Goal: Task Accomplishment & Management: Use online tool/utility

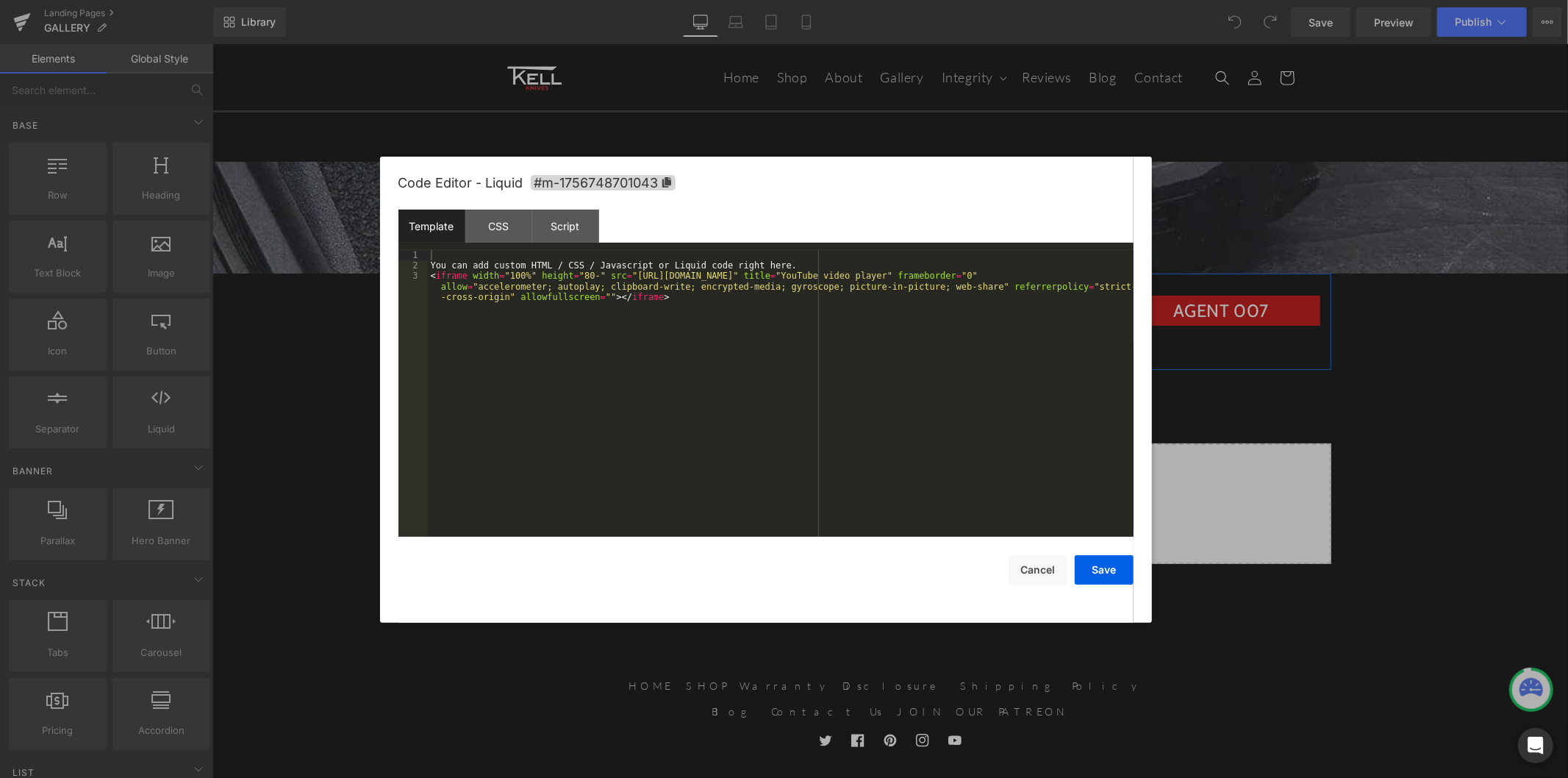
click at [574, 335] on div "Liquid" at bounding box center [558, 344] width 198 height 36
click at [591, 302] on div "You can add custom HTML / CSS / Javascript or Liquid code right here. < iframe …" at bounding box center [780, 414] width 705 height 329
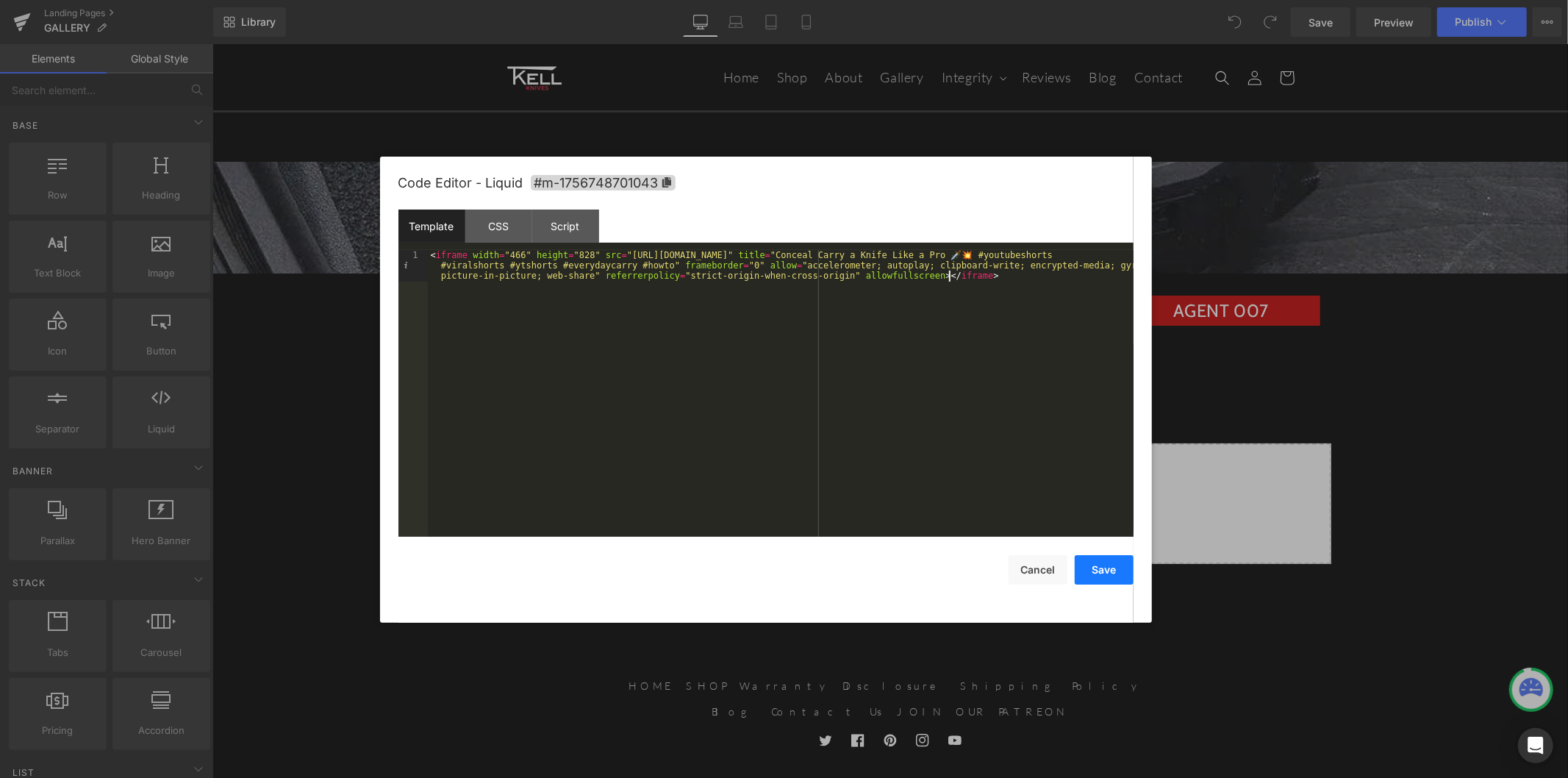
click at [1104, 569] on button "Save" at bounding box center [1103, 569] width 58 height 30
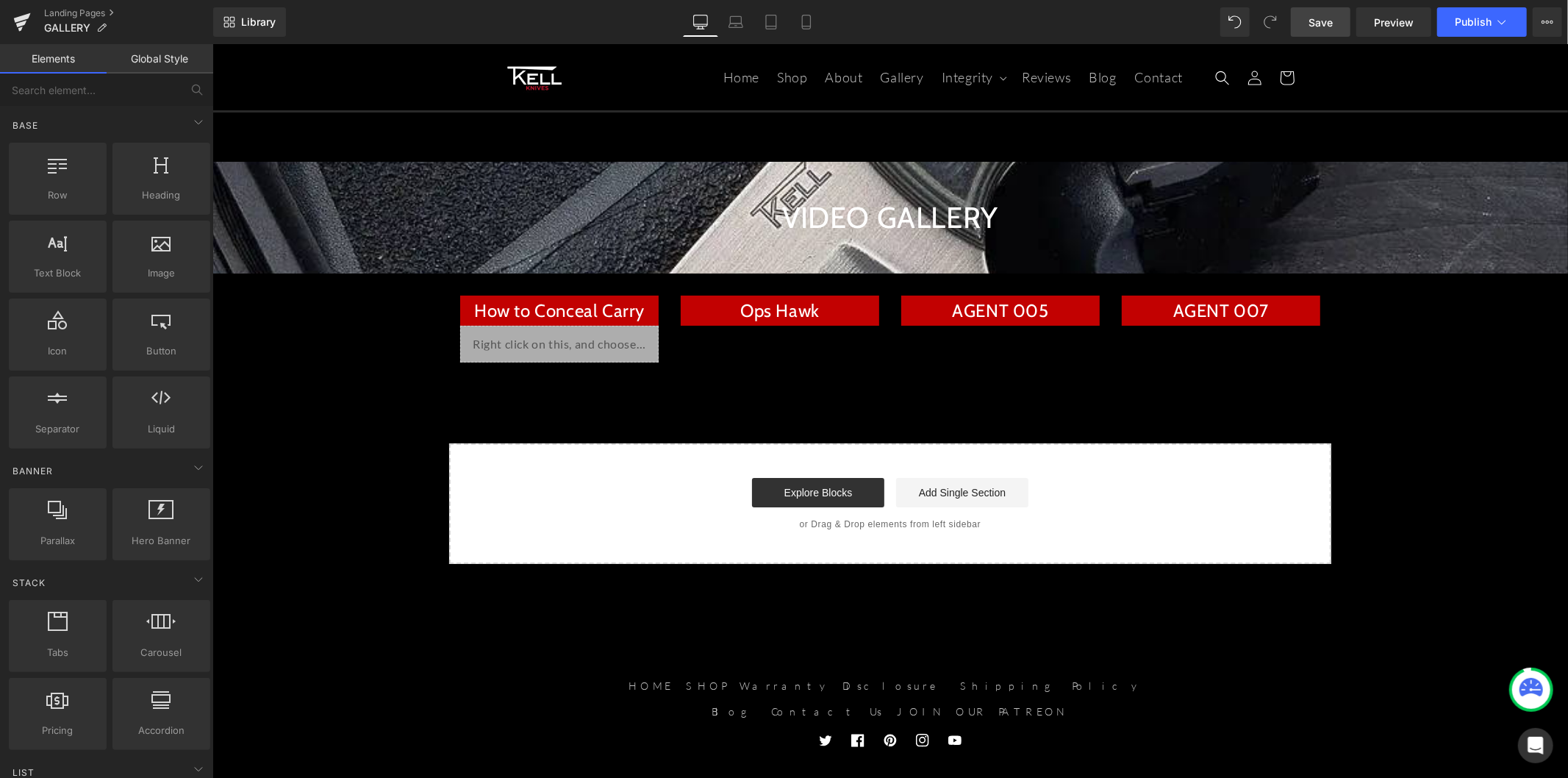
click at [1338, 23] on link "Save" at bounding box center [1320, 22] width 59 height 30
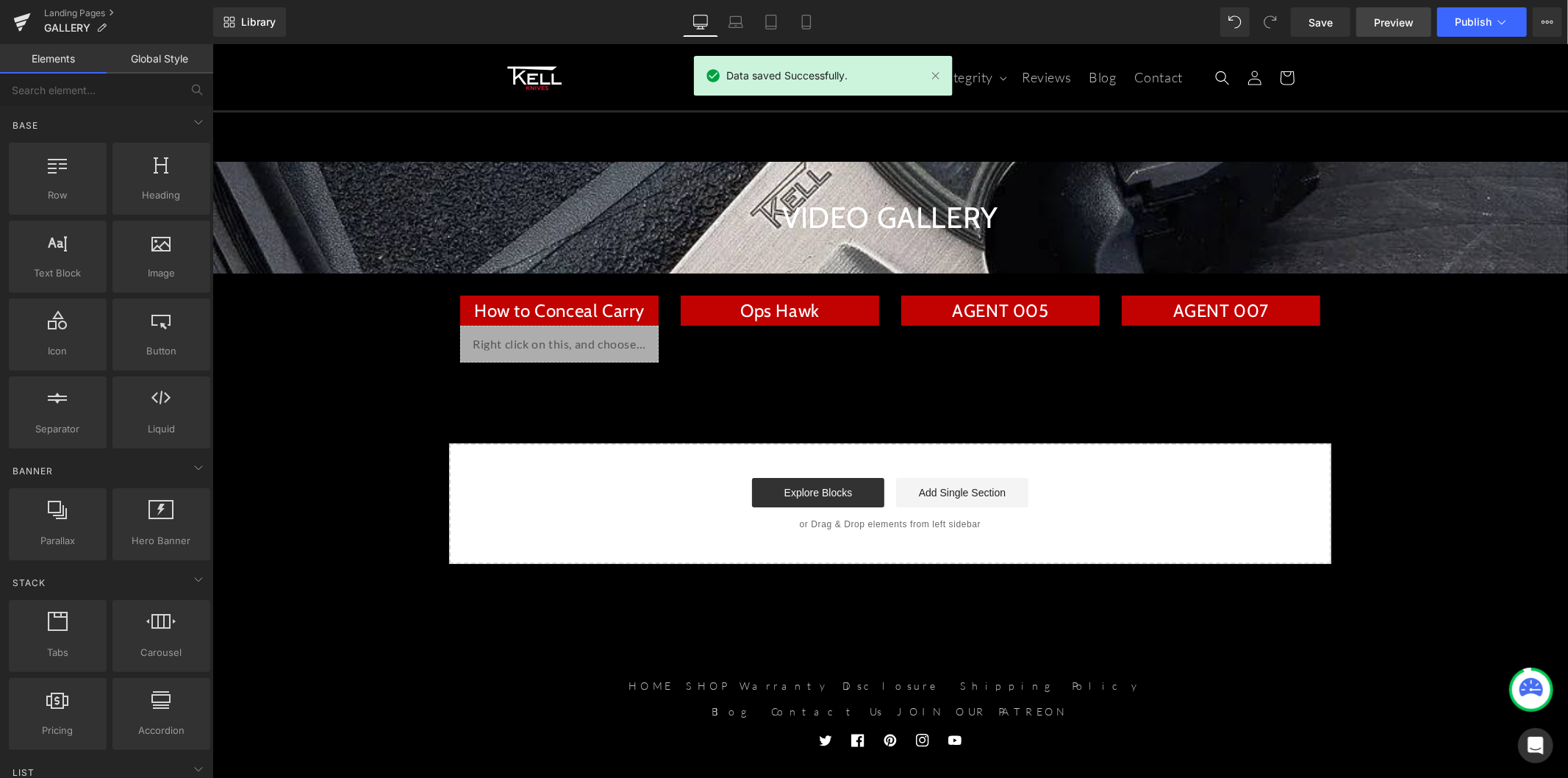
click at [1378, 20] on span "Preview" at bounding box center [1393, 22] width 39 height 15
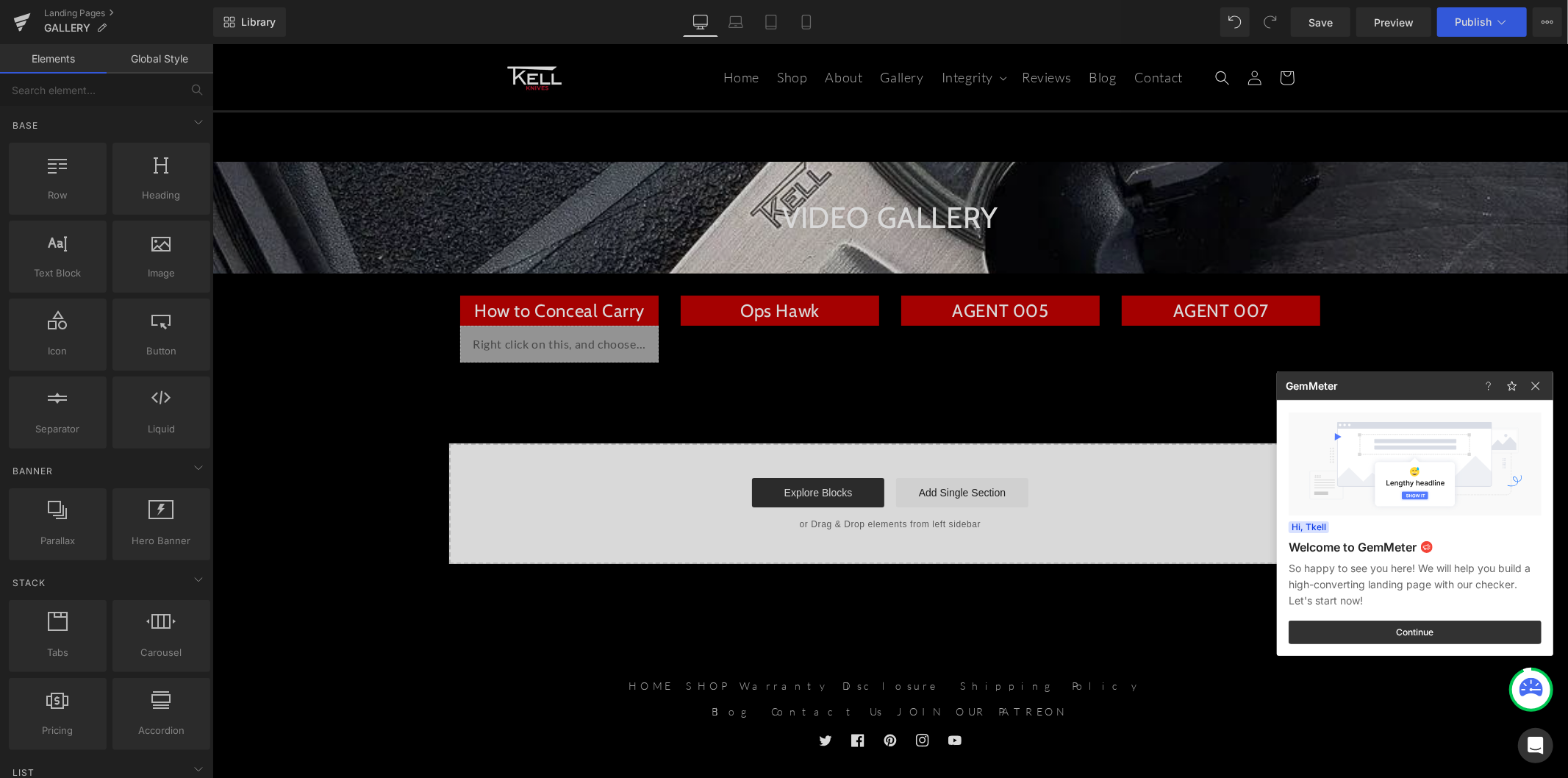
click at [561, 350] on div at bounding box center [784, 389] width 1568 height 778
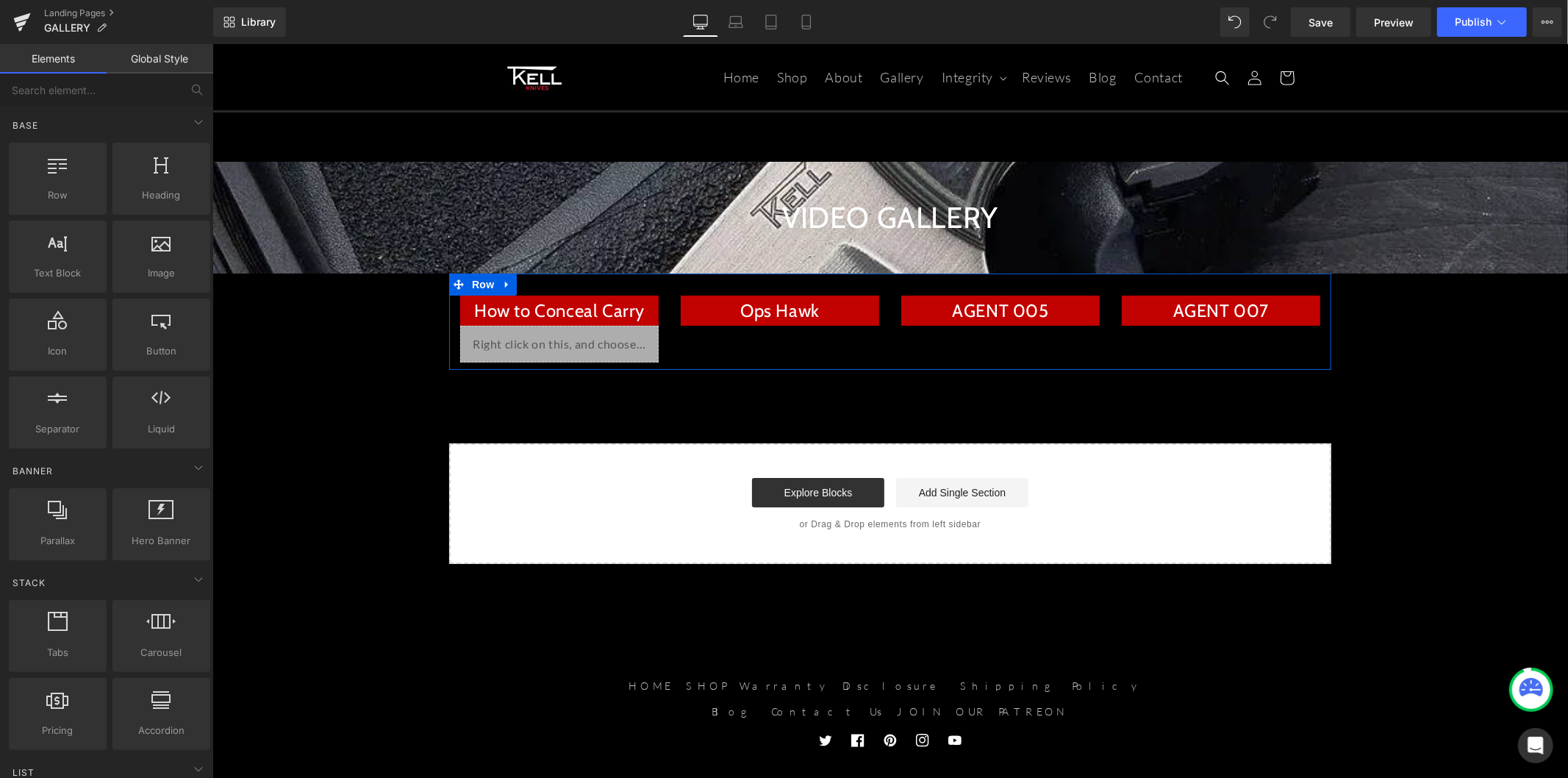
click at [572, 331] on div "Liquid" at bounding box center [558, 344] width 198 height 36
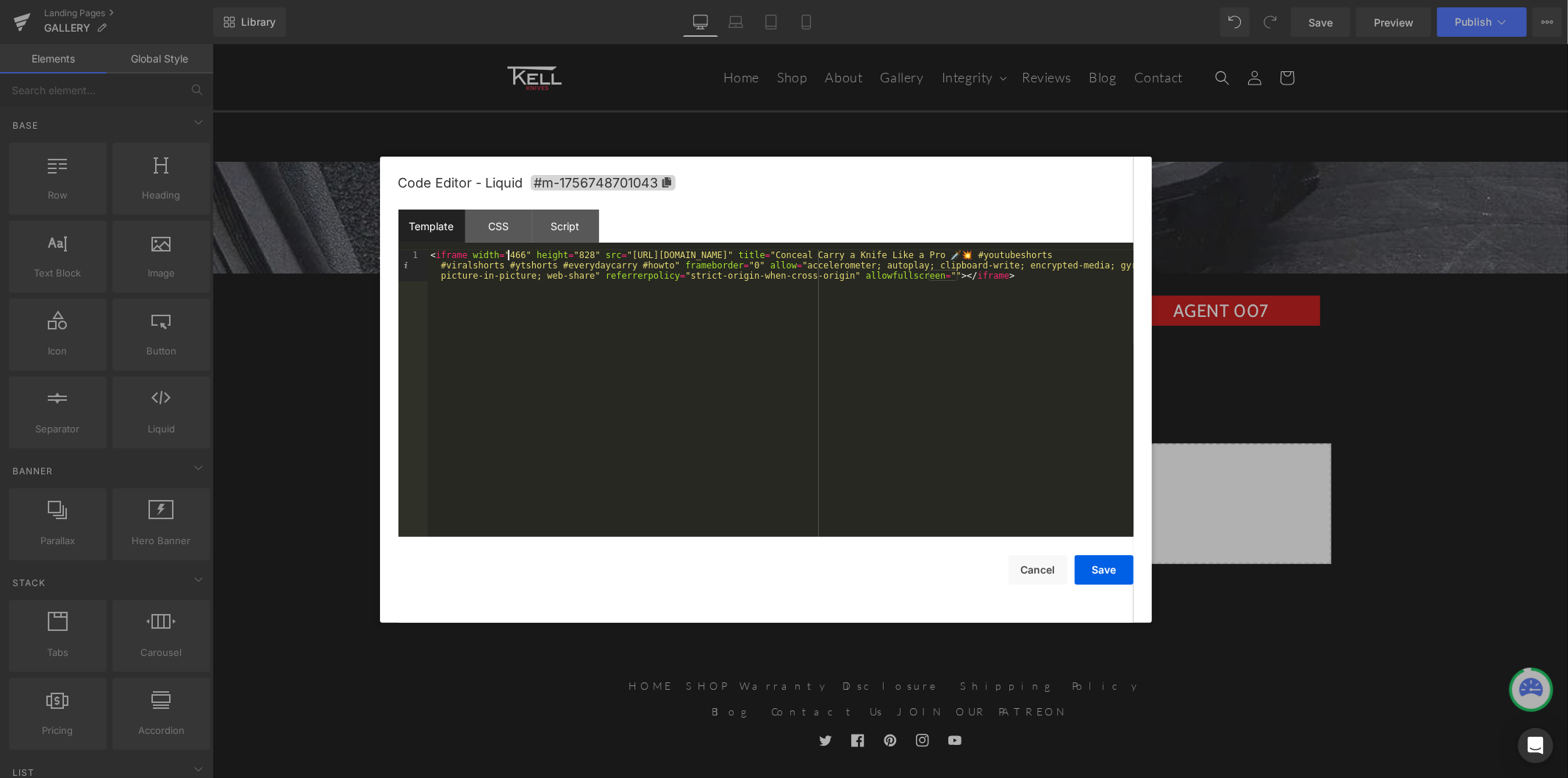
click at [506, 257] on div "< iframe width = "466" height = "828" src = "[URL][DOMAIN_NAME]" title = "Conce…" at bounding box center [780, 425] width 705 height 350
click at [1134, 581] on div "Code Editor - Liquid #m-1756748701043 Template CSS Script Data 1 < iframe width…" at bounding box center [765, 389] width 772 height 466
click at [1130, 582] on button "Save" at bounding box center [1103, 569] width 58 height 30
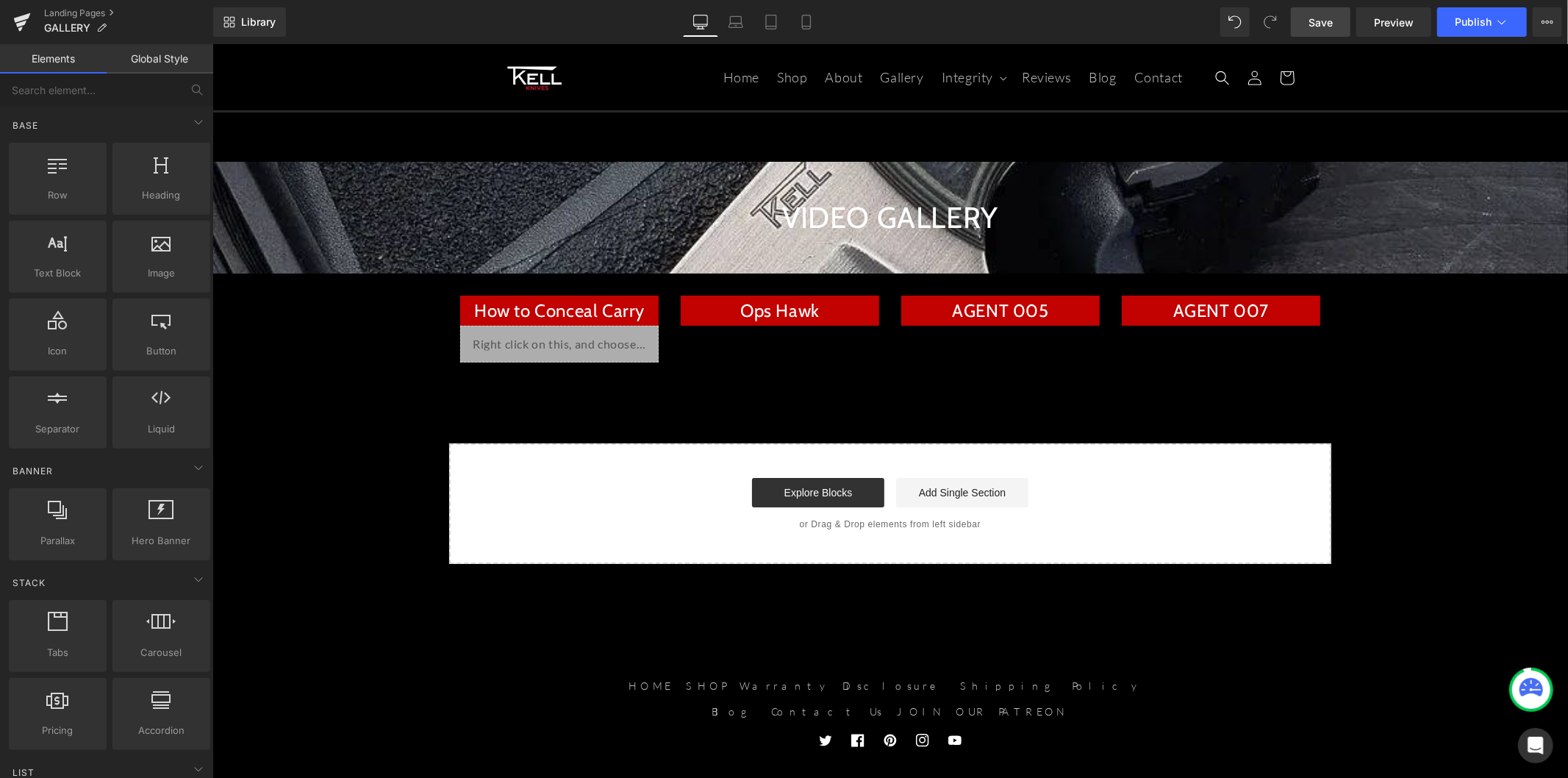
click at [1301, 31] on link "Save" at bounding box center [1320, 22] width 59 height 30
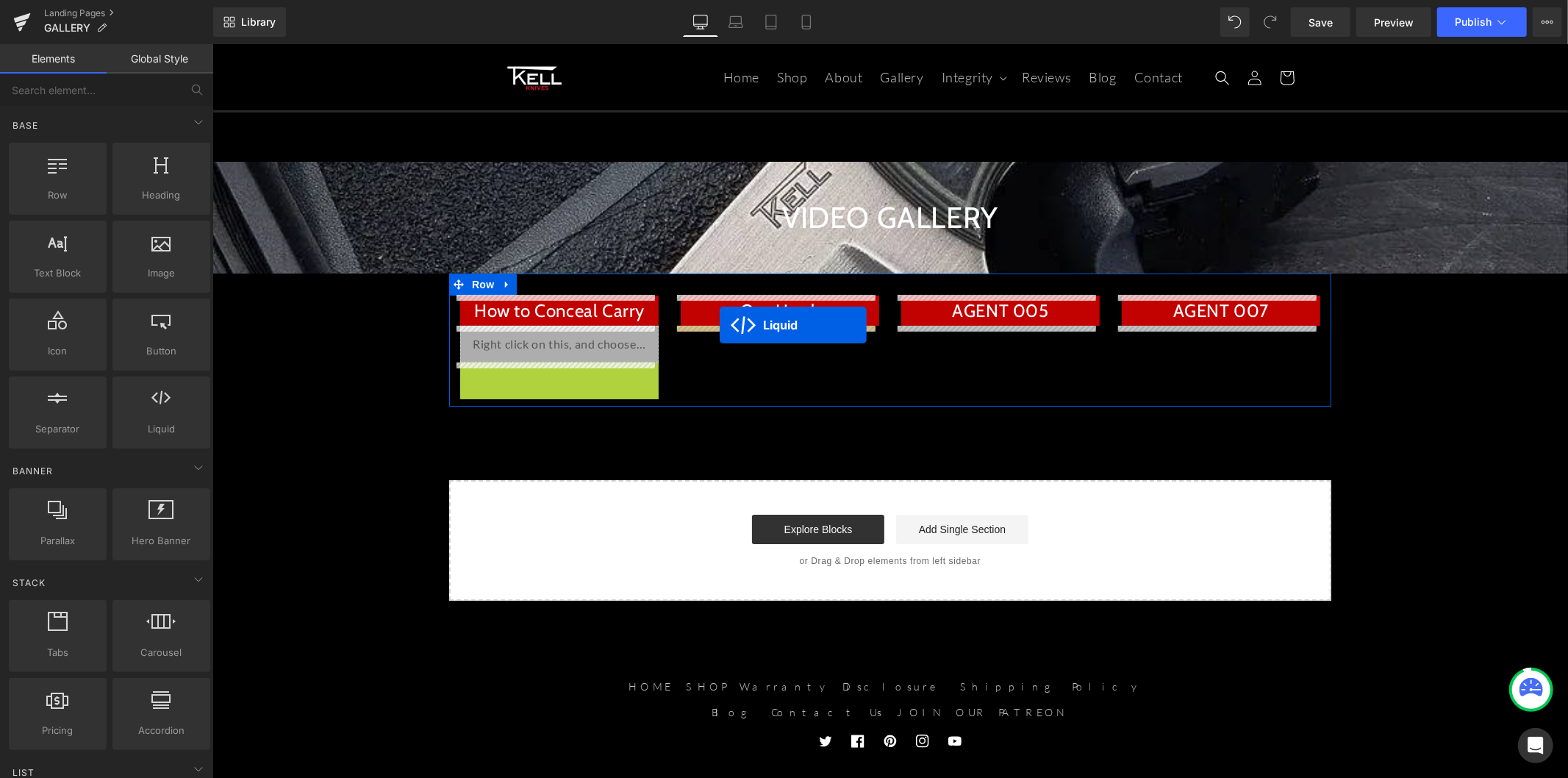
drag, startPoint x: 518, startPoint y: 371, endPoint x: 718, endPoint y: 324, distance: 205.4
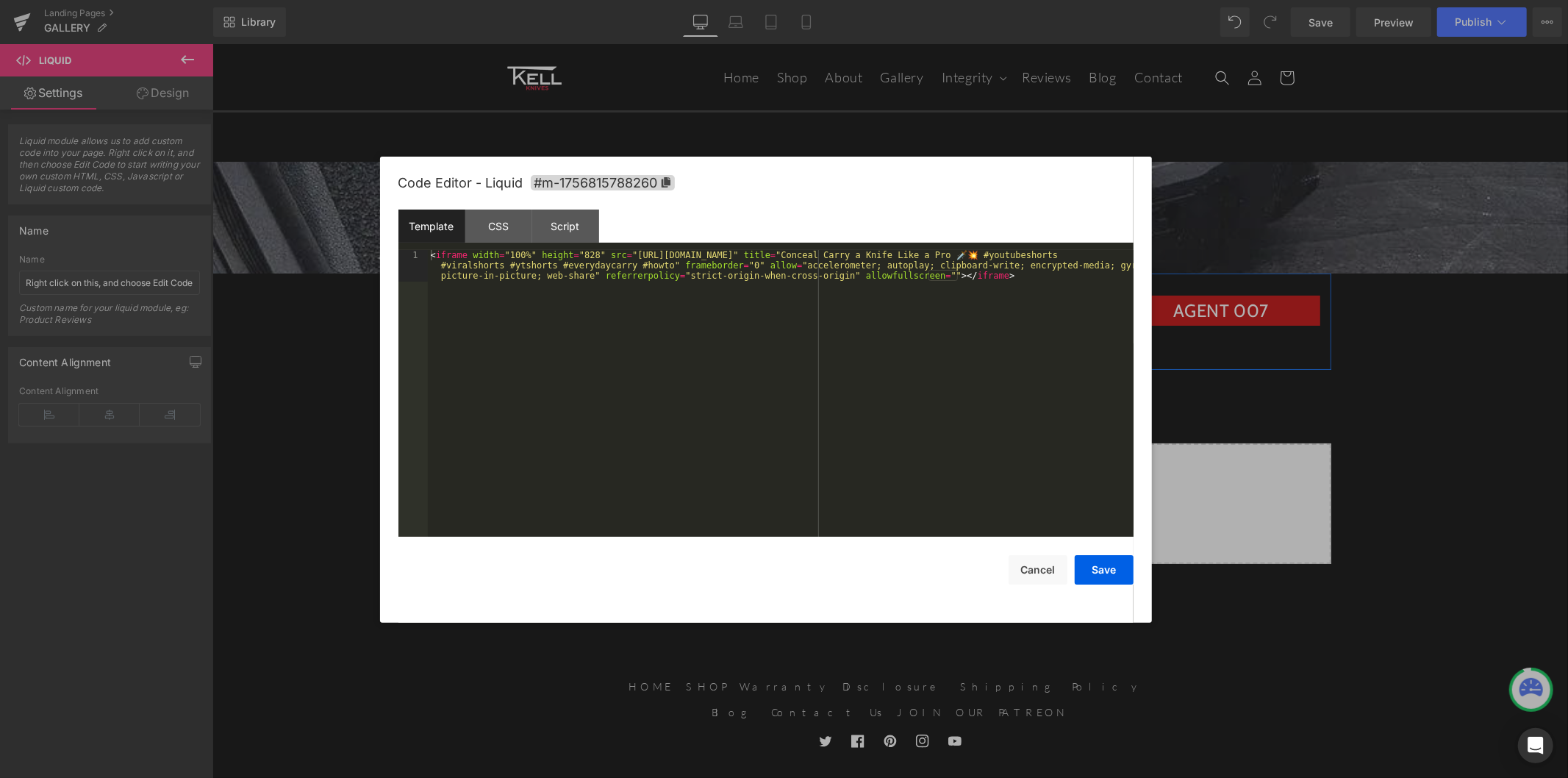
click at [785, 338] on div "Liquid" at bounding box center [779, 344] width 198 height 36
click at [662, 348] on div "< iframe width = "100%" height = "828" src = "[URL][DOMAIN_NAME]" title = "Conc…" at bounding box center [780, 425] width 705 height 350
click at [508, 256] on div "< iframe width = "466" height = "828" src = "[URL][DOMAIN_NAME]" title = "🔥The …" at bounding box center [780, 425] width 705 height 350
click at [1097, 581] on button "Save" at bounding box center [1103, 569] width 58 height 30
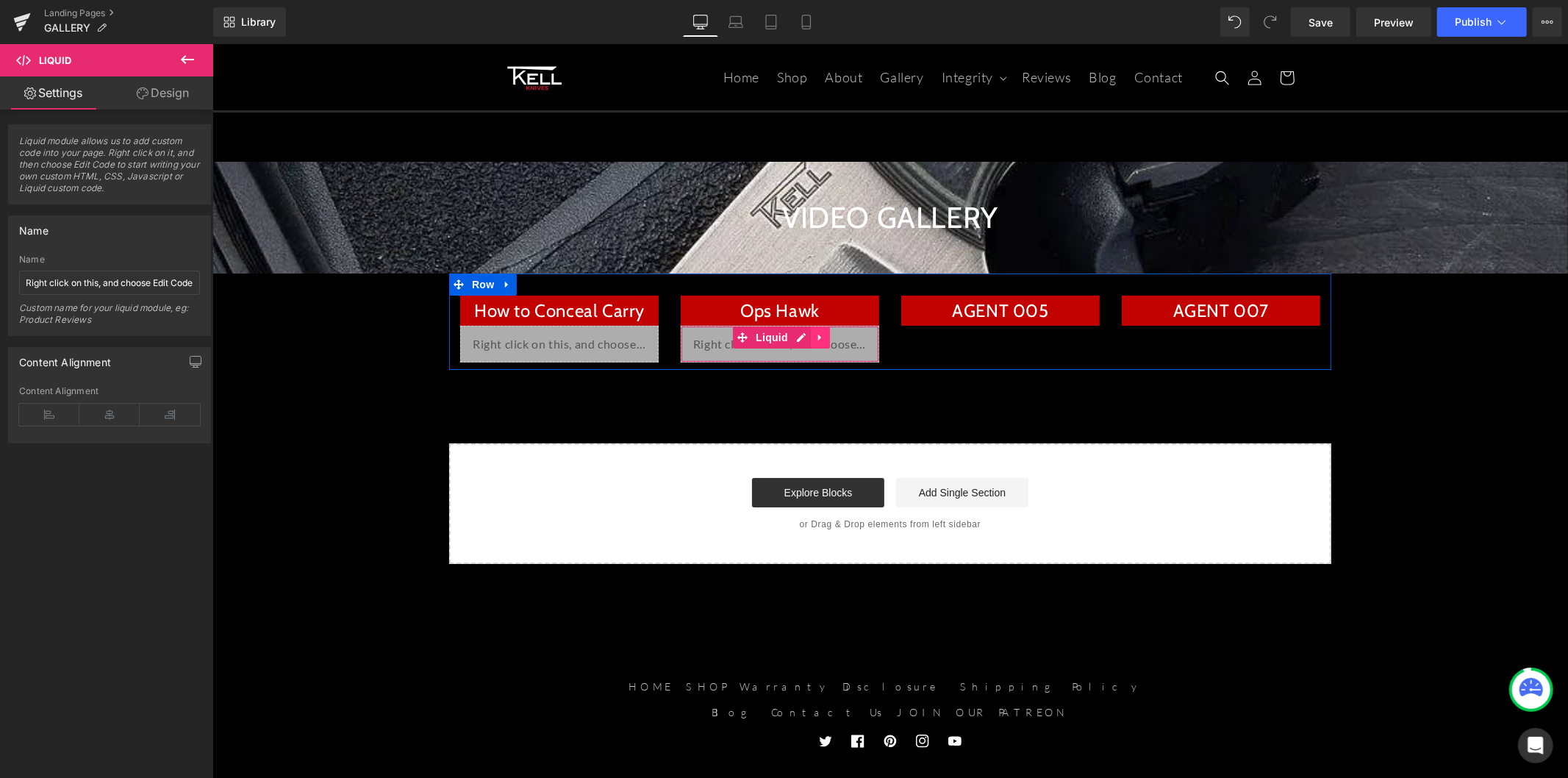
click at [814, 338] on icon at bounding box center [819, 337] width 11 height 11
click at [805, 340] on icon at bounding box center [809, 337] width 11 height 11
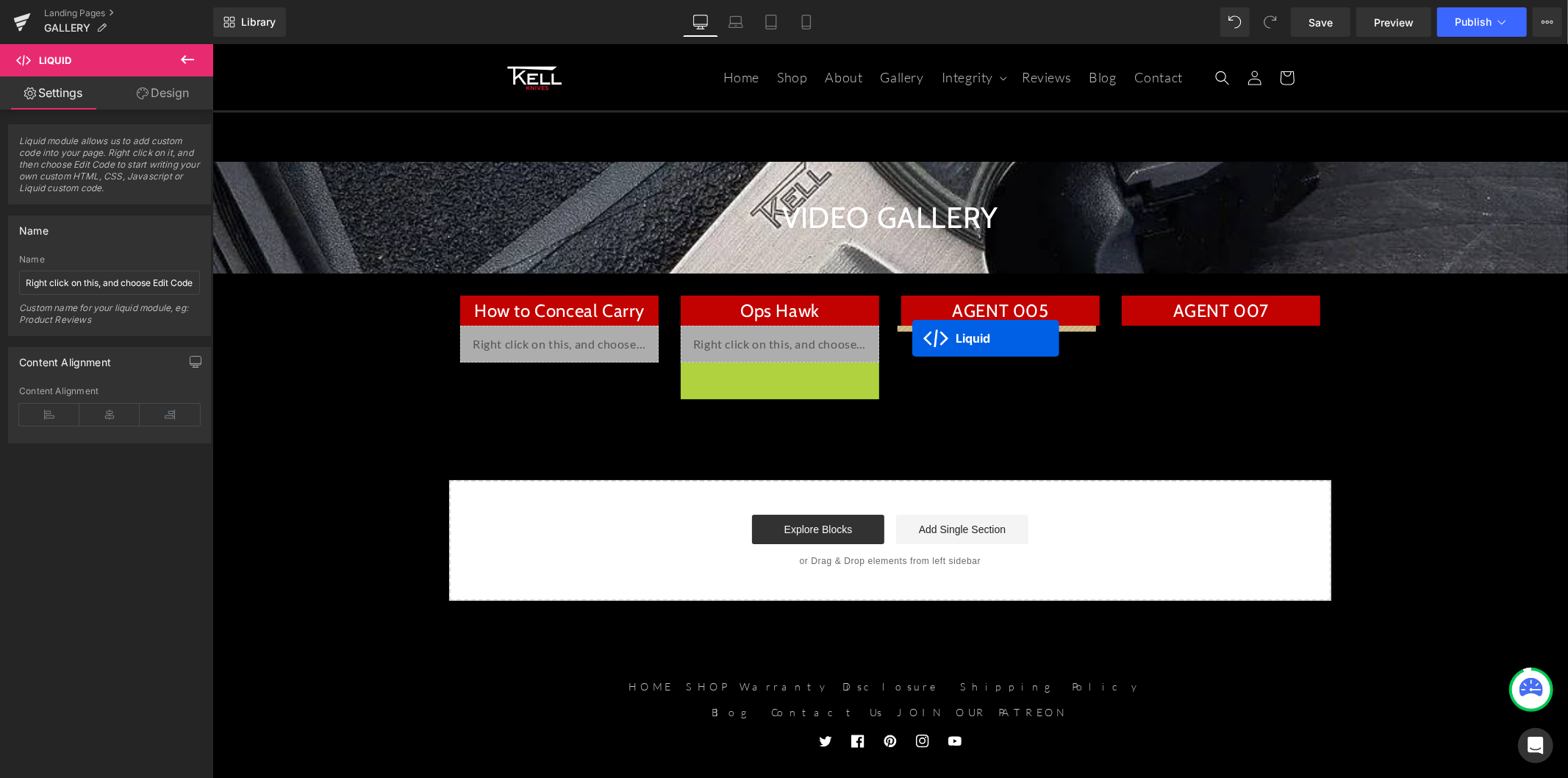
drag, startPoint x: 734, startPoint y: 369, endPoint x: 912, endPoint y: 338, distance: 180.7
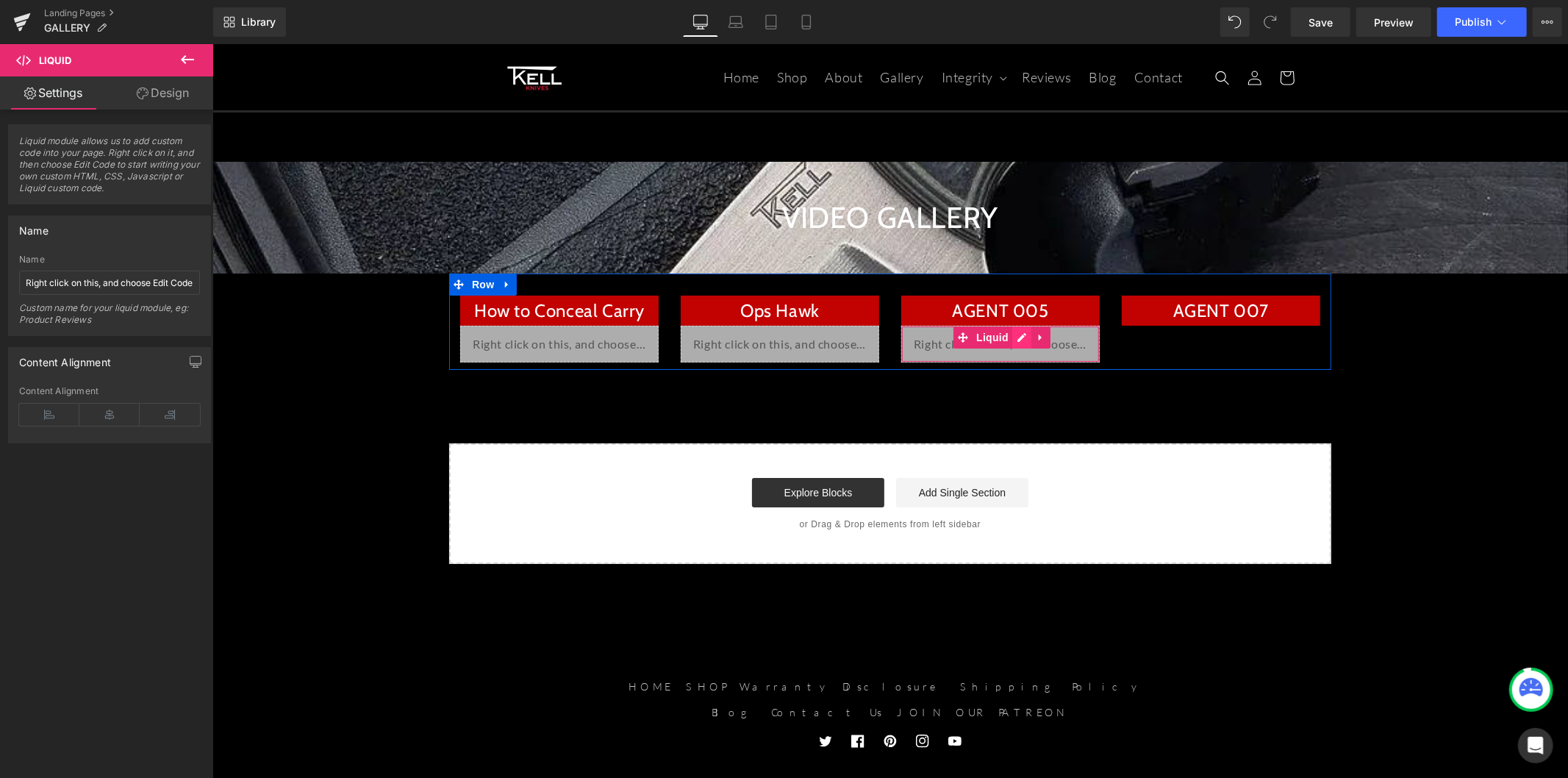
click at [1009, 335] on div "Liquid" at bounding box center [999, 344] width 198 height 36
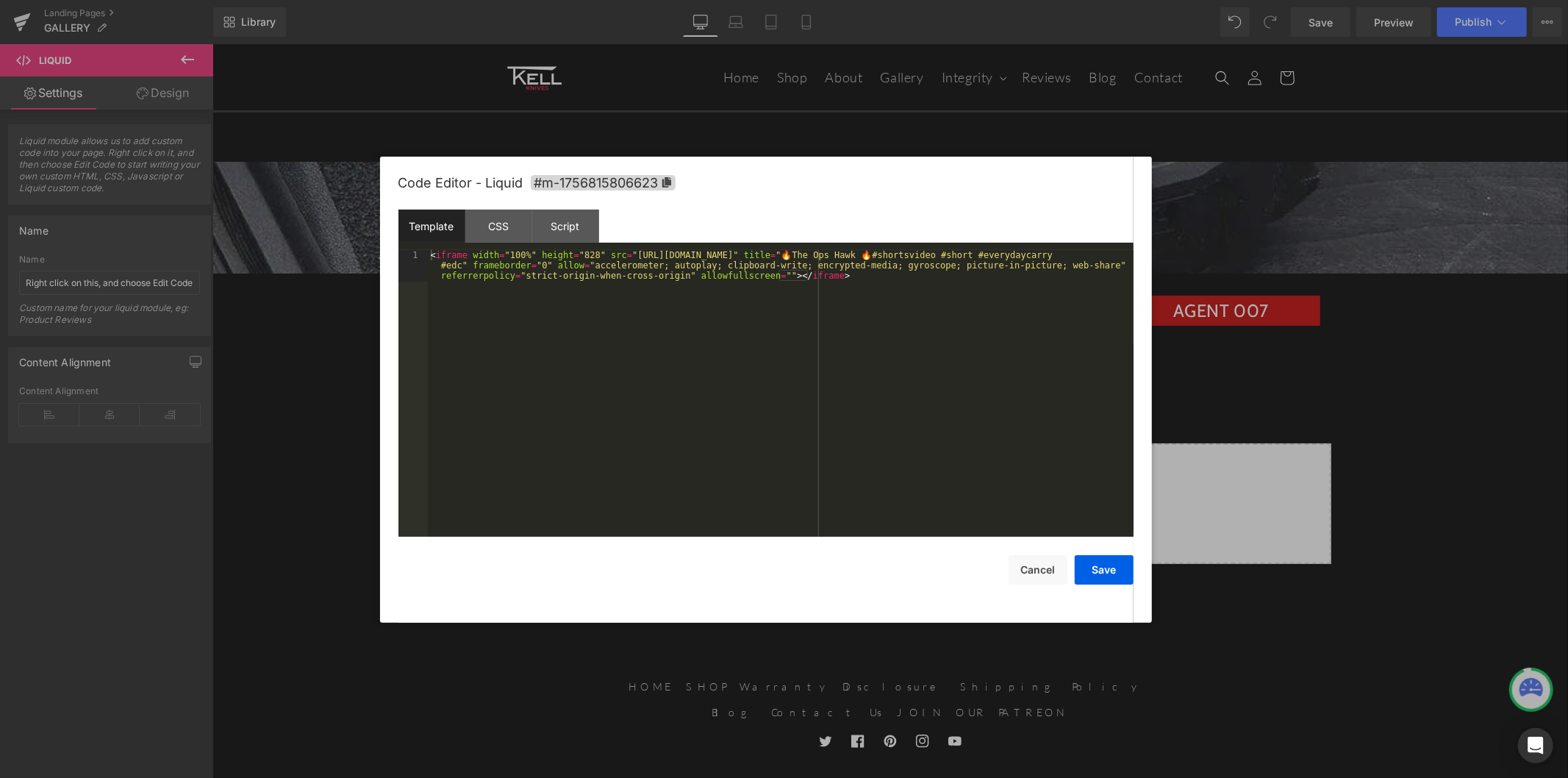
click at [715, 341] on div "< iframe width = "100%" height = "828" src = "[URL][DOMAIN_NAME]" title = "🔥The…" at bounding box center [780, 425] width 705 height 350
click at [509, 257] on div "< iframe width = "466" height = "828" src = "[URL][DOMAIN_NAME]" title = "🤩PERF…" at bounding box center [780, 425] width 705 height 350
click at [1111, 581] on button "Save" at bounding box center [1103, 569] width 58 height 30
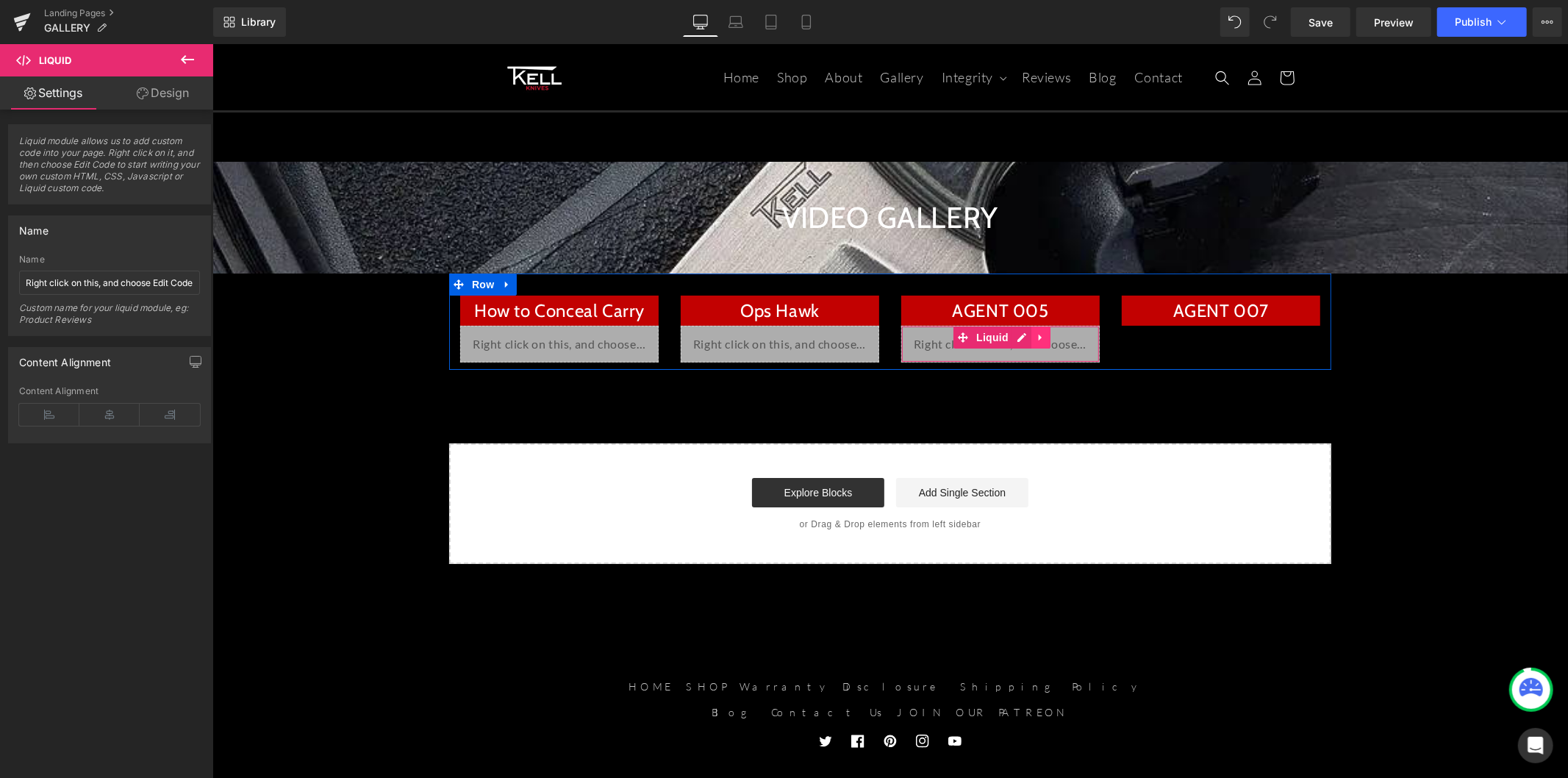
click at [1035, 335] on icon at bounding box center [1040, 337] width 11 height 11
click at [1027, 339] on icon at bounding box center [1030, 336] width 11 height 11
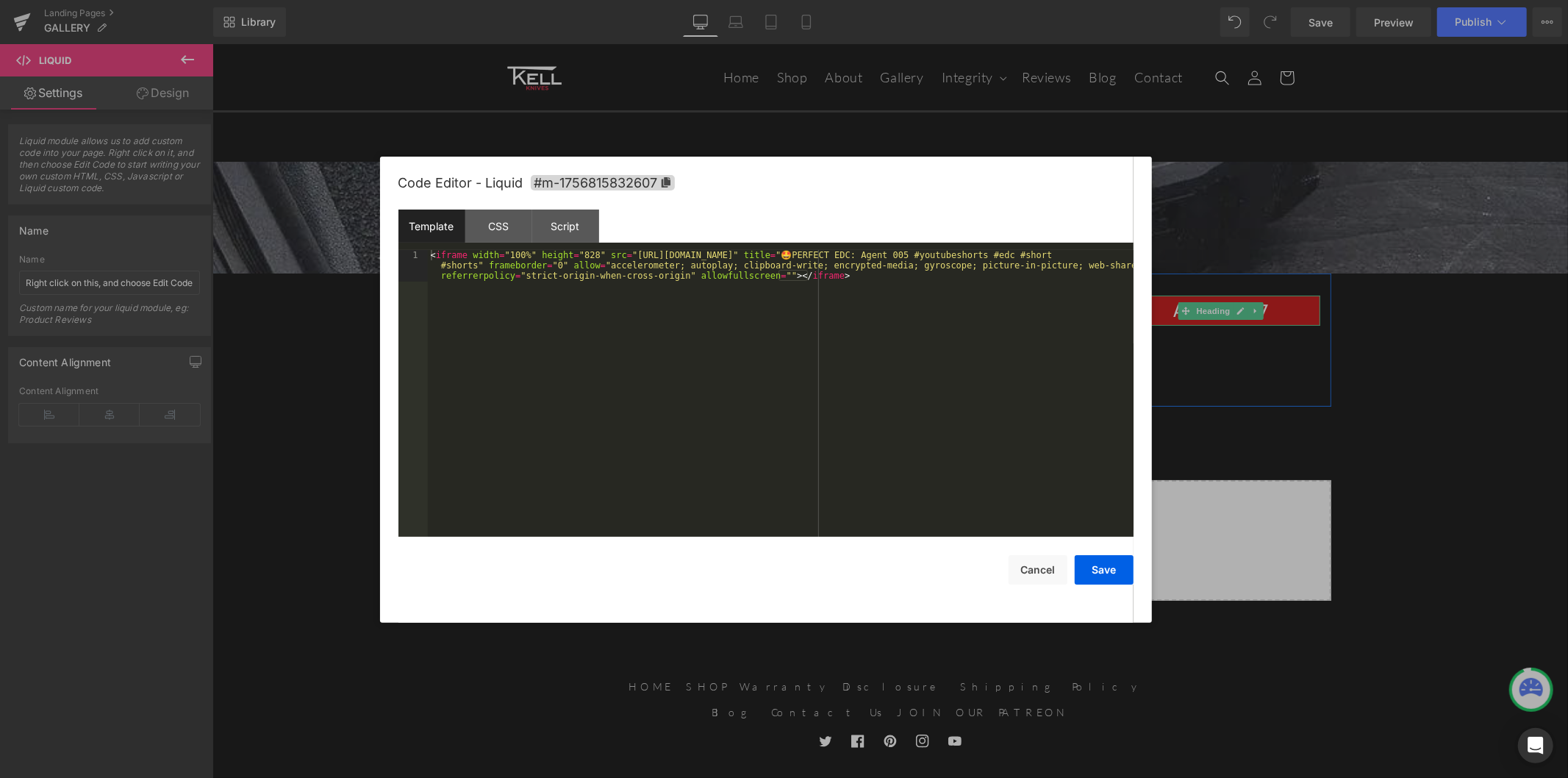
drag, startPoint x: 1012, startPoint y: 372, endPoint x: 1382, endPoint y: 379, distance: 370.1
click at [1221, 320] on div "How to Conceal Carry Heading Liquid Ops Hawk Heading Liquid AGENT 005 Heading L…" at bounding box center [890, 339] width 882 height 133
drag, startPoint x: 1028, startPoint y: 569, endPoint x: 1038, endPoint y: 553, distance: 18.9
click at [1028, 569] on button "Cancel" at bounding box center [1037, 569] width 58 height 30
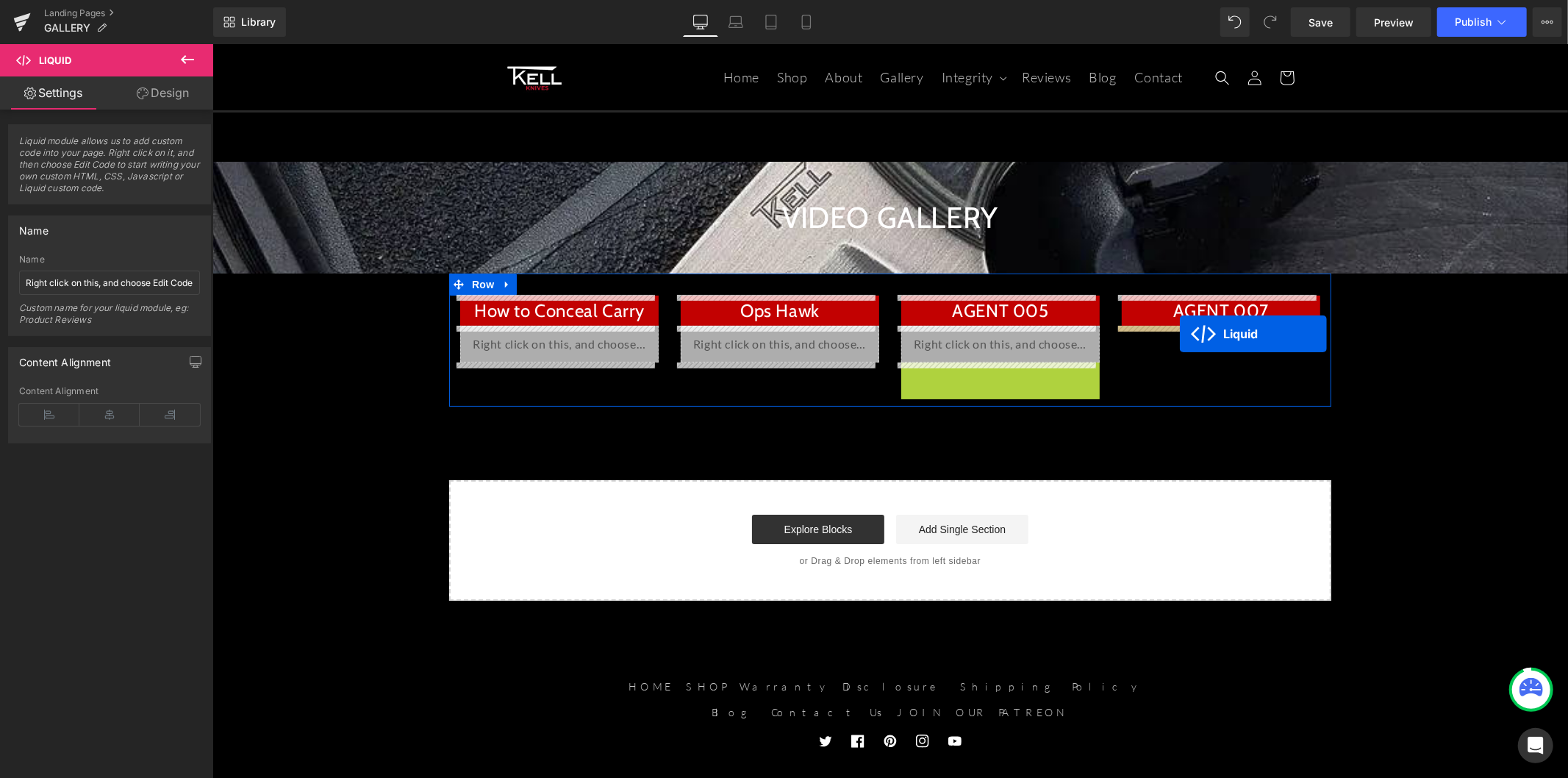
drag, startPoint x: 956, startPoint y: 375, endPoint x: 1179, endPoint y: 333, distance: 226.9
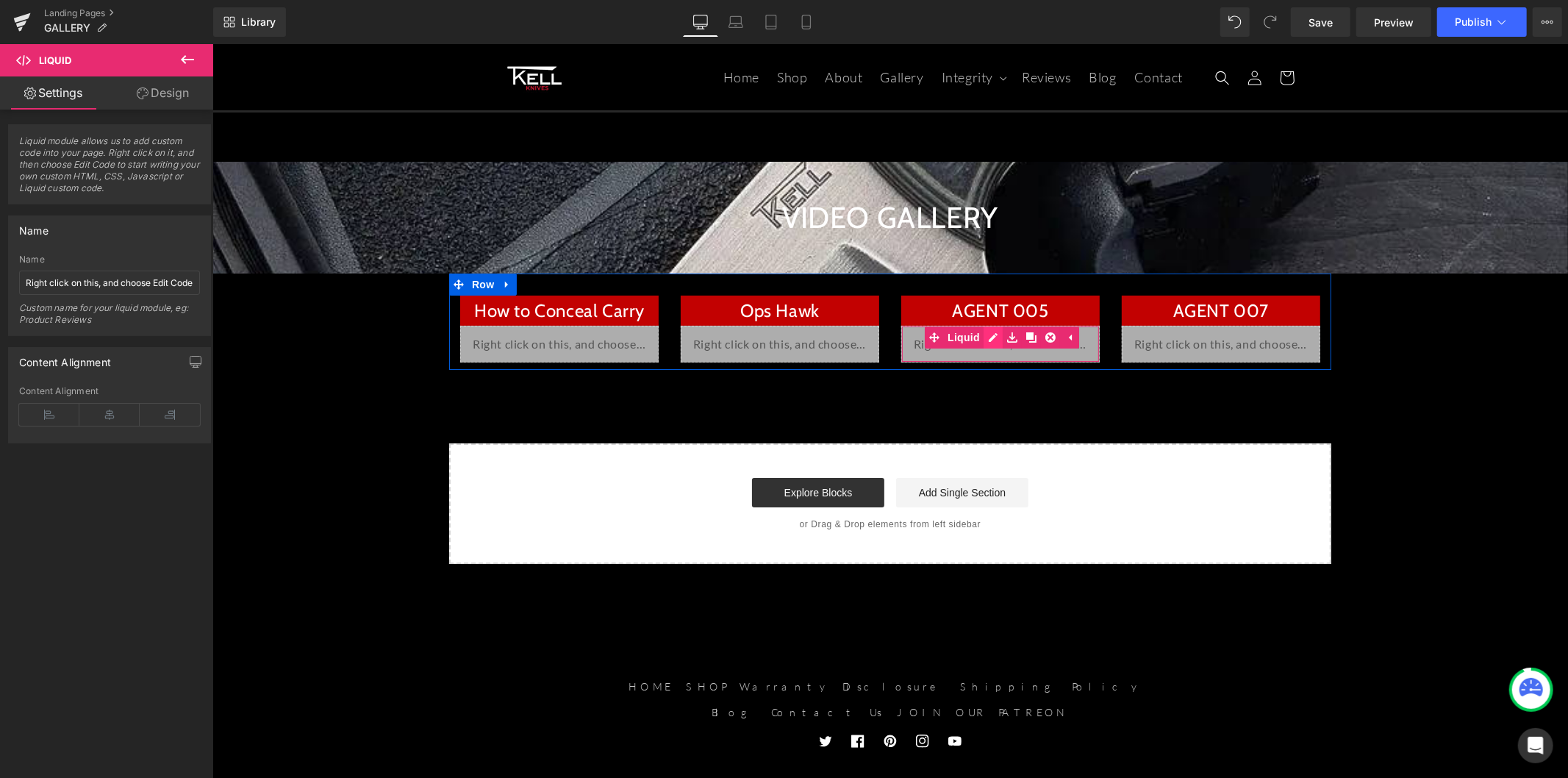
click at [987, 339] on div "Liquid" at bounding box center [999, 344] width 198 height 36
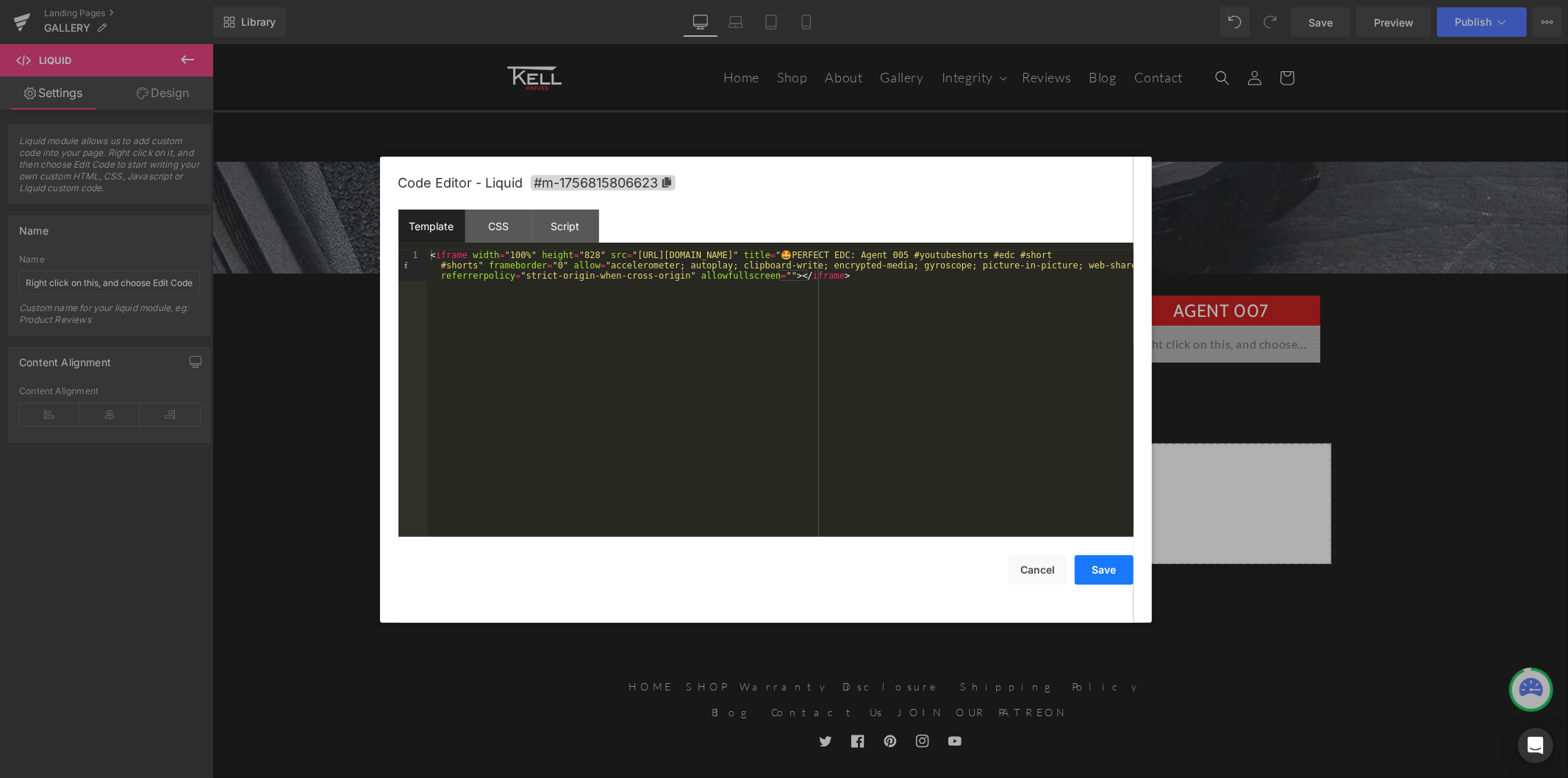
click at [1091, 559] on button "Save" at bounding box center [1103, 569] width 58 height 30
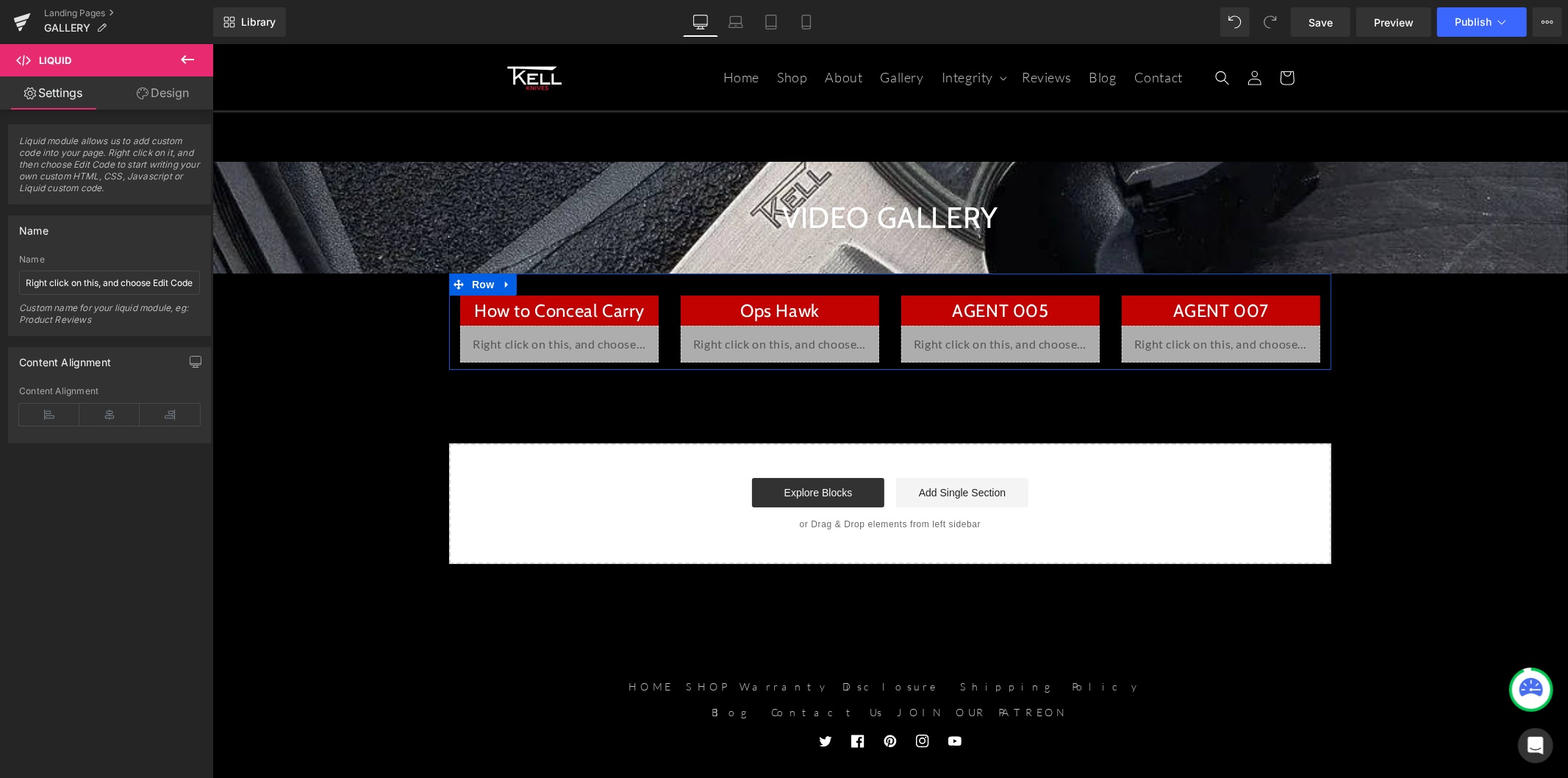
click at [1230, 341] on div "Liquid" at bounding box center [1219, 344] width 198 height 36
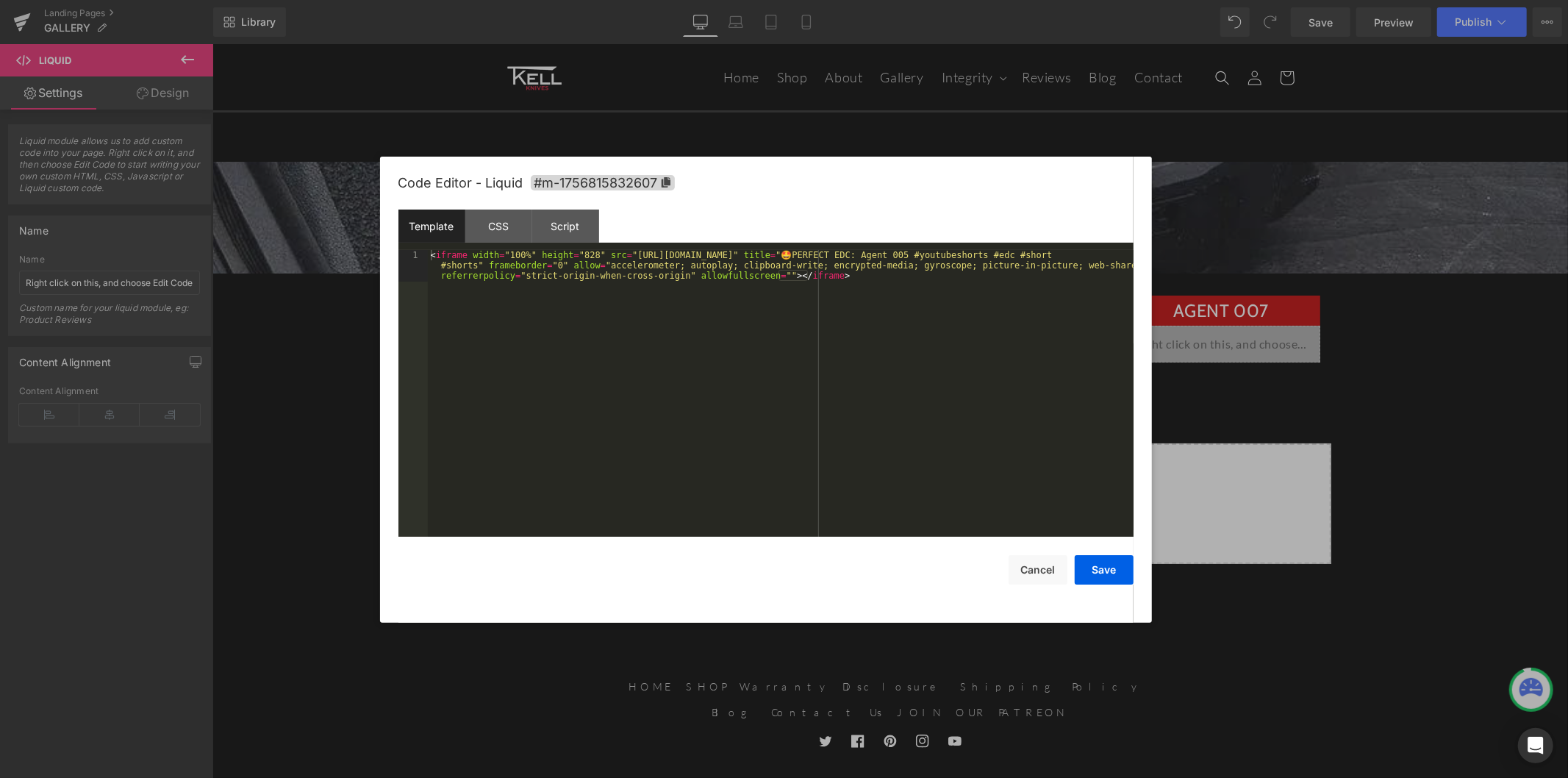
click at [633, 358] on div "< iframe width = "100%" height = "828" src = "[URL][DOMAIN_NAME]" title = "🤩PER…" at bounding box center [780, 425] width 705 height 350
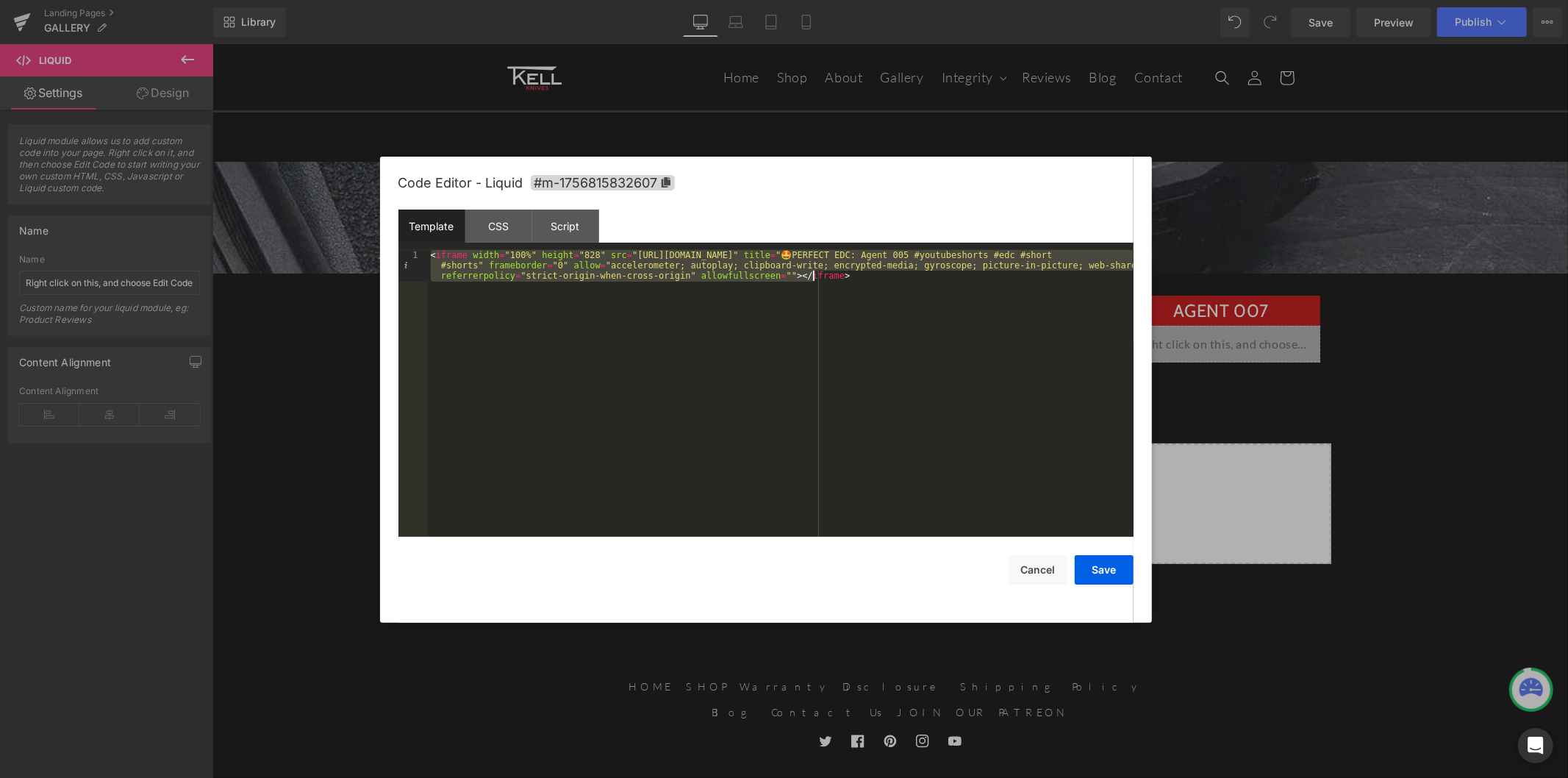
paste textarea
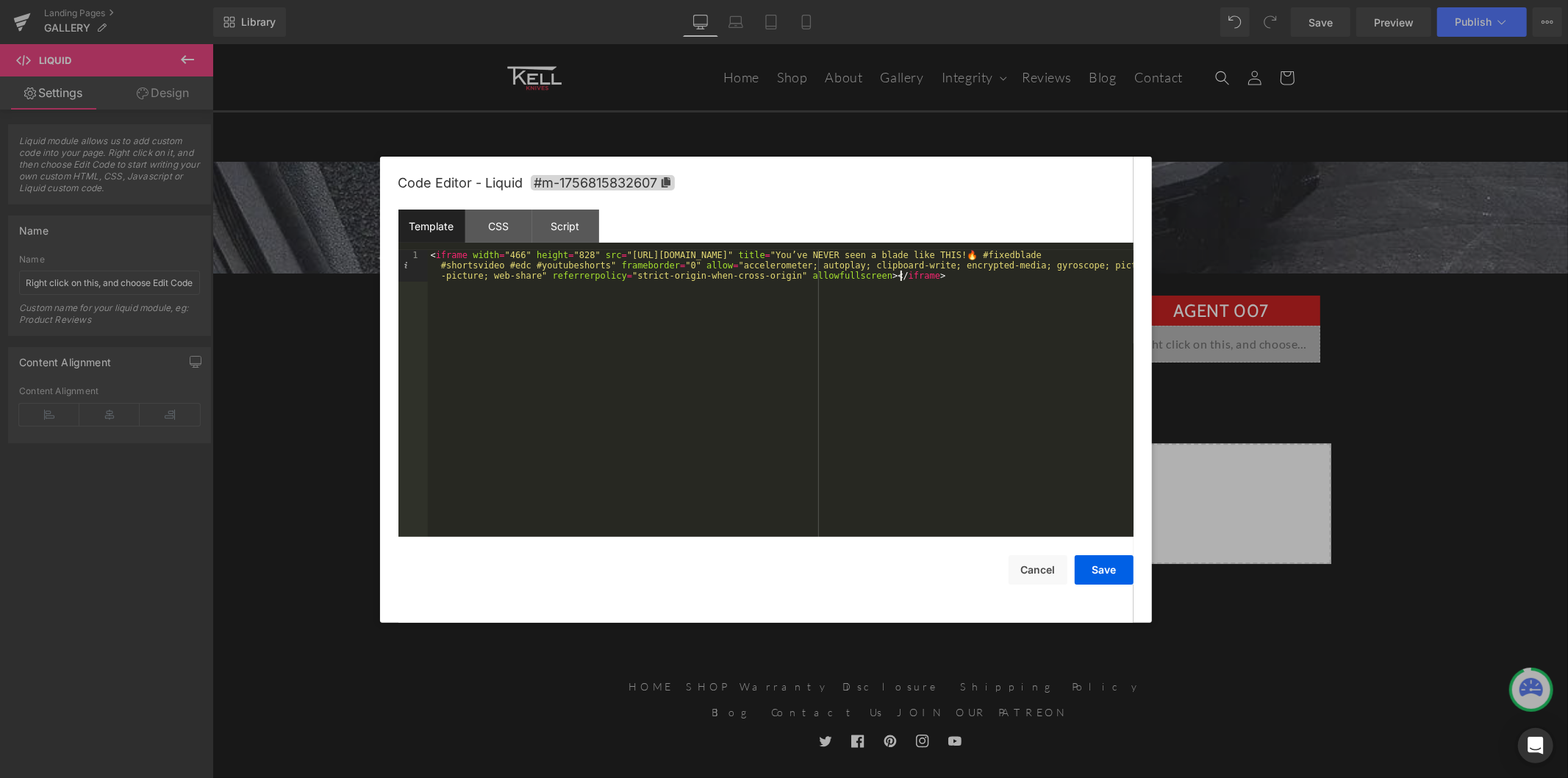
click at [517, 258] on div "< iframe width = "466" height = "828" src = "[URL][DOMAIN_NAME]" title = "You’v…" at bounding box center [780, 425] width 705 height 350
click at [1095, 562] on button "Save" at bounding box center [1103, 569] width 58 height 30
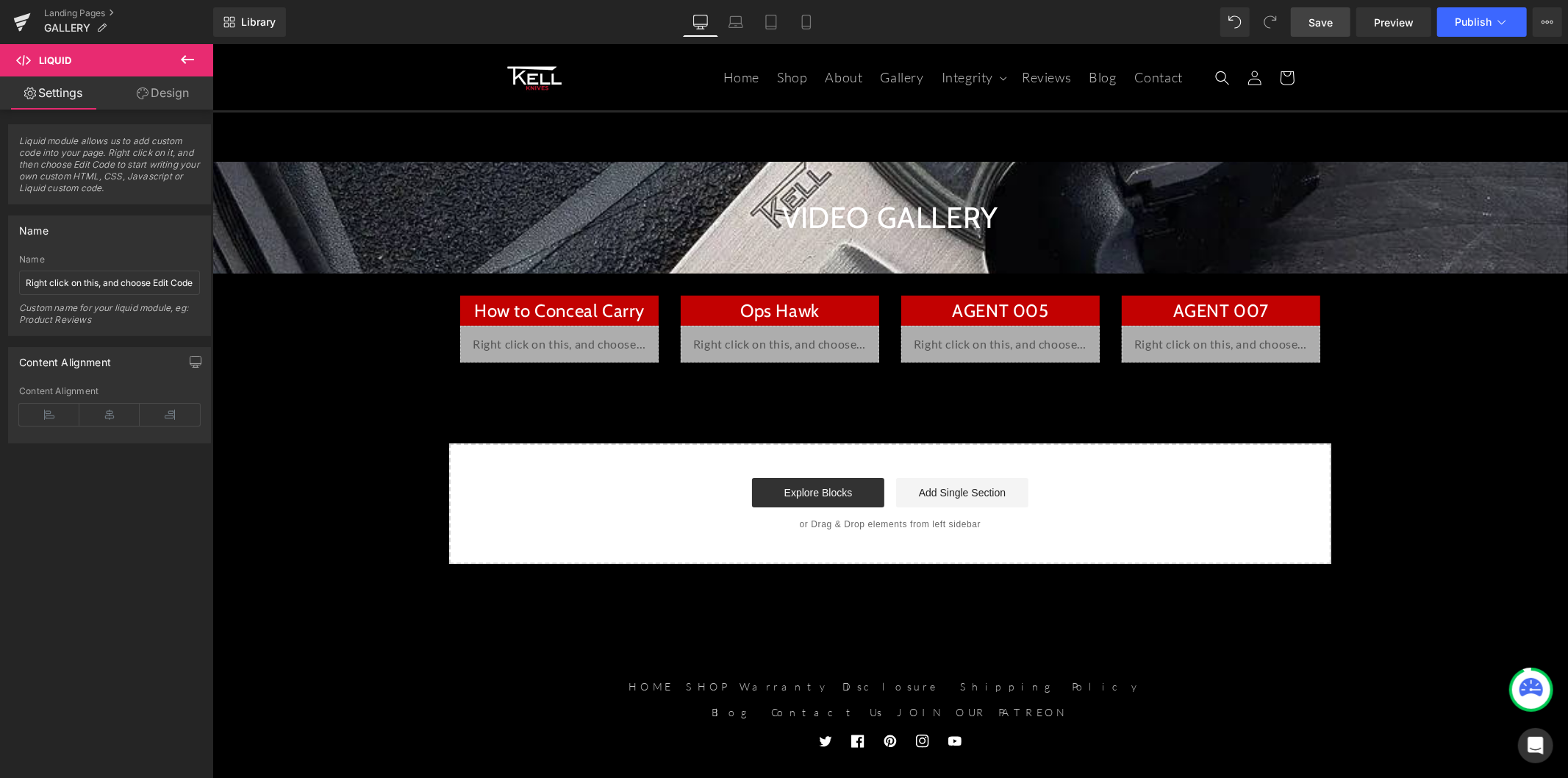
click at [1324, 27] on span "Save" at bounding box center [1319, 22] width 24 height 15
click at [184, 64] on icon at bounding box center [188, 59] width 17 height 17
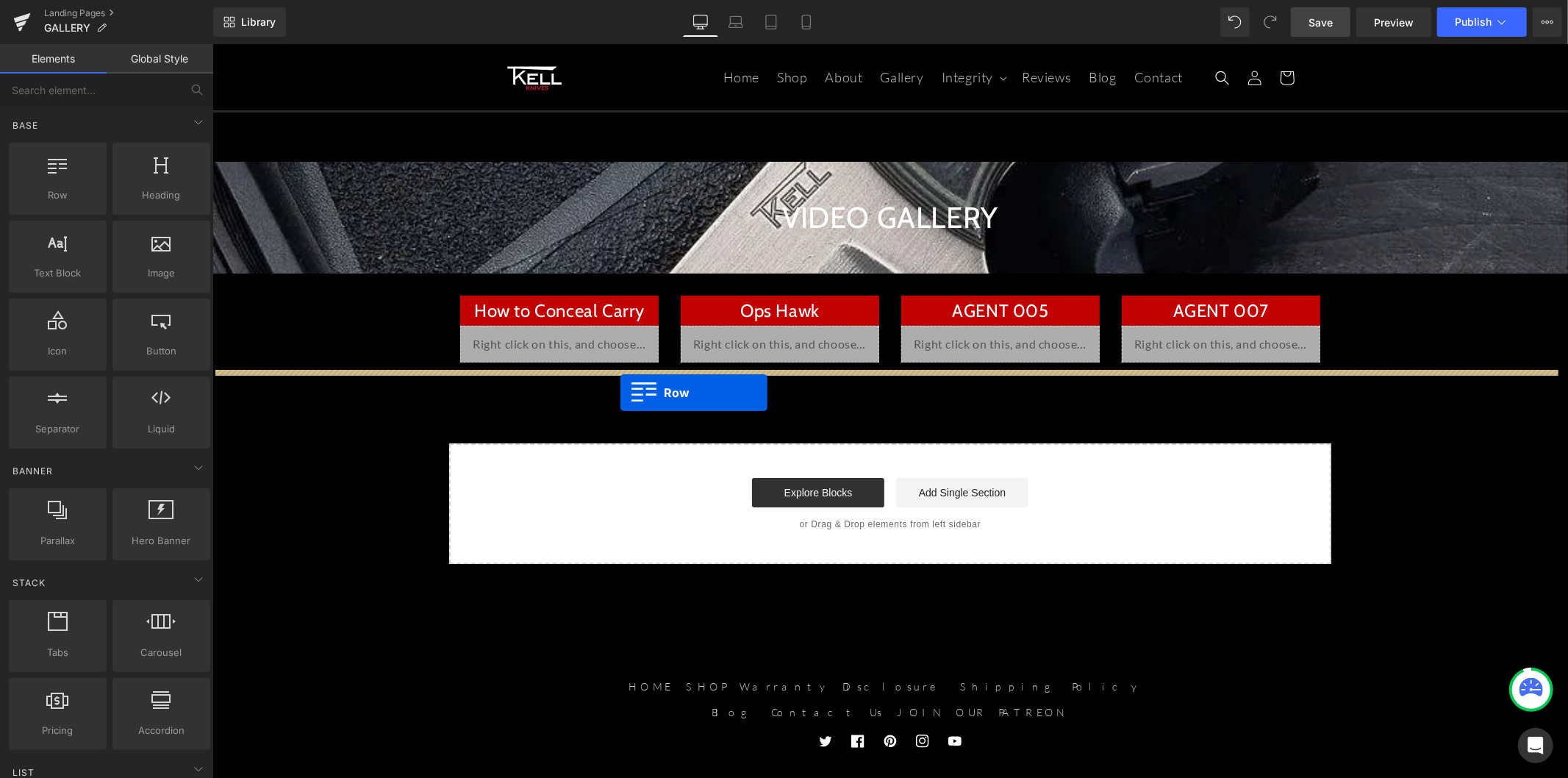
drag, startPoint x: 294, startPoint y: 231, endPoint x: 620, endPoint y: 391, distance: 363.1
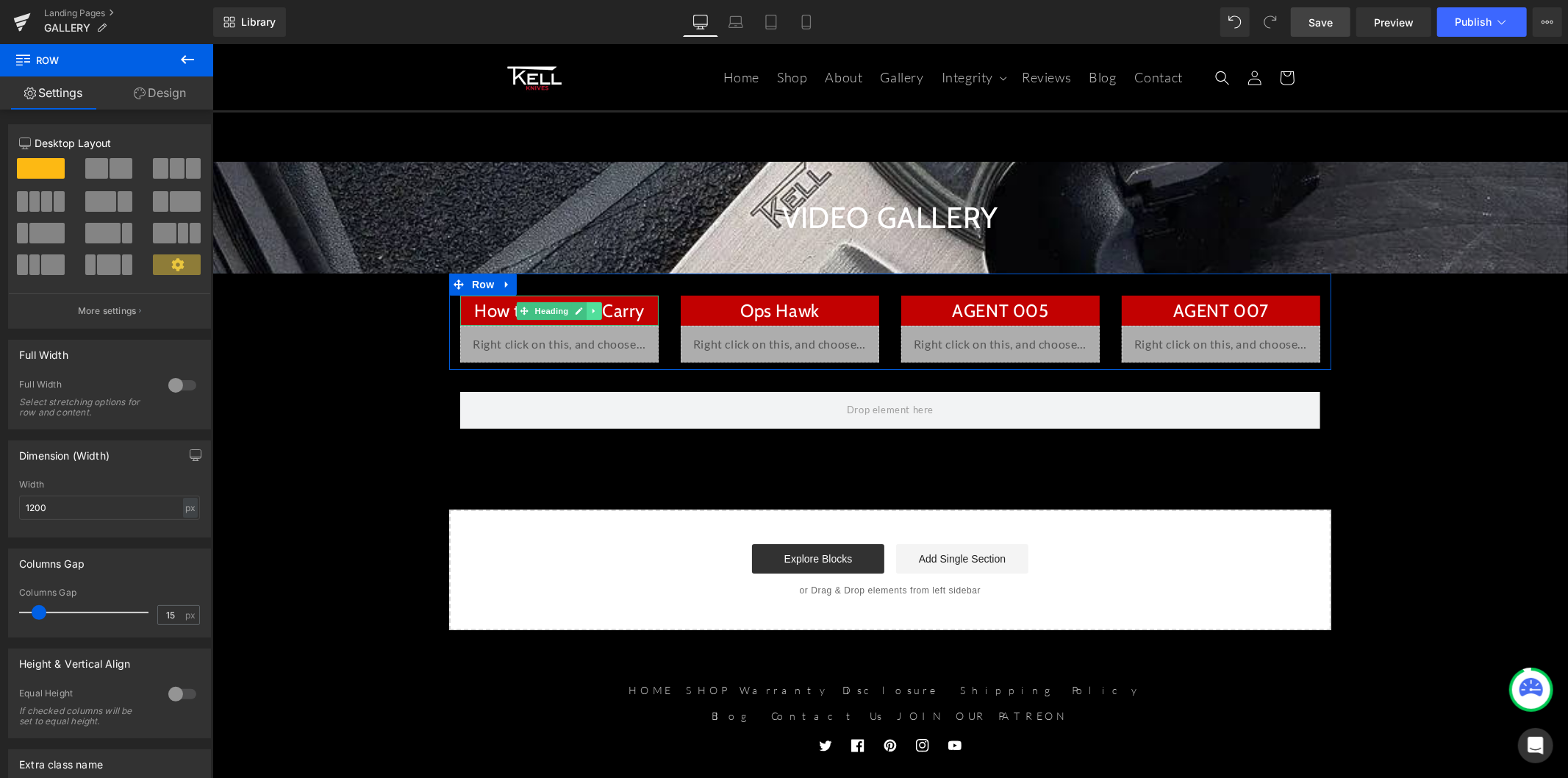
click at [591, 309] on icon at bounding box center [592, 309] width 2 height 5
click at [582, 311] on icon at bounding box center [585, 310] width 8 height 8
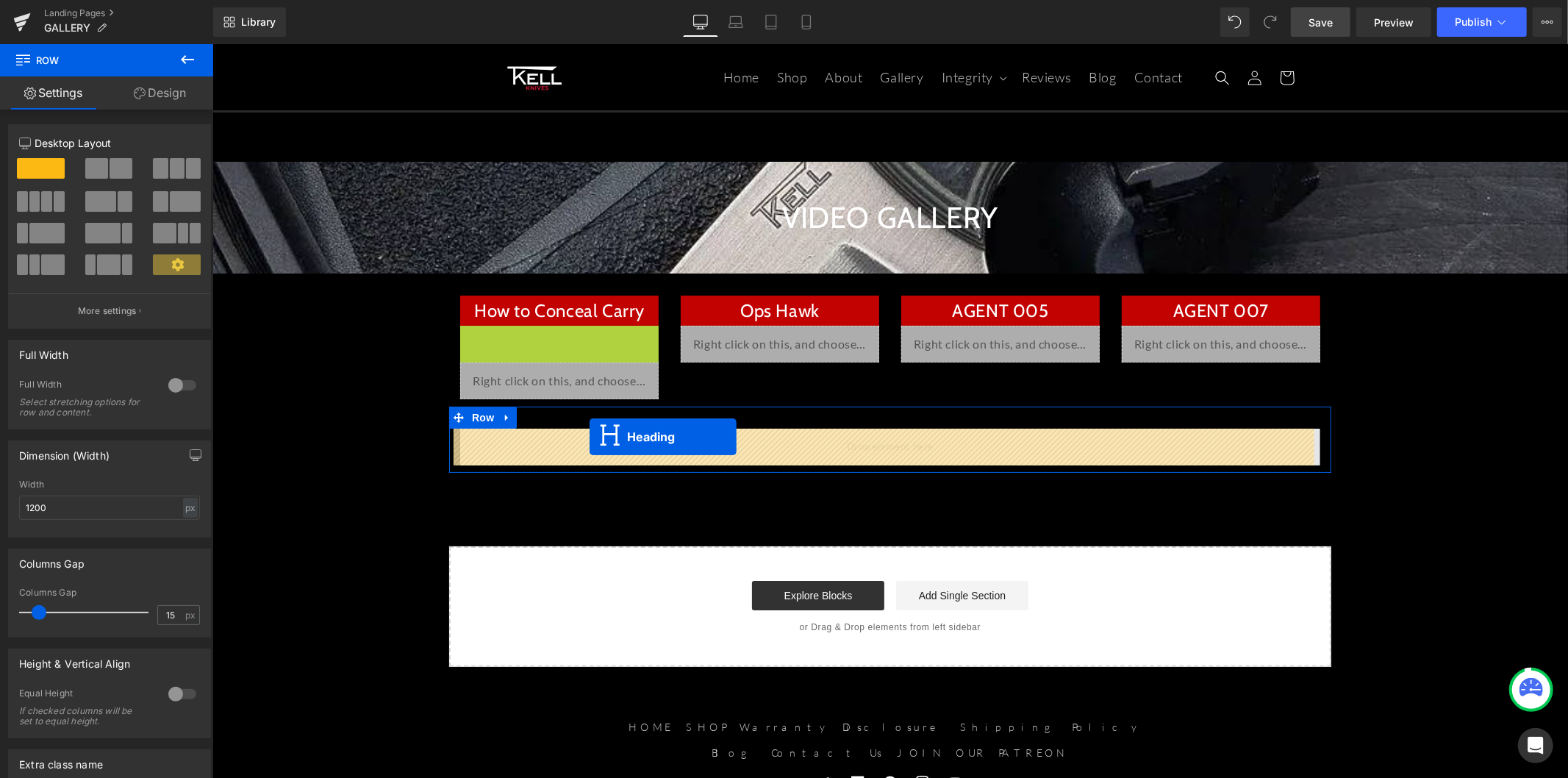
drag, startPoint x: 519, startPoint y: 340, endPoint x: 588, endPoint y: 436, distance: 118.2
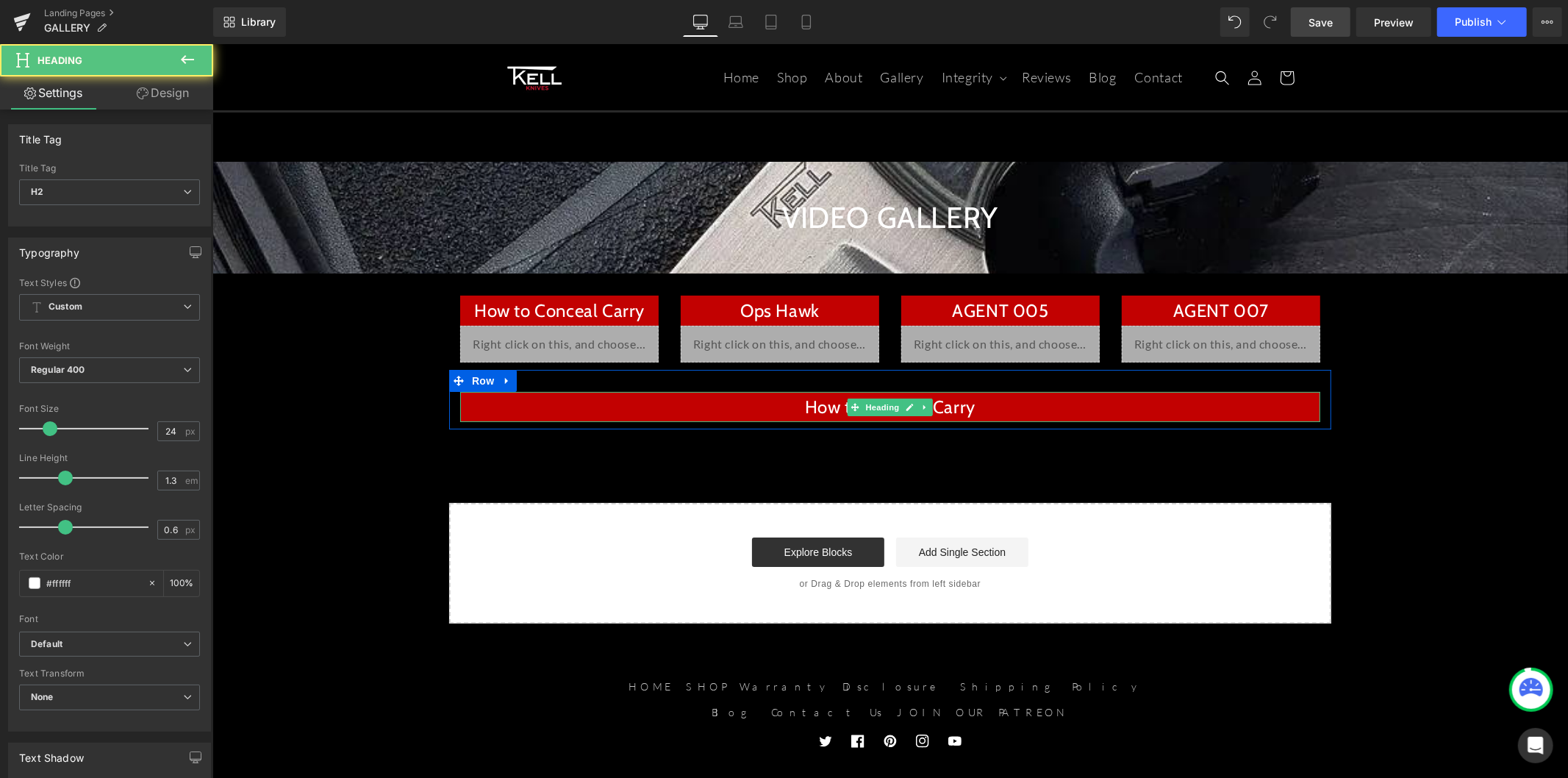
click at [946, 410] on h2 "How to Conceal Carry" at bounding box center [889, 407] width 860 height 23
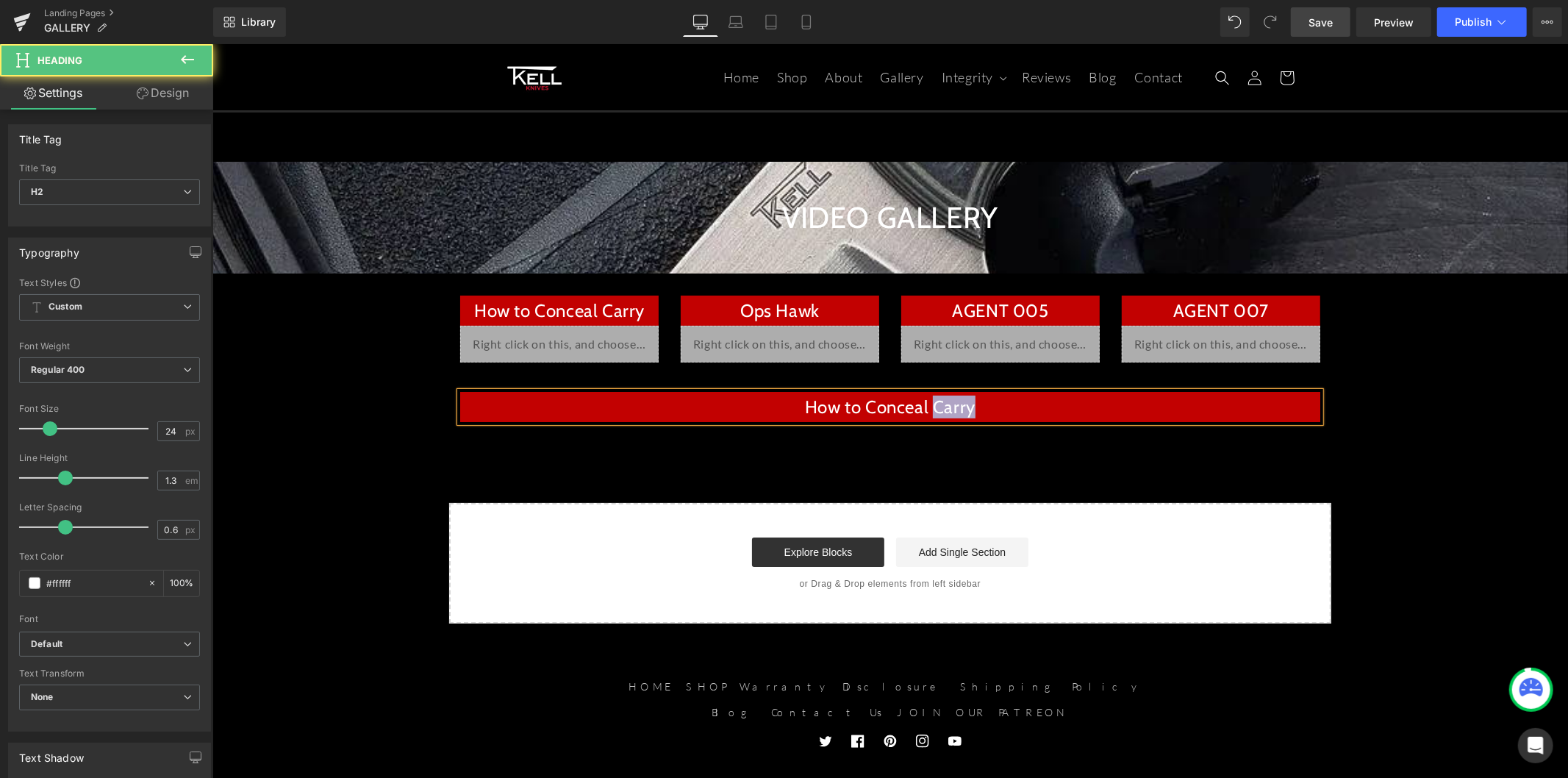
click at [946, 410] on h2 "How to Conceal Carry" at bounding box center [889, 407] width 860 height 23
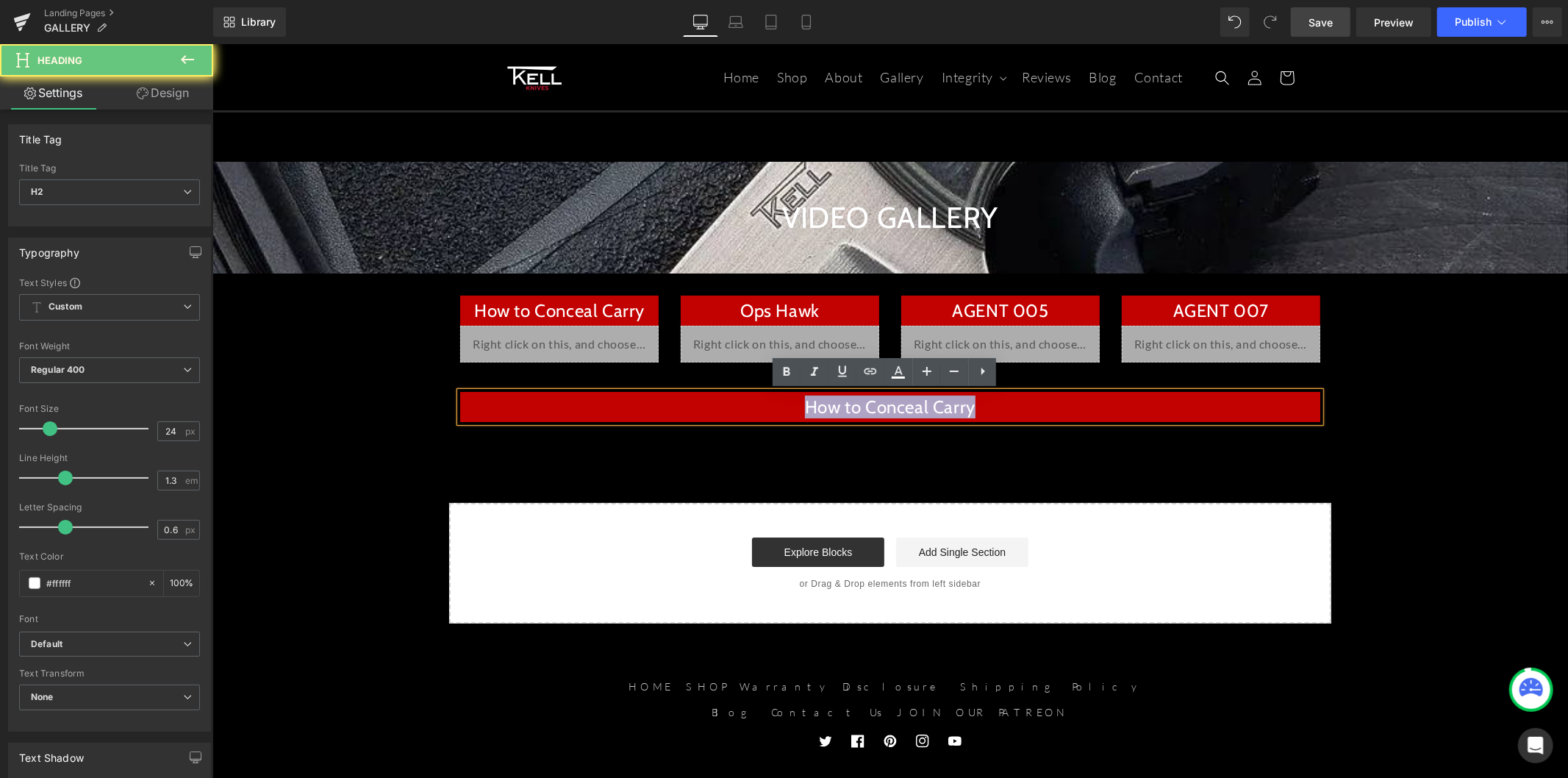
click at [946, 410] on h2 "How to Conceal Carry" at bounding box center [889, 407] width 860 height 23
paste div
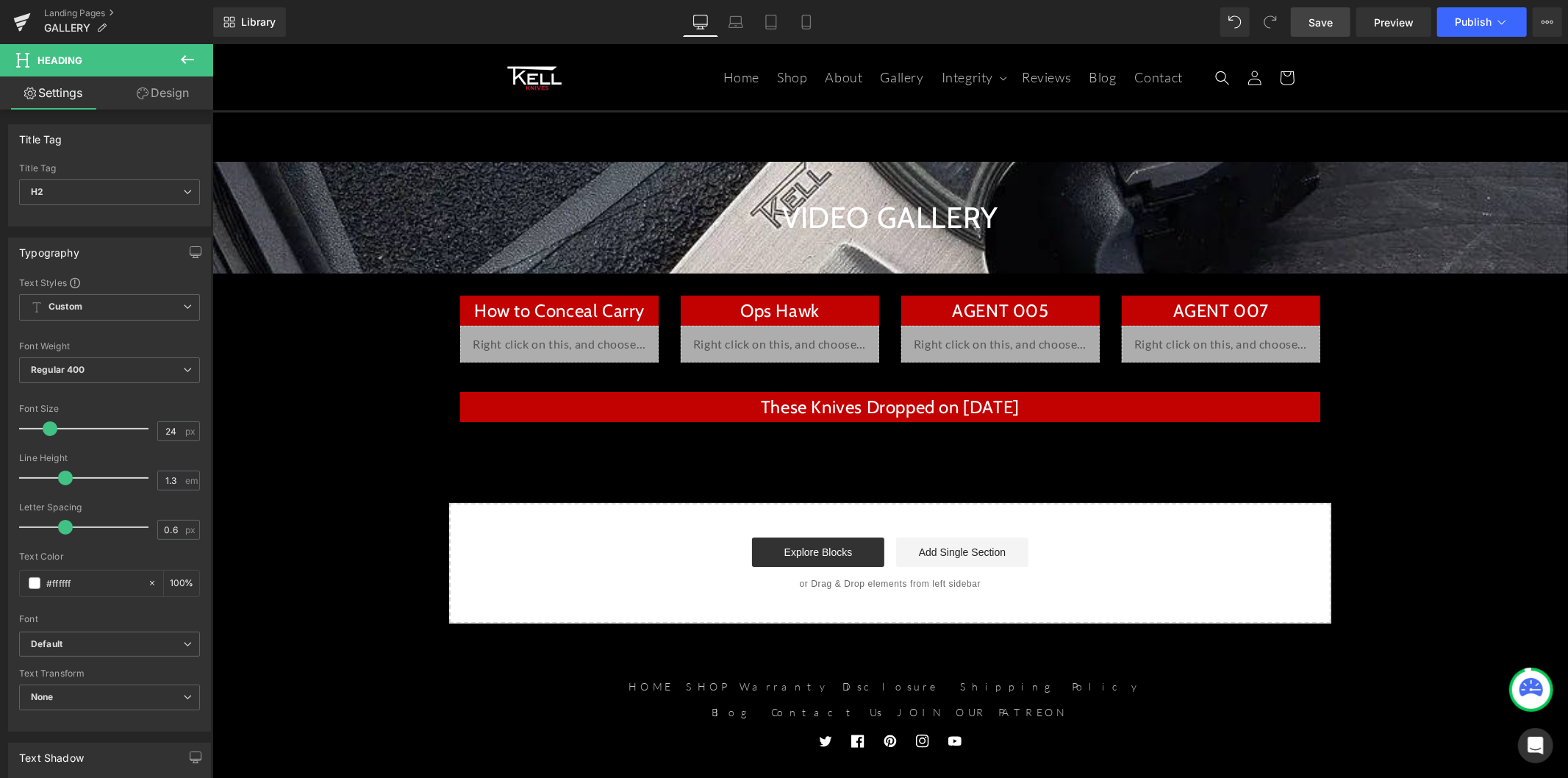
click at [1324, 25] on span "Save" at bounding box center [1319, 22] width 24 height 15
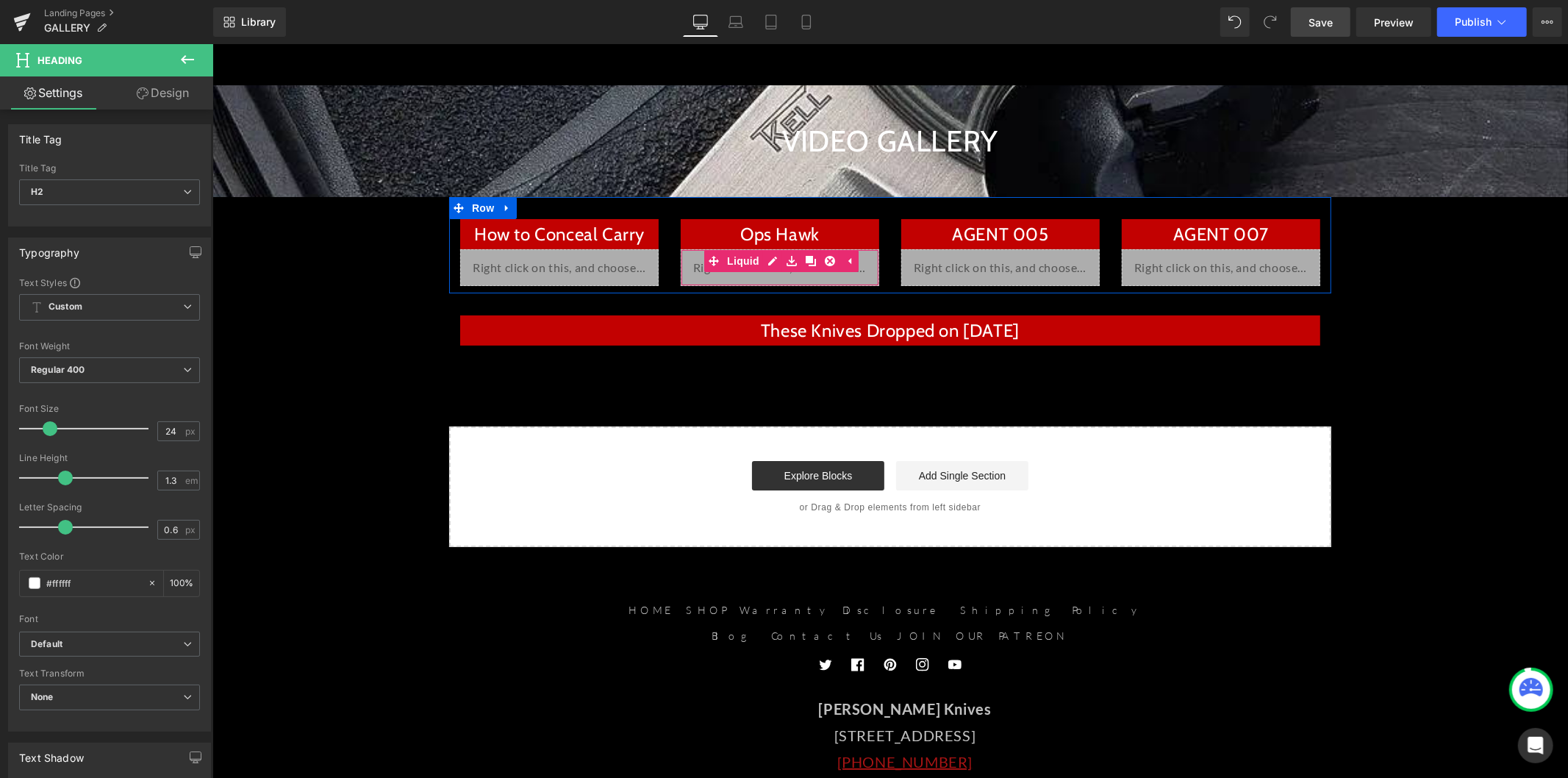
scroll to position [81, 0]
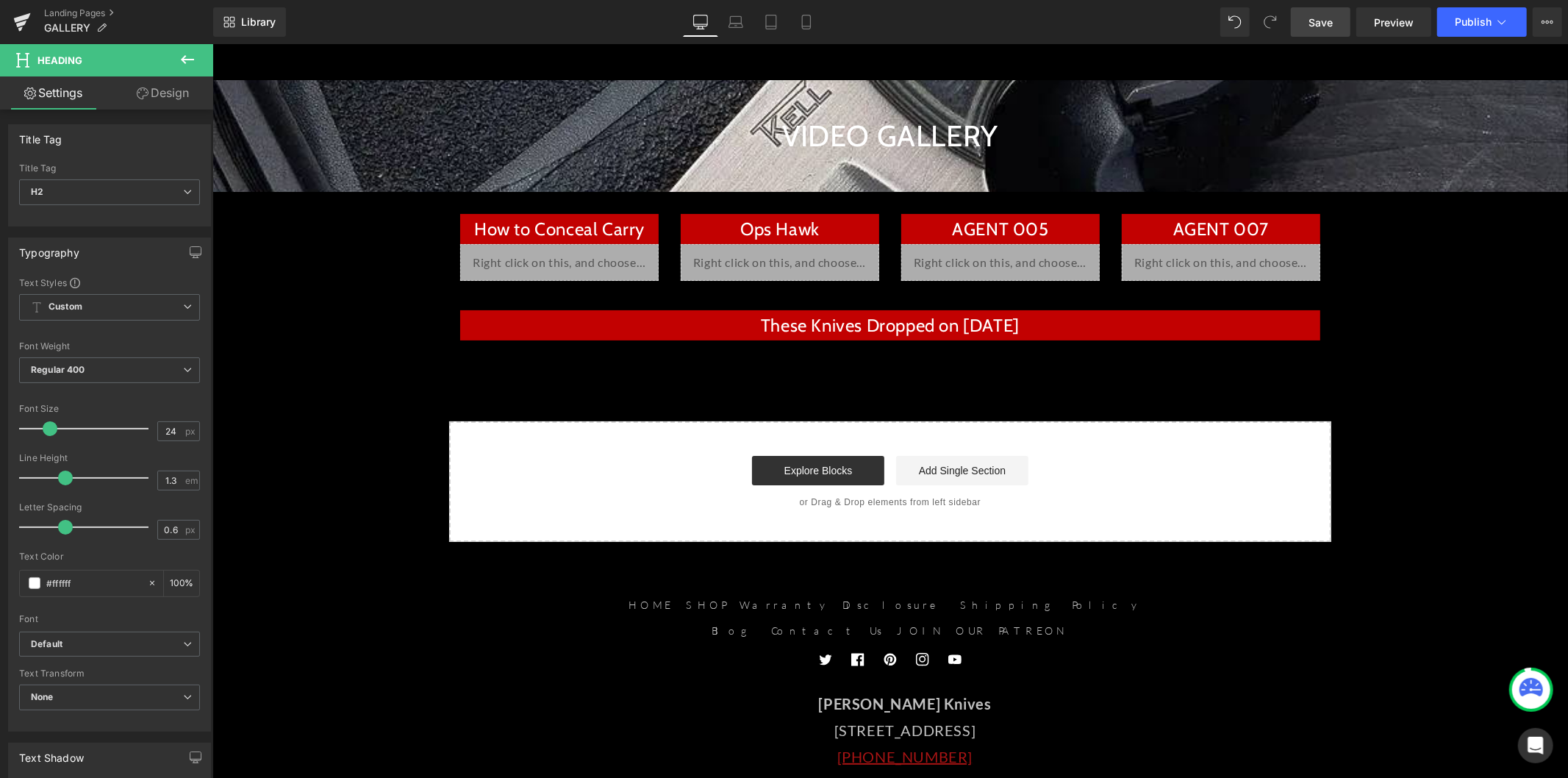
click at [191, 60] on icon at bounding box center [188, 59] width 17 height 17
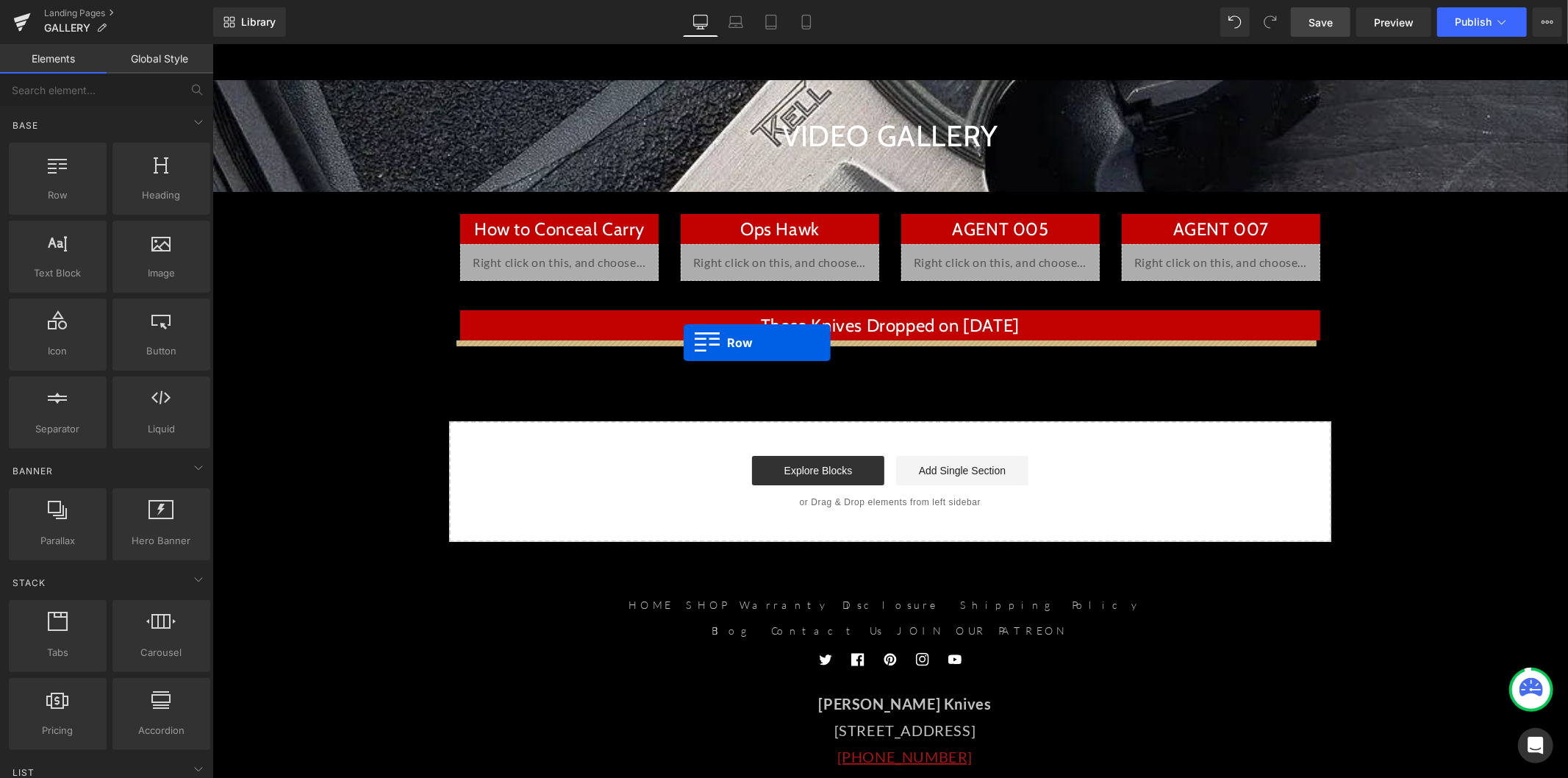
drag, startPoint x: 280, startPoint y: 208, endPoint x: 683, endPoint y: 342, distance: 424.7
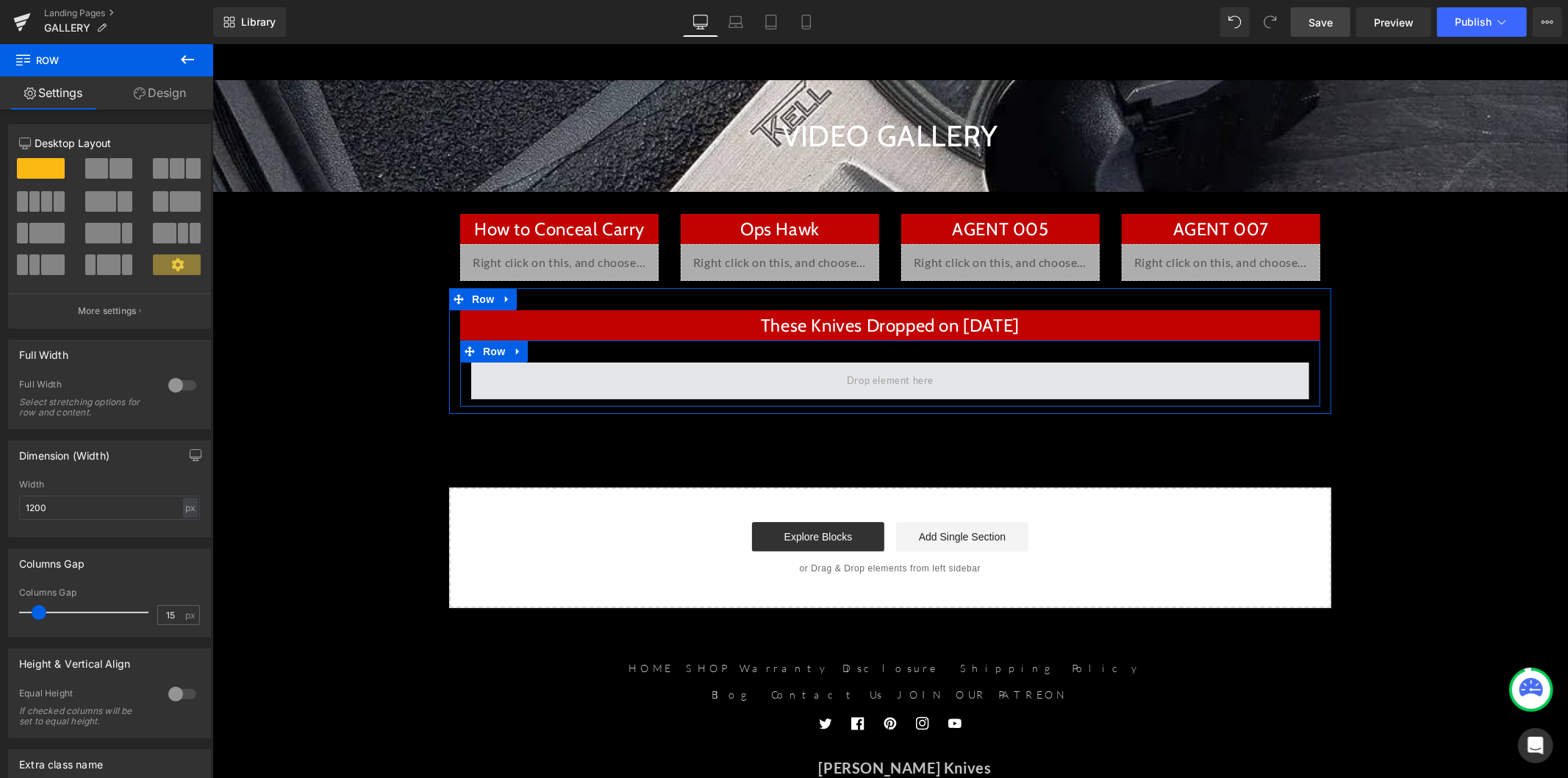
click at [626, 376] on span at bounding box center [890, 380] width 838 height 36
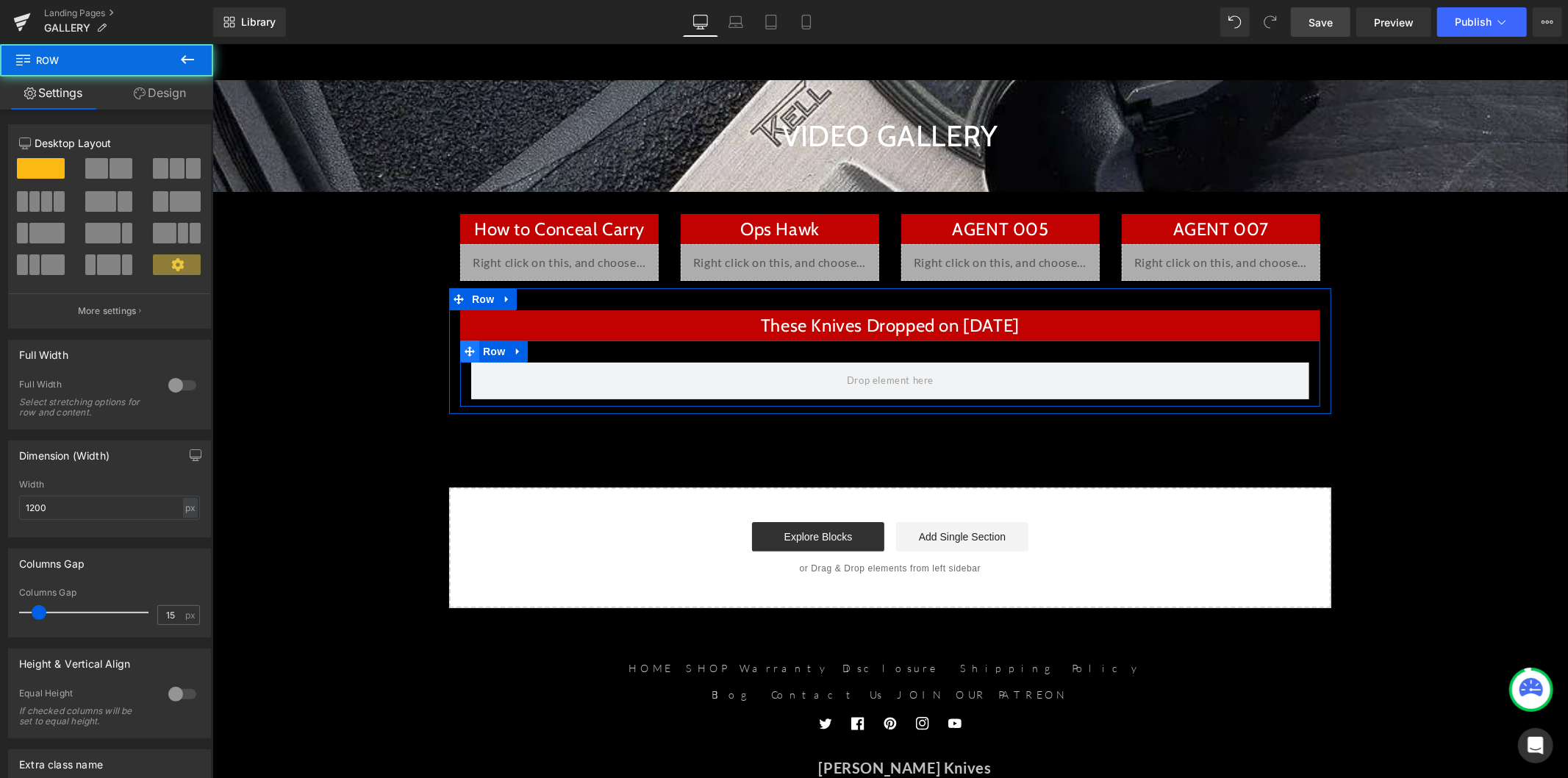
click at [469, 347] on span at bounding box center [469, 350] width 19 height 22
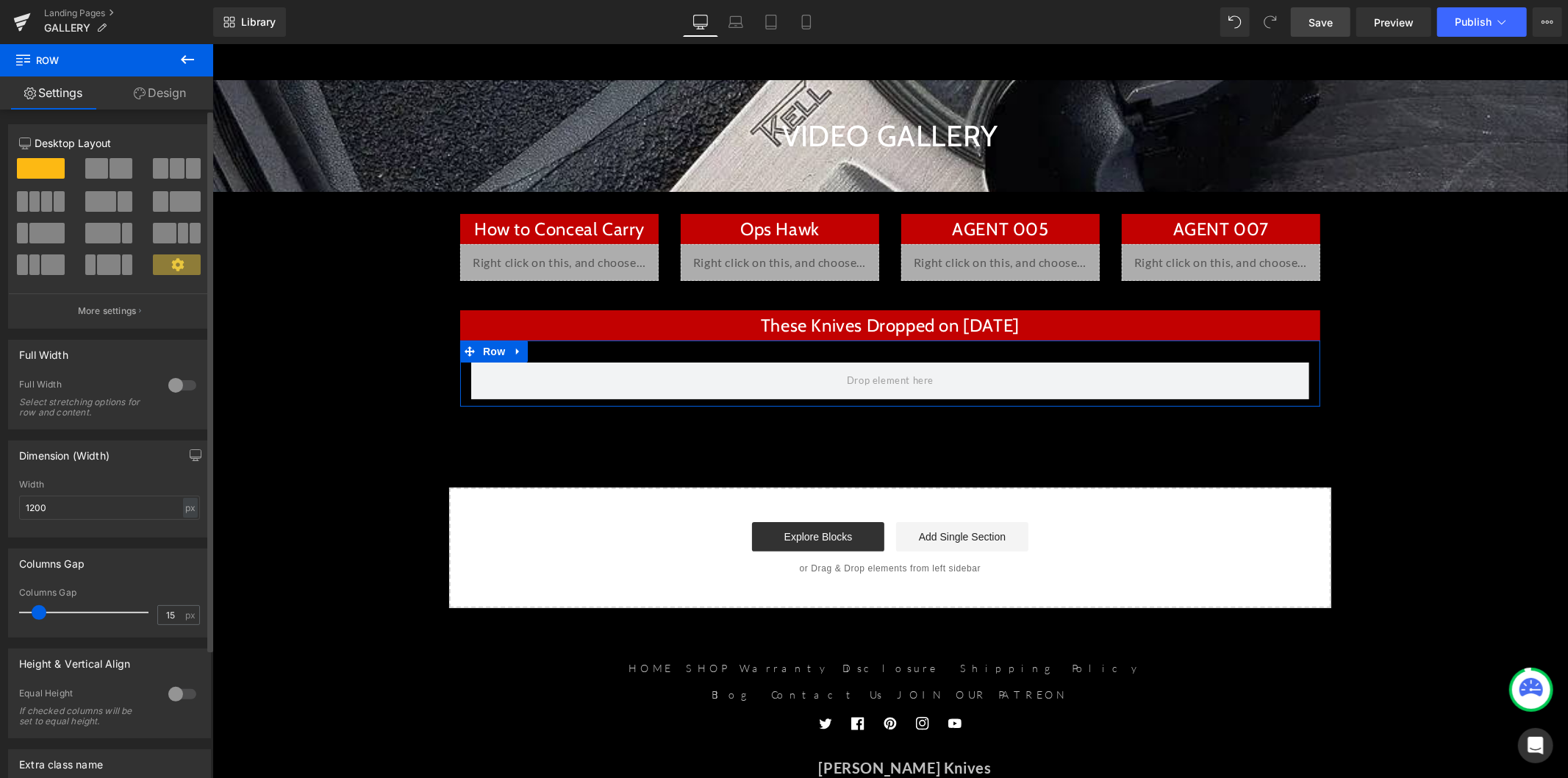
click at [116, 169] on span at bounding box center [121, 168] width 23 height 21
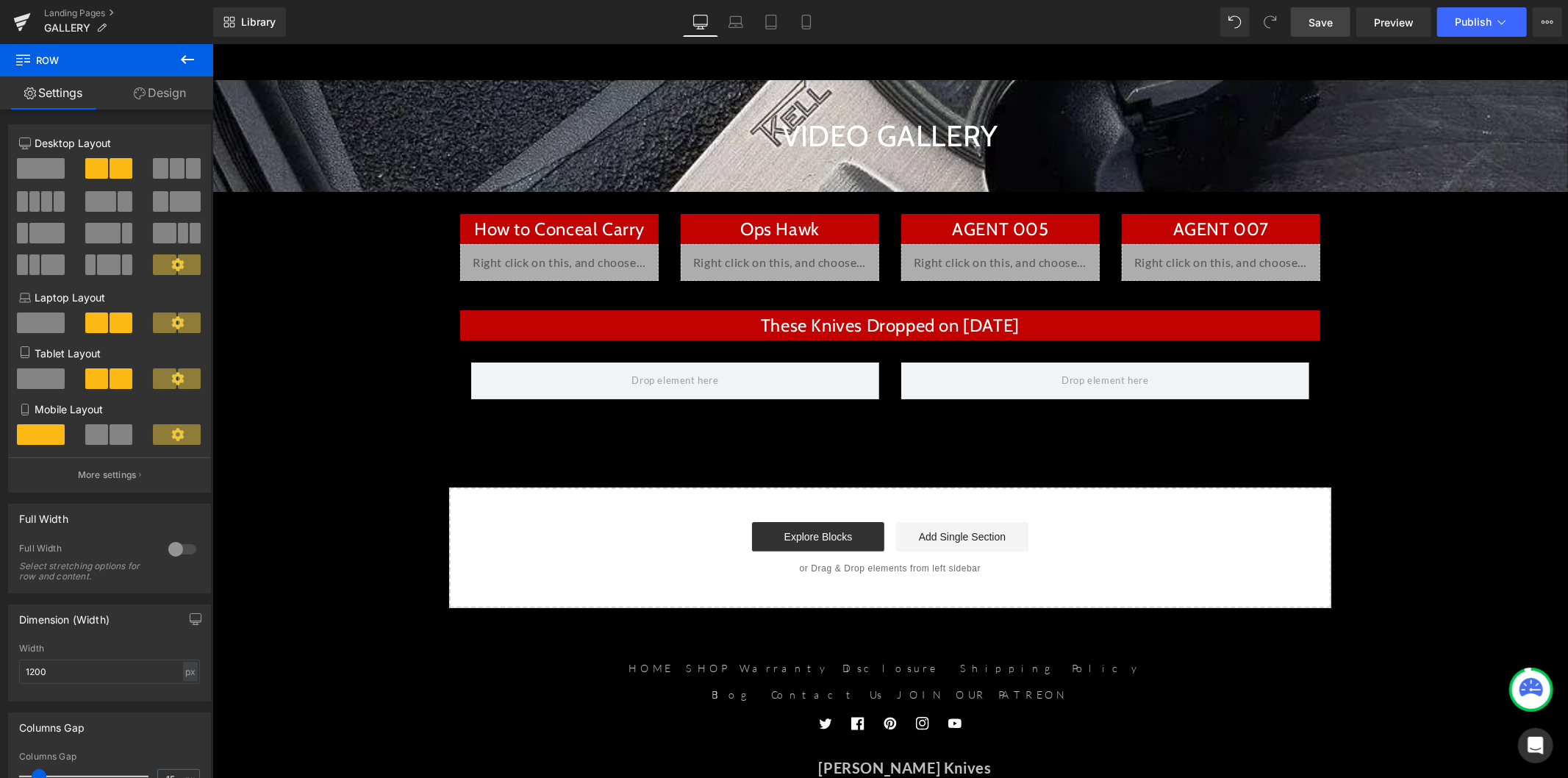
click at [180, 60] on icon at bounding box center [188, 59] width 17 height 17
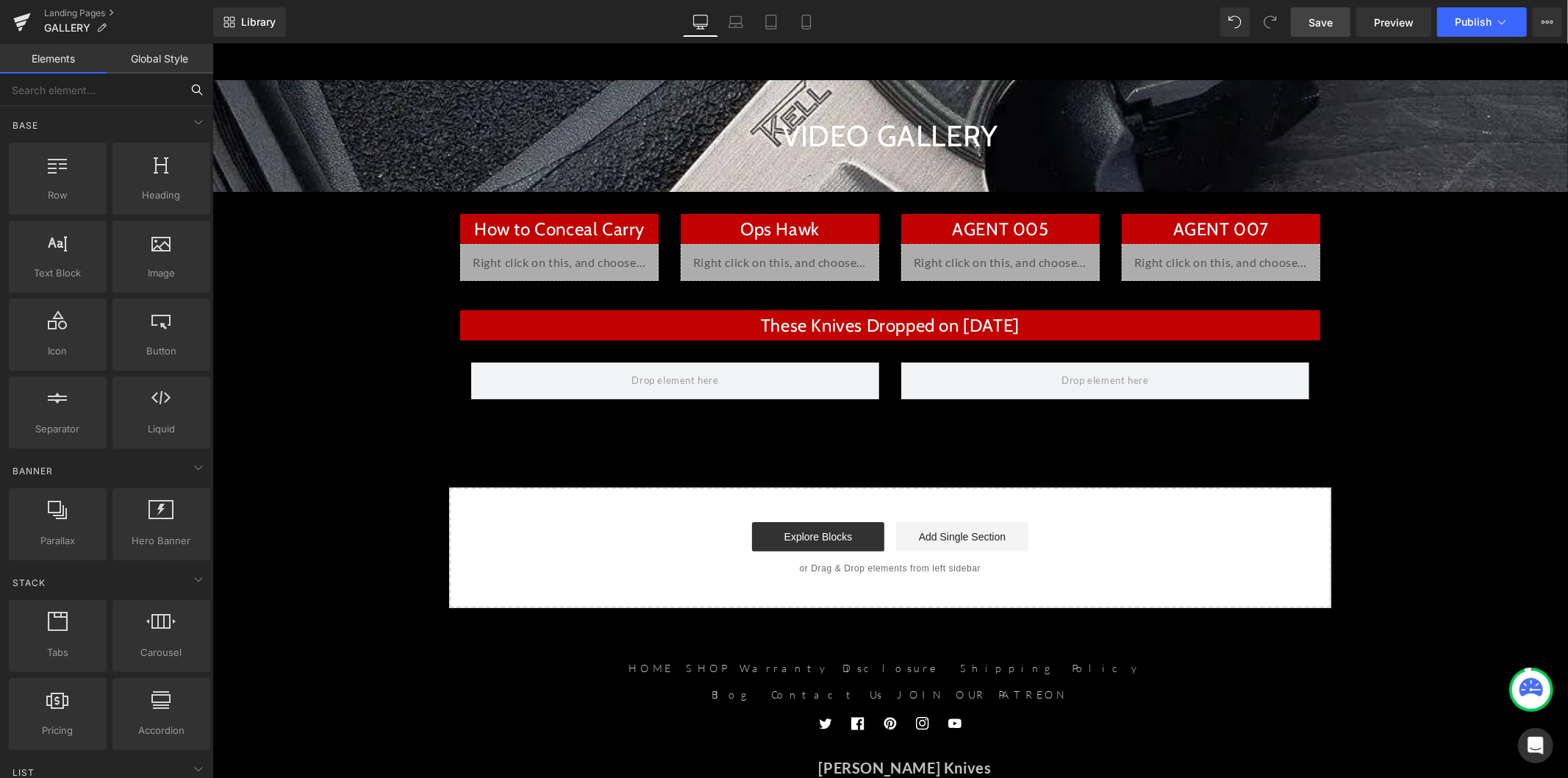
click at [100, 90] on input "text" at bounding box center [90, 90] width 181 height 33
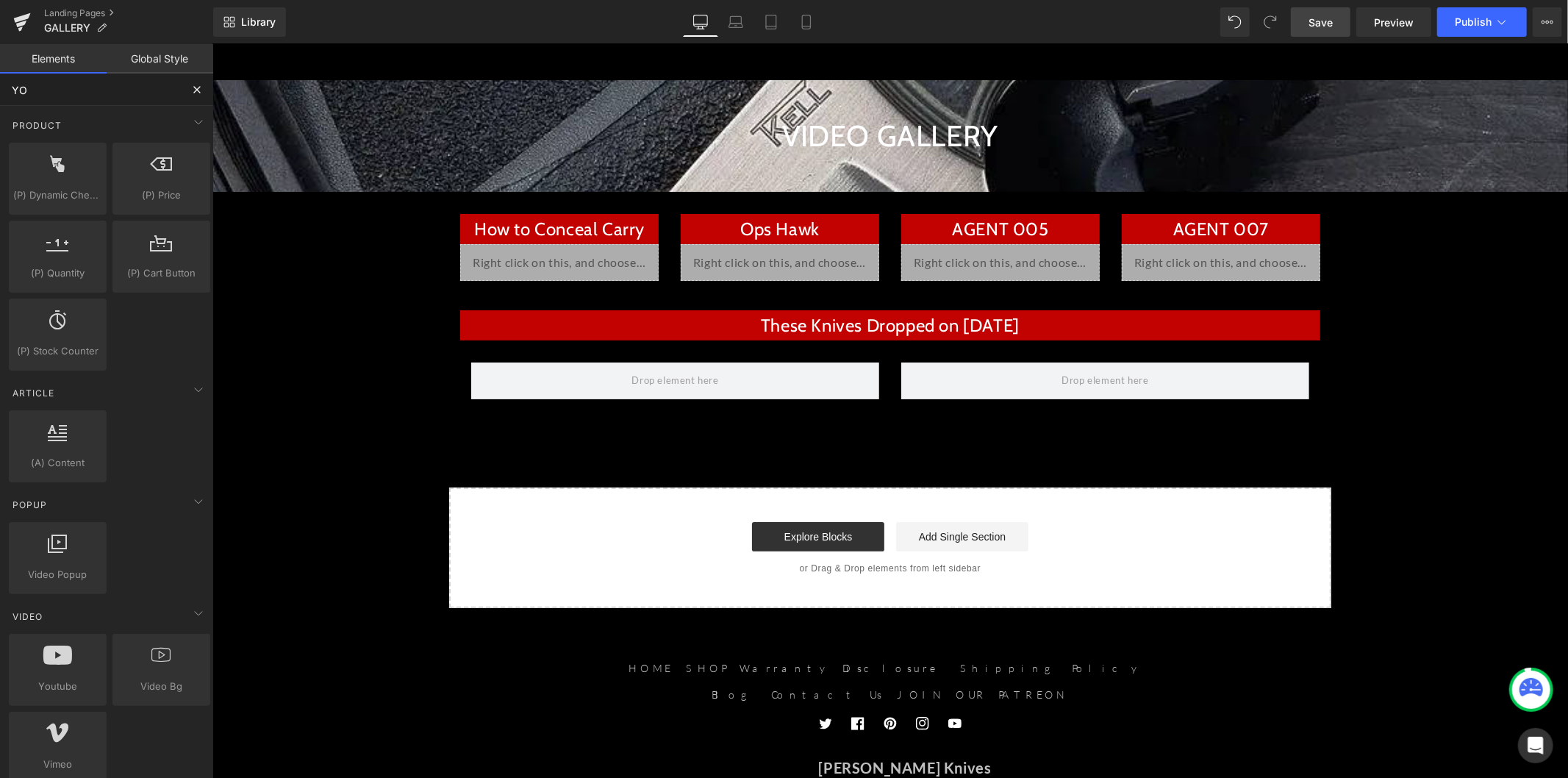
type input "YOU"
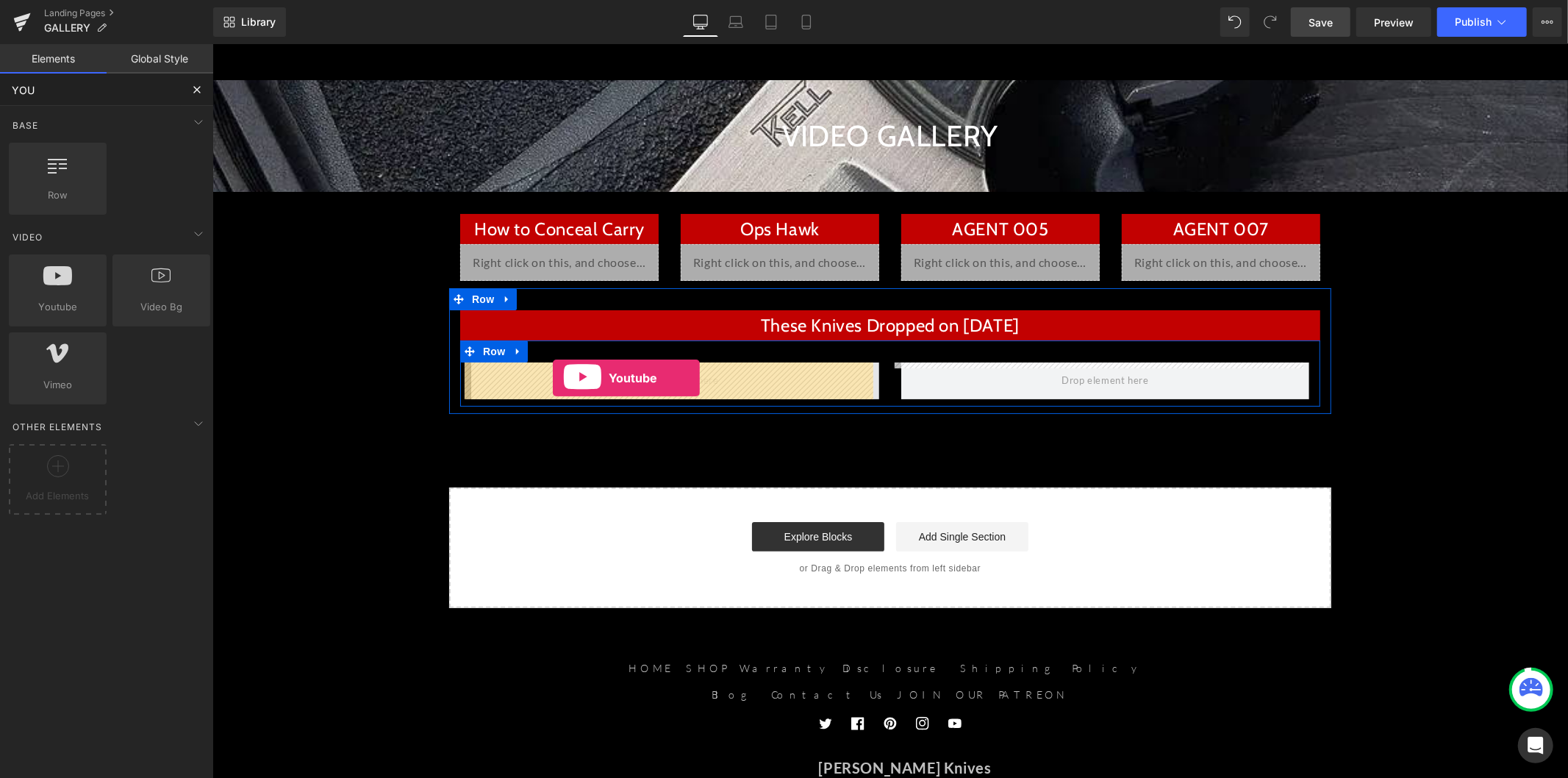
drag, startPoint x: 327, startPoint y: 335, endPoint x: 552, endPoint y: 377, distance: 228.9
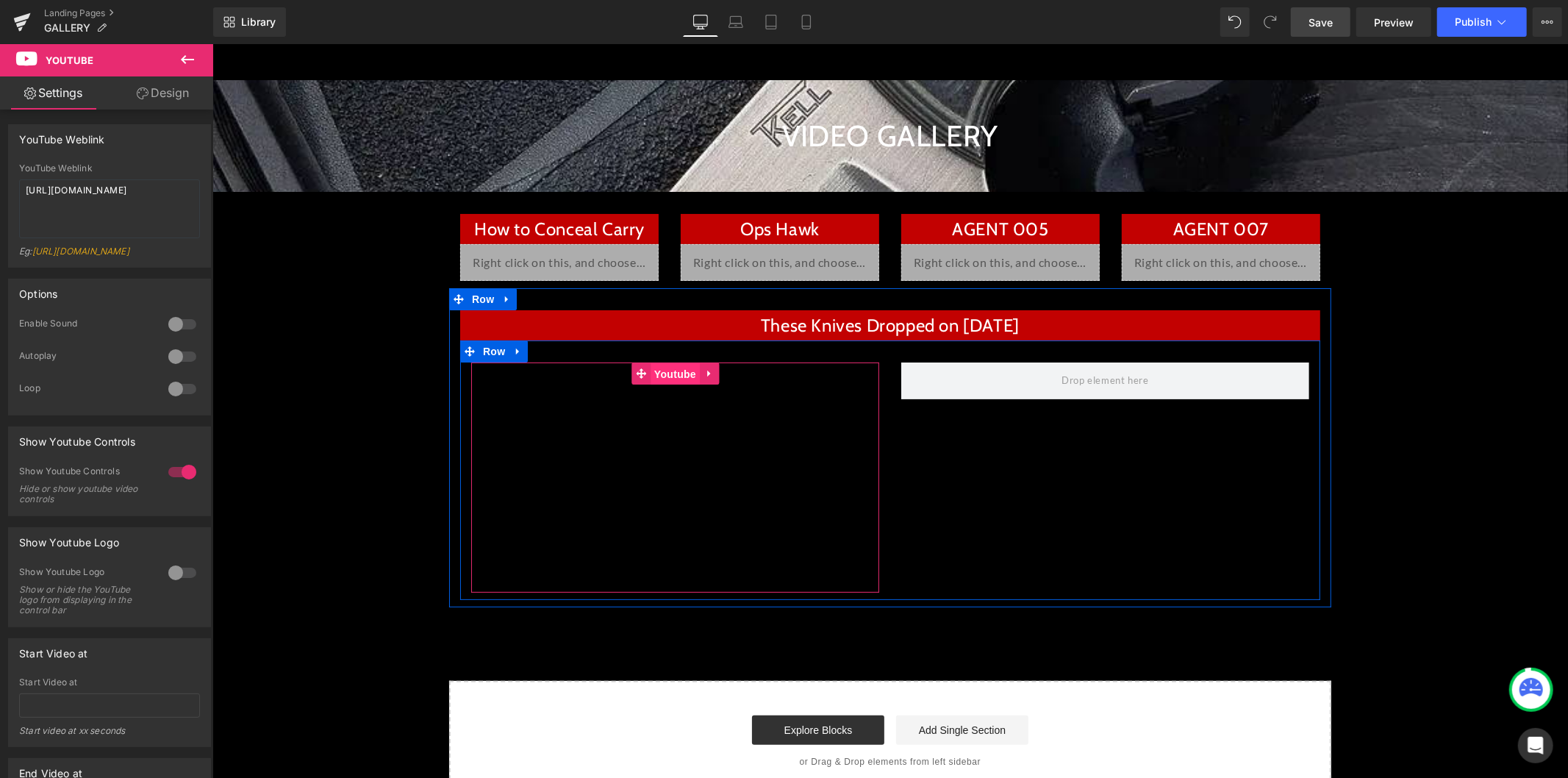
click at [661, 372] on span "Youtube" at bounding box center [674, 373] width 49 height 22
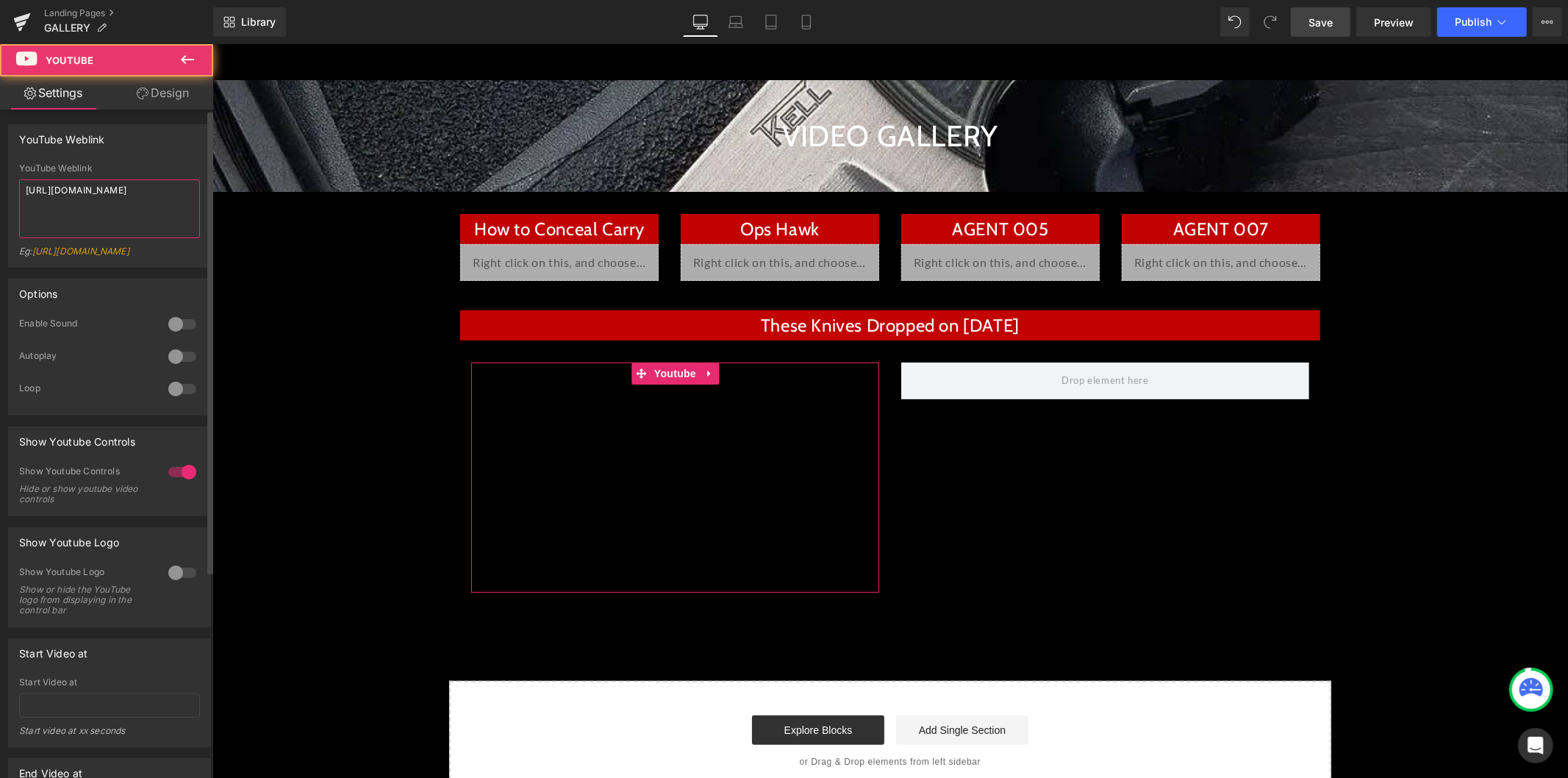
click at [125, 211] on textarea "[URL][DOMAIN_NAME]" at bounding box center [109, 208] width 181 height 58
paste textarea "T8ncZuakzIU"
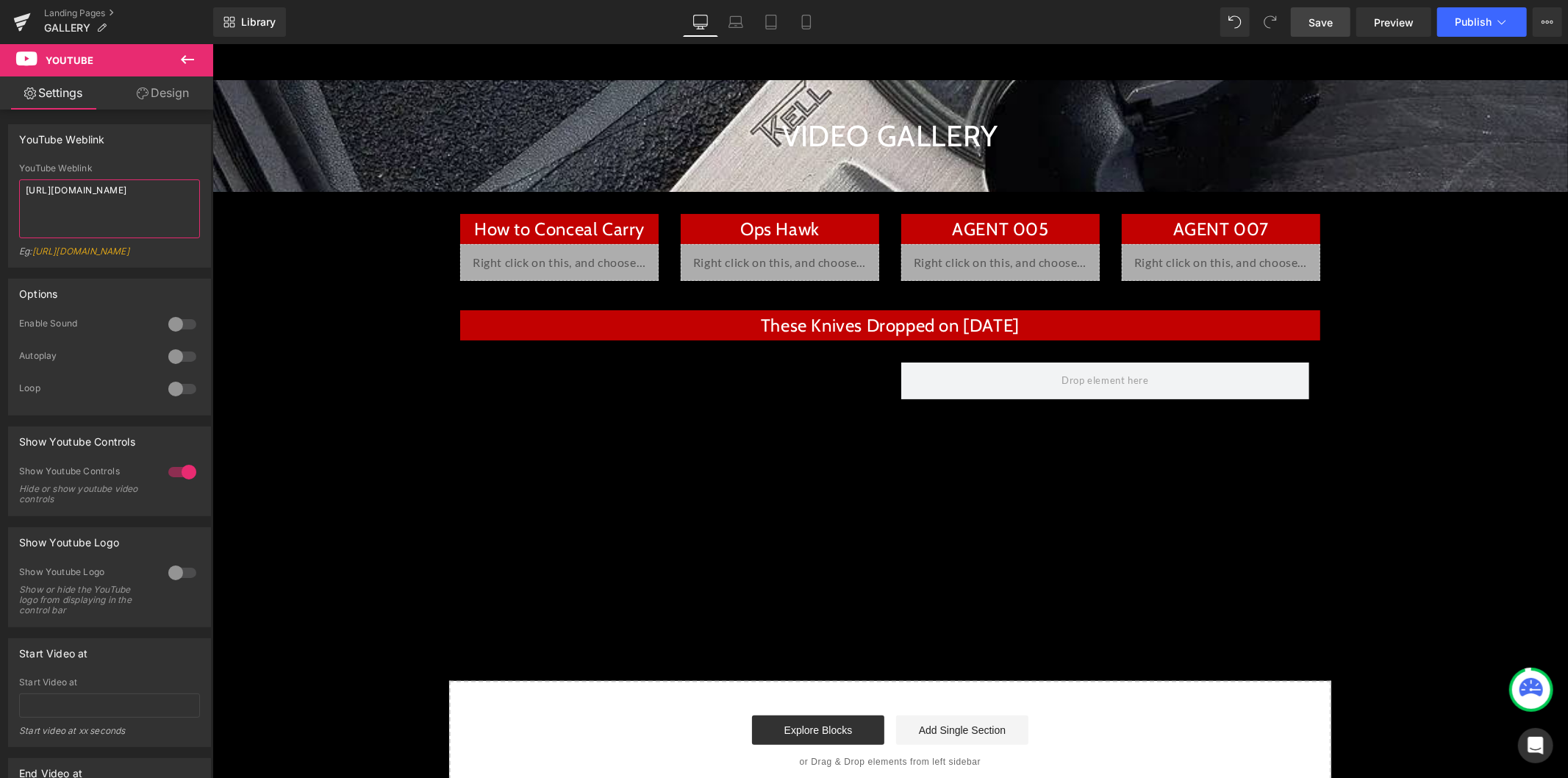
type textarea "[URL][DOMAIN_NAME]"
click at [189, 56] on icon at bounding box center [188, 59] width 17 height 17
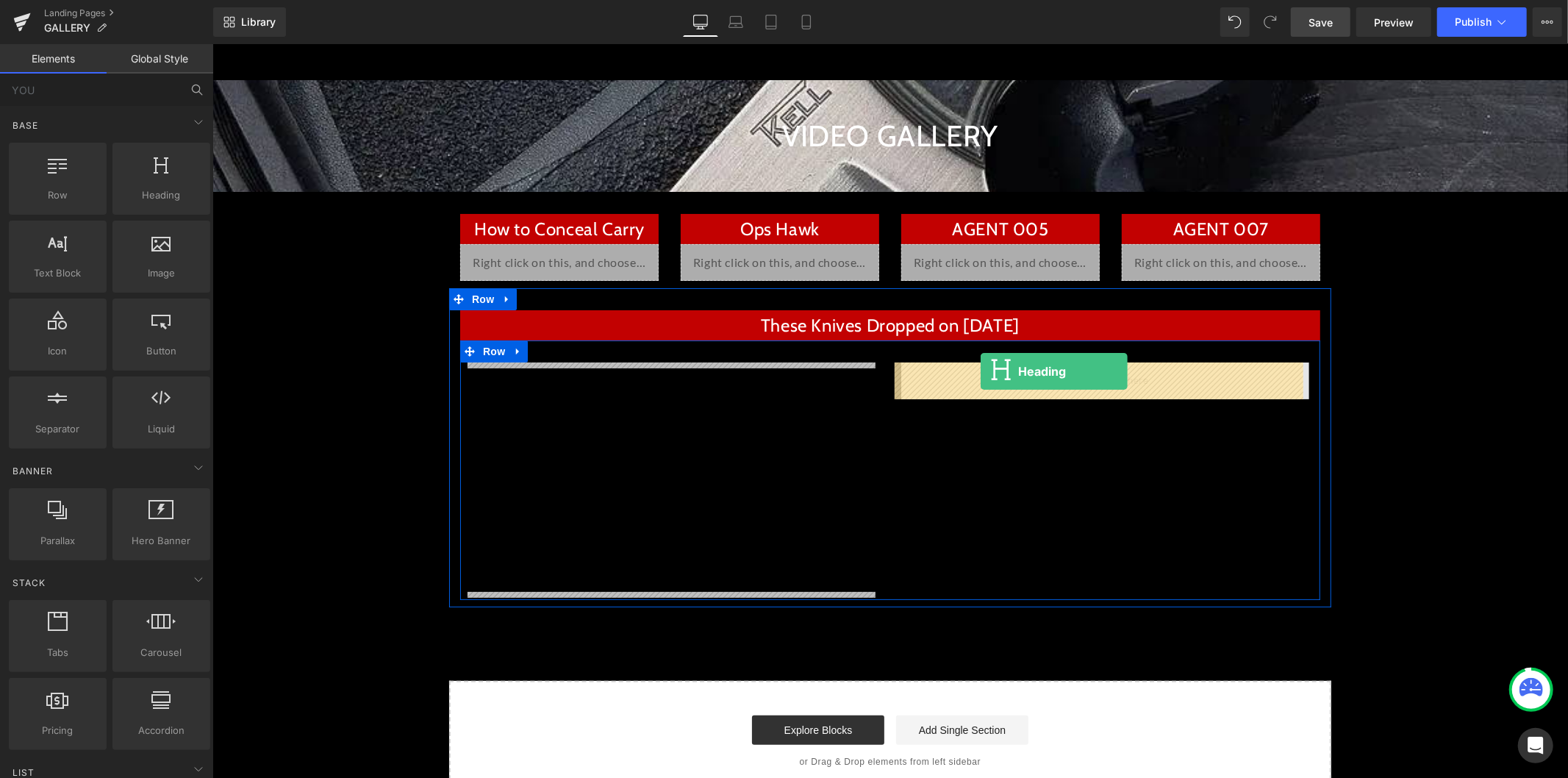
drag, startPoint x: 369, startPoint y: 236, endPoint x: 980, endPoint y: 370, distance: 625.5
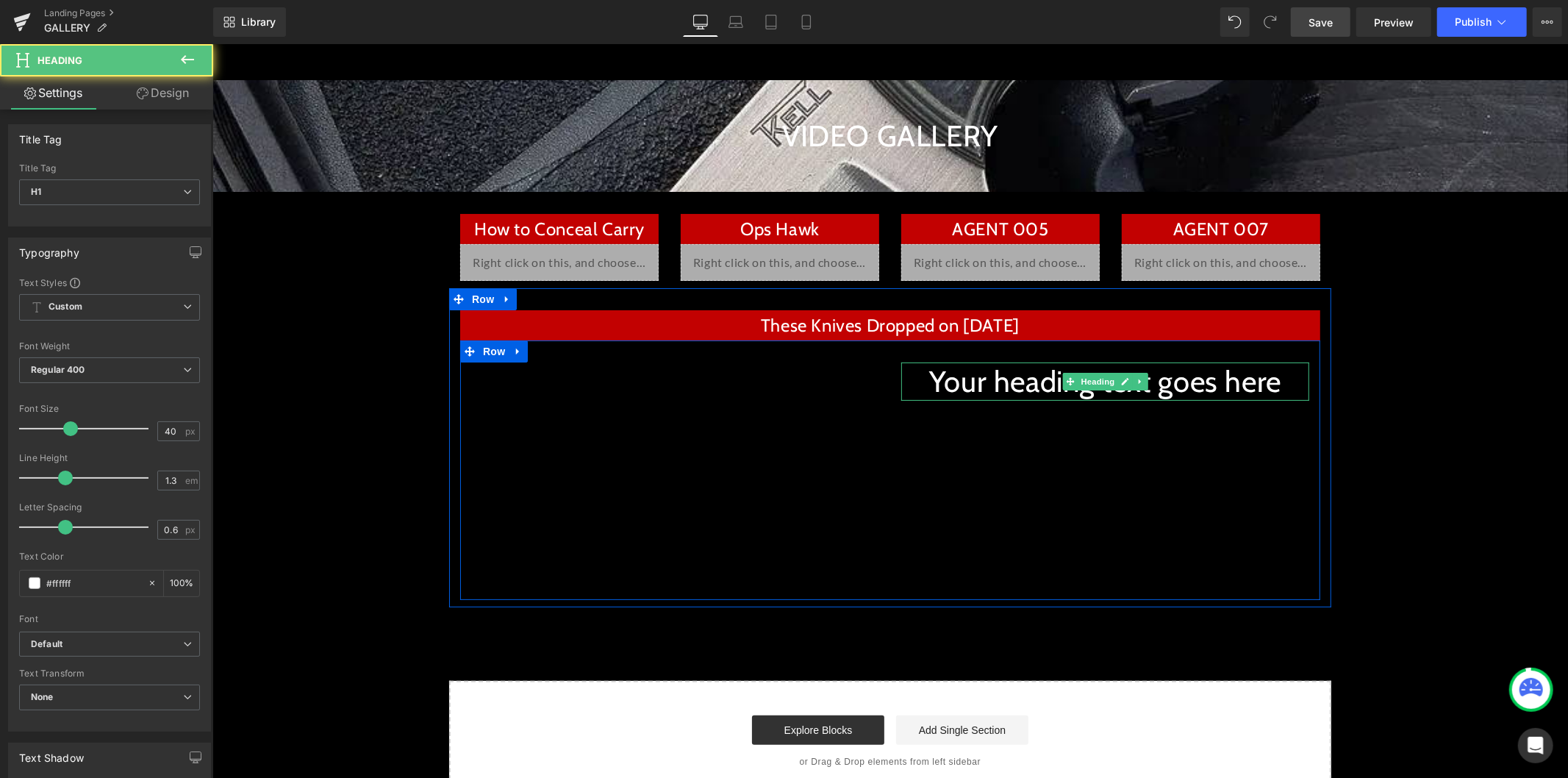
click at [1005, 379] on h1 "Your heading text goes here" at bounding box center [1104, 381] width 408 height 38
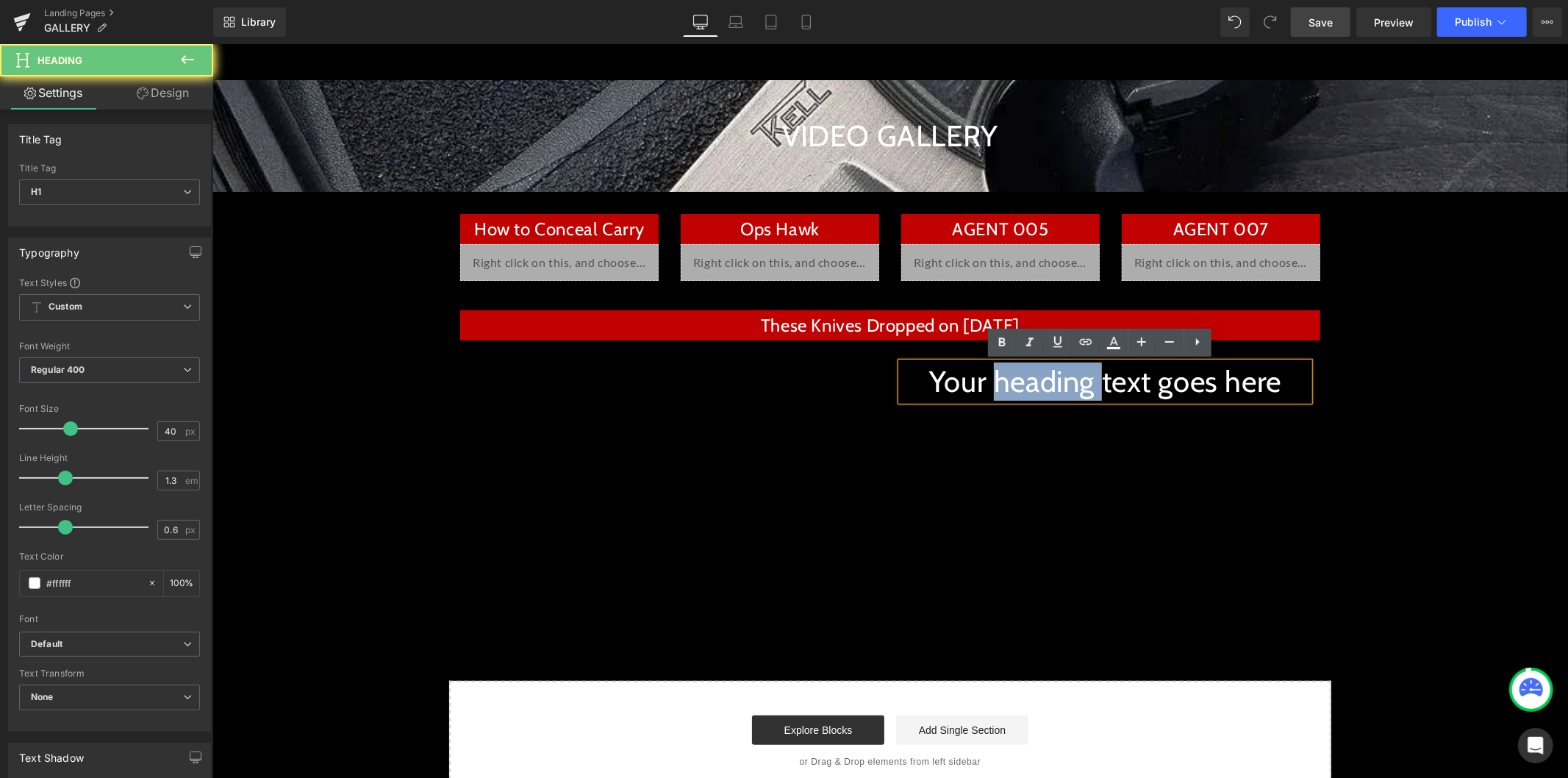
click at [1005, 379] on h1 "Your heading text goes here" at bounding box center [1104, 381] width 408 height 38
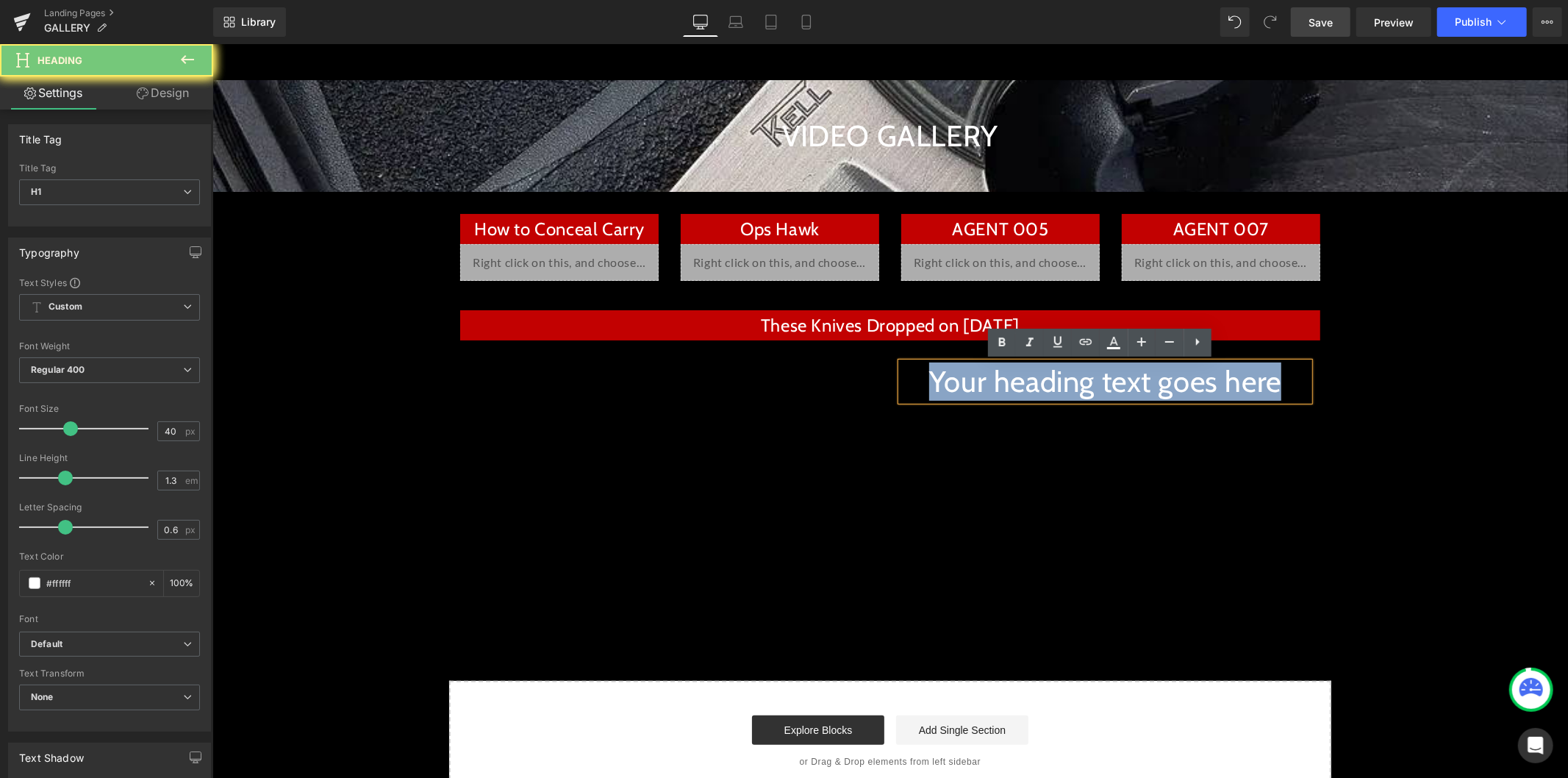
paste div
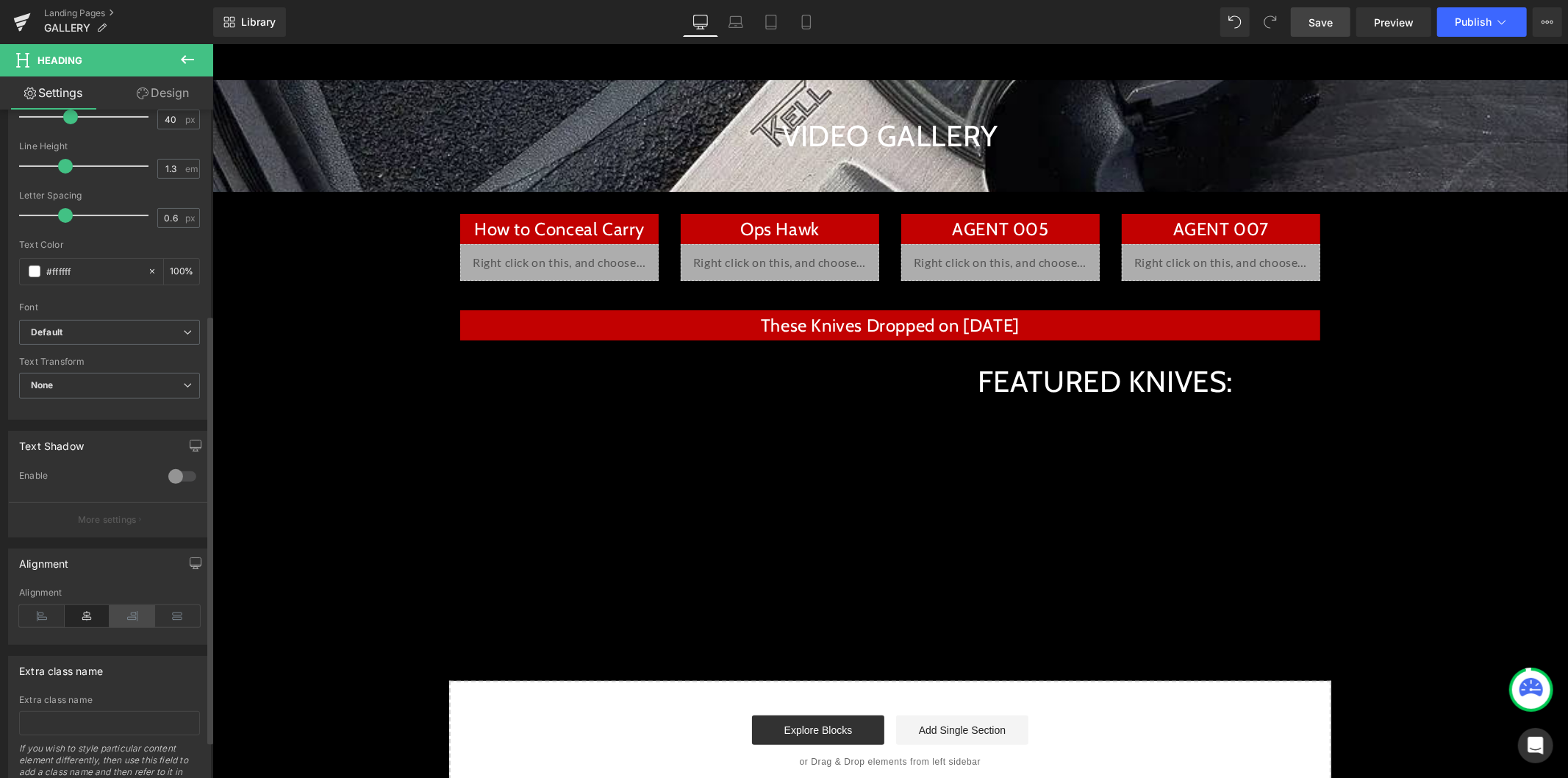
scroll to position [326, 0]
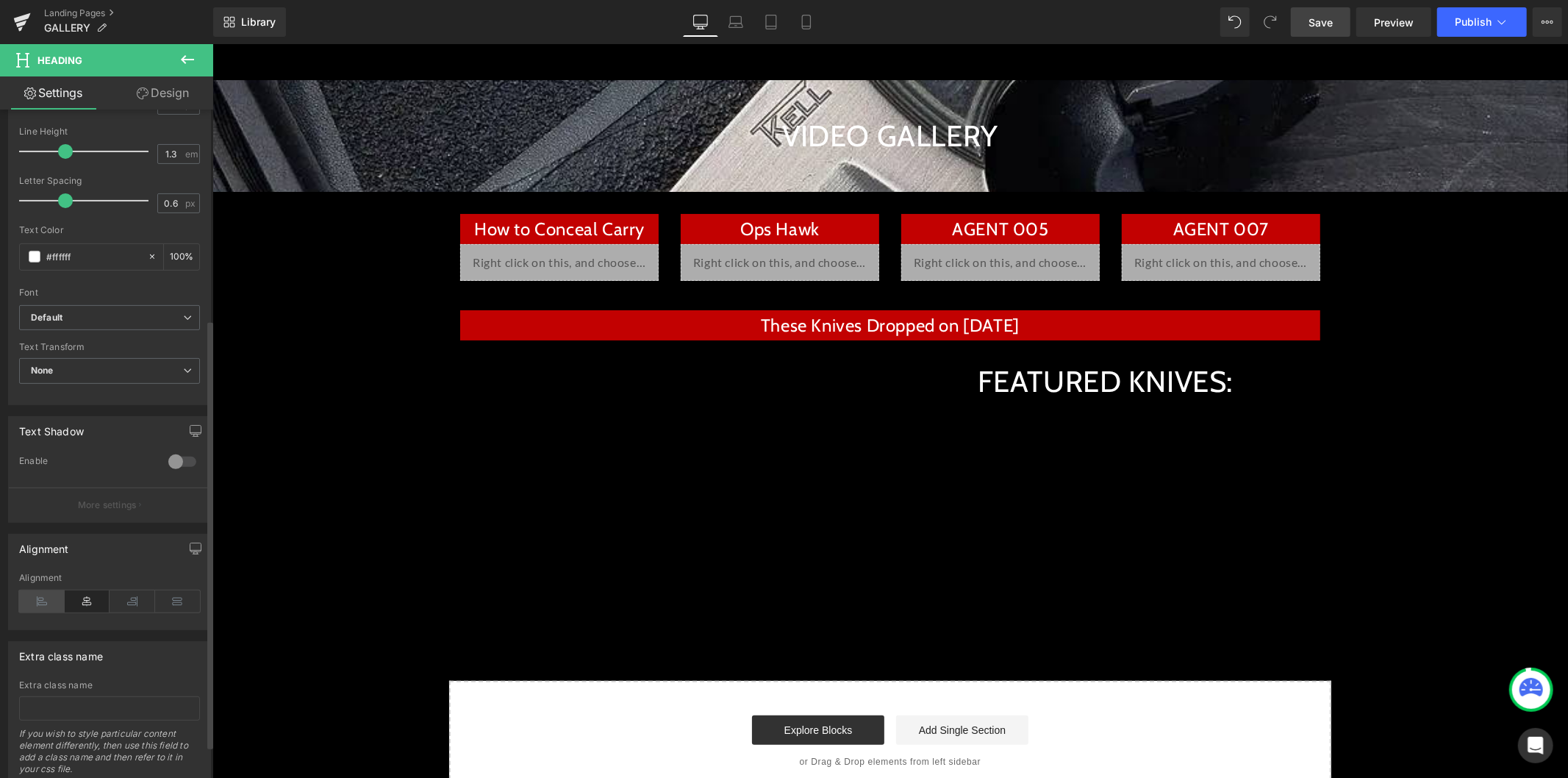
click at [53, 604] on icon at bounding box center [42, 601] width 46 height 22
click at [188, 56] on icon at bounding box center [188, 59] width 17 height 17
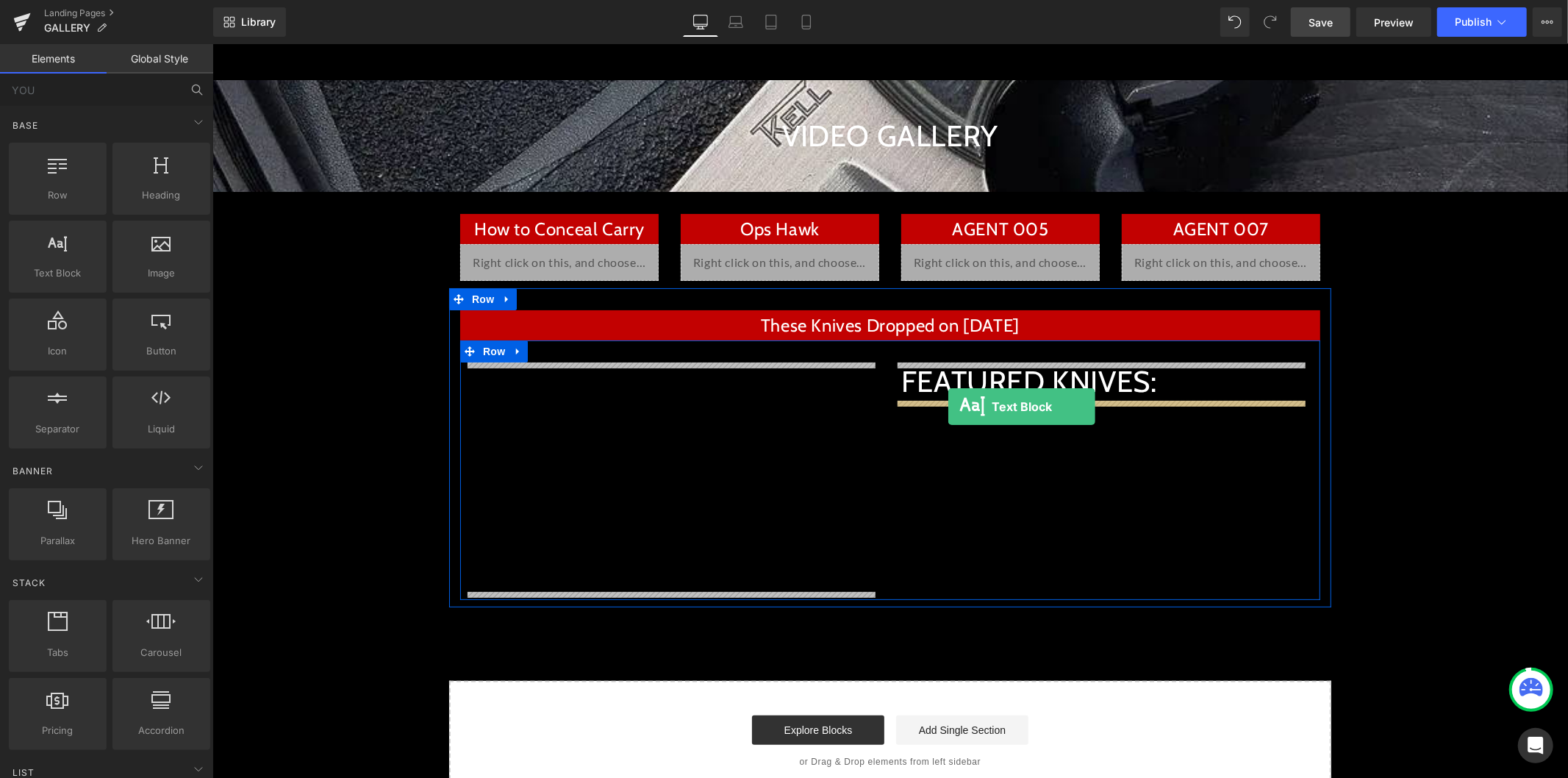
drag, startPoint x: 294, startPoint y: 316, endPoint x: 947, endPoint y: 406, distance: 659.2
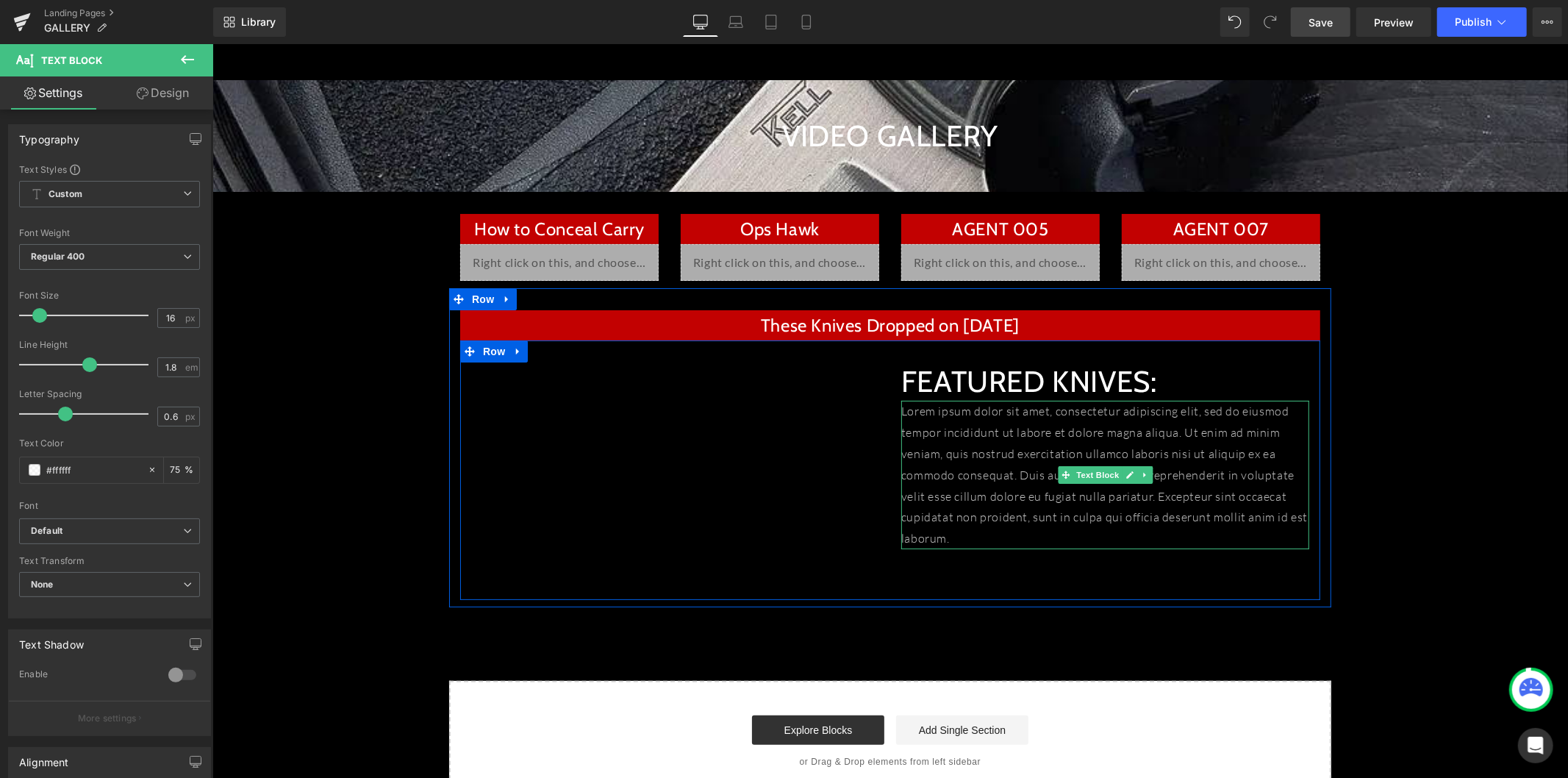
click at [977, 461] on p "Lorem ipsum dolor sit amet, consectetur adipiscing elit, sed do eiusmod tempor …" at bounding box center [1104, 474] width 408 height 148
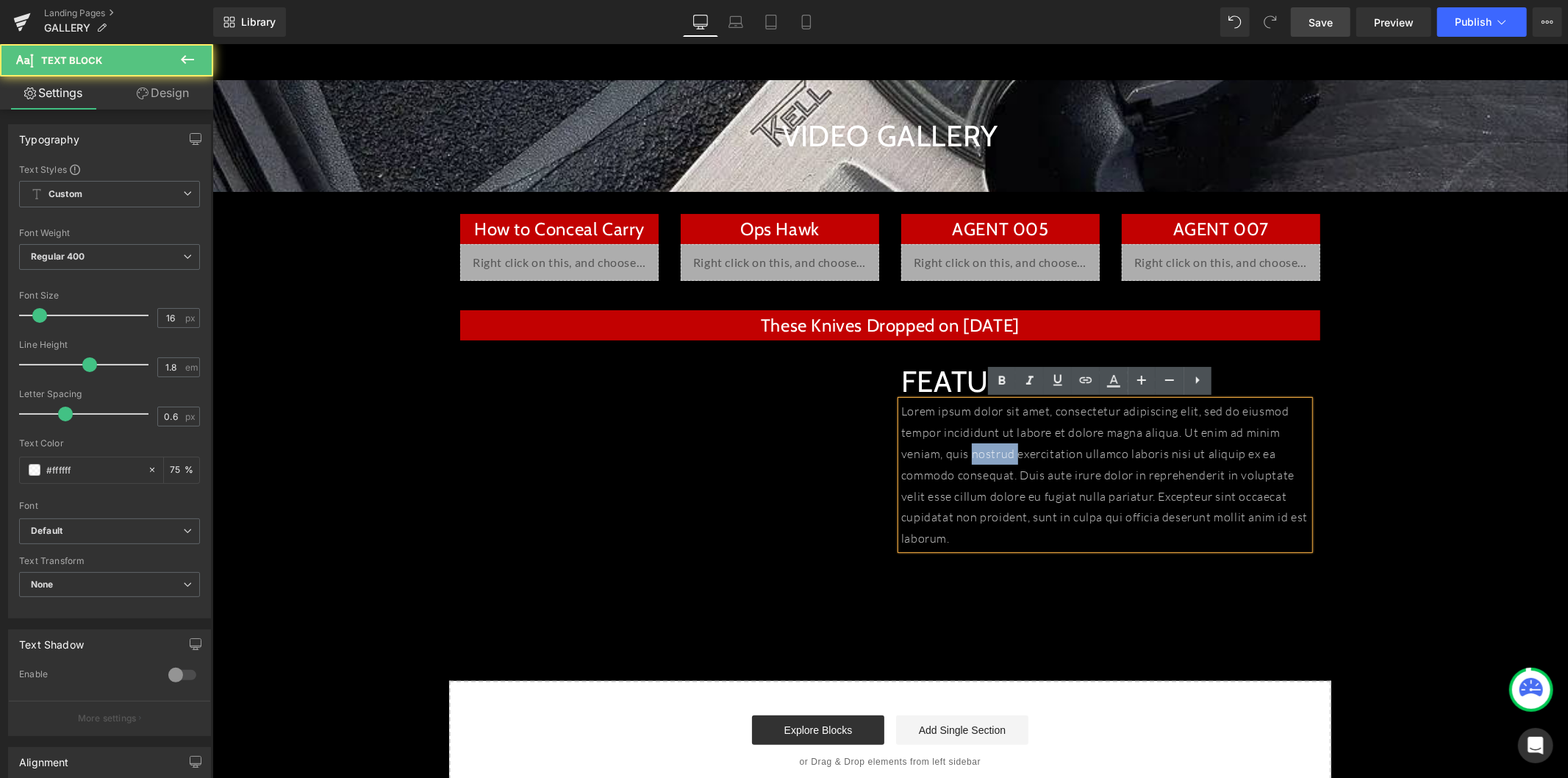
click at [977, 461] on p "Lorem ipsum dolor sit amet, consectetur adipiscing elit, sed do eiusmod tempor …" at bounding box center [1104, 474] width 408 height 148
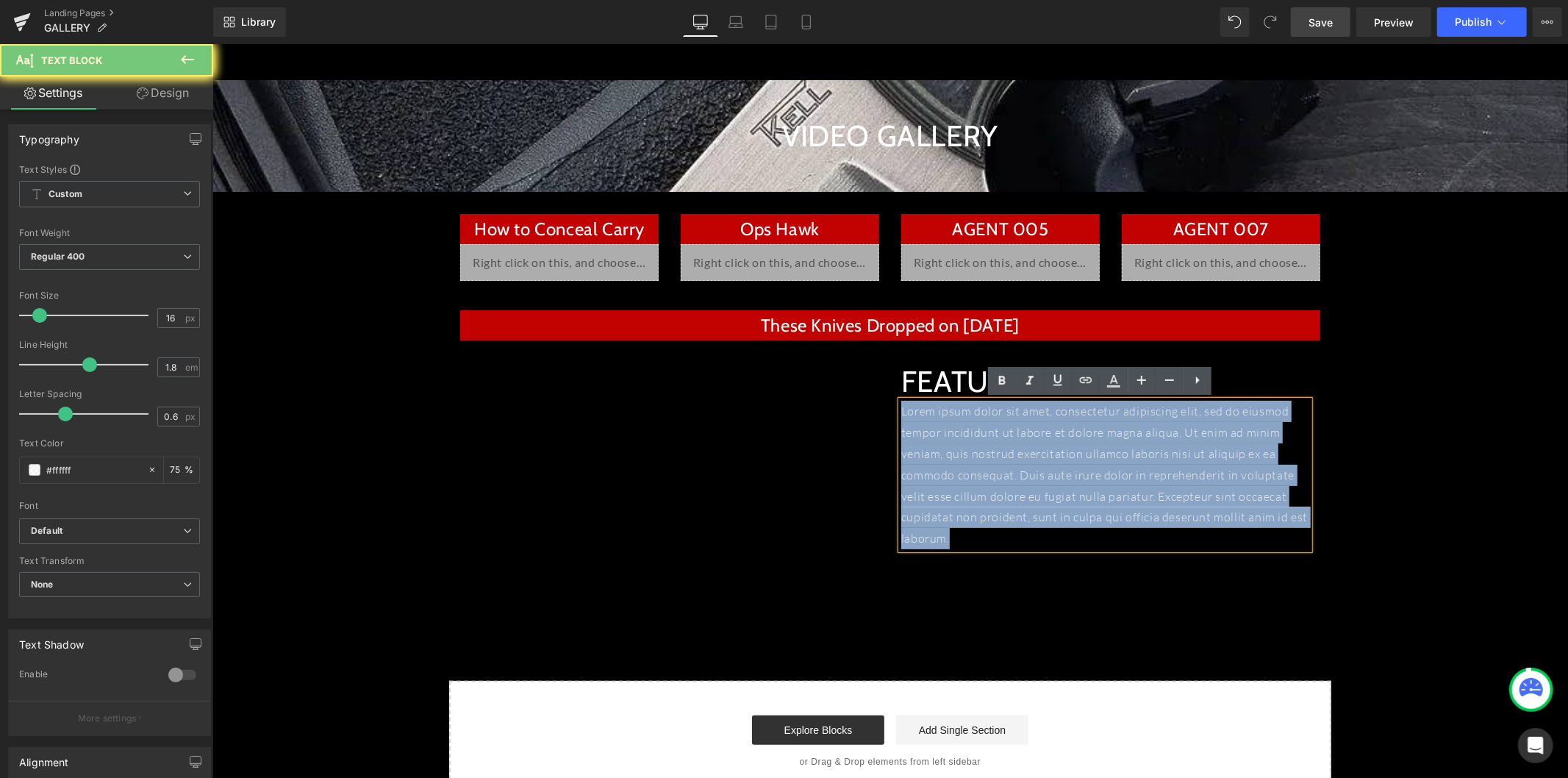
click at [977, 461] on p "Lorem ipsum dolor sit amet, consectetur adipiscing elit, sed do eiusmod tempor …" at bounding box center [1104, 474] width 408 height 148
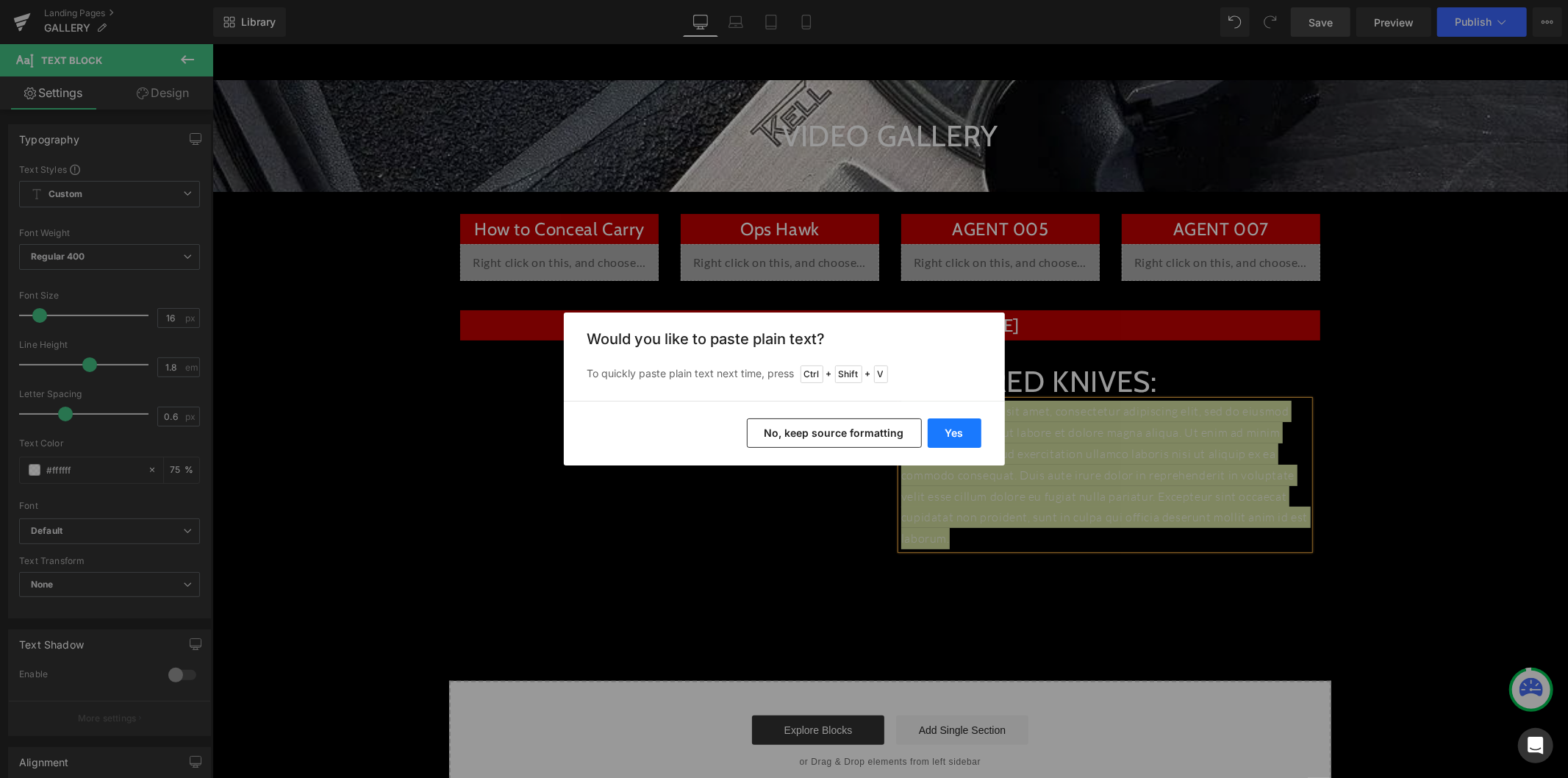
click at [949, 433] on button "Yes" at bounding box center [954, 433] width 54 height 30
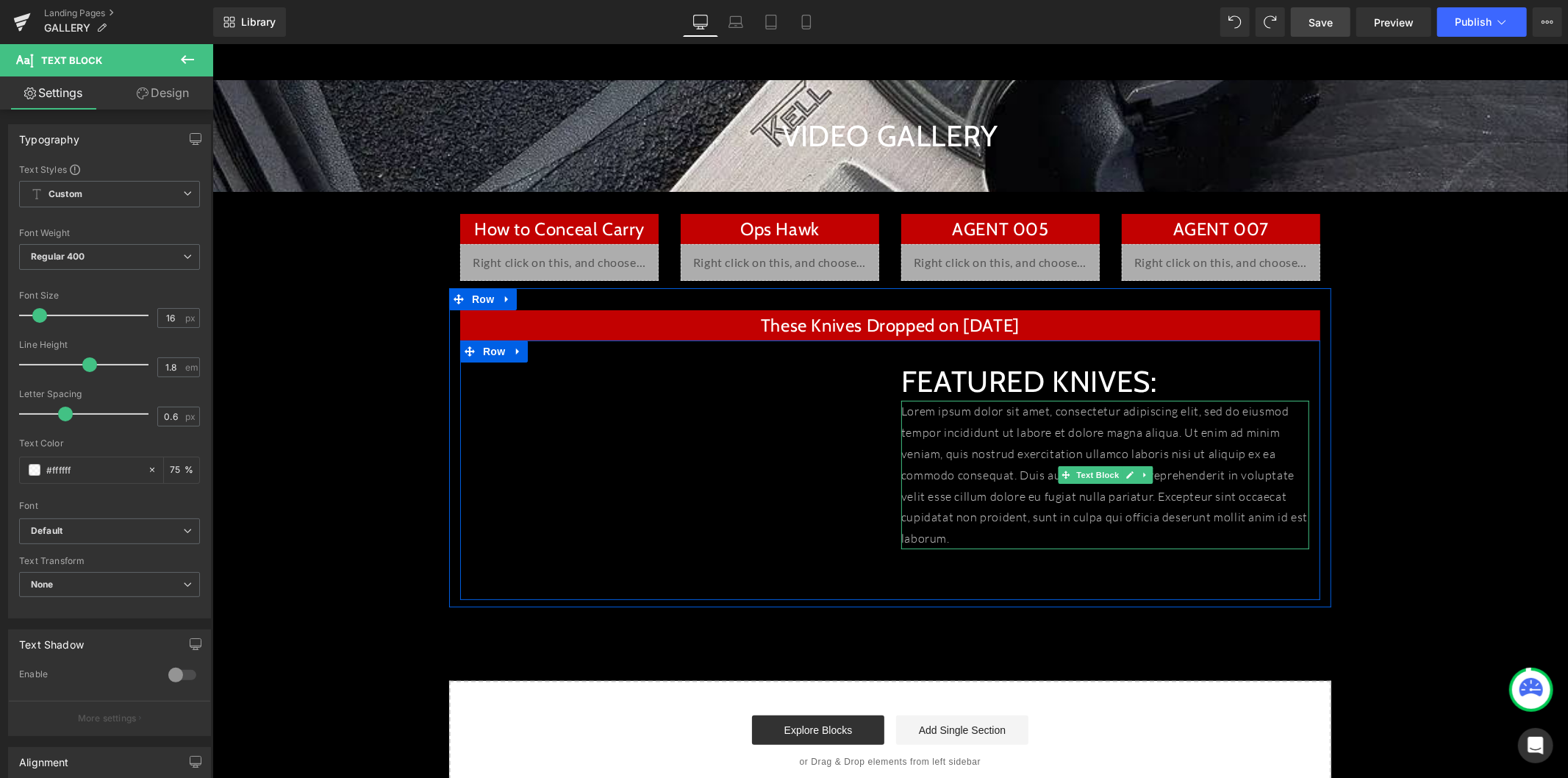
click at [999, 433] on p "Lorem ipsum dolor sit amet, consectetur adipiscing elit, sed do eiusmod tempor …" at bounding box center [1104, 474] width 408 height 148
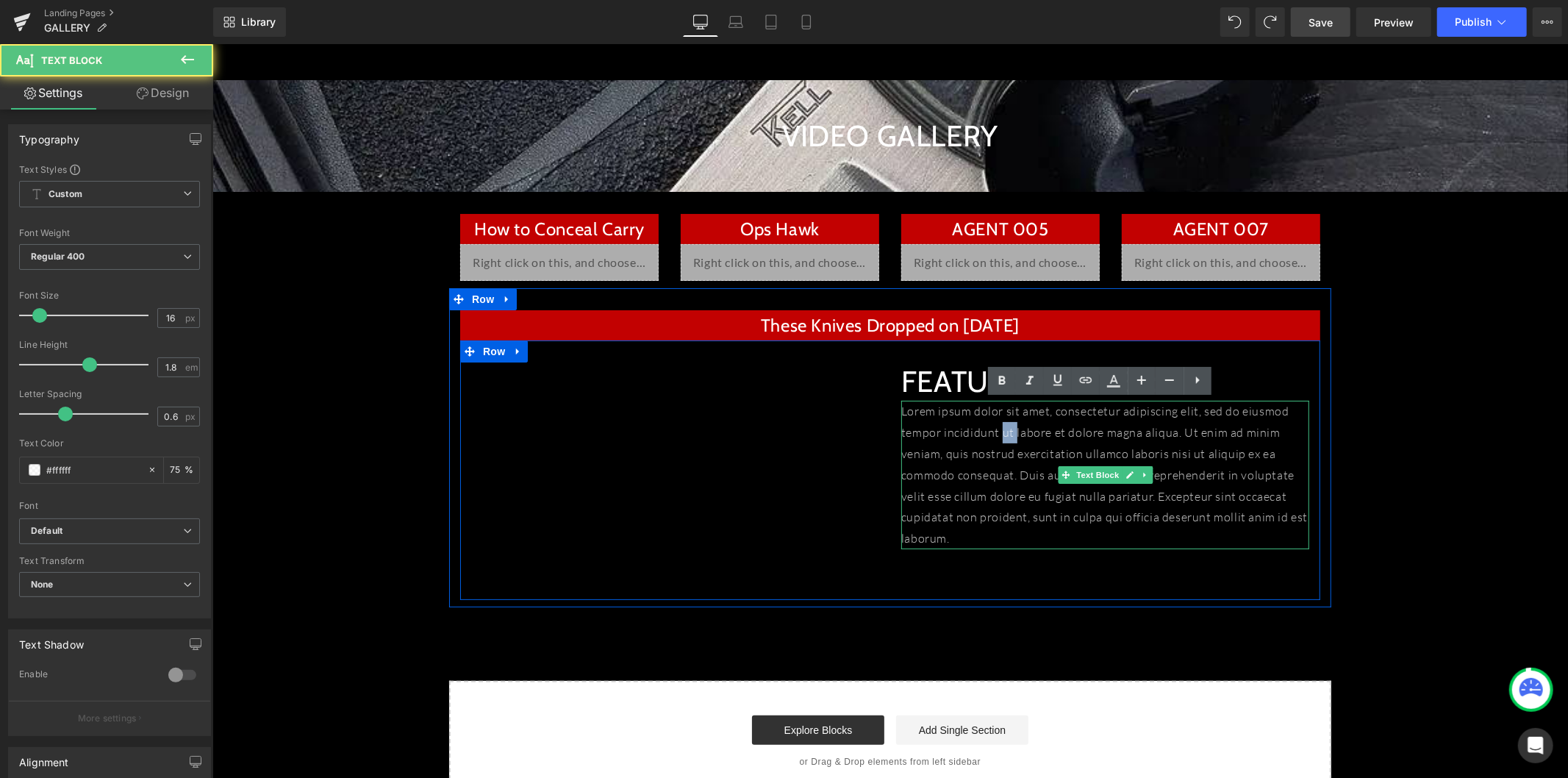
click at [999, 433] on p "Lorem ipsum dolor sit amet, consectetur adipiscing elit, sed do eiusmod tempor …" at bounding box center [1104, 474] width 408 height 148
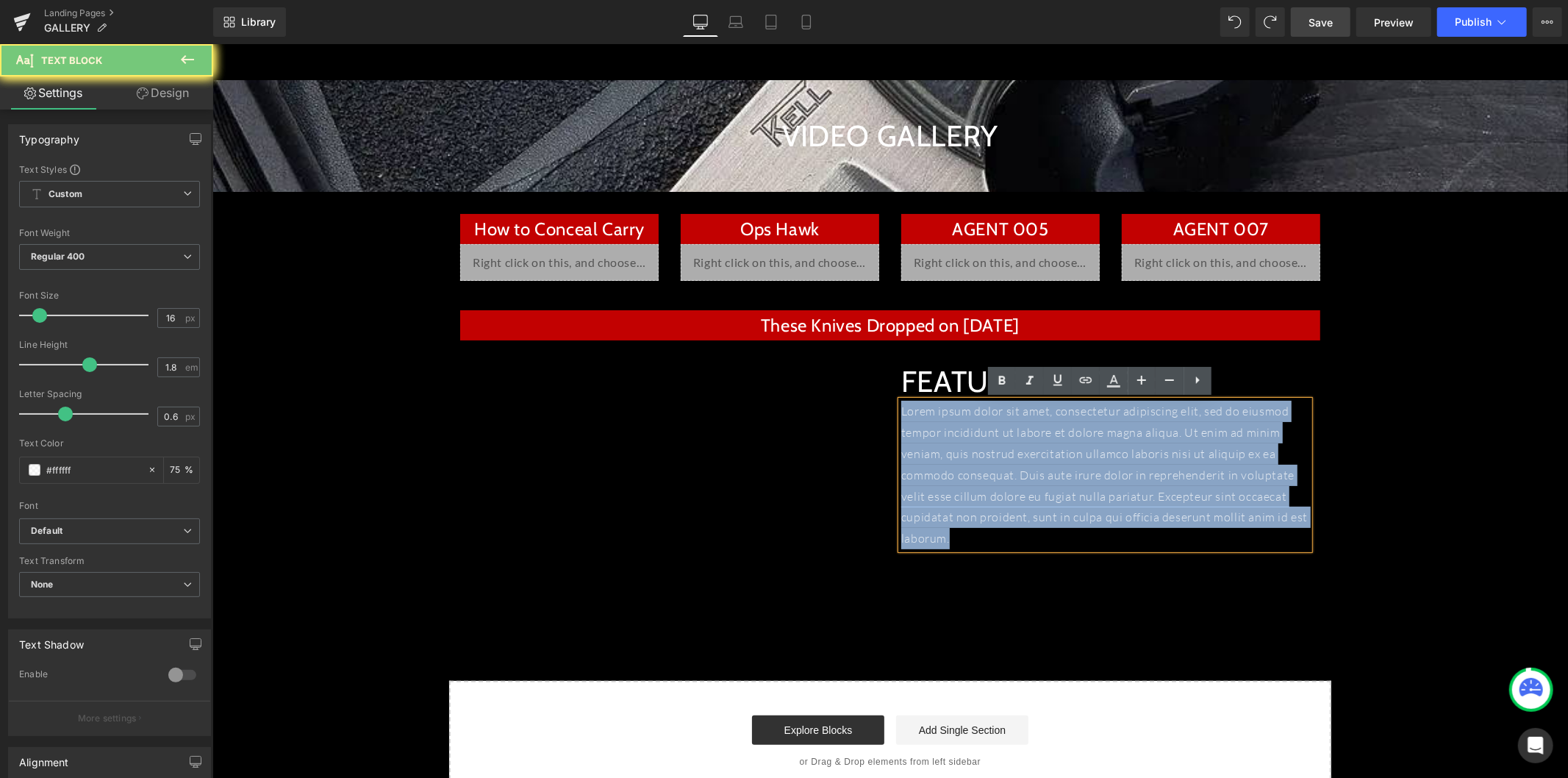
click at [999, 433] on p "Lorem ipsum dolor sit amet, consectetur adipiscing elit, sed do eiusmod tempor …" at bounding box center [1104, 474] width 408 height 148
copy p "Lorem ipsum dolor sit amet, consectetur adipiscing elit, sed do eiusmod tempor …"
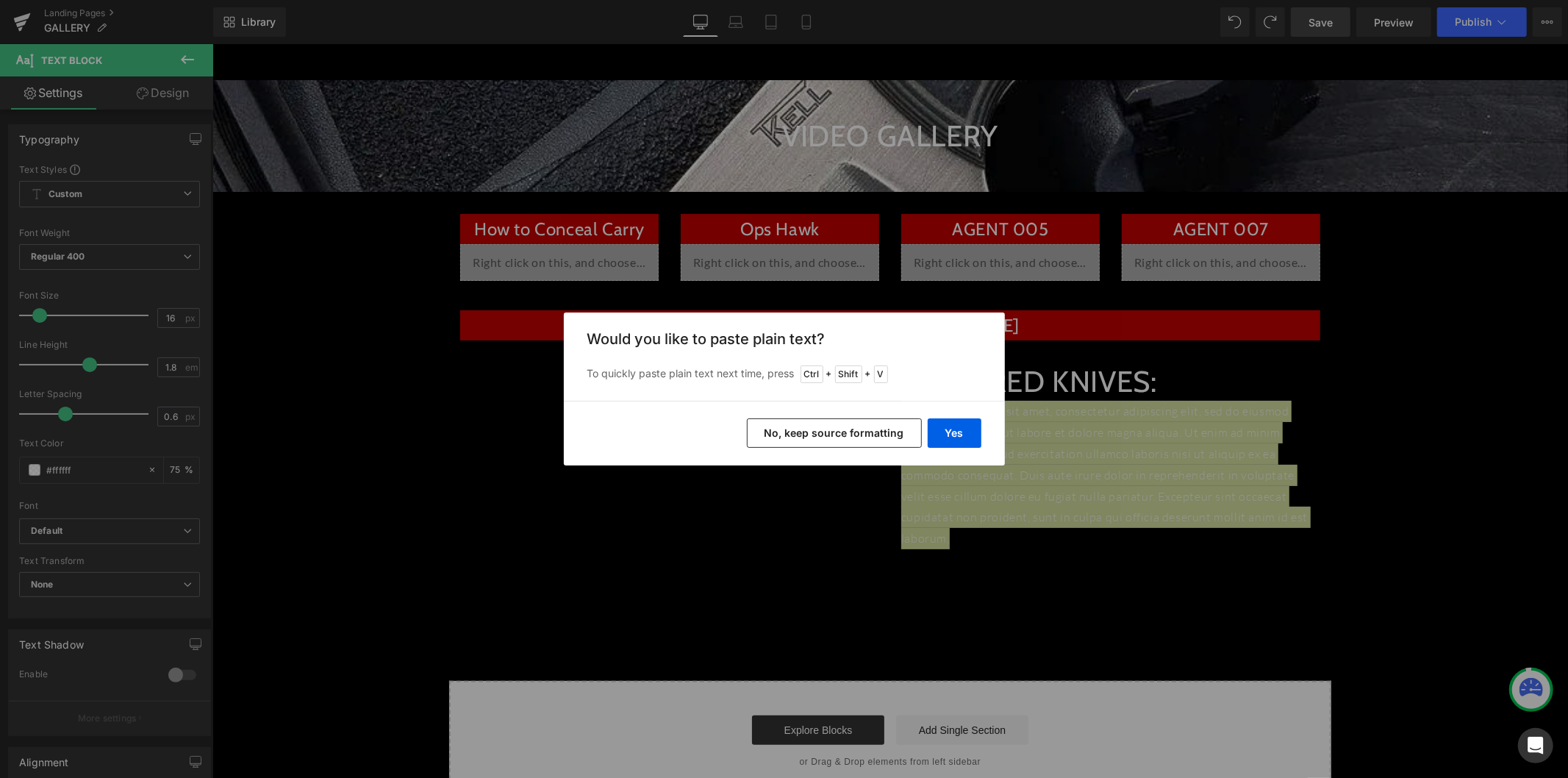
click at [857, 421] on button "No, keep source formatting" at bounding box center [833, 433] width 175 height 30
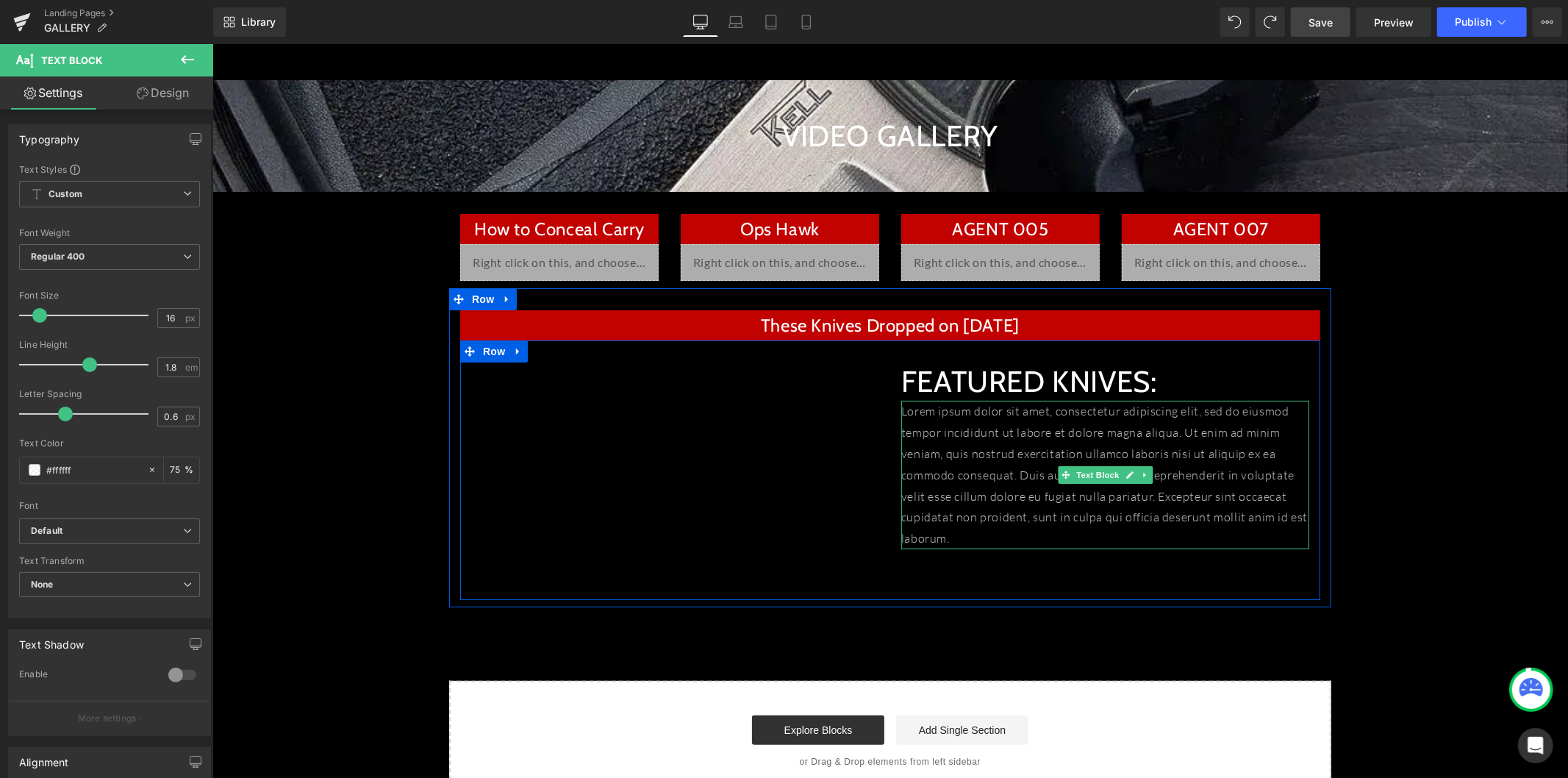
click at [1005, 454] on span "Lorem ipsum dolor sit amet, consectetur adipiscing elit, sed do eiusmod tempor …" at bounding box center [1103, 474] width 407 height 142
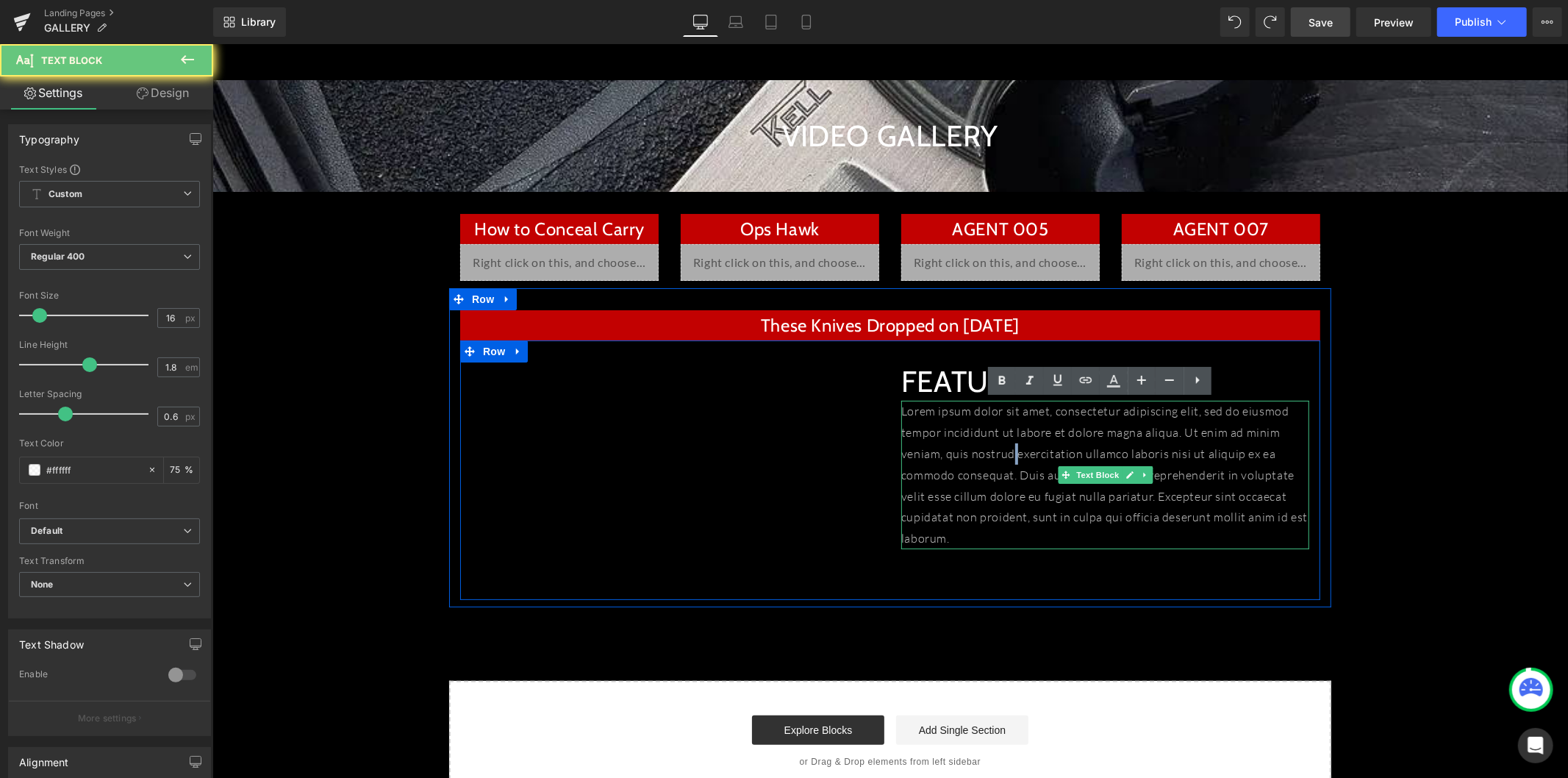
click at [1005, 454] on span "Lorem ipsum dolor sit amet, consectetur adipiscing elit, sed do eiusmod tempor …" at bounding box center [1103, 474] width 407 height 142
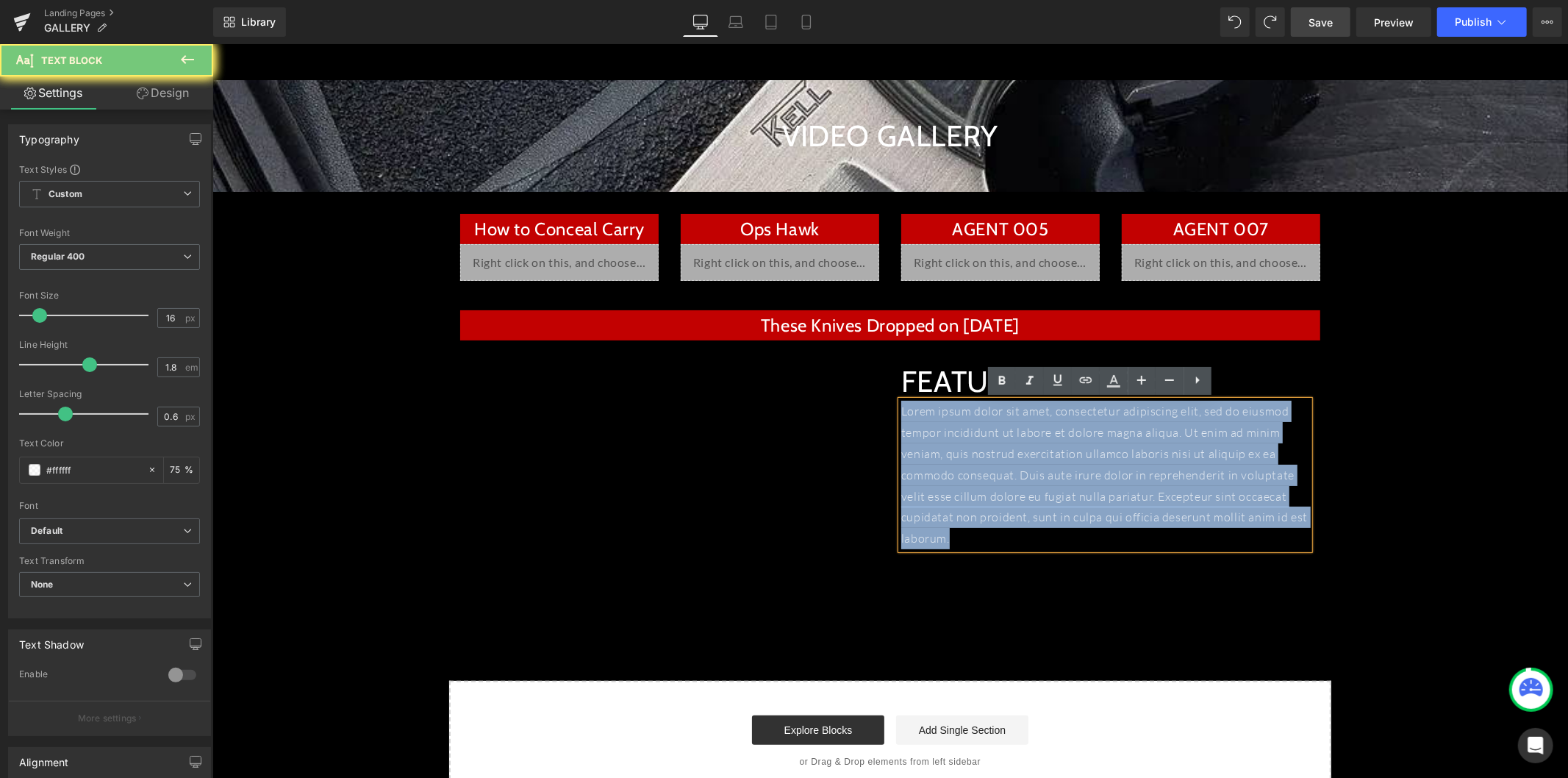
click at [1005, 454] on span "Lorem ipsum dolor sit amet, consectetur adipiscing elit, sed do eiusmod tempor …" at bounding box center [1103, 474] width 407 height 142
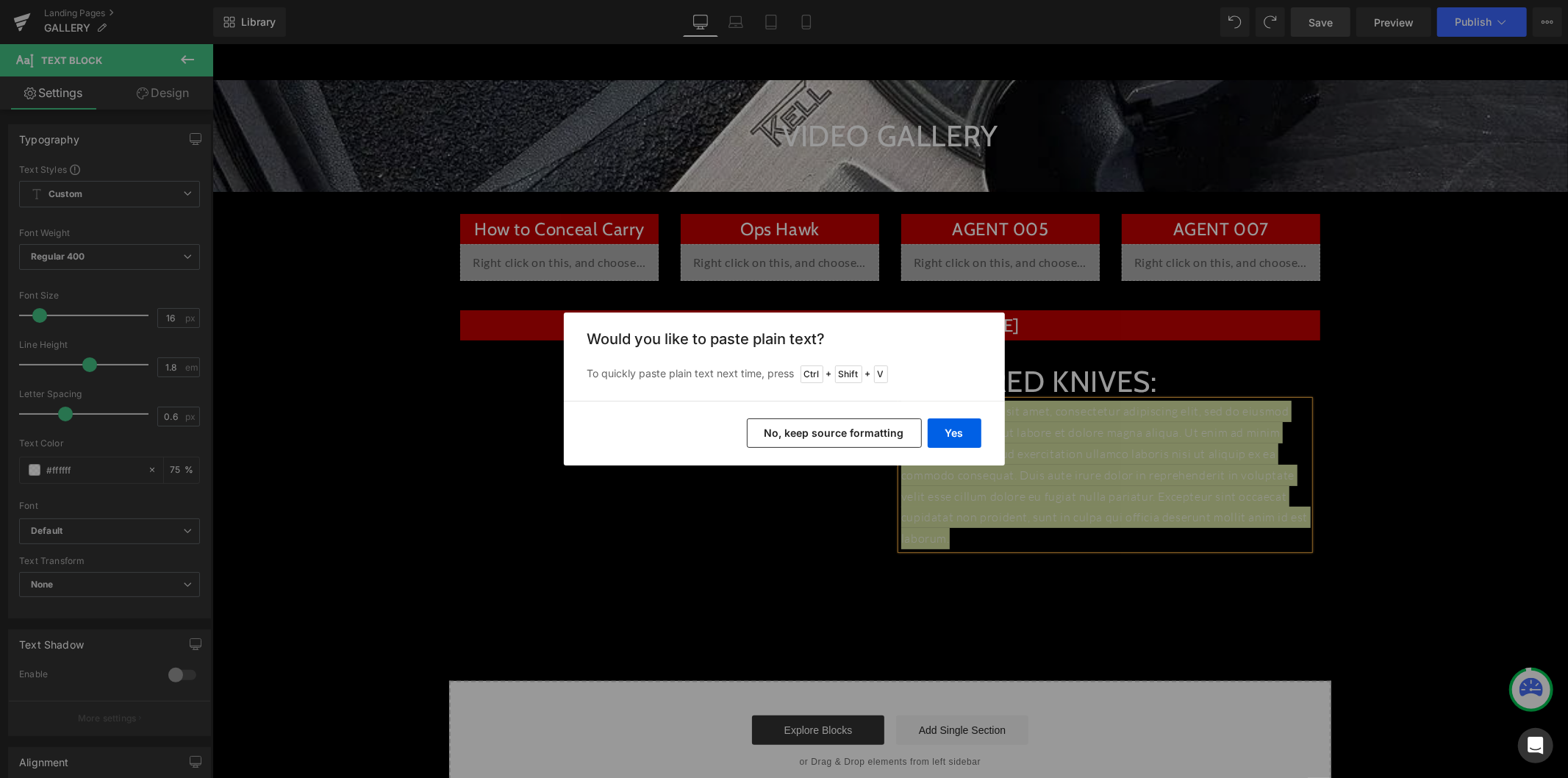
click at [888, 437] on button "No, keep source formatting" at bounding box center [833, 433] width 175 height 30
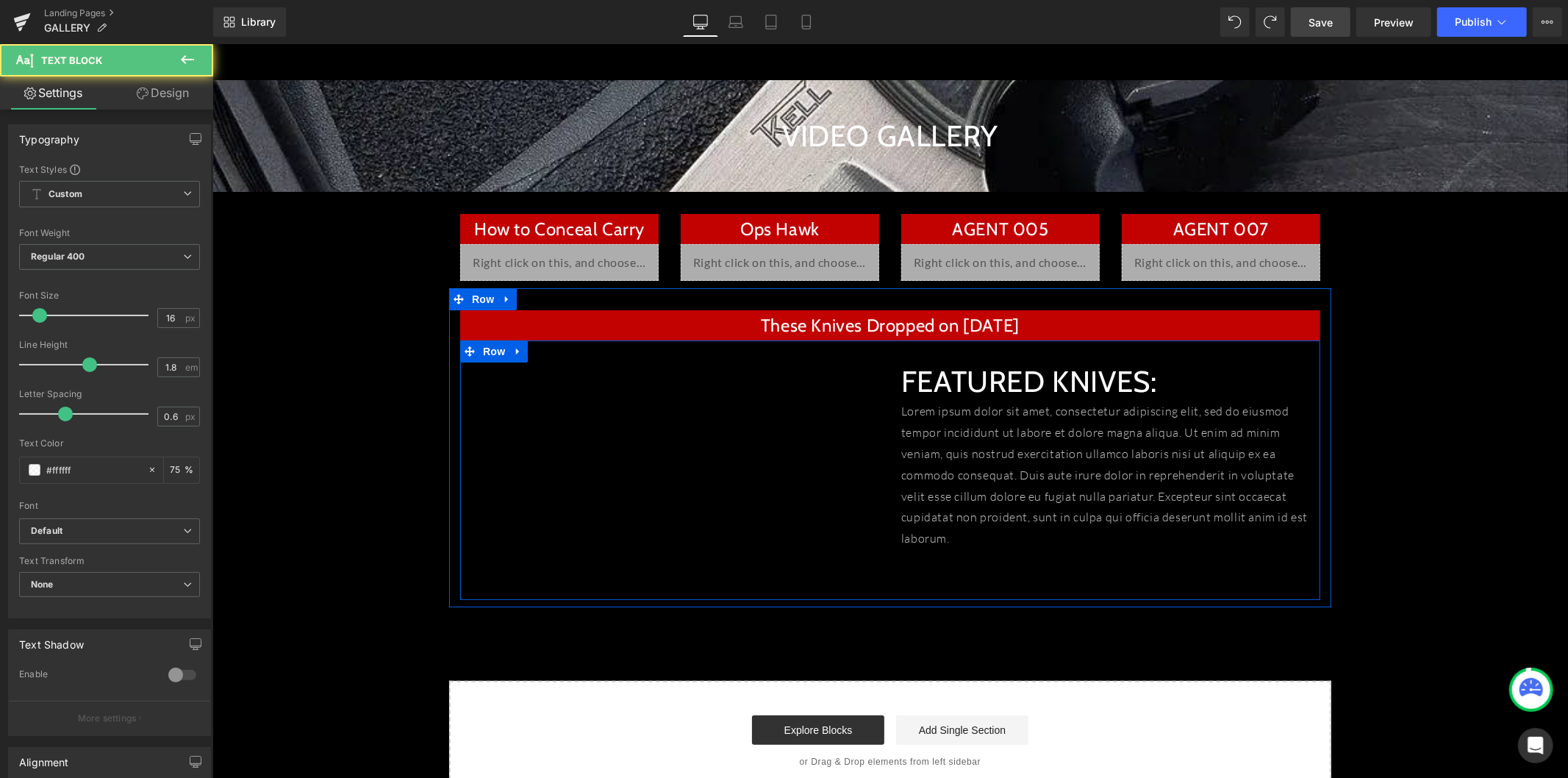
click at [1026, 444] on p "Lorem ipsum dolor sit amet, consectetur adipiscing elit, sed do eiusmod tempor …" at bounding box center [1104, 474] width 408 height 148
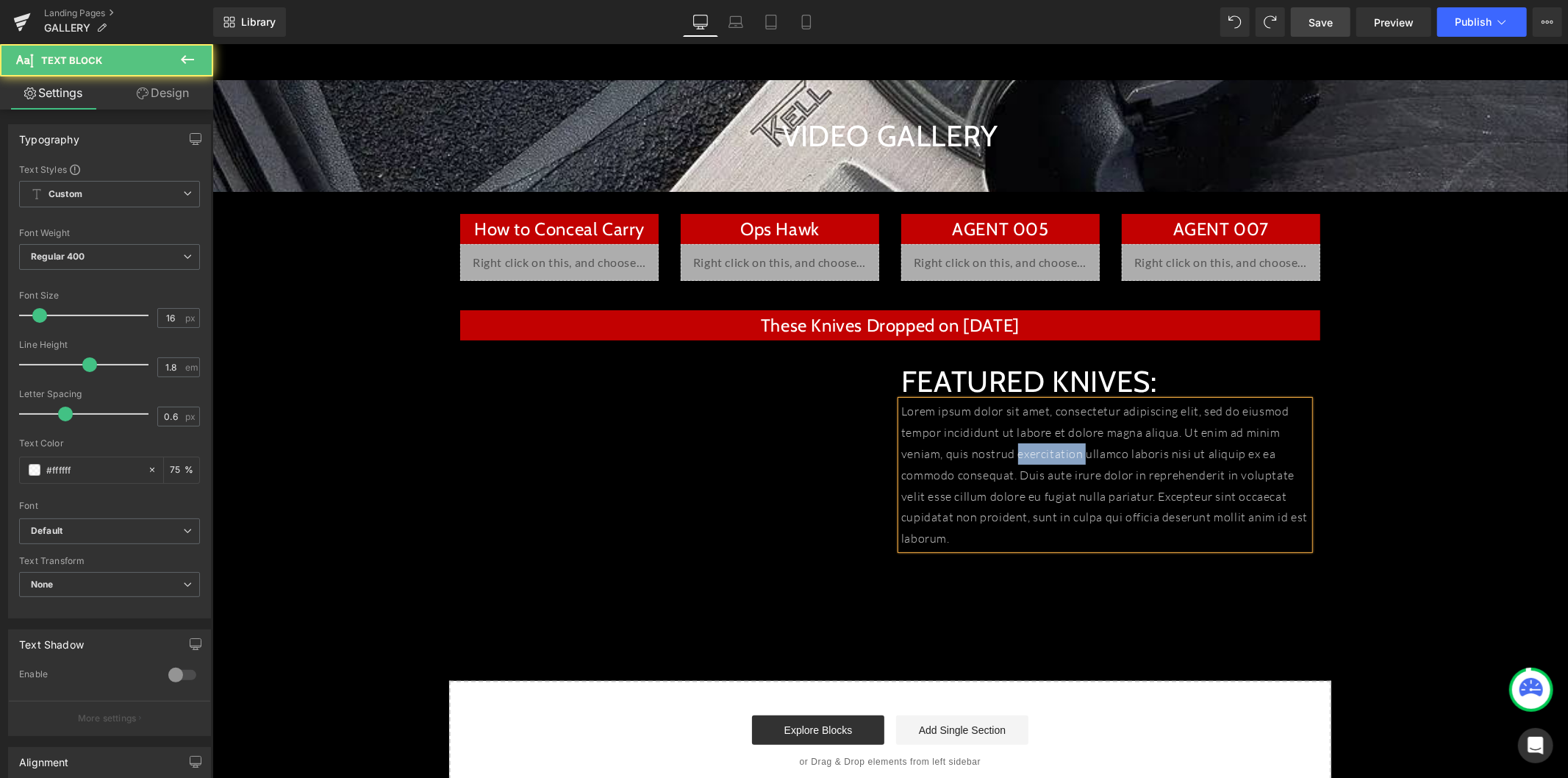
click at [1026, 444] on p "Lorem ipsum dolor sit amet, consectetur adipiscing elit, sed do eiusmod tempor …" at bounding box center [1104, 474] width 408 height 148
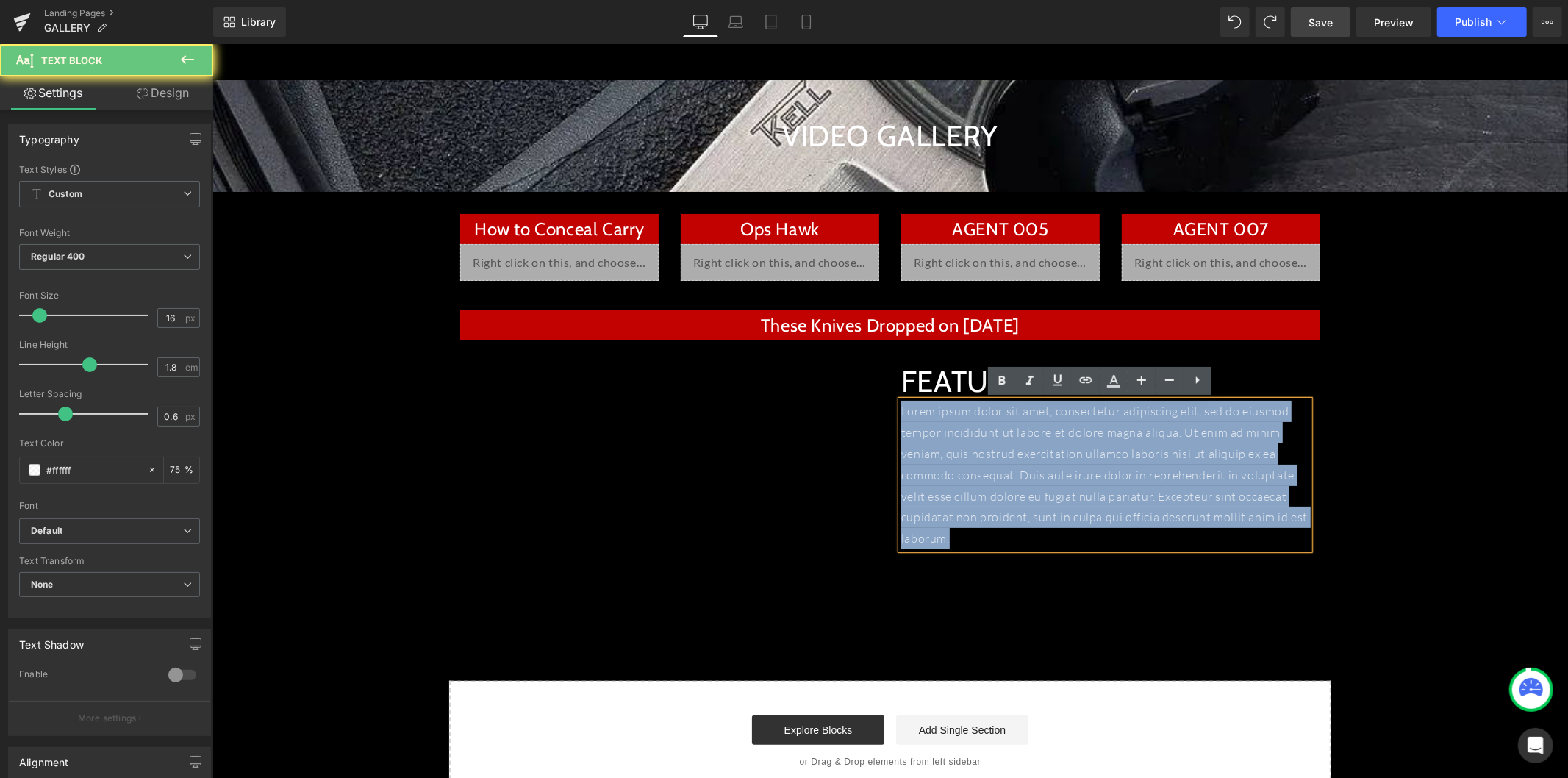
click at [1026, 444] on p "Lorem ipsum dolor sit amet, consectetur adipiscing elit, sed do eiusmod tempor …" at bounding box center [1104, 474] width 408 height 148
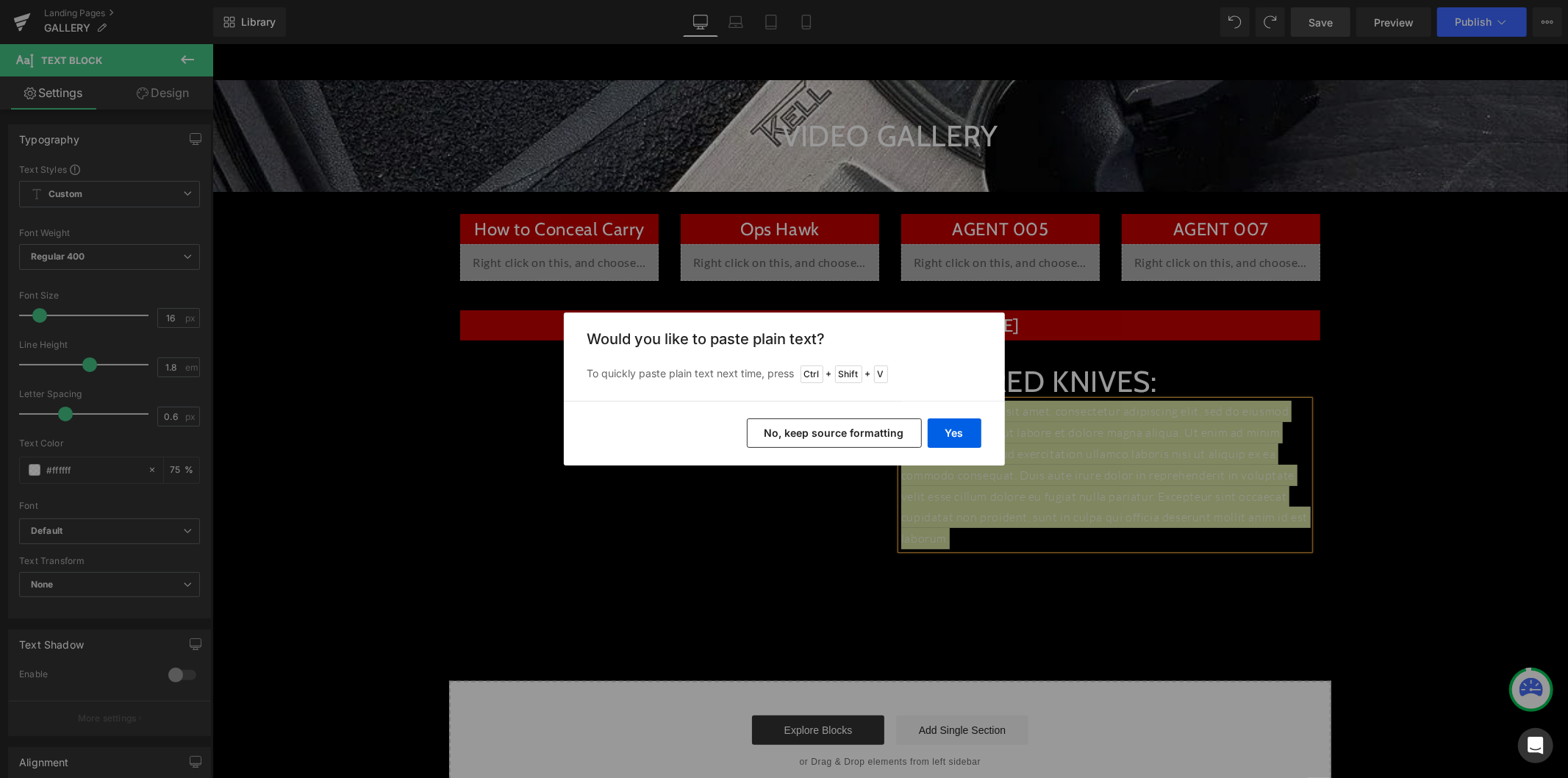
drag, startPoint x: 887, startPoint y: 432, endPoint x: 837, endPoint y: 379, distance: 72.9
click at [887, 432] on button "No, keep source formatting" at bounding box center [833, 433] width 175 height 30
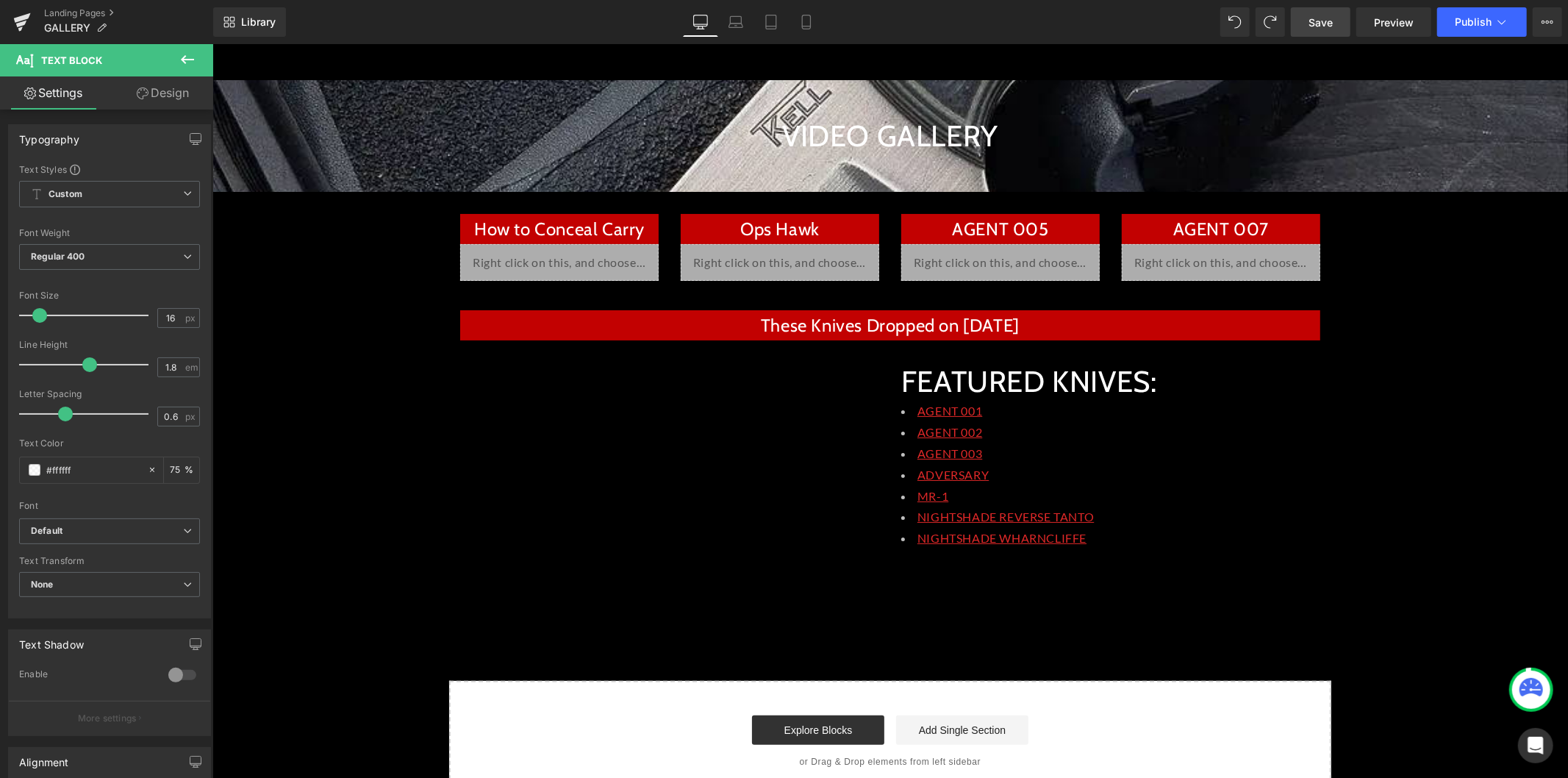
click at [1312, 20] on span "Save" at bounding box center [1319, 22] width 24 height 15
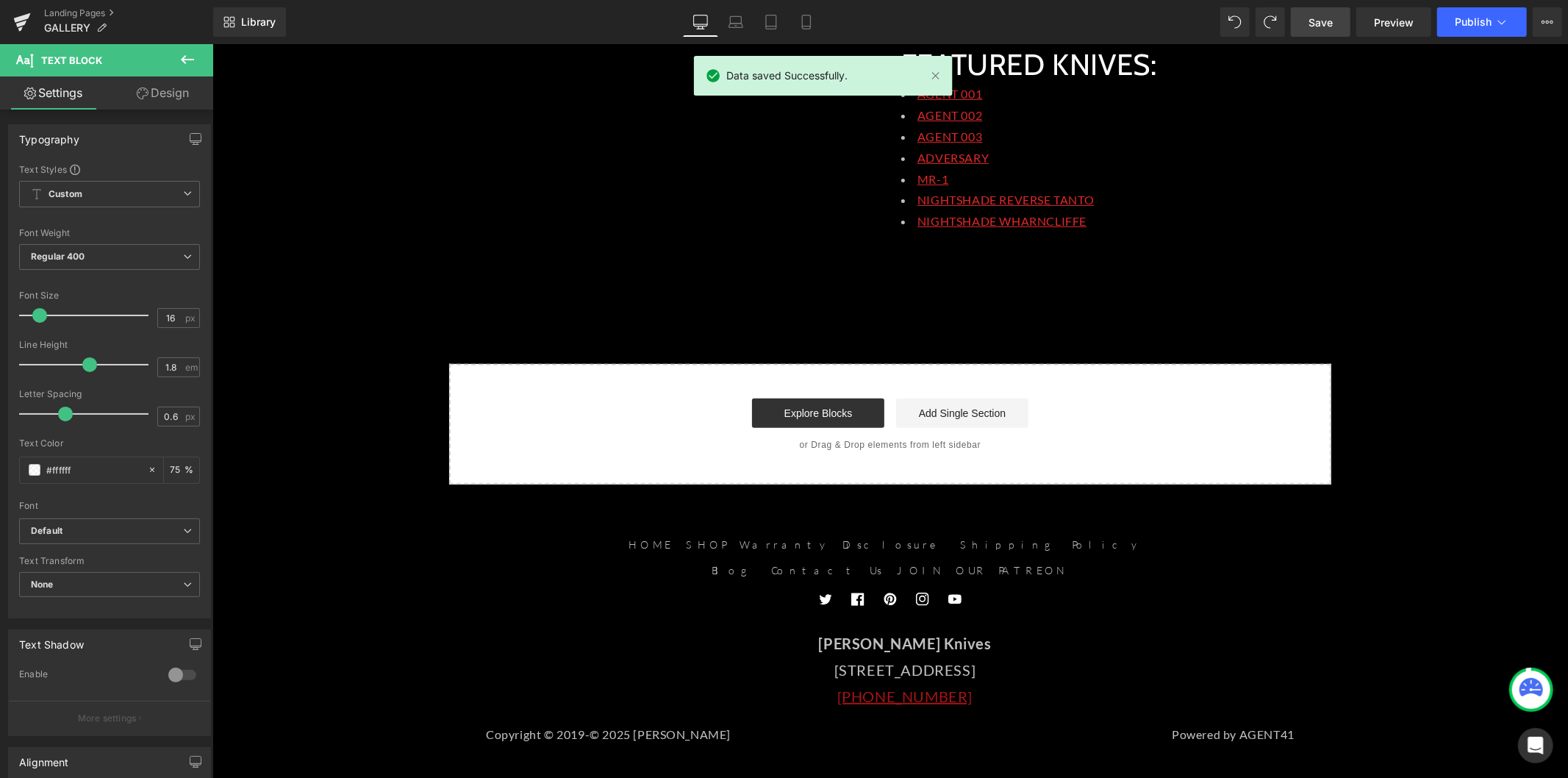
scroll to position [401, 0]
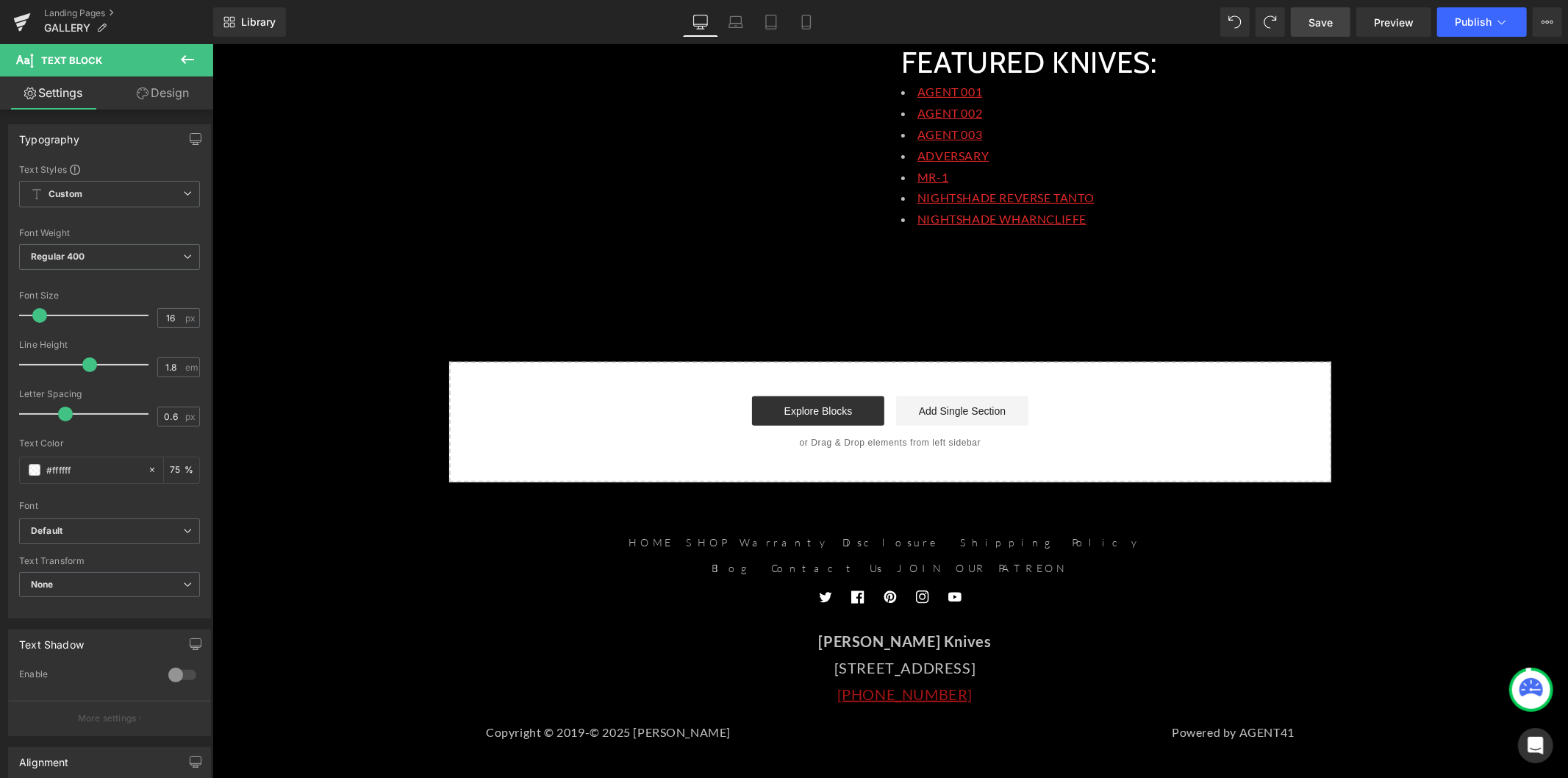
click at [188, 62] on icon at bounding box center [188, 59] width 17 height 17
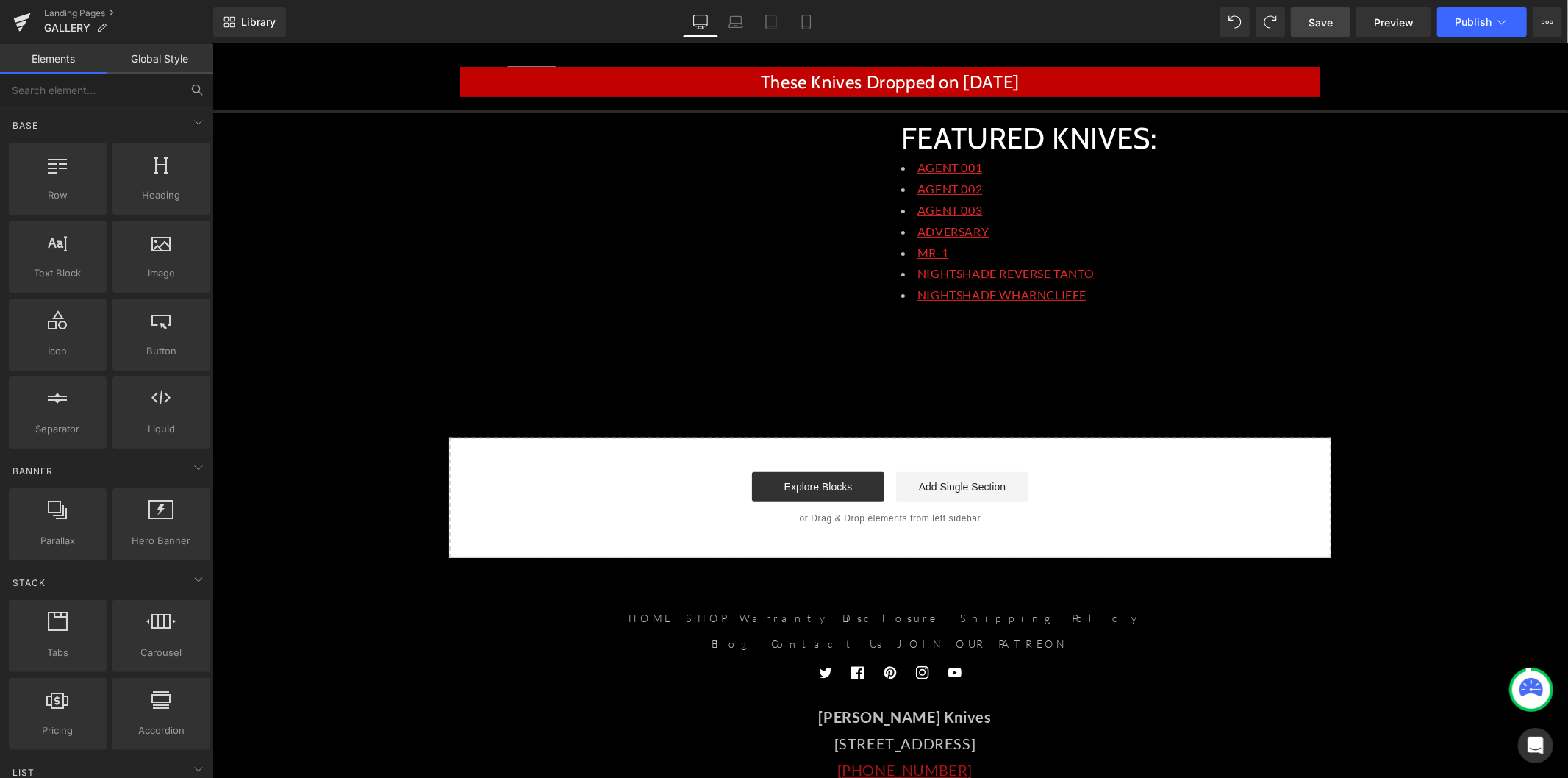
scroll to position [319, 0]
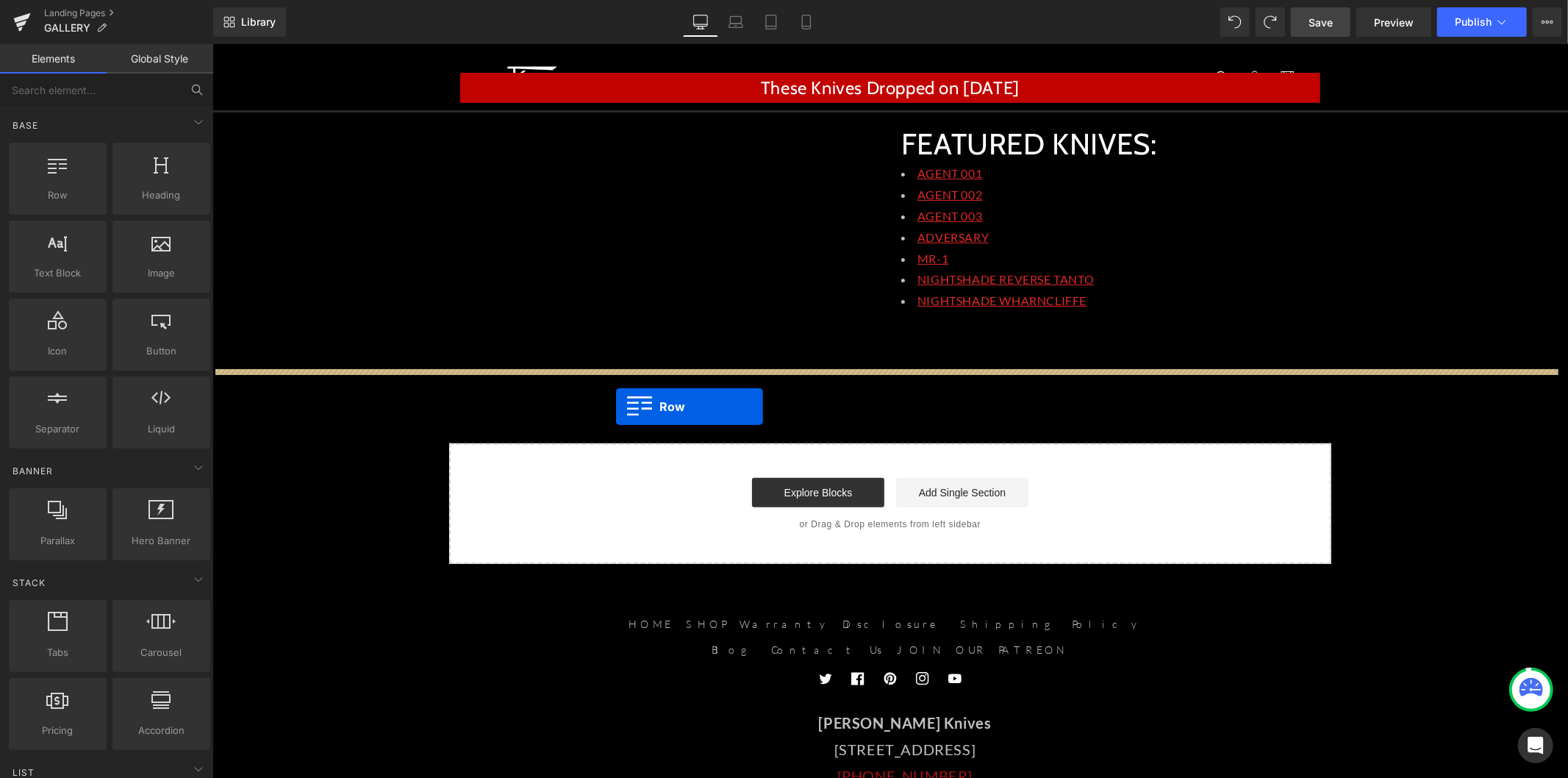
drag, startPoint x: 286, startPoint y: 227, endPoint x: 615, endPoint y: 406, distance: 374.5
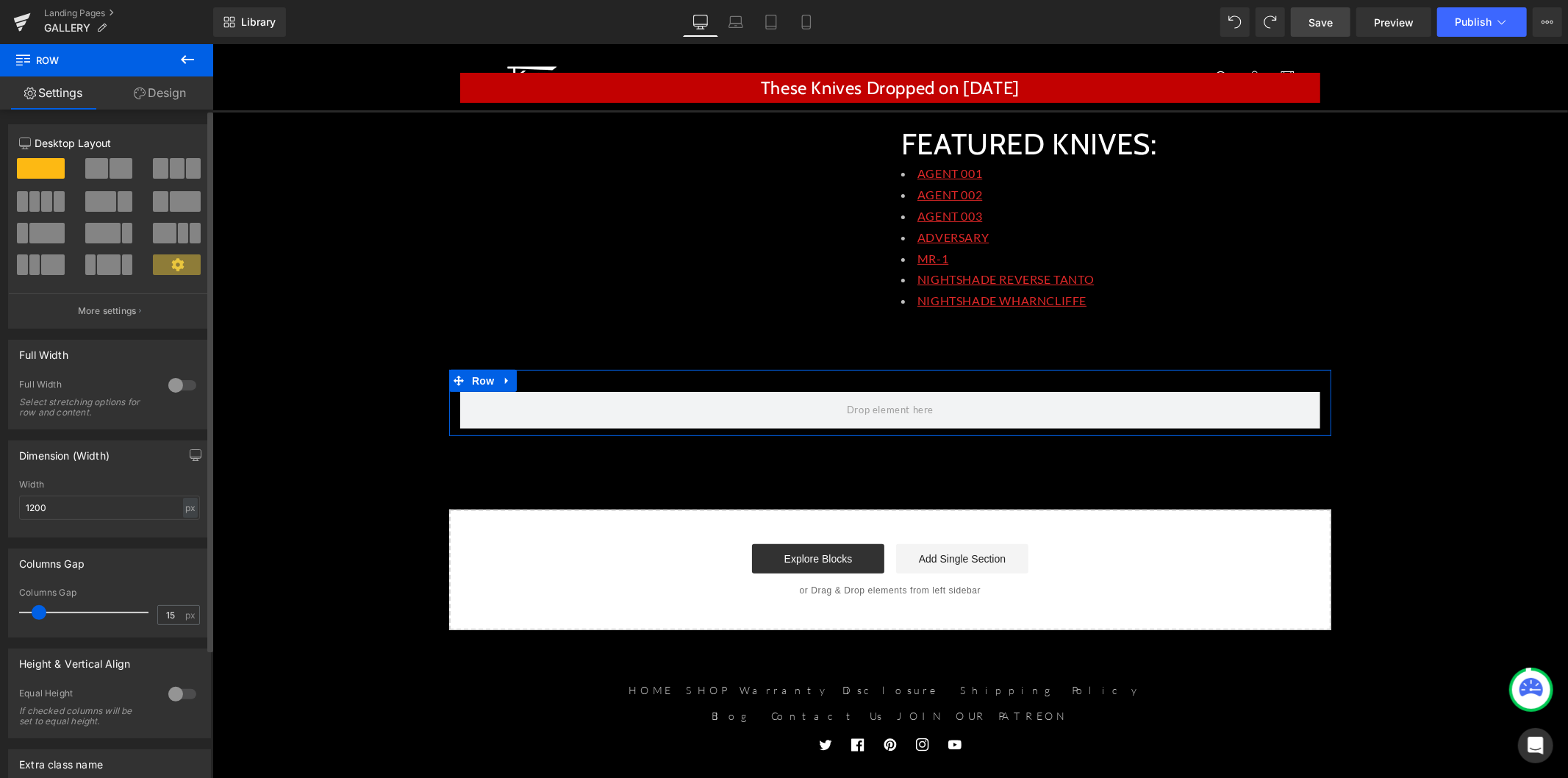
click at [169, 176] on span at bounding box center [176, 168] width 14 height 21
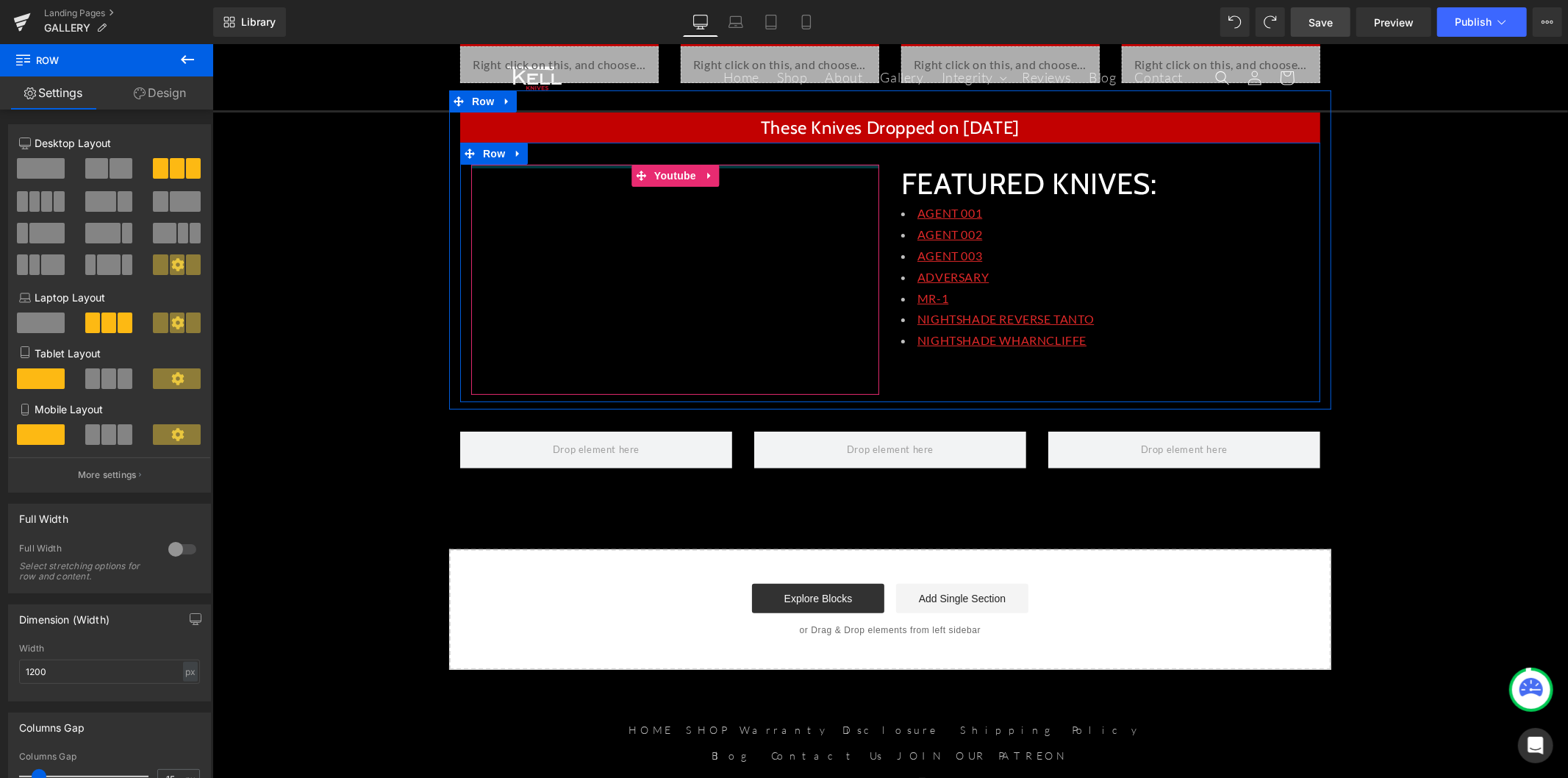
scroll to position [75, 0]
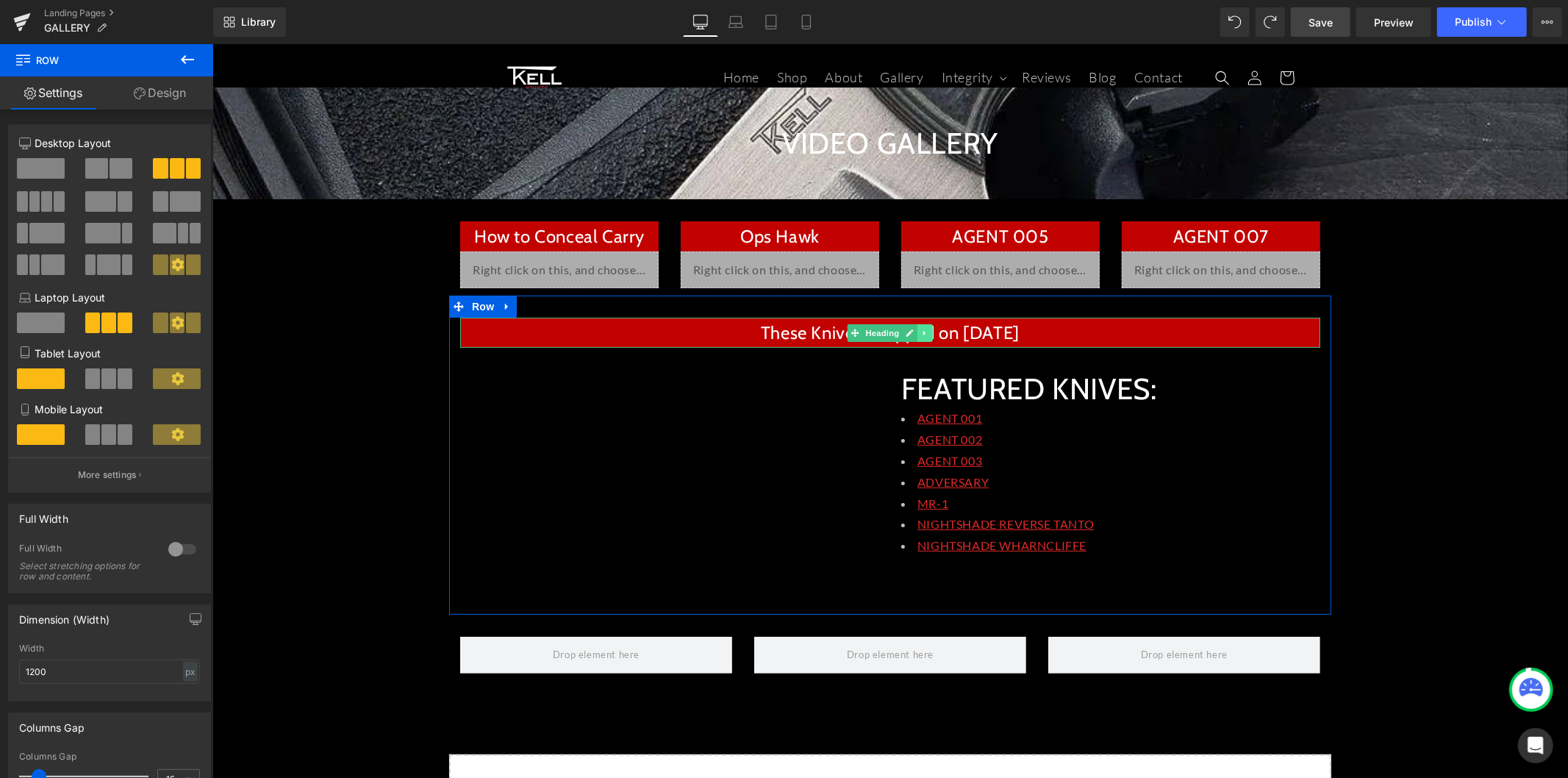
click at [922, 333] on icon at bounding box center [923, 331] width 2 height 5
click at [913, 330] on icon at bounding box center [917, 332] width 8 height 8
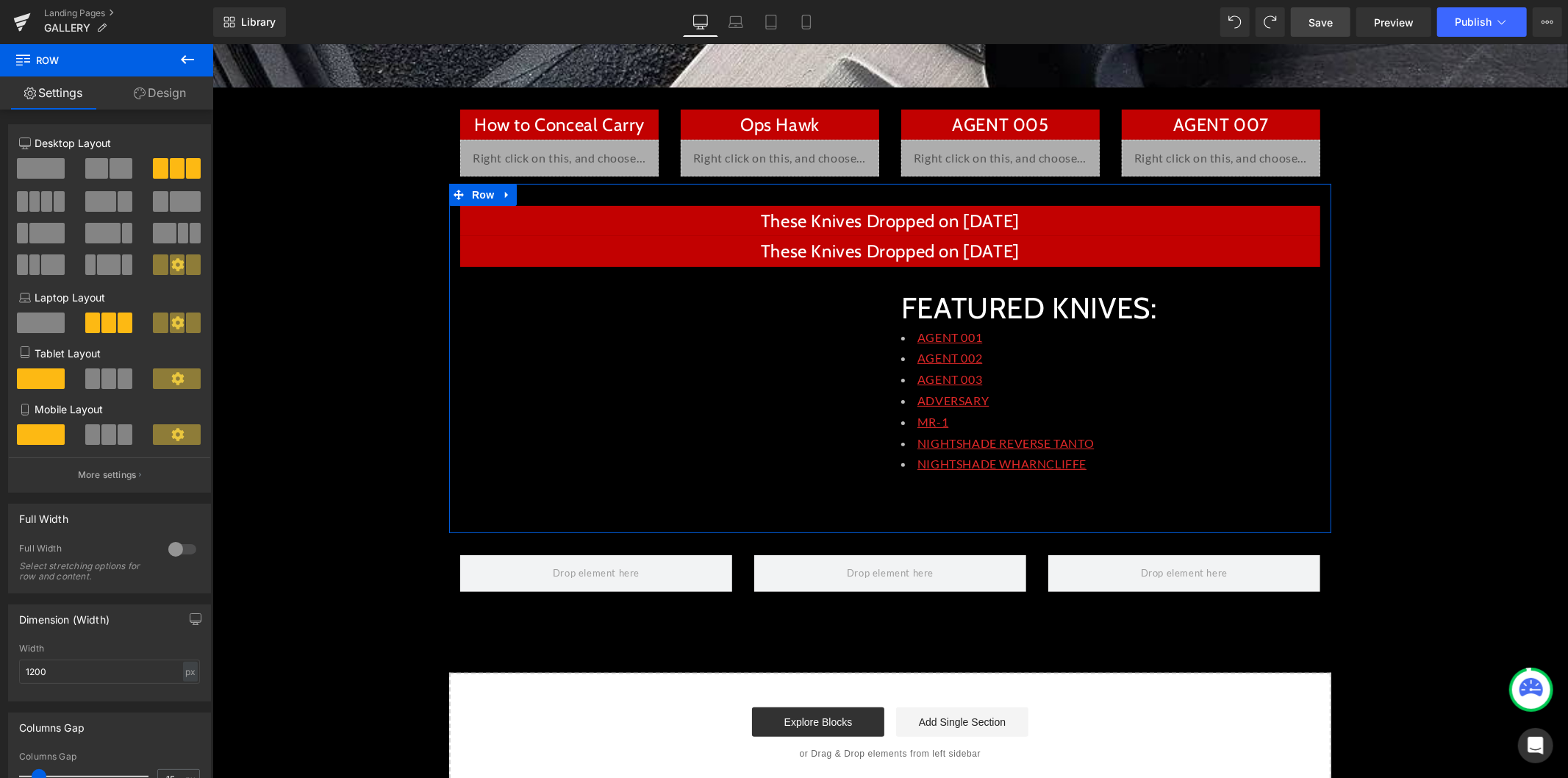
scroll to position [237, 0]
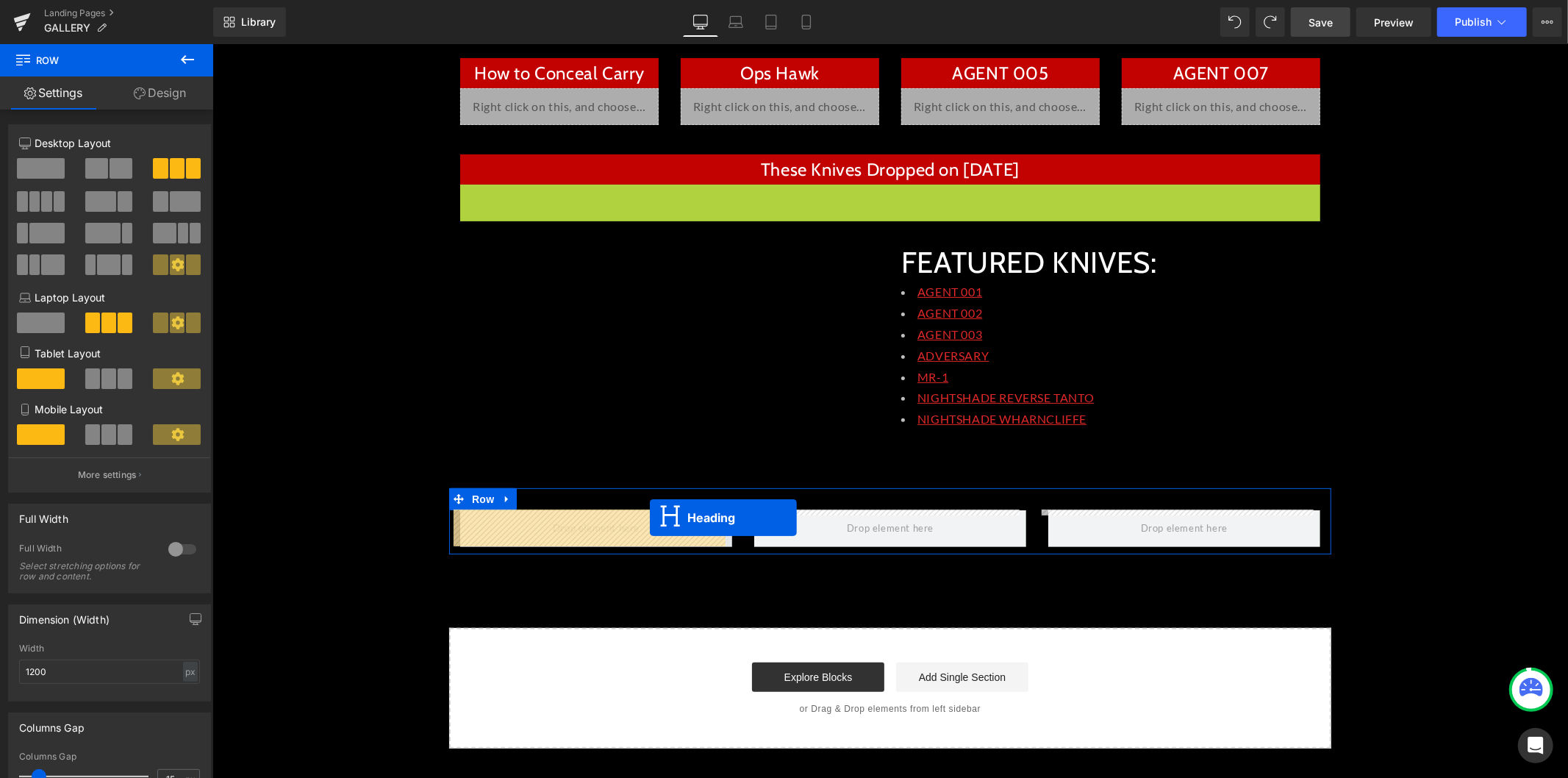
drag, startPoint x: 848, startPoint y: 198, endPoint x: 649, endPoint y: 517, distance: 376.0
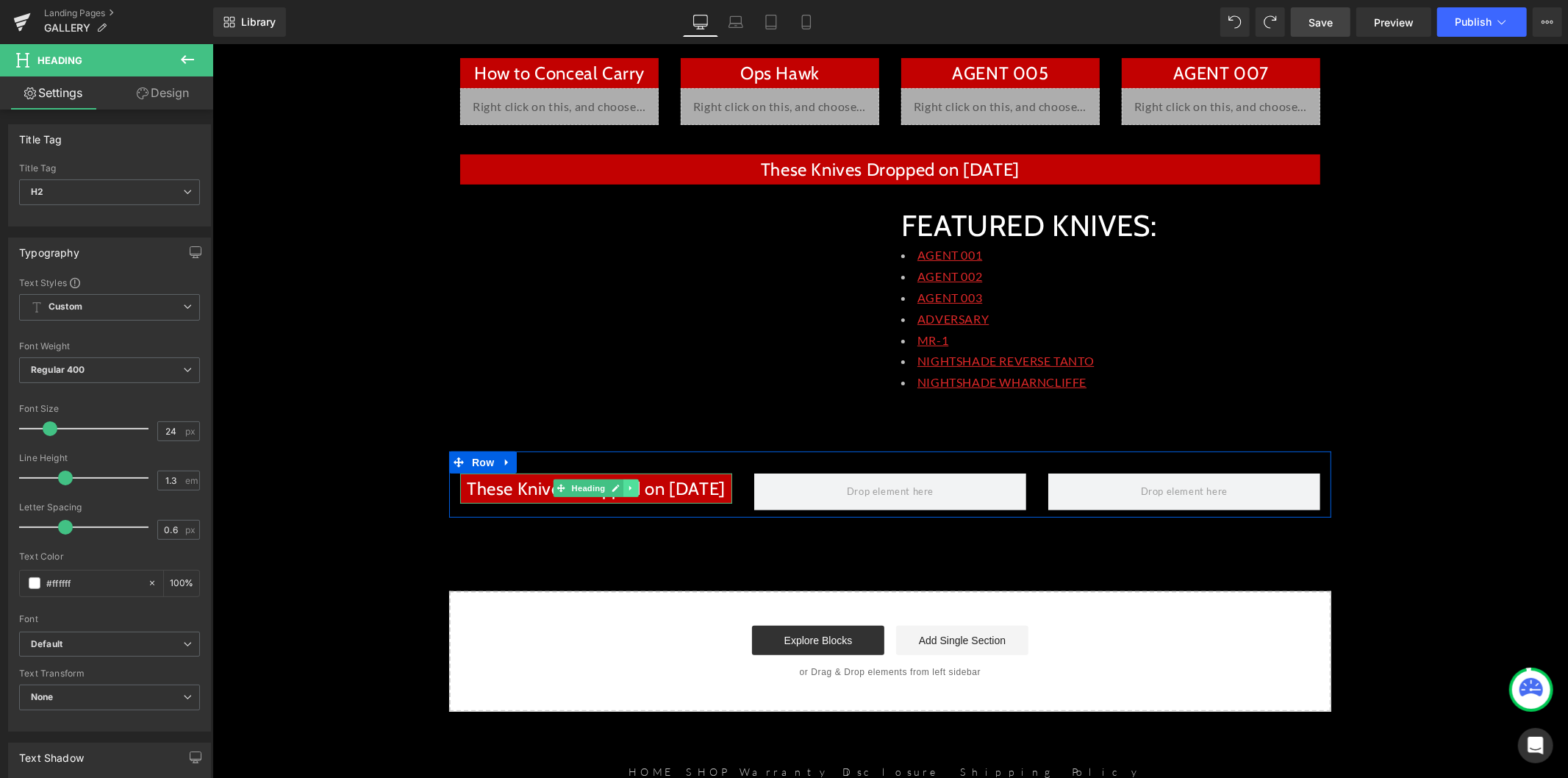
click at [626, 488] on icon at bounding box center [629, 487] width 8 height 9
click at [619, 487] on icon at bounding box center [623, 487] width 8 height 8
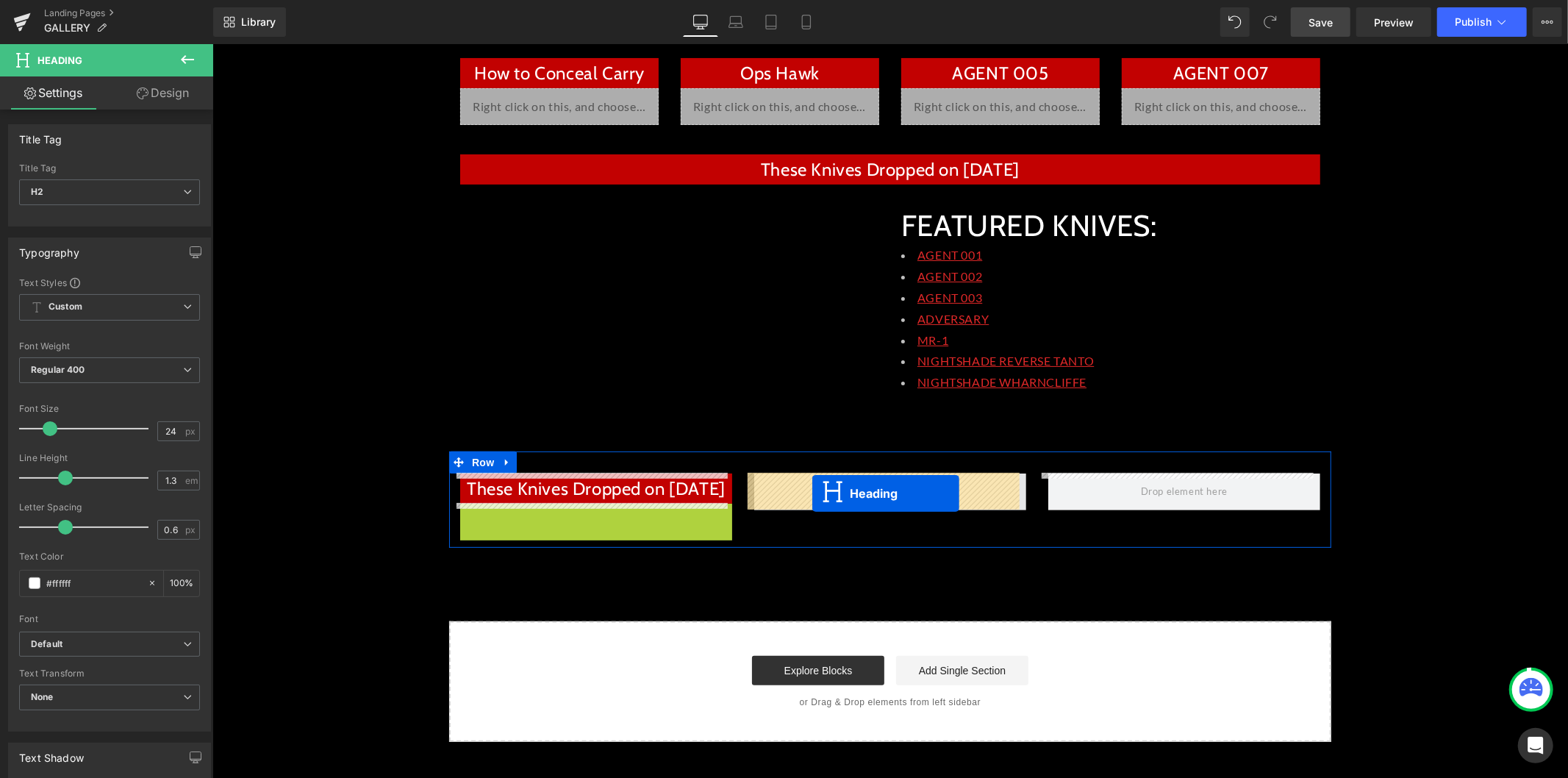
drag, startPoint x: 551, startPoint y: 518, endPoint x: 811, endPoint y: 493, distance: 261.2
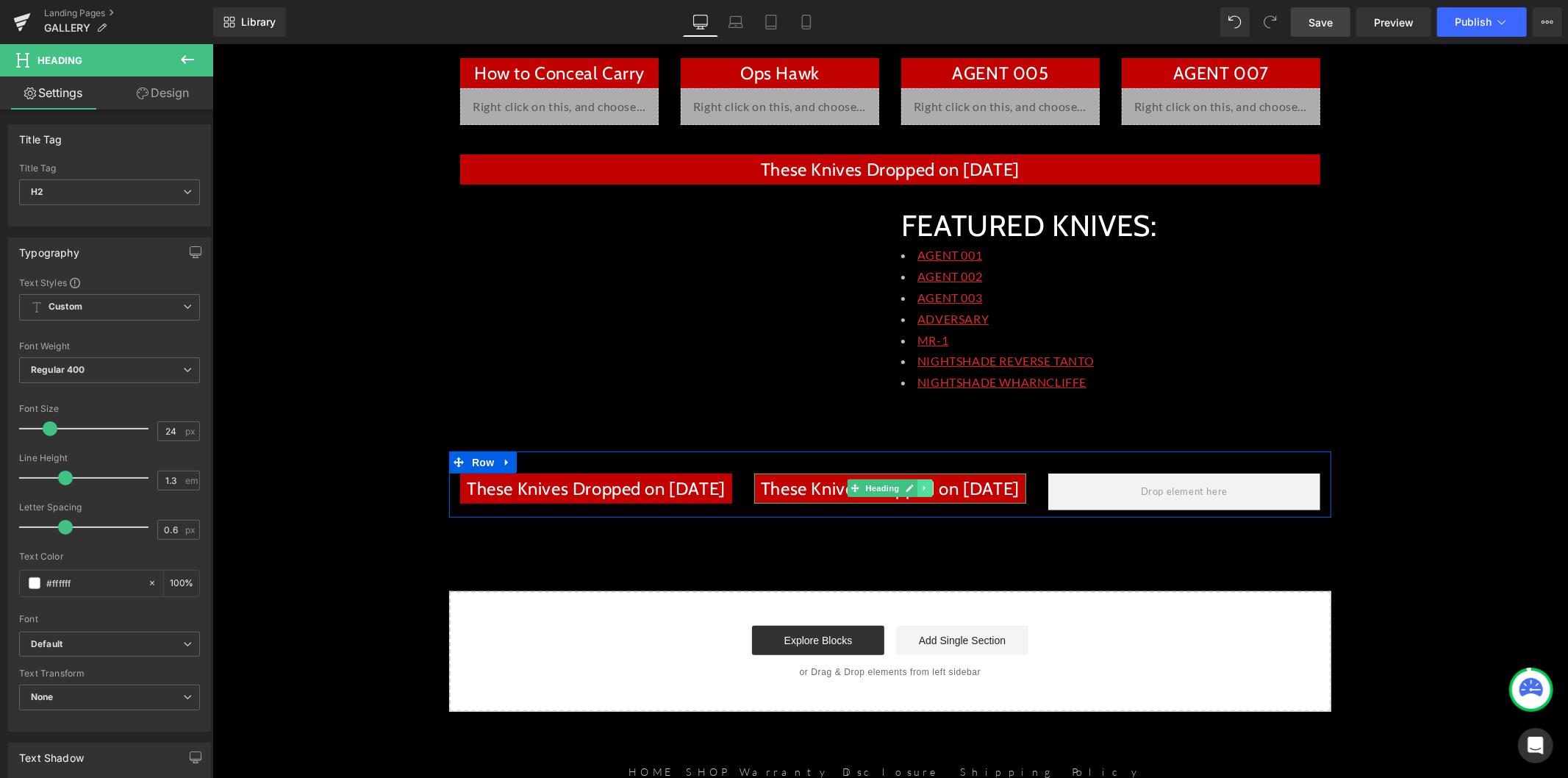
click at [920, 489] on icon at bounding box center [924, 487] width 8 height 9
click at [913, 492] on icon at bounding box center [917, 487] width 8 height 9
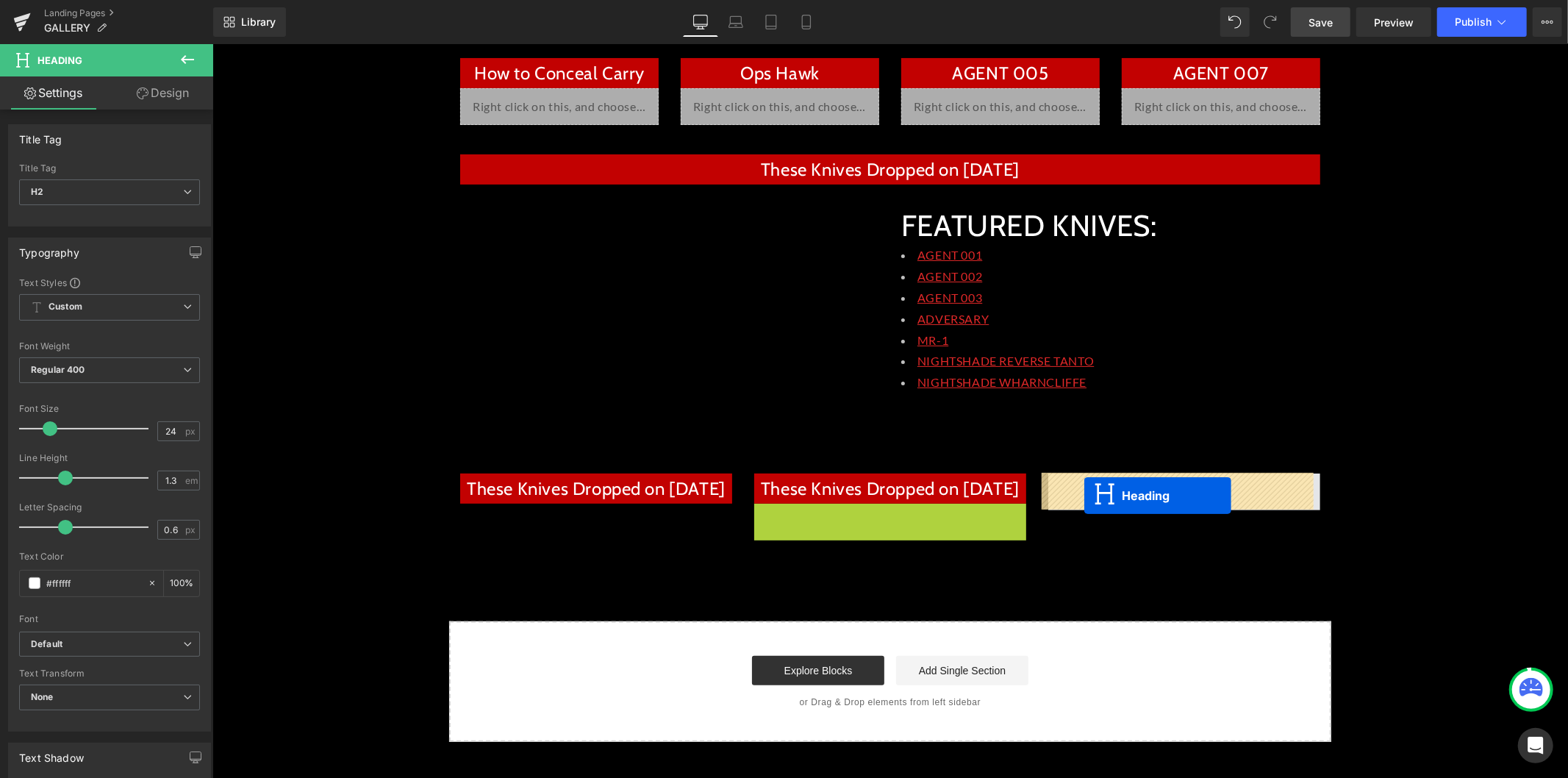
drag, startPoint x: 848, startPoint y: 522, endPoint x: 1084, endPoint y: 495, distance: 237.5
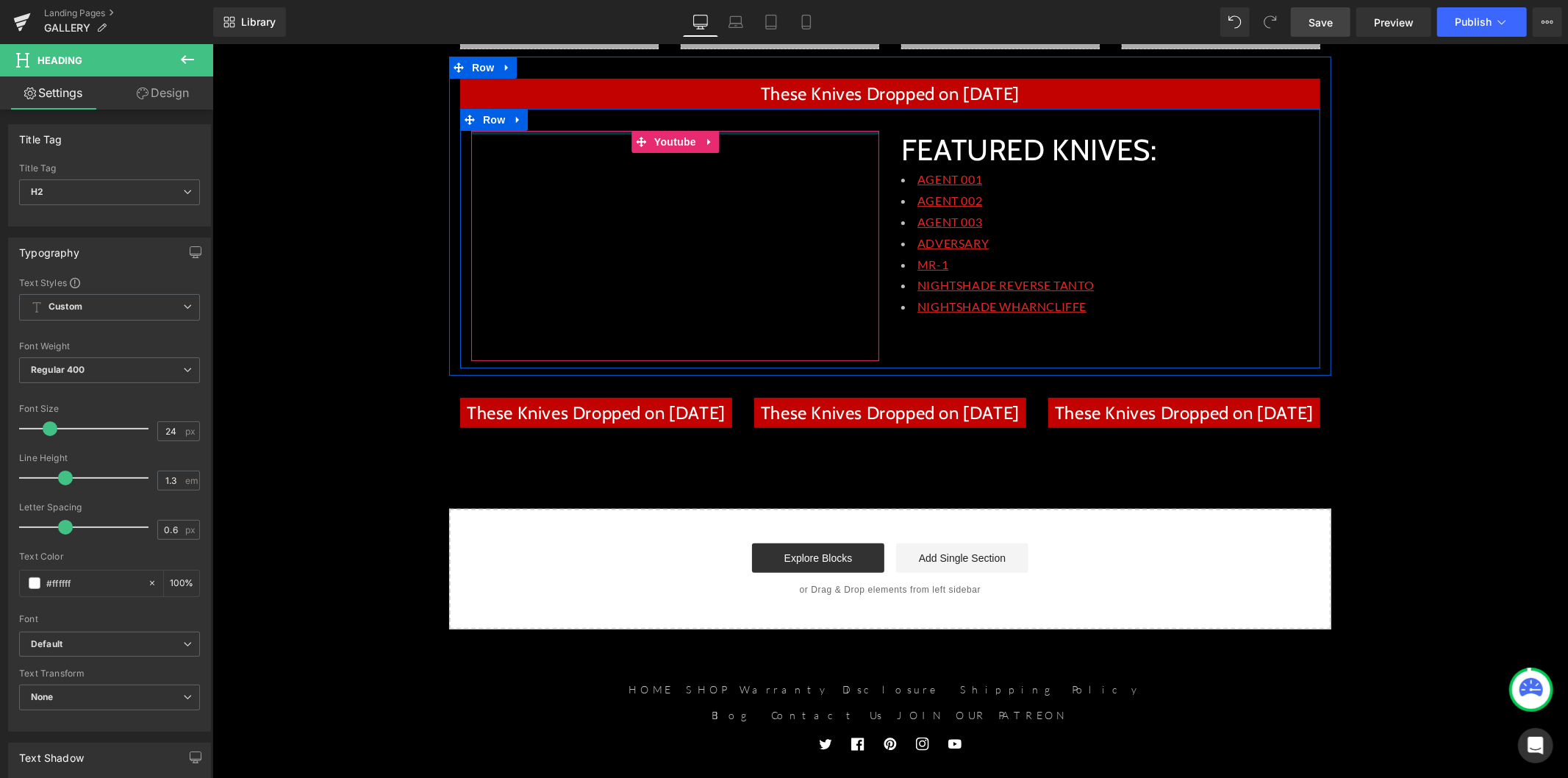
scroll to position [319, 0]
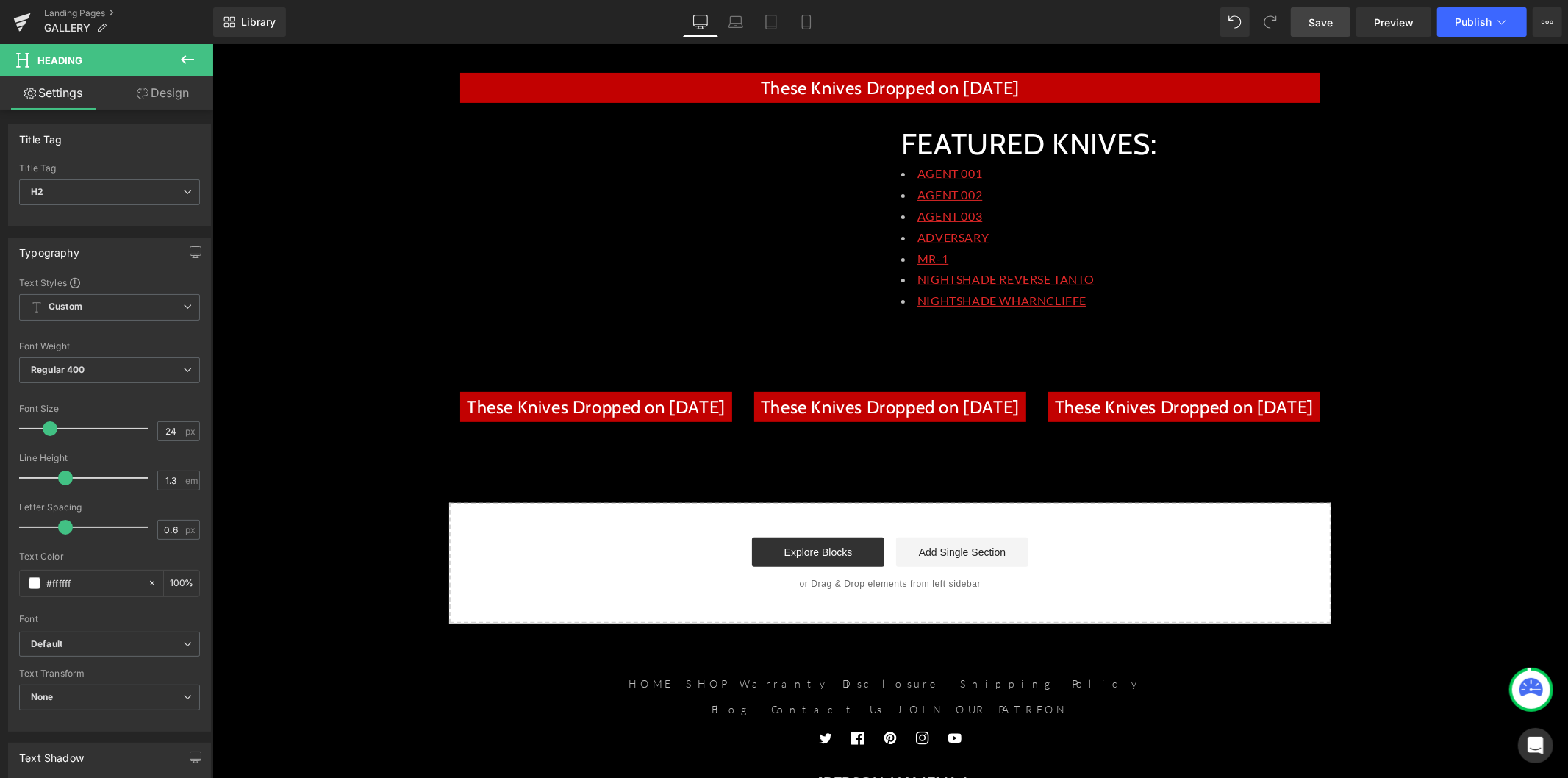
click at [614, 410] on div "These Knives Dropped on [DATE] Heading" at bounding box center [595, 406] width 272 height 30
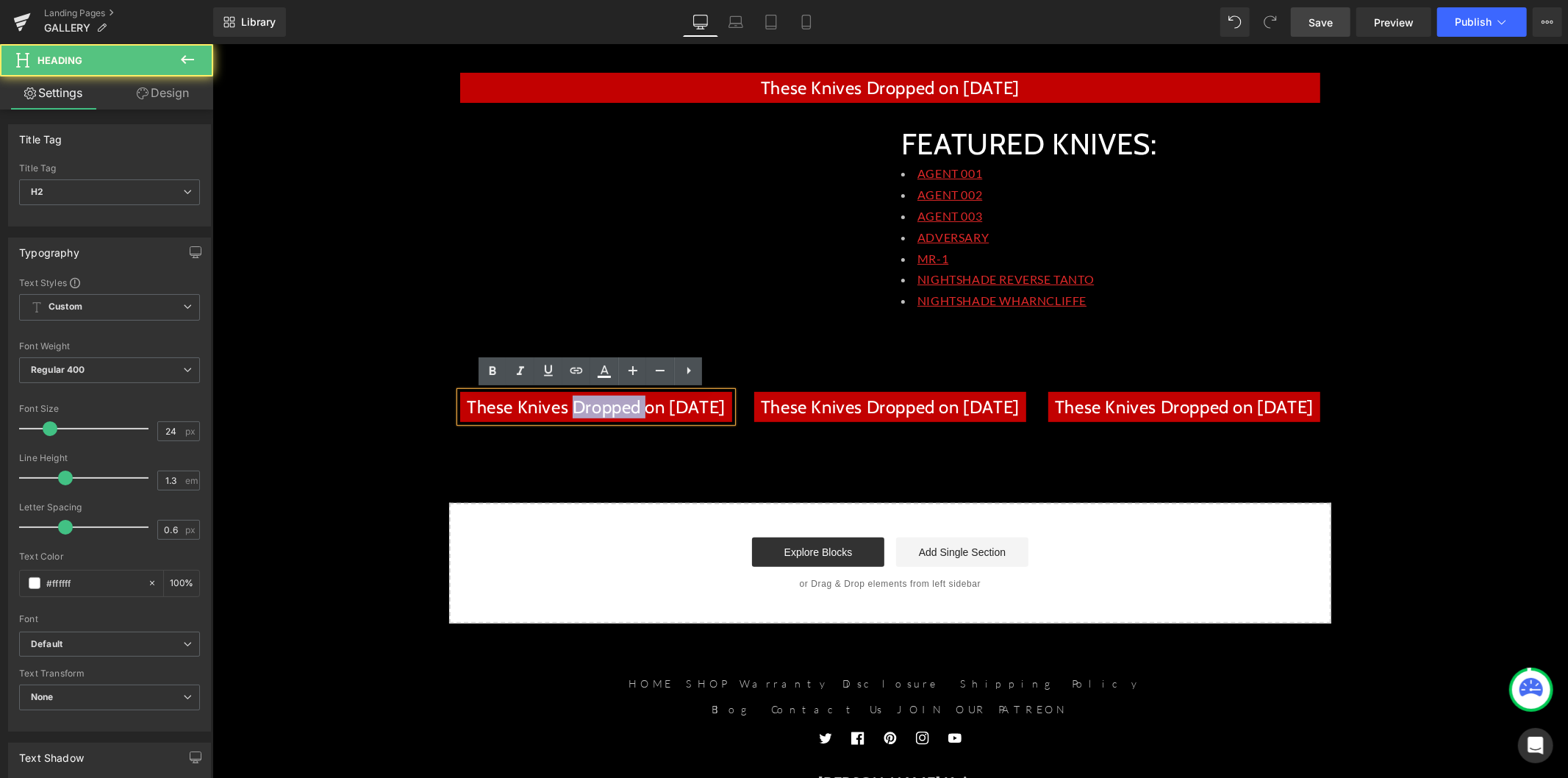
click at [614, 410] on h2 "These Knives Dropped on [DATE]" at bounding box center [595, 407] width 272 height 23
drag, startPoint x: 614, startPoint y: 410, endPoint x: 878, endPoint y: 408, distance: 264.0
click at [614, 410] on h2 "These Knives Dropped on [DATE]" at bounding box center [595, 407] width 272 height 23
paste div
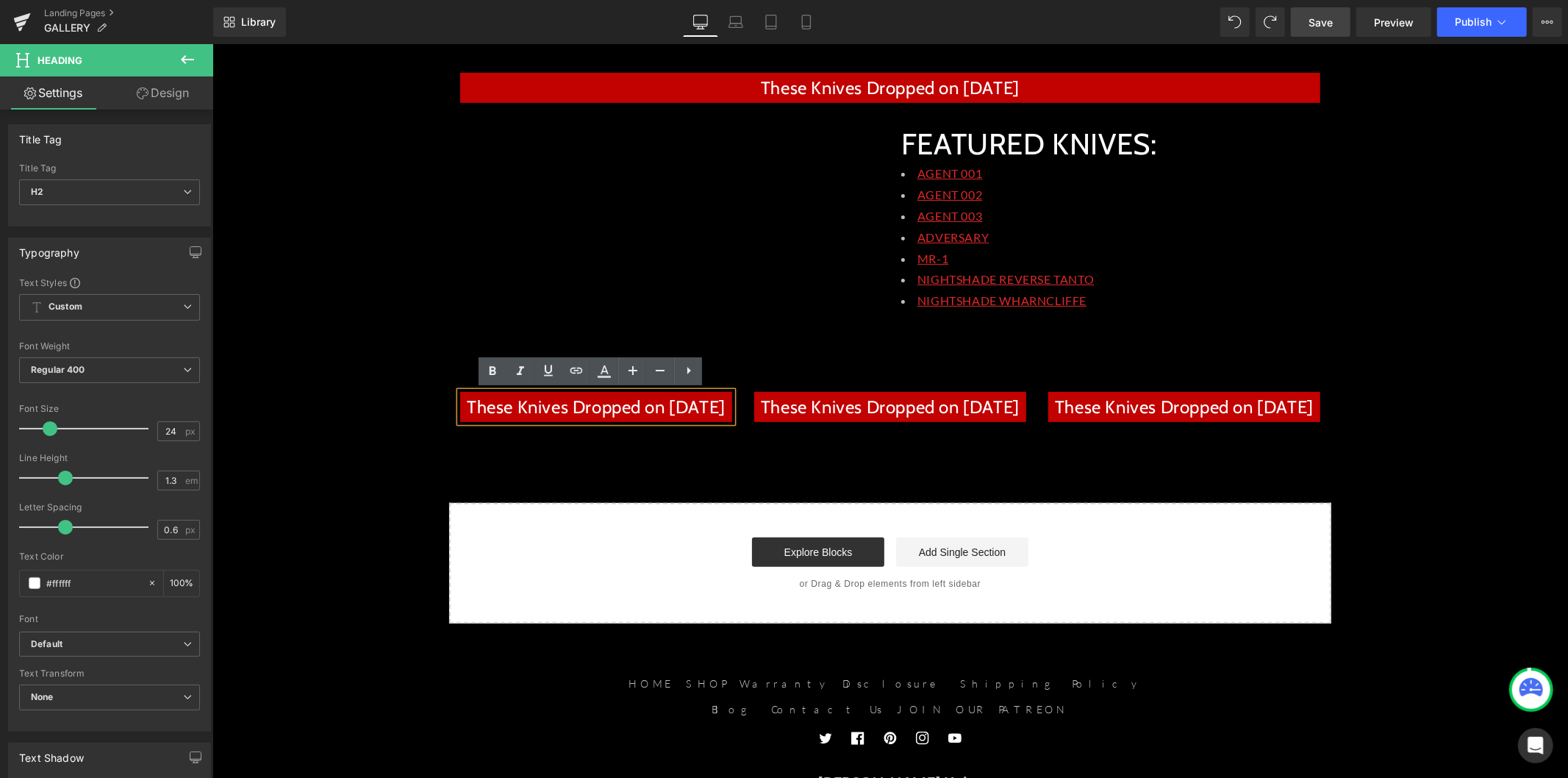
click at [608, 407] on h2 "These Knives Dropped on [DATE]" at bounding box center [595, 407] width 272 height 23
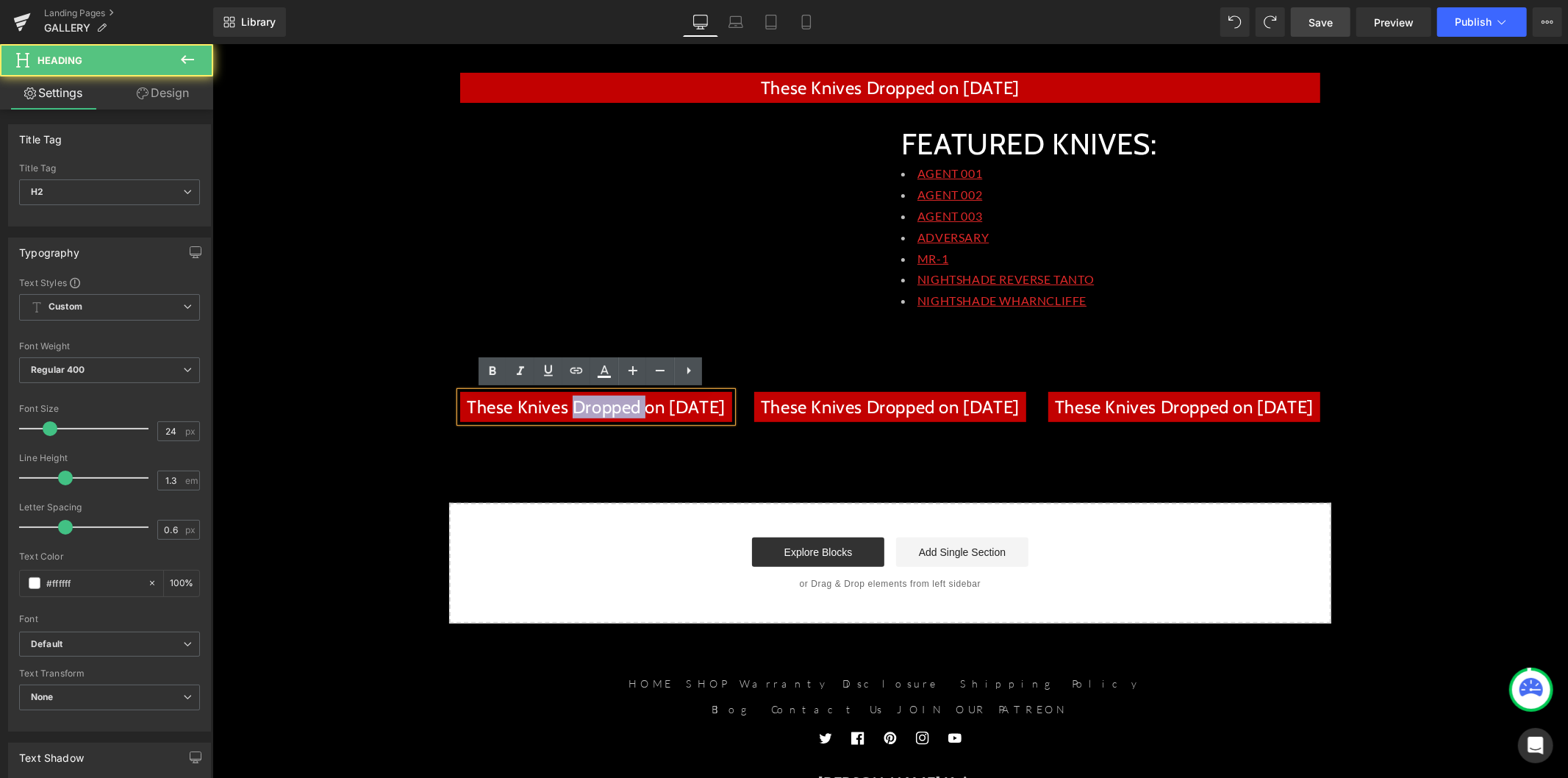
click at [608, 407] on h2 "These Knives Dropped on [DATE]" at bounding box center [595, 407] width 272 height 23
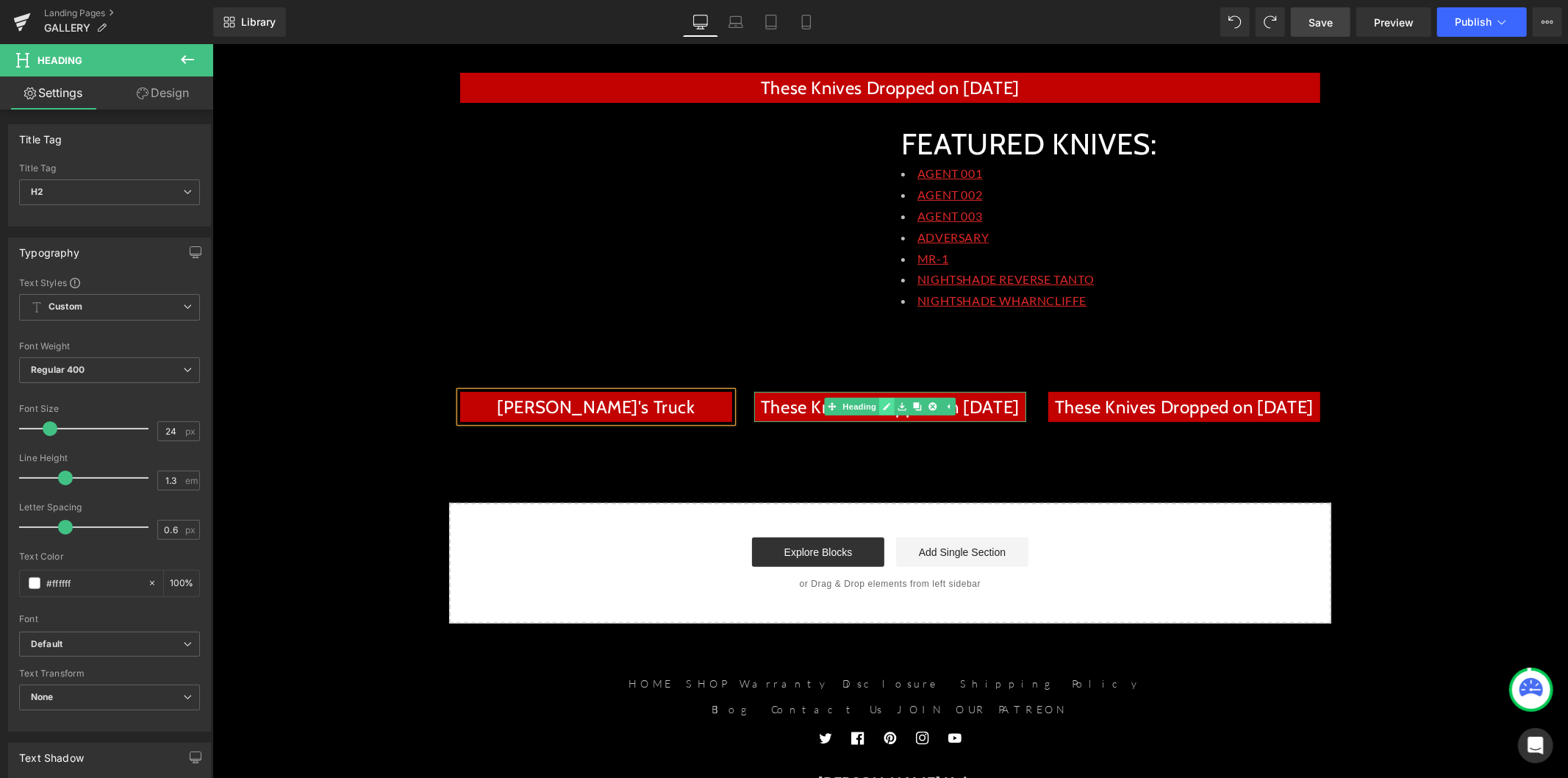
click at [882, 408] on icon at bounding box center [886, 405] width 8 height 9
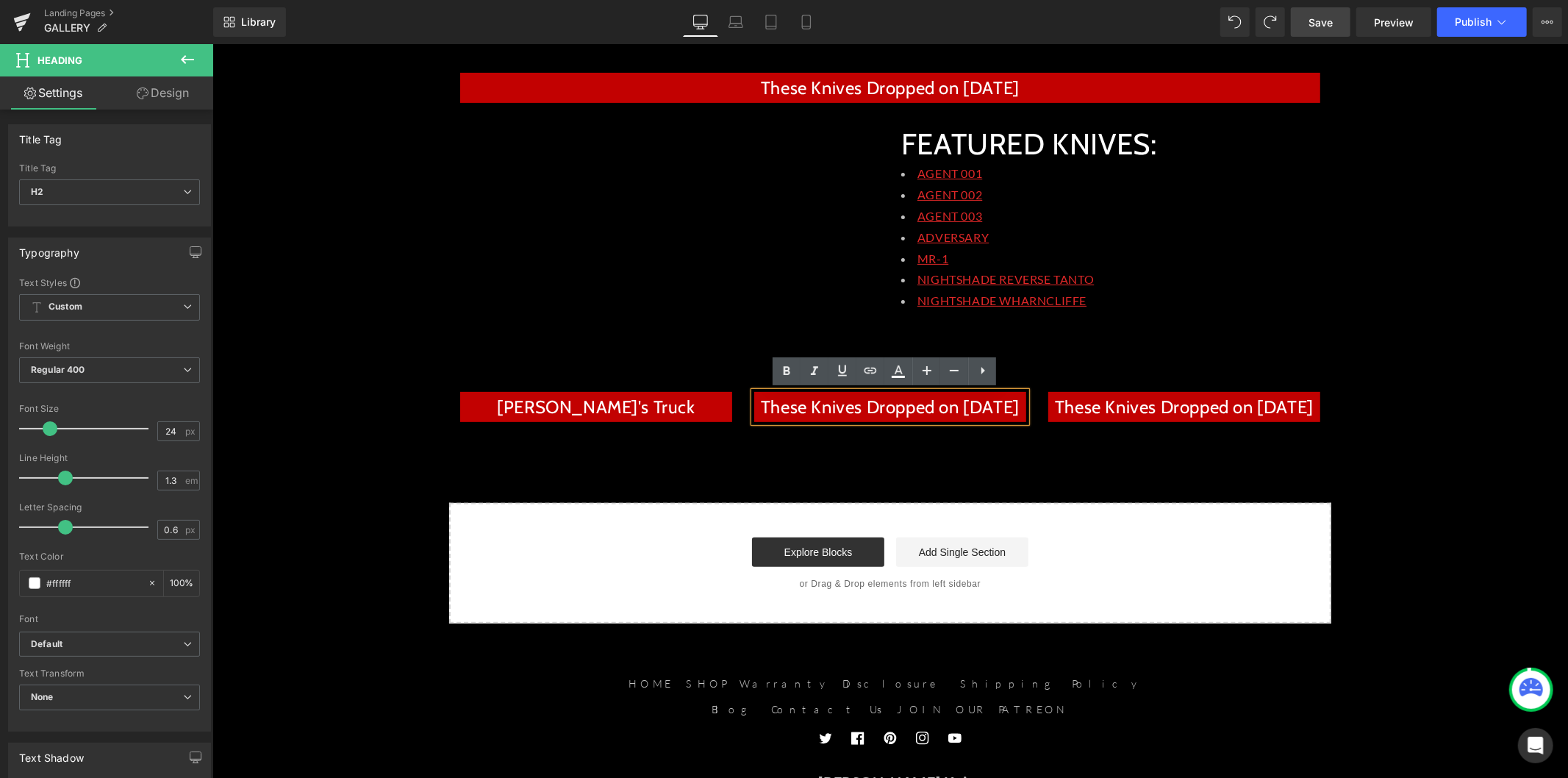
click at [890, 413] on h2 "These Knives Dropped on [DATE]" at bounding box center [889, 407] width 272 height 23
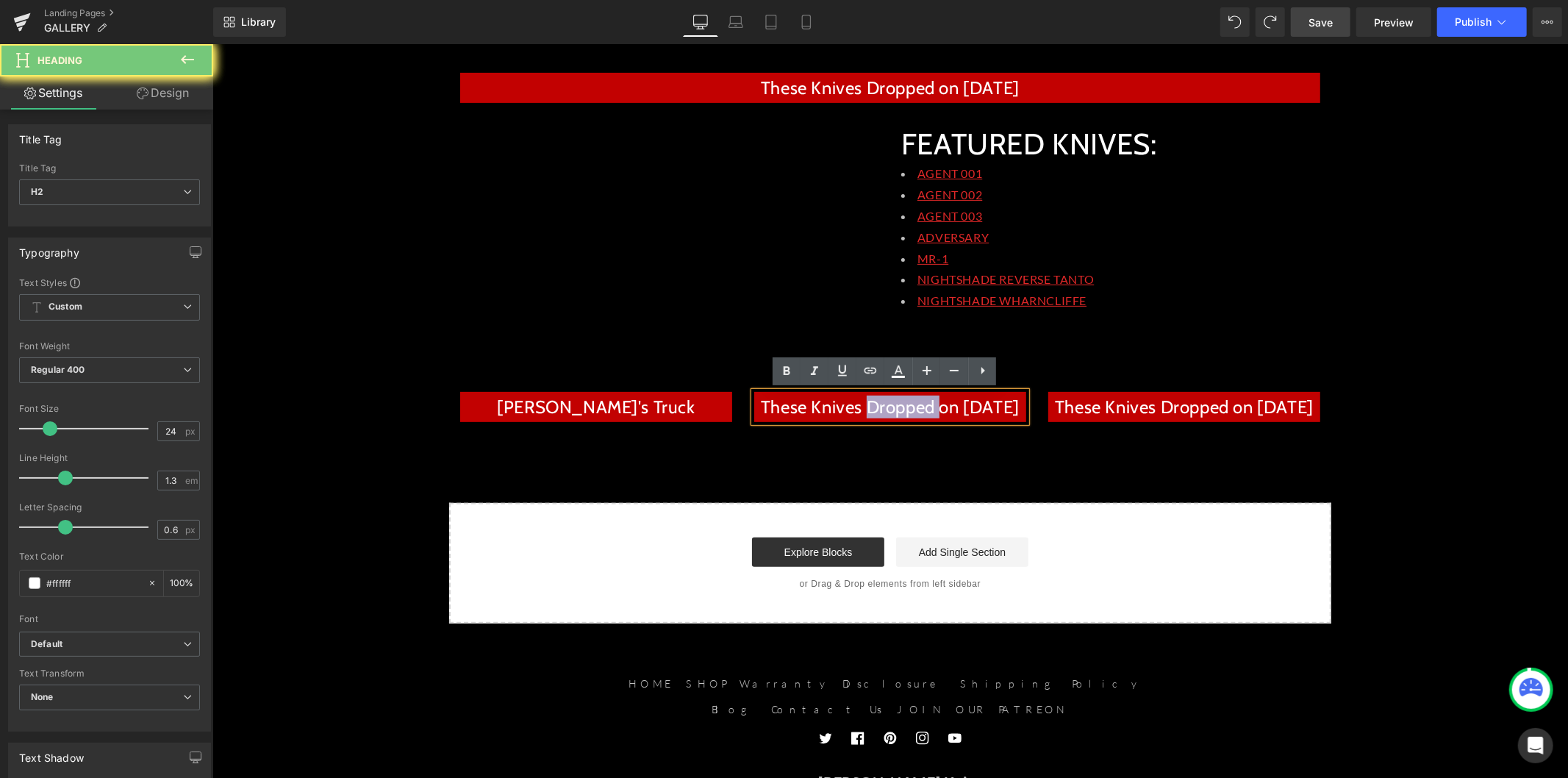
click at [890, 413] on h2 "These Knives Dropped on [DATE]" at bounding box center [889, 407] width 272 height 23
paste div
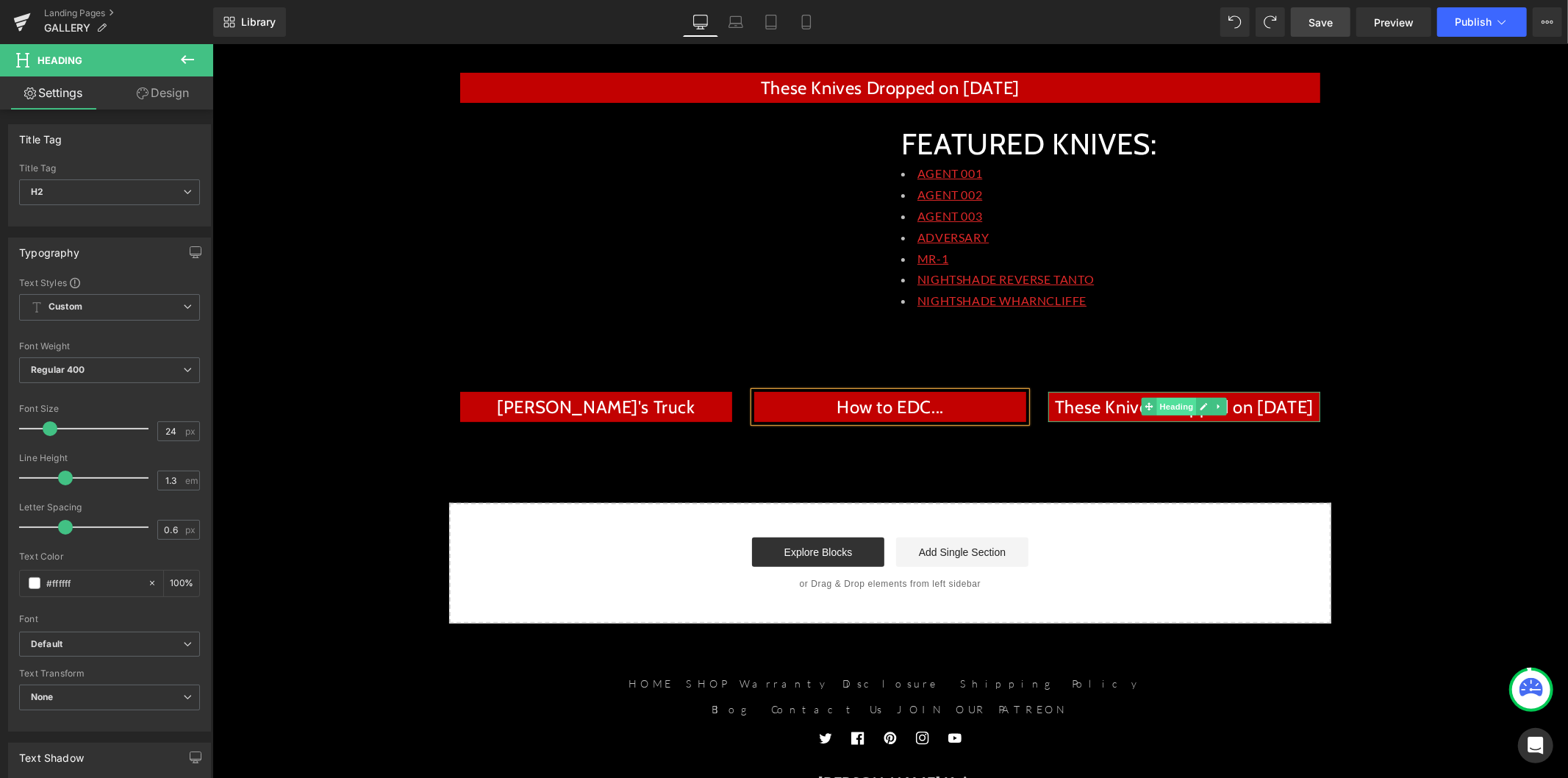
click at [1187, 402] on span "Heading" at bounding box center [1175, 406] width 39 height 17
click at [1199, 405] on icon at bounding box center [1203, 405] width 8 height 9
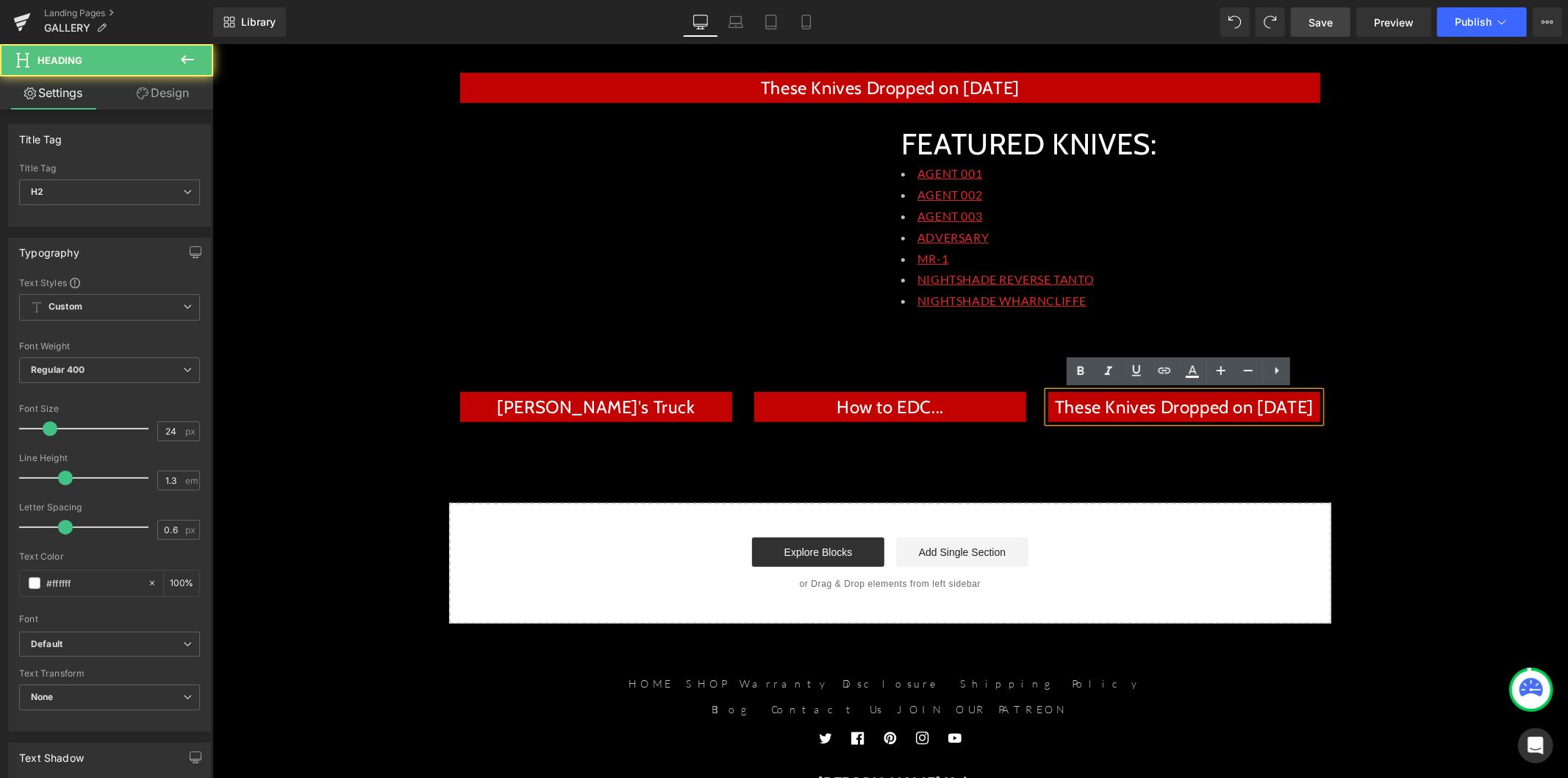
click at [1124, 414] on h2 "These Knives Dropped on [DATE]" at bounding box center [1183, 407] width 272 height 23
paste div
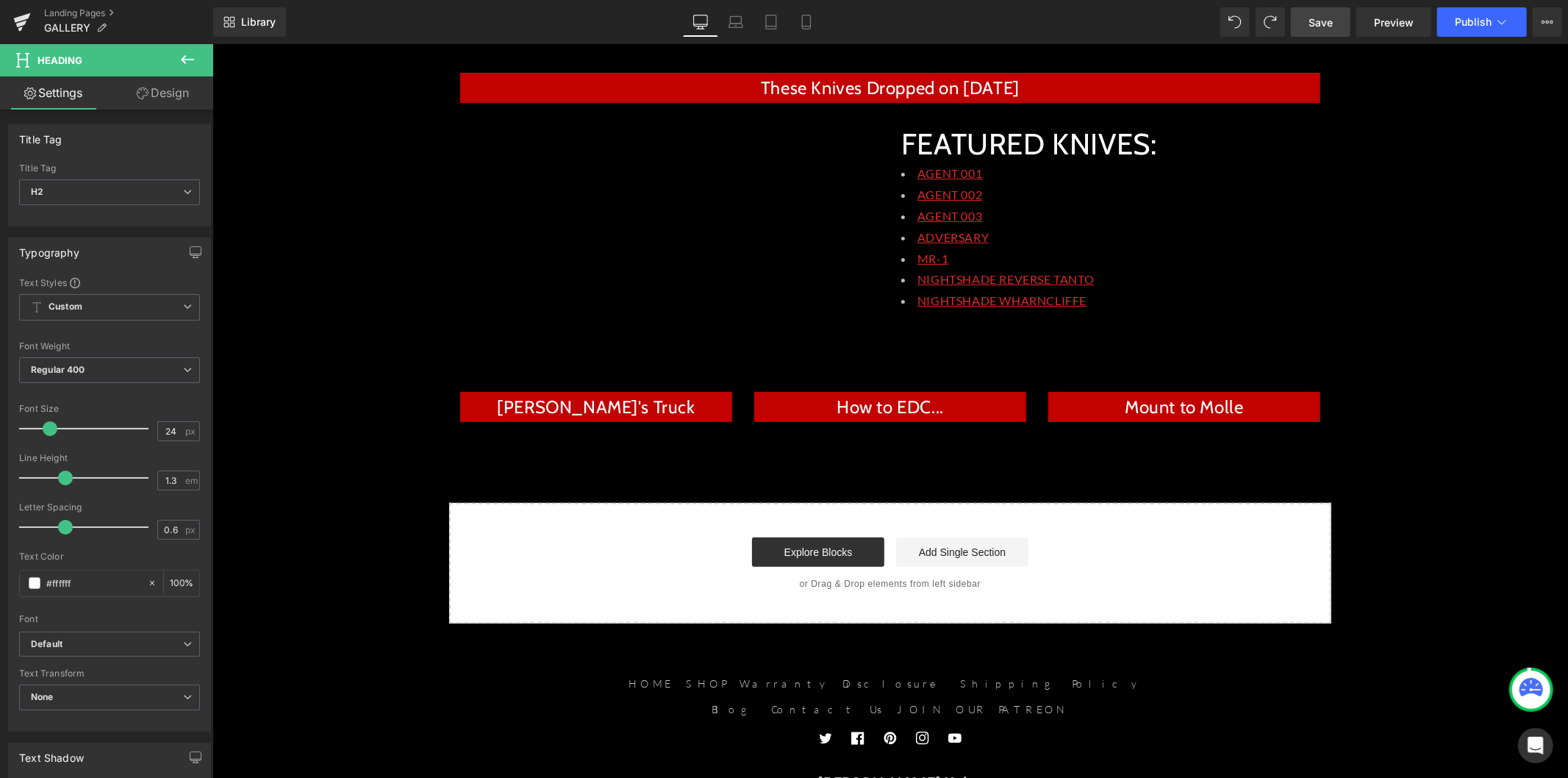
click at [181, 62] on icon at bounding box center [188, 59] width 17 height 17
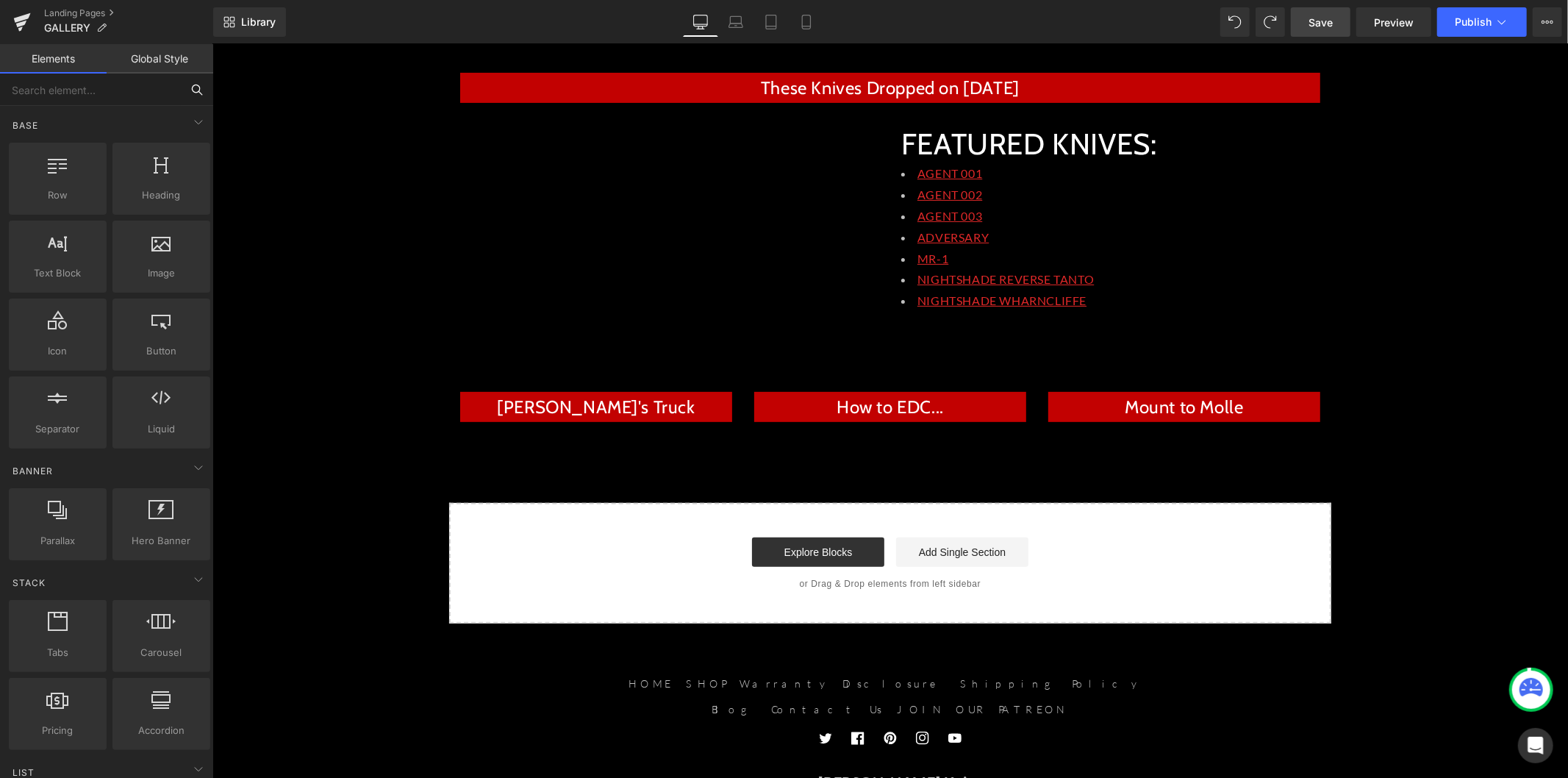
click at [101, 84] on input "text" at bounding box center [90, 90] width 181 height 33
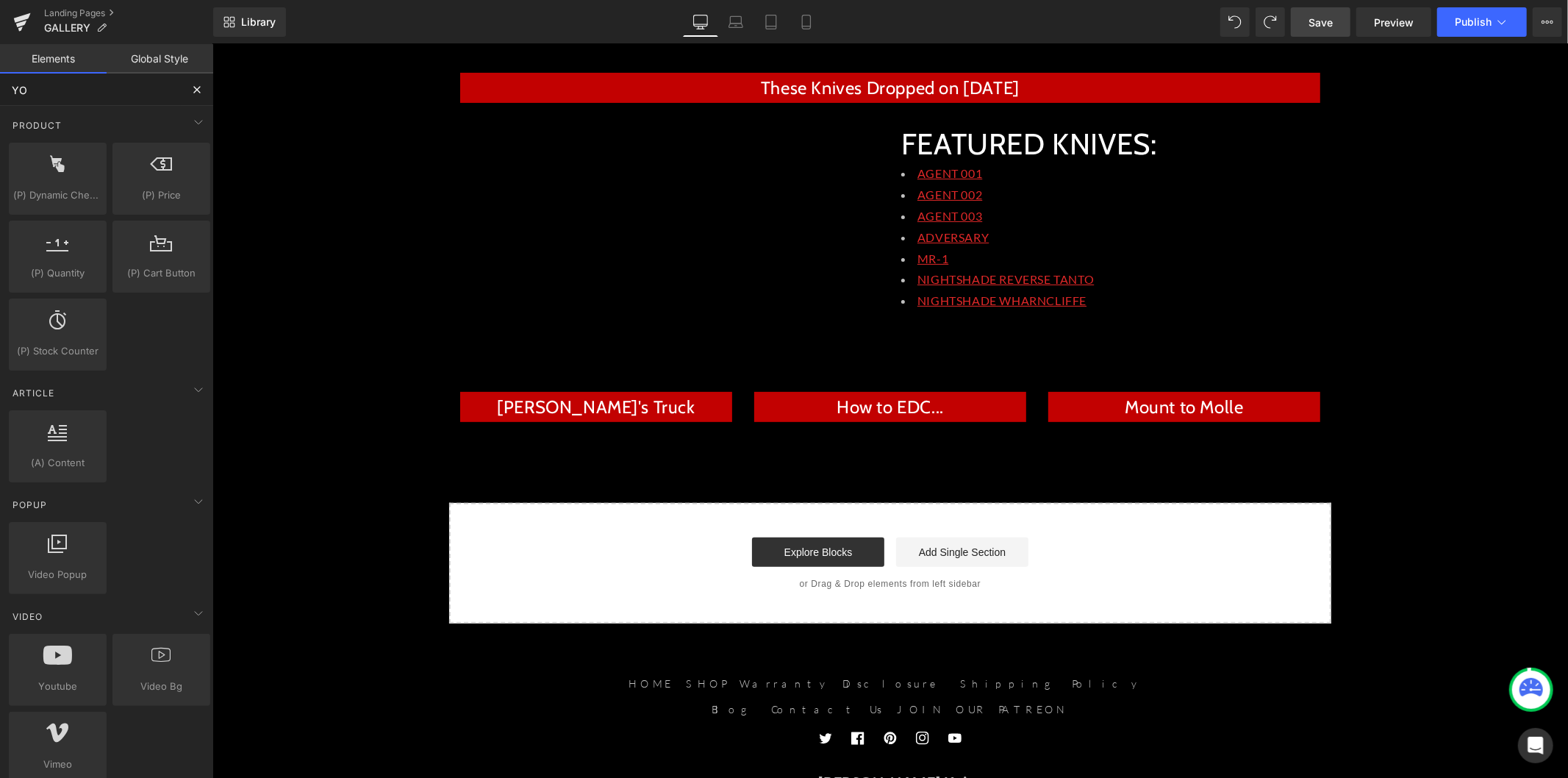
type input "YOU"
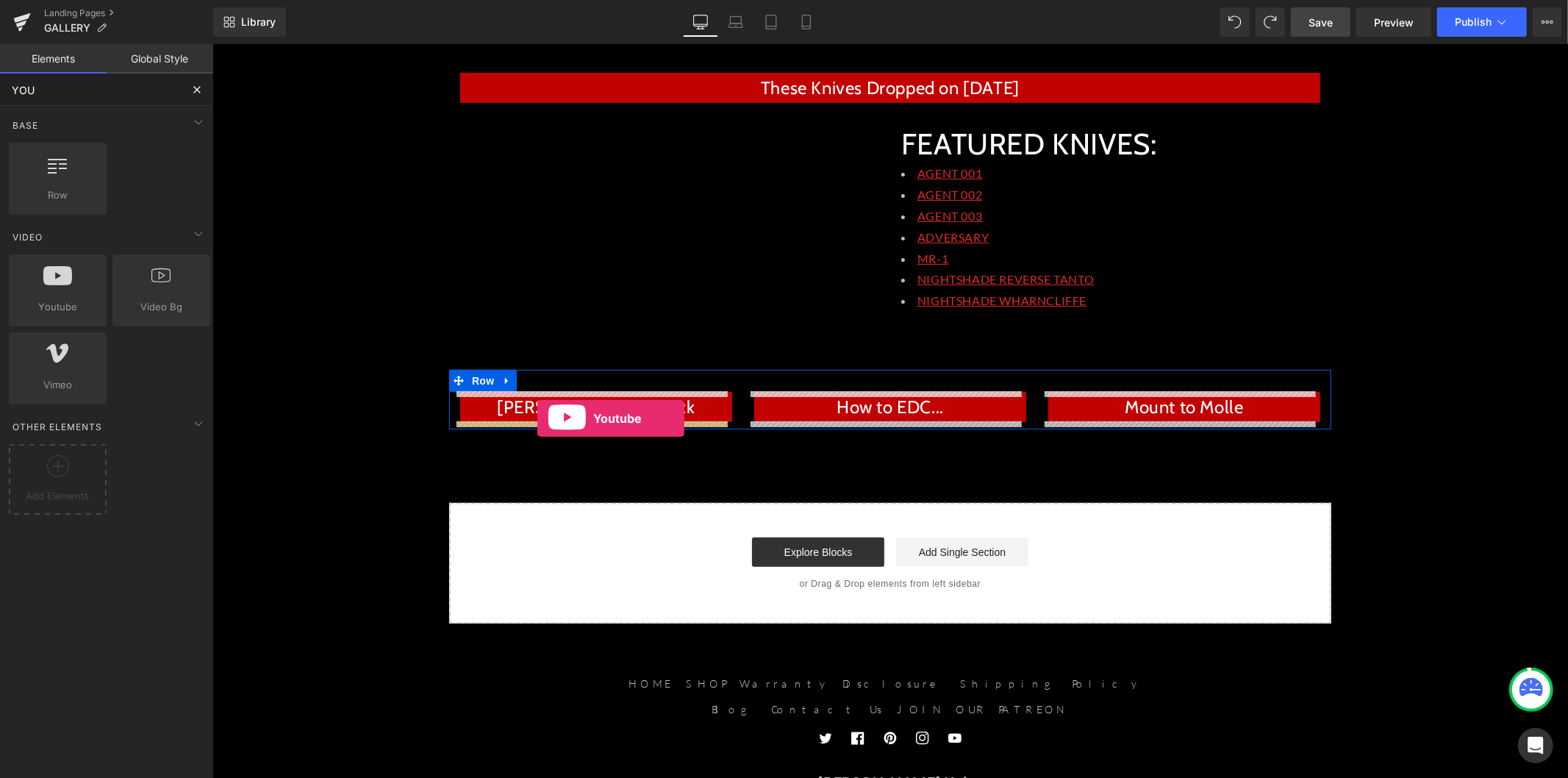
drag, startPoint x: 275, startPoint y: 328, endPoint x: 537, endPoint y: 417, distance: 276.7
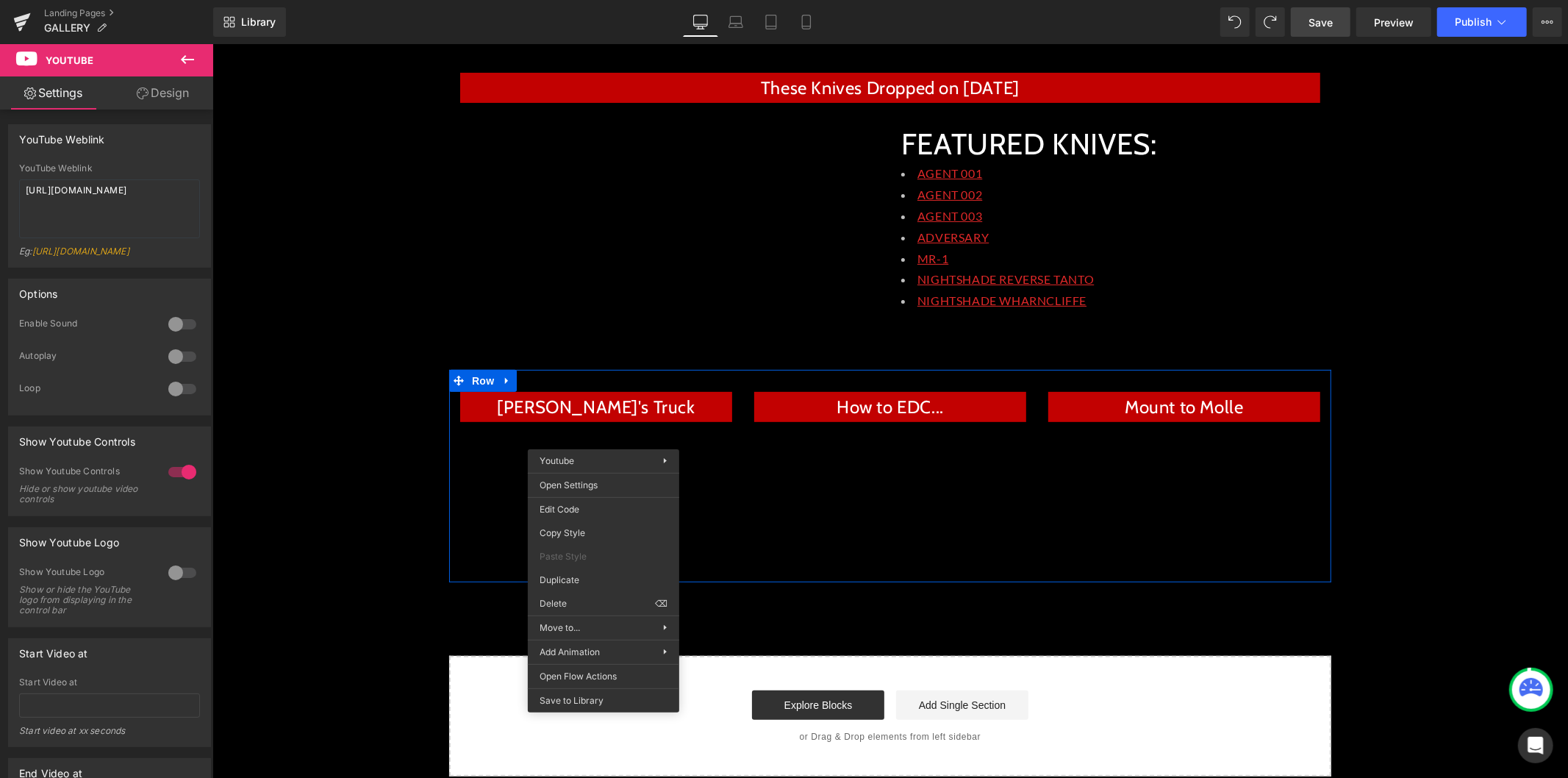
click at [629, 435] on div "Youtube" at bounding box center [595, 498] width 272 height 153
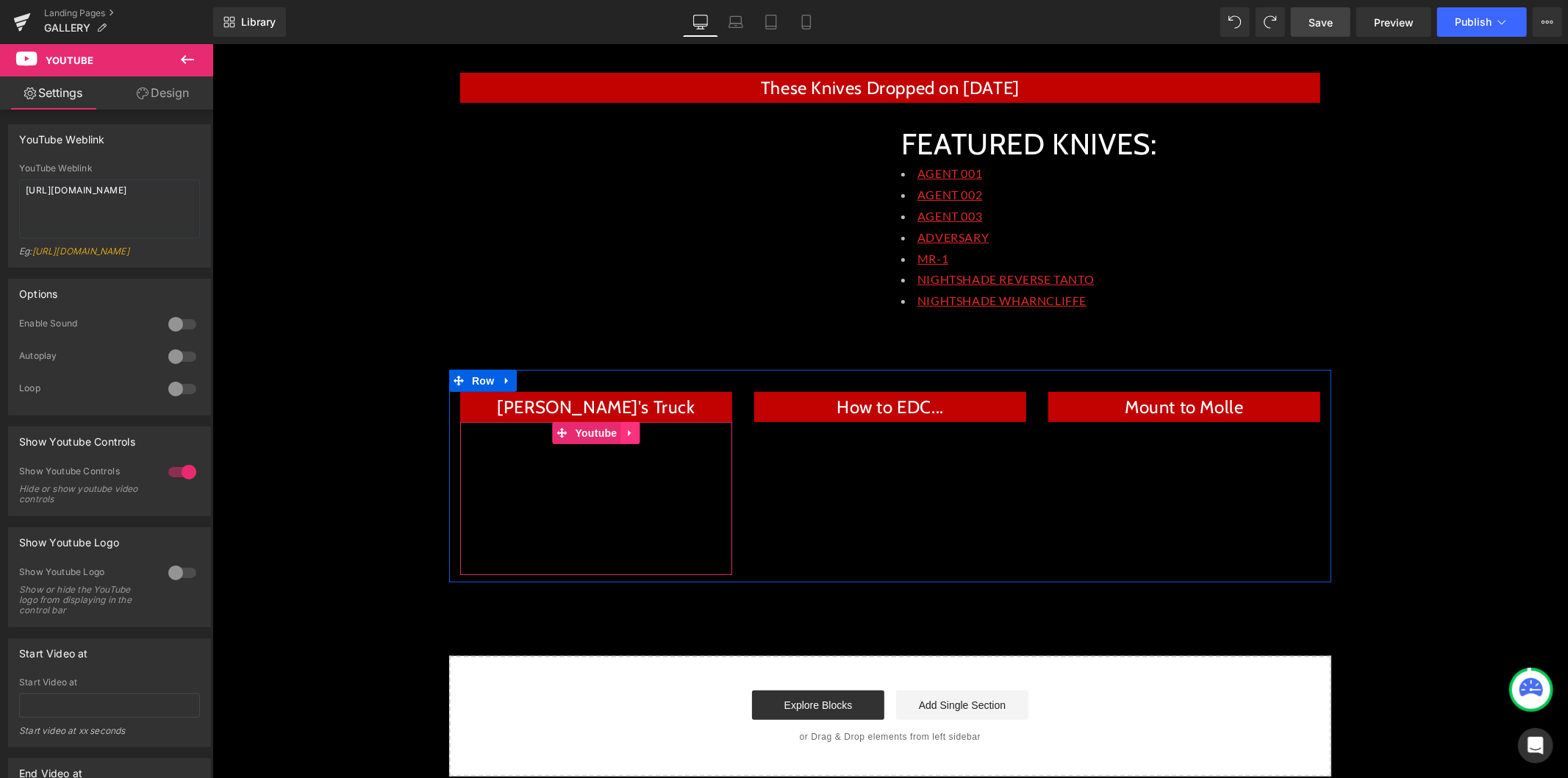
click at [625, 435] on icon at bounding box center [629, 433] width 11 height 11
click at [615, 433] on icon at bounding box center [620, 433] width 11 height 11
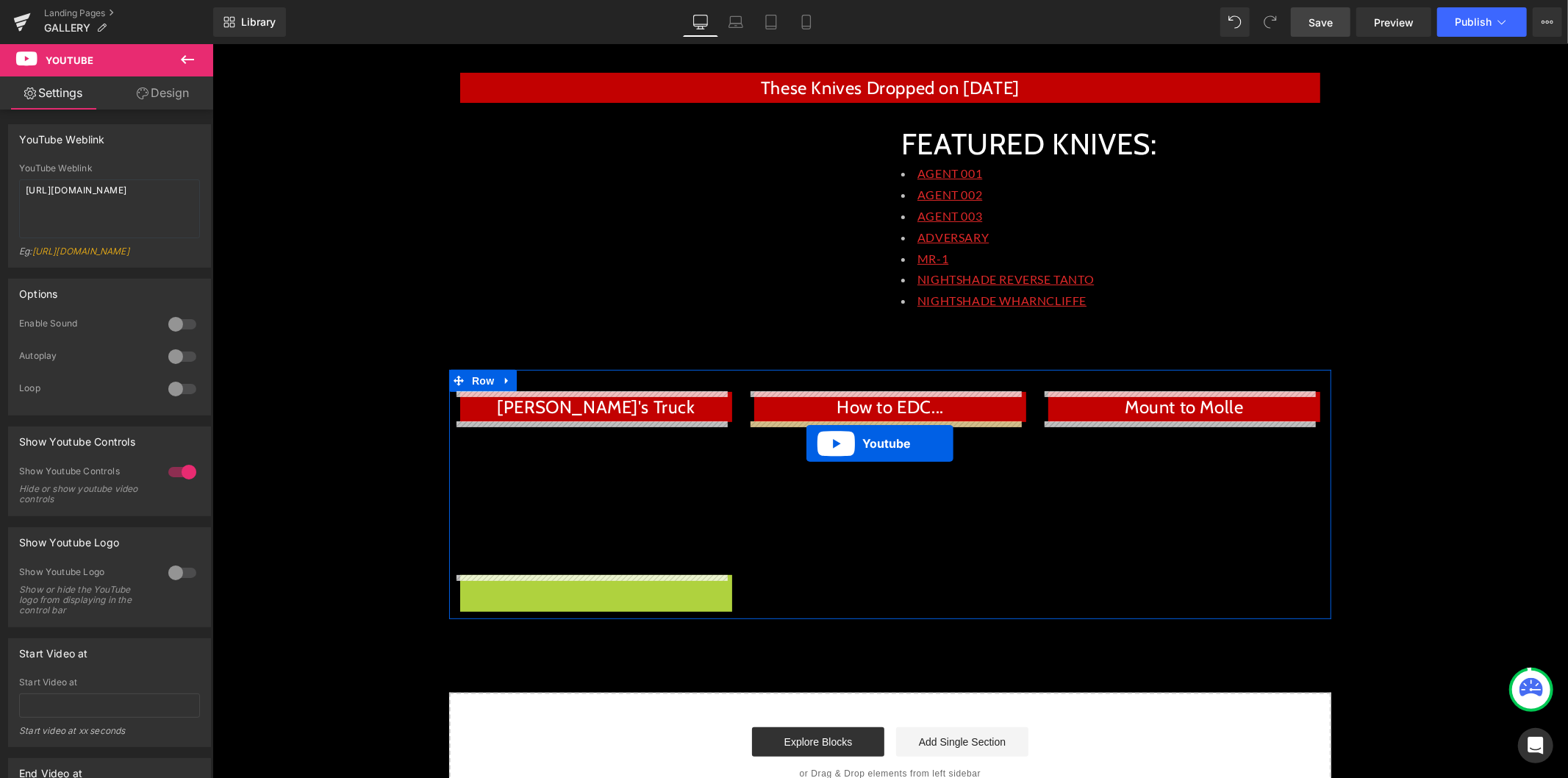
drag, startPoint x: 553, startPoint y: 583, endPoint x: 806, endPoint y: 442, distance: 289.6
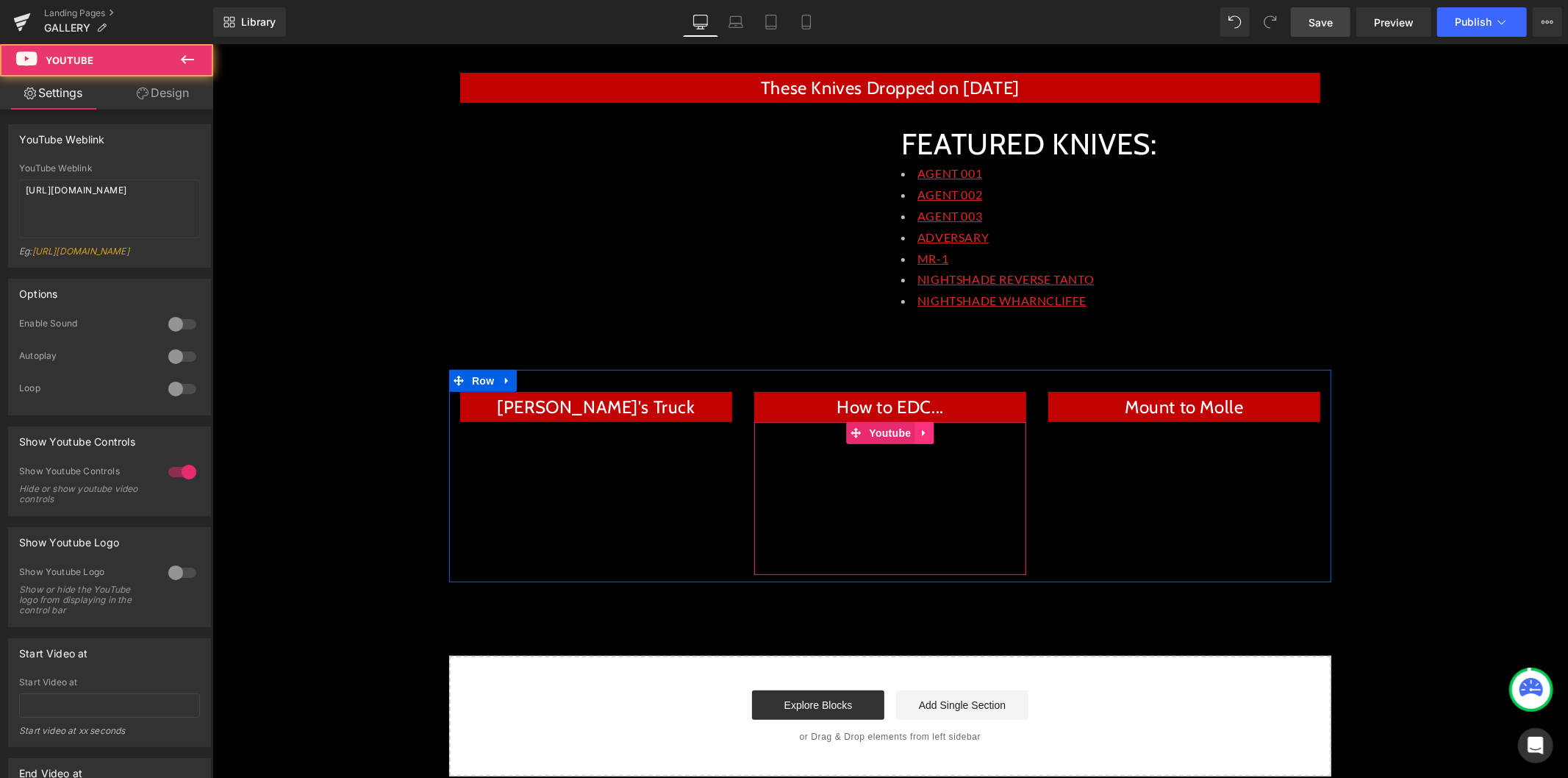
click at [918, 429] on icon at bounding box center [923, 433] width 11 height 11
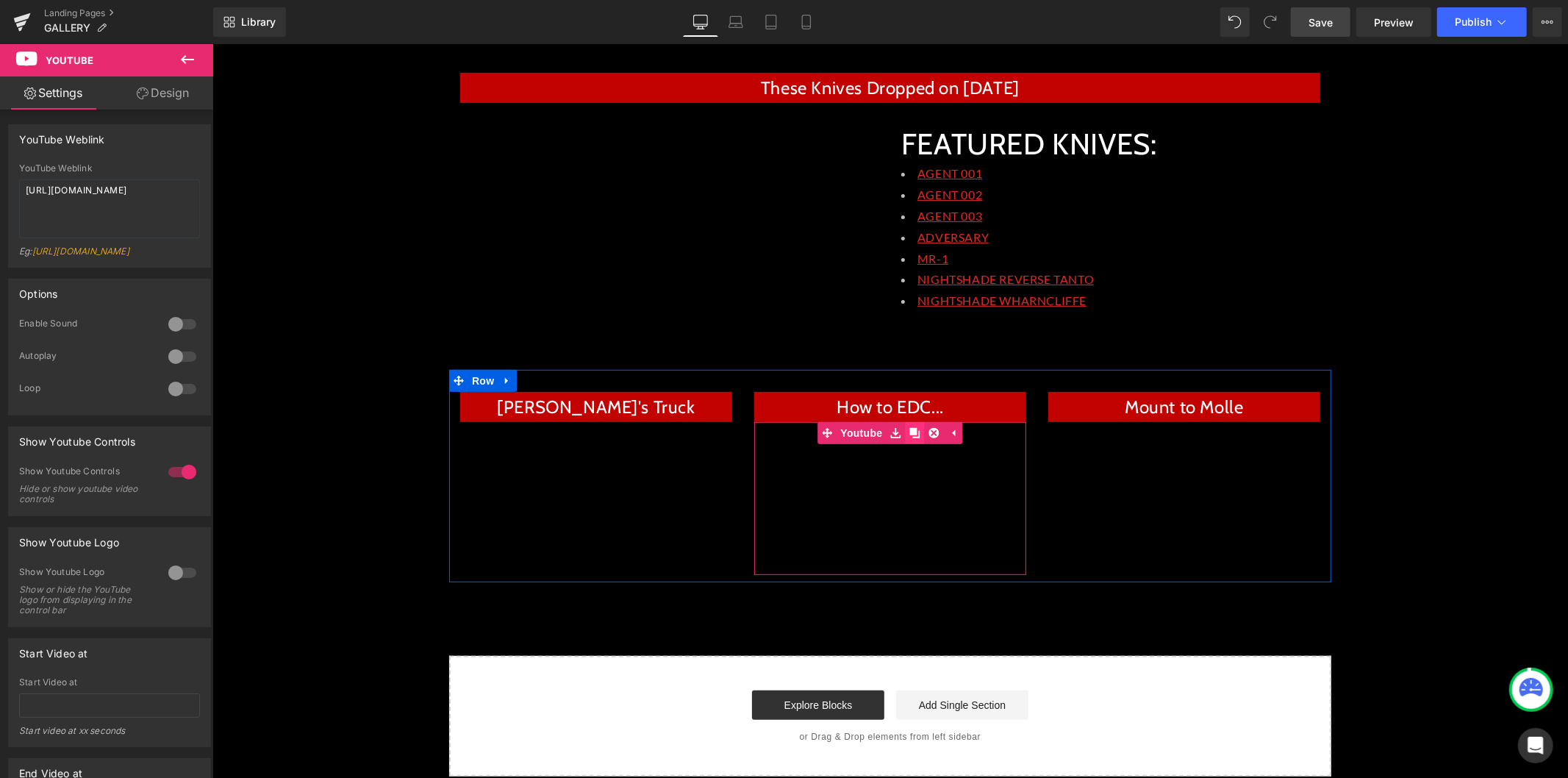
click at [909, 434] on icon at bounding box center [914, 433] width 11 height 11
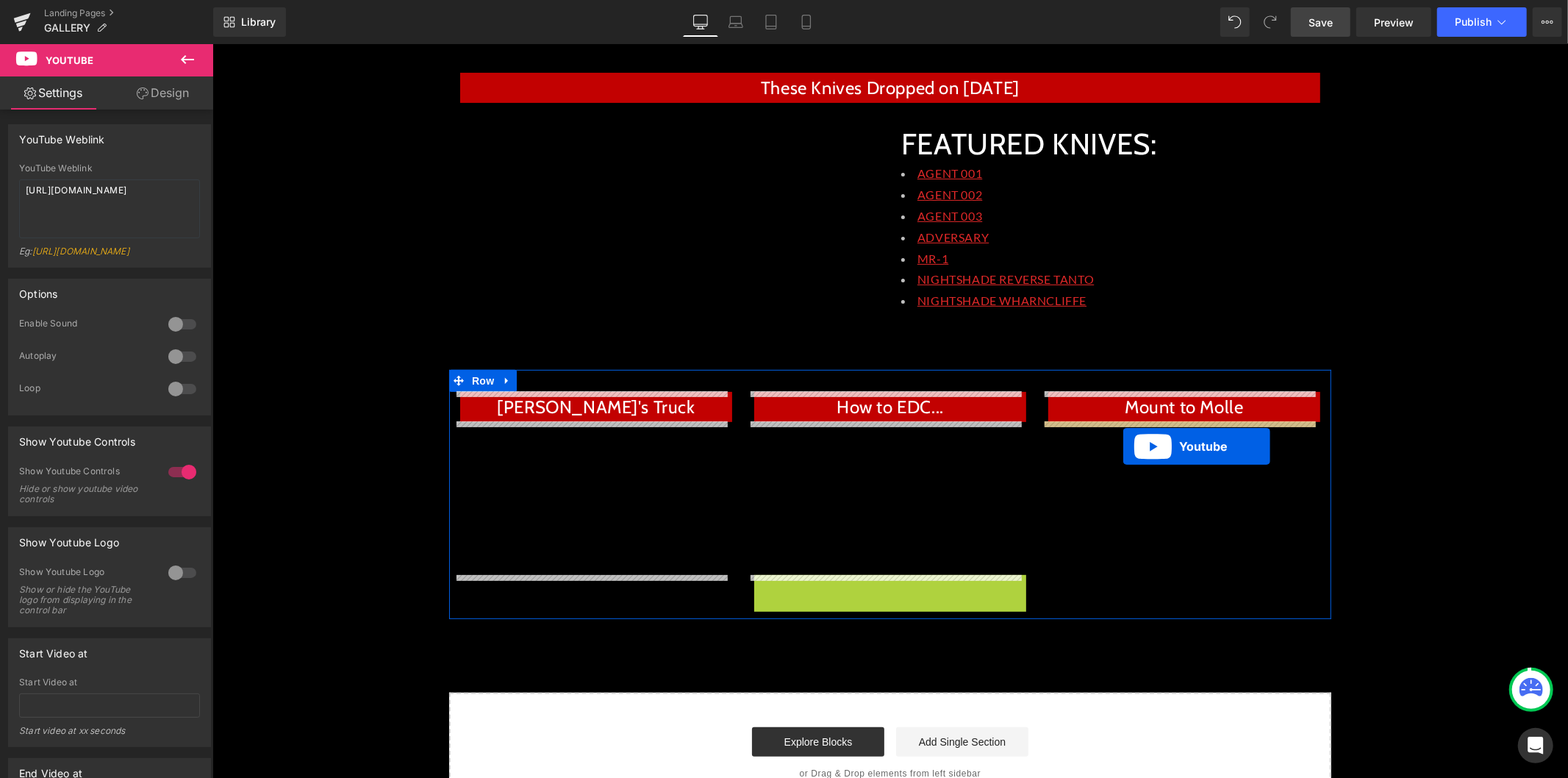
drag, startPoint x: 849, startPoint y: 582, endPoint x: 1128, endPoint y: 432, distance: 316.8
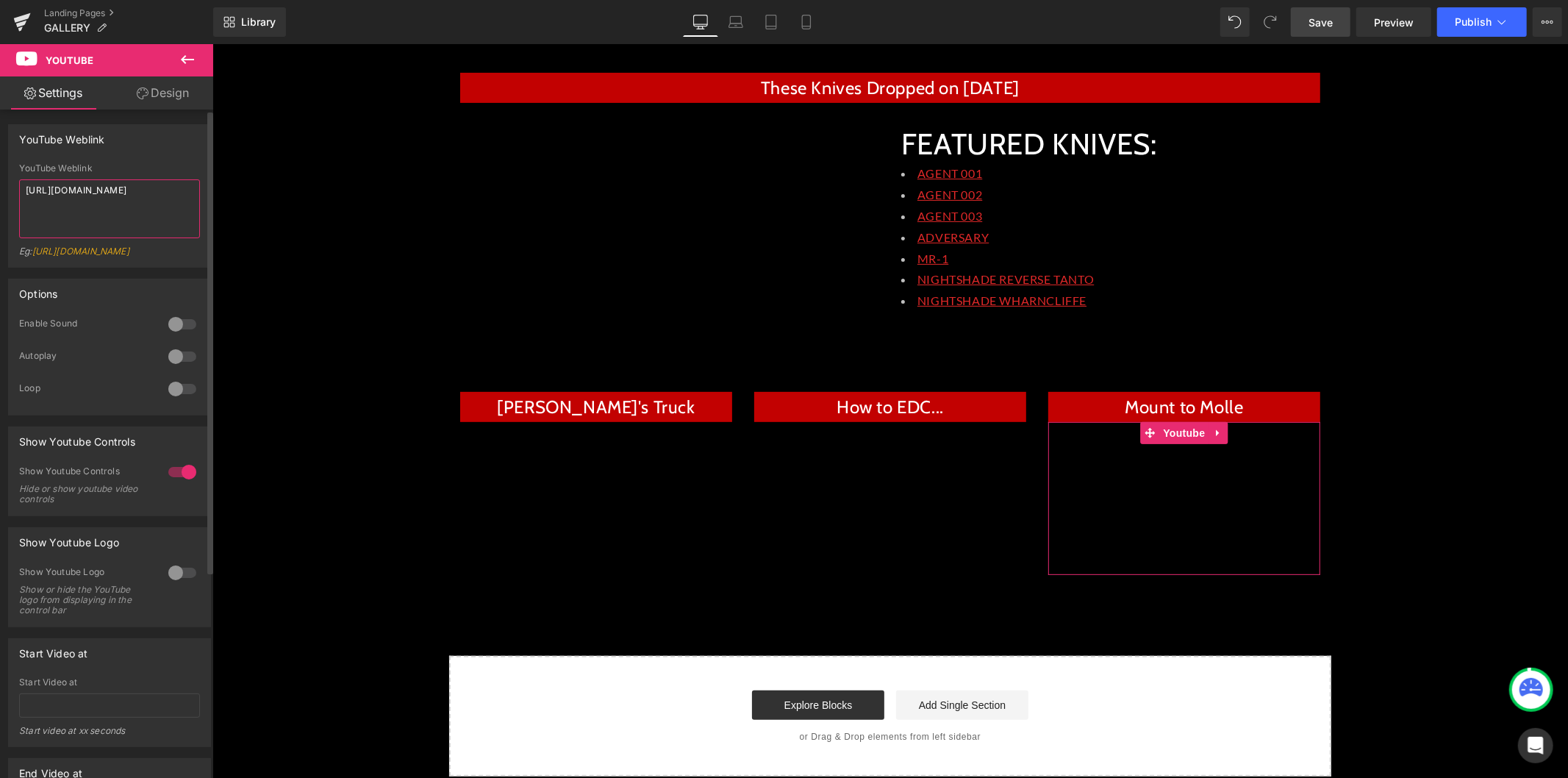
click at [134, 197] on textarea "[URL][DOMAIN_NAME]" at bounding box center [109, 208] width 181 height 58
paste textarea "7DIAoirmhNU&t=2s"
type textarea "[URL][DOMAIN_NAME]"
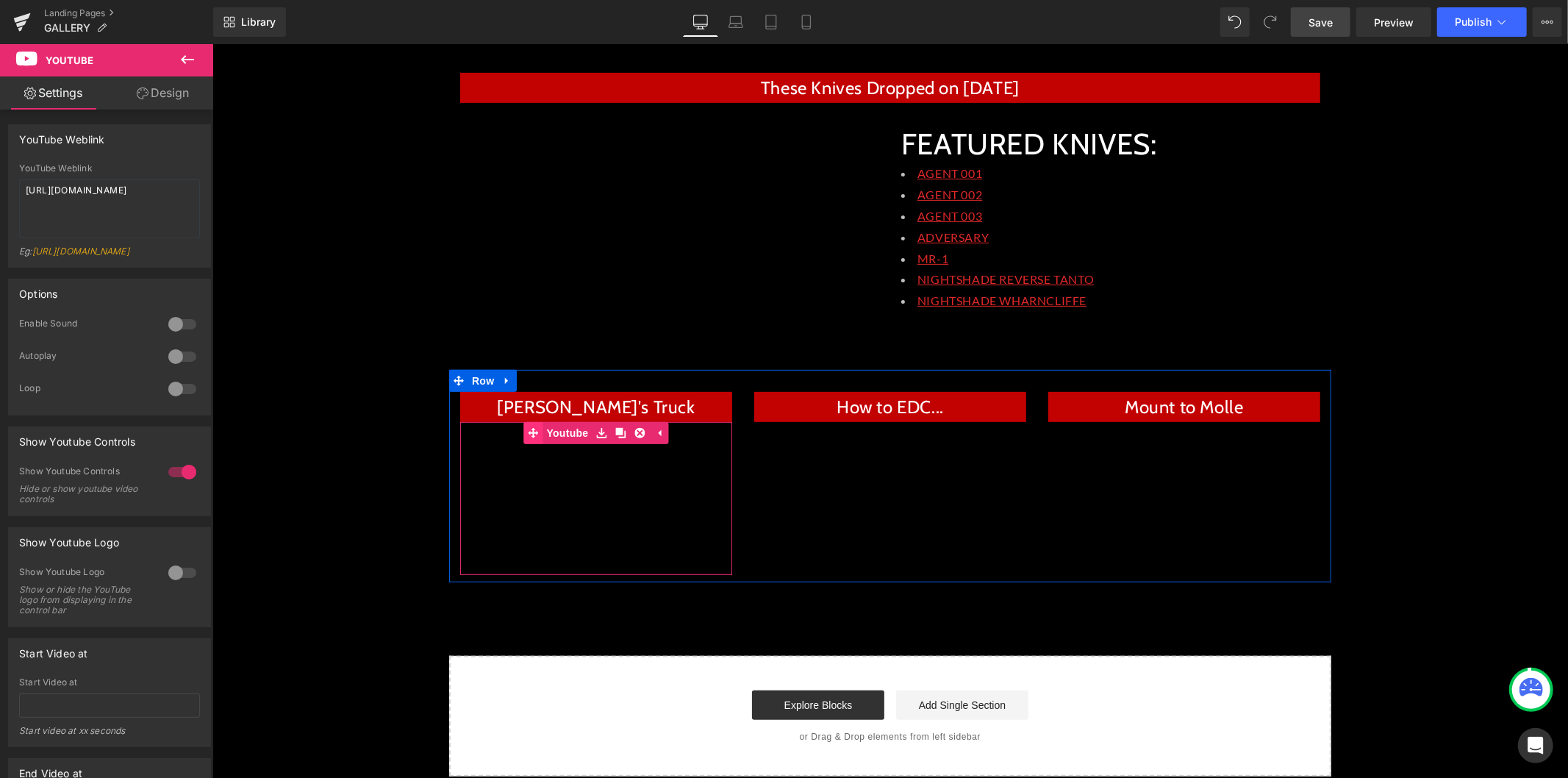
click at [552, 430] on link "Youtube" at bounding box center [556, 432] width 68 height 22
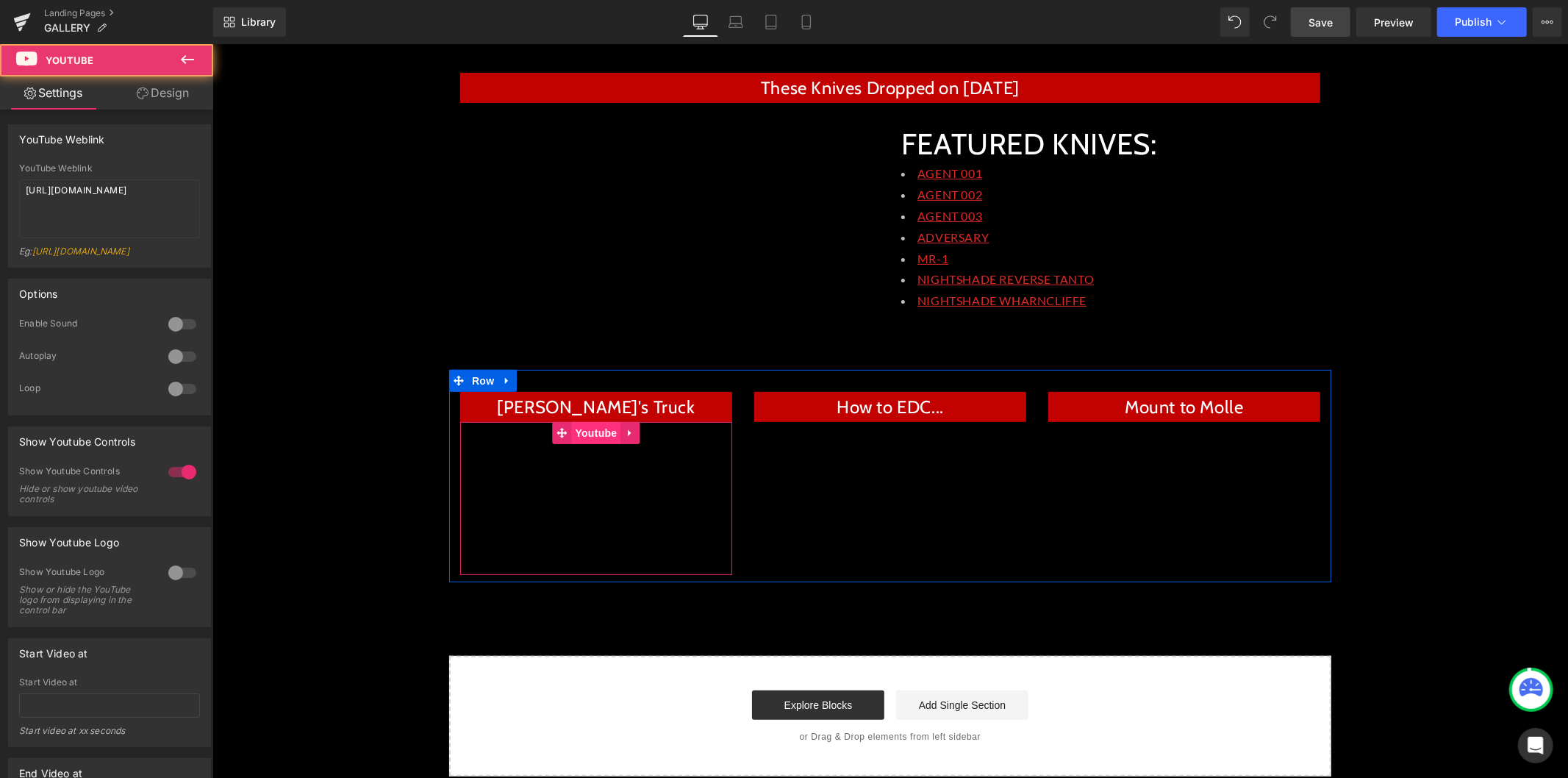
click at [570, 433] on span "Youtube" at bounding box center [594, 432] width 49 height 22
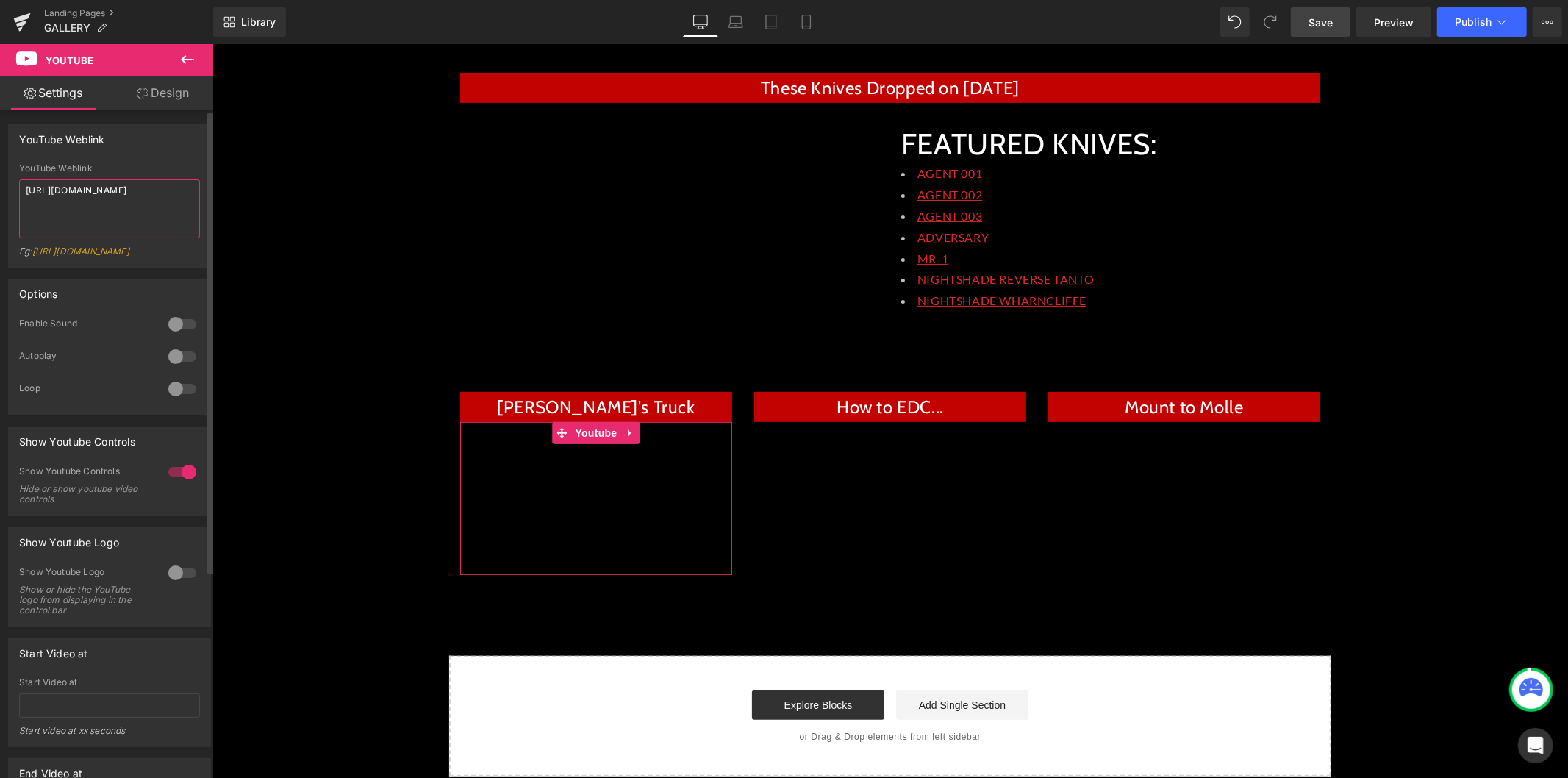
click at [113, 198] on textarea "[URL][DOMAIN_NAME]" at bounding box center [109, 208] width 181 height 58
paste textarea "7DIAoirmhNU&t=2s"
type textarea "[URL][DOMAIN_NAME]"
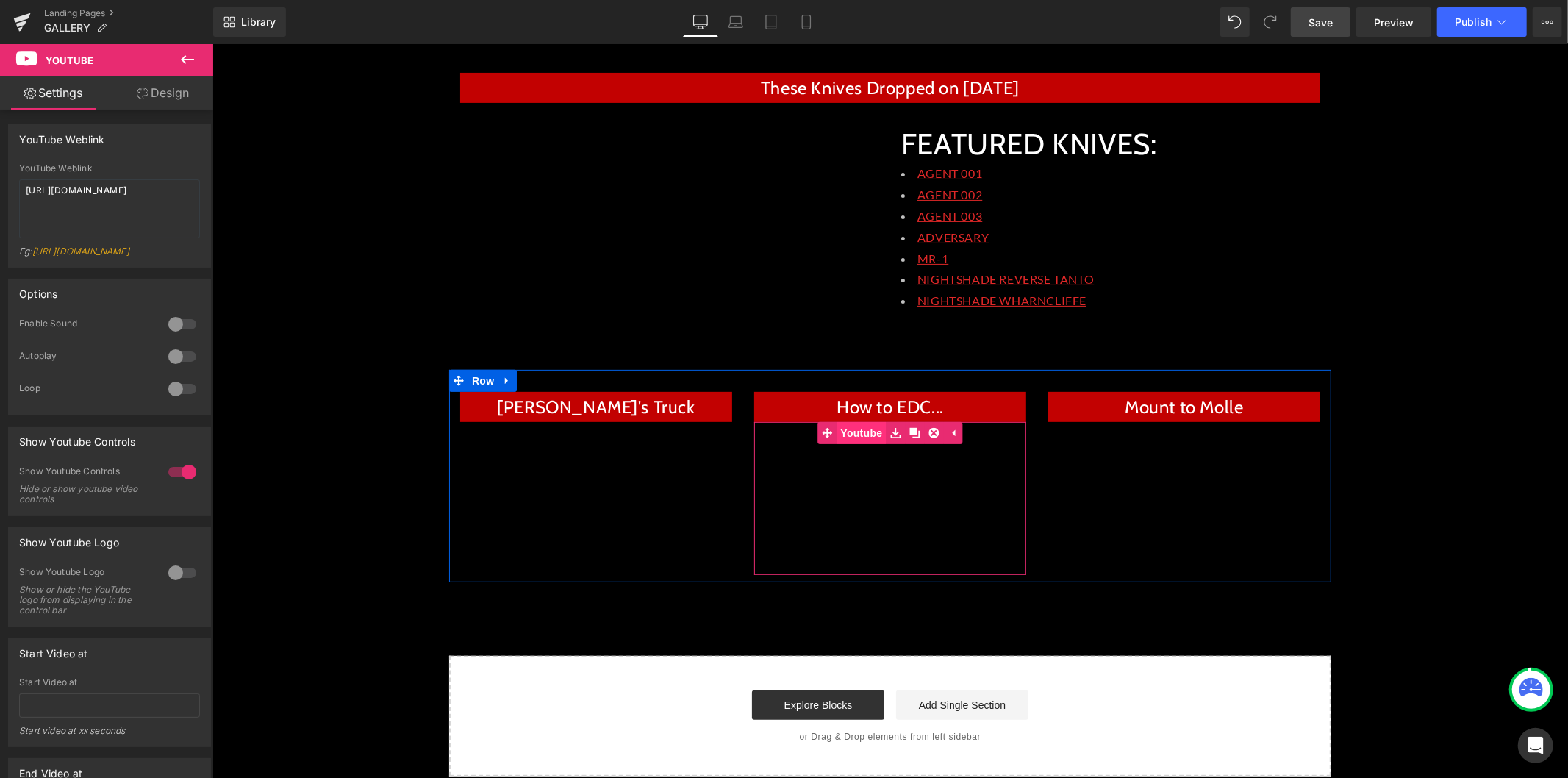
click at [866, 433] on span "Youtube" at bounding box center [859, 432] width 49 height 22
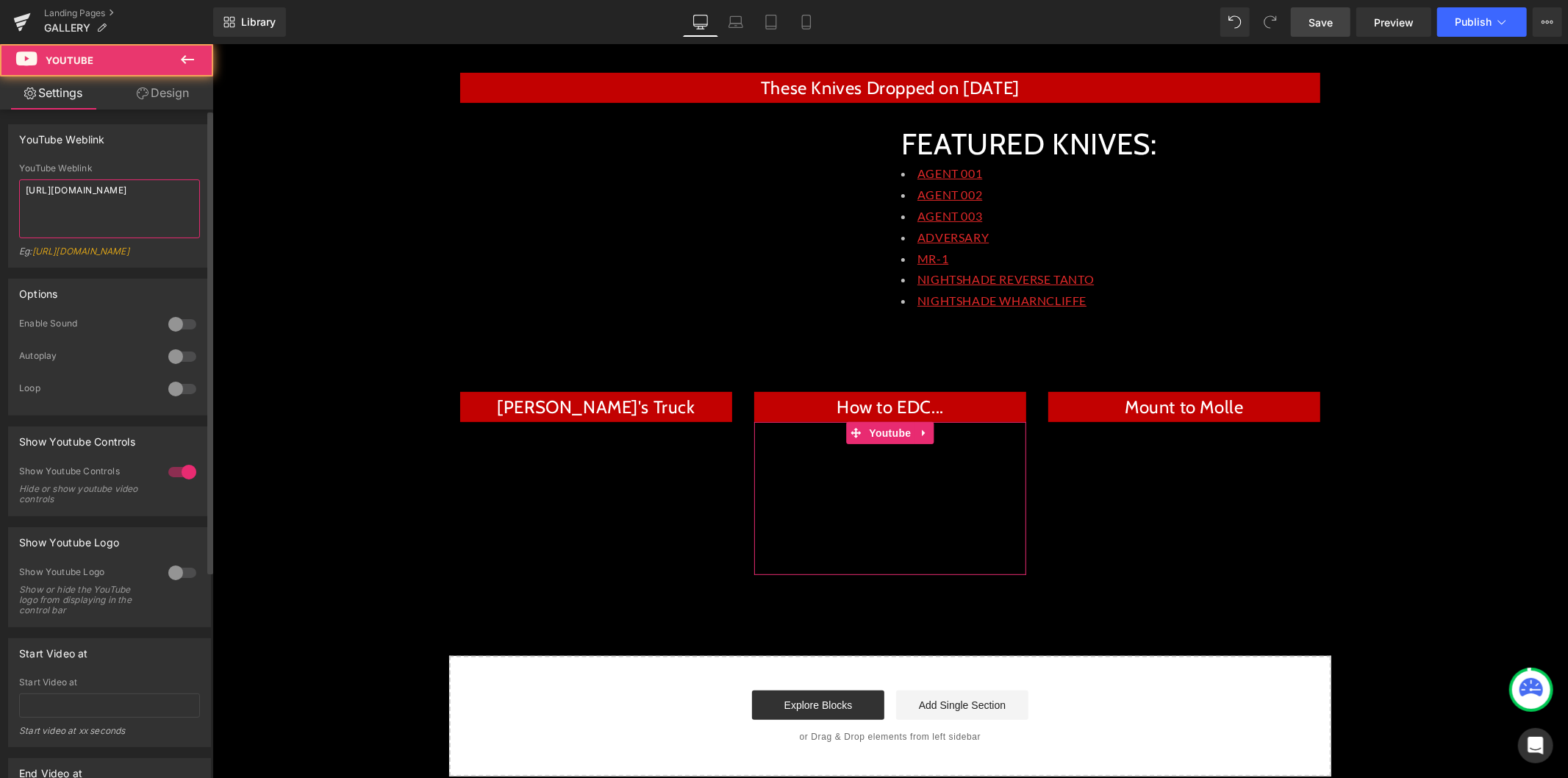
drag, startPoint x: 129, startPoint y: 224, endPoint x: 132, endPoint y: 214, distance: 10.4
click at [129, 222] on textarea "[URL][DOMAIN_NAME]" at bounding box center [109, 208] width 181 height 58
paste textarea "mPwaHy9eJM0"
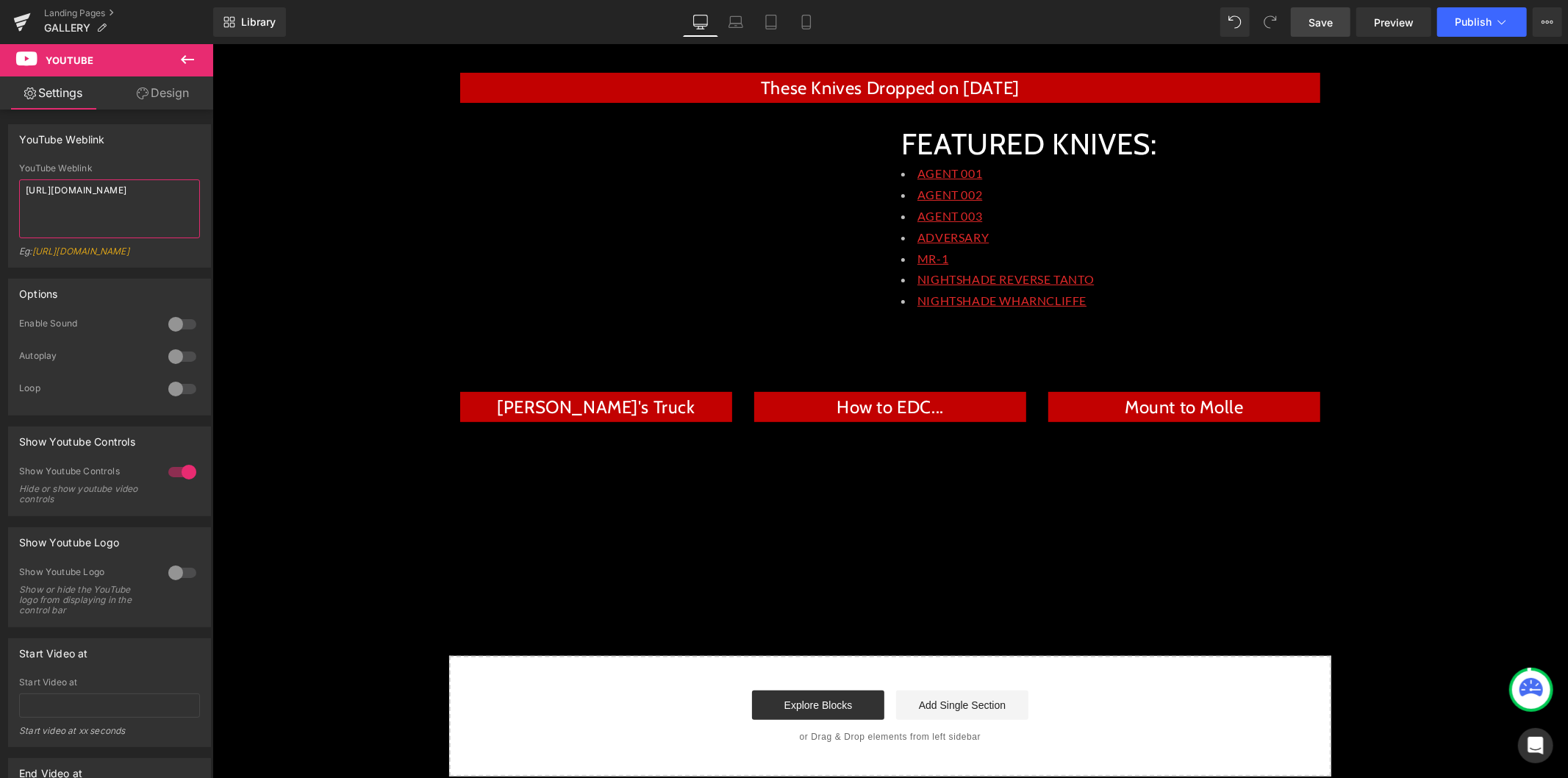
type textarea "[URL][DOMAIN_NAME]"
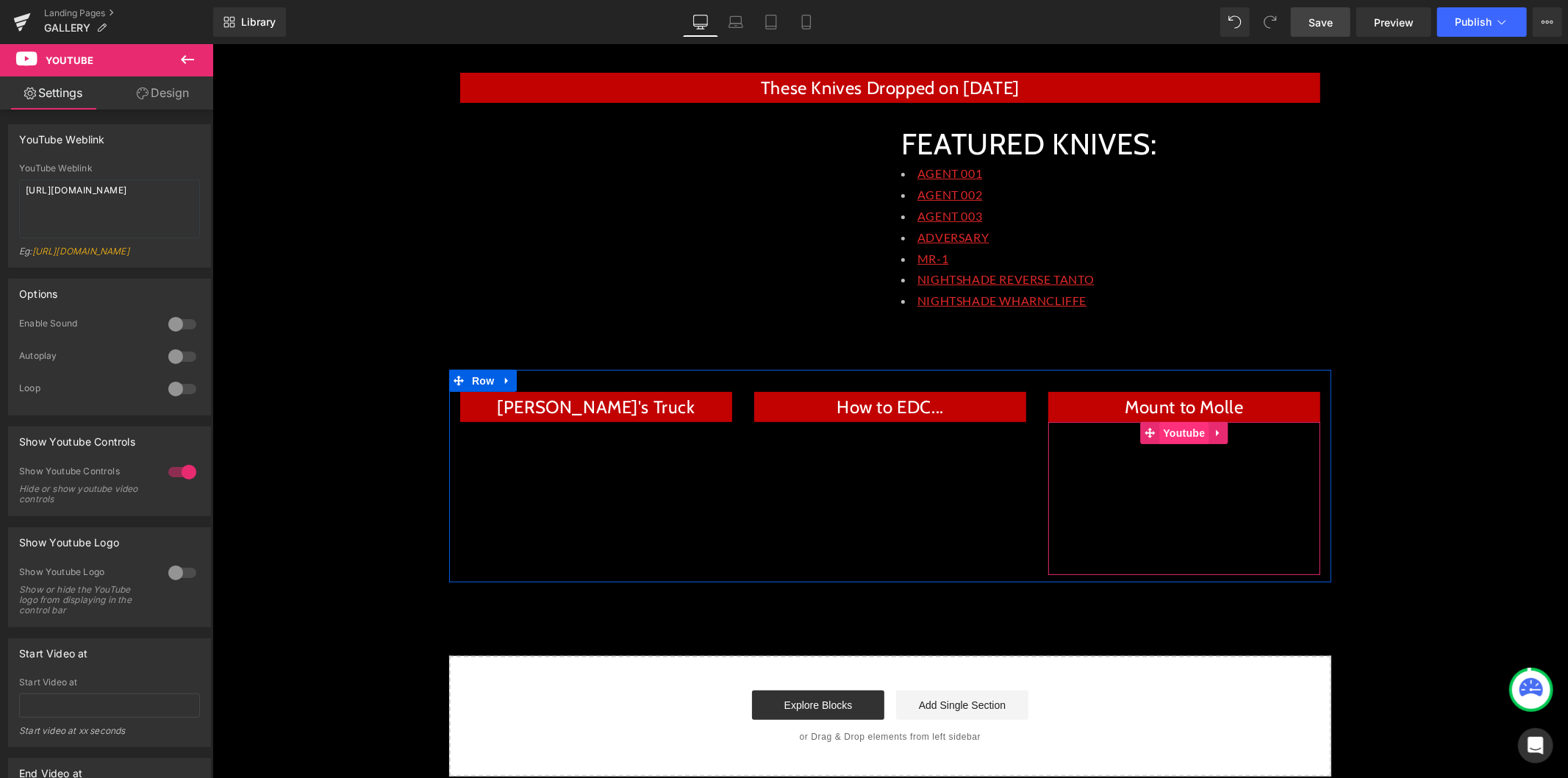
click at [1183, 433] on span "Youtube" at bounding box center [1182, 432] width 49 height 22
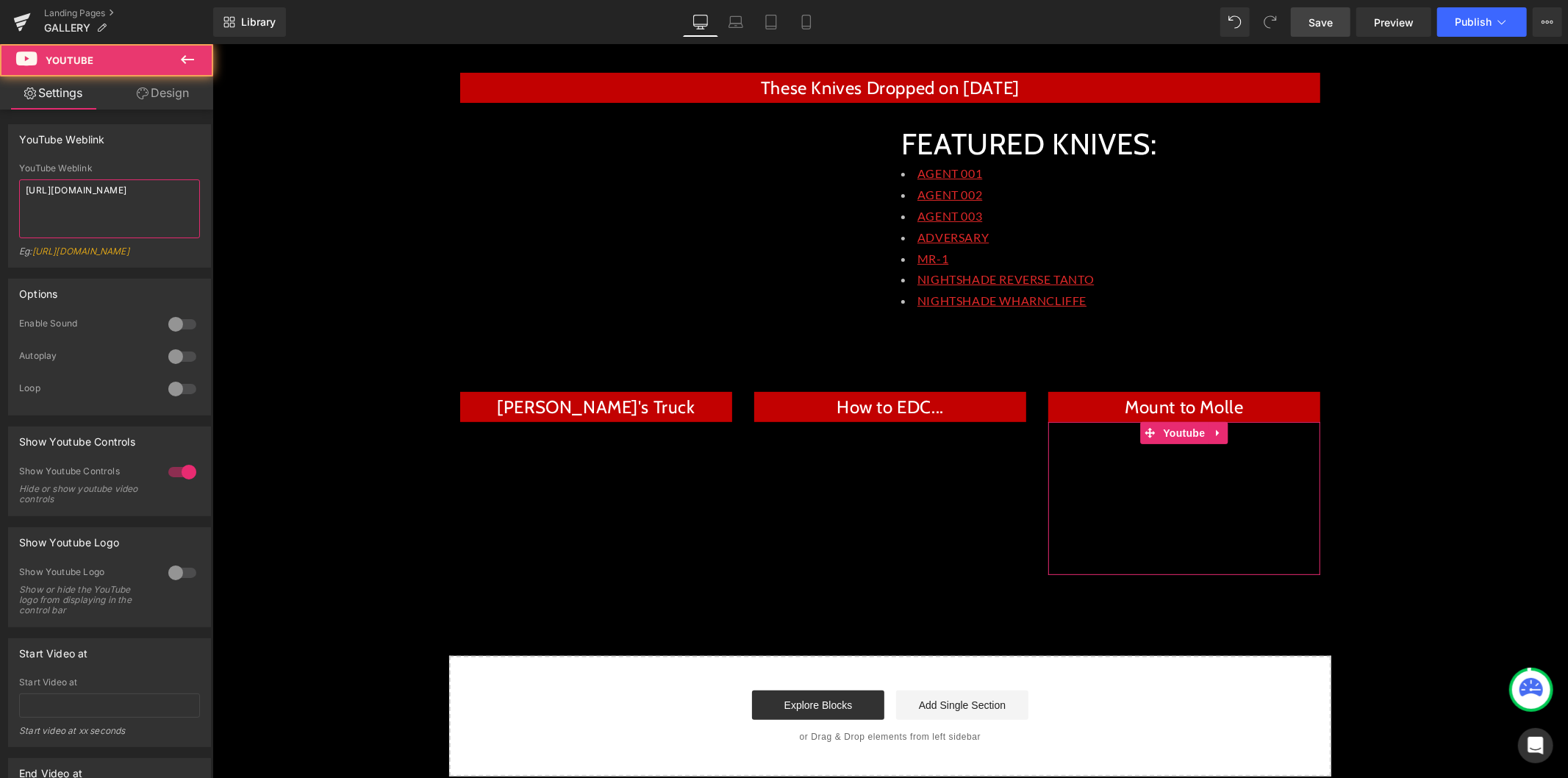
click at [137, 198] on textarea "[URL][DOMAIN_NAME]" at bounding box center [109, 208] width 181 height 58
paste textarea "tNzOsXBITt0"
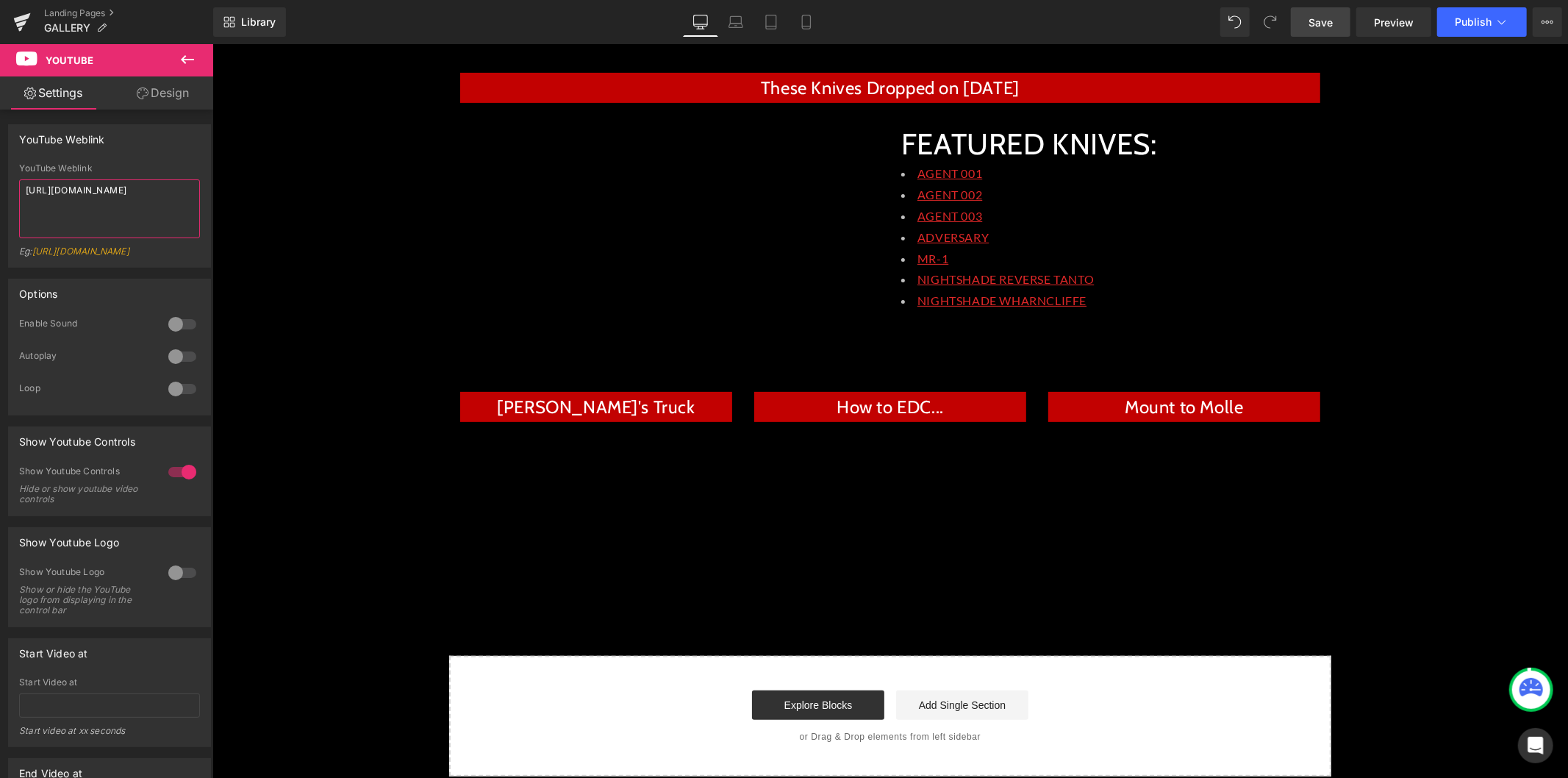
type textarea "[URL][DOMAIN_NAME]"
click at [1315, 26] on span "Save" at bounding box center [1319, 22] width 24 height 15
click at [195, 55] on icon at bounding box center [188, 59] width 17 height 17
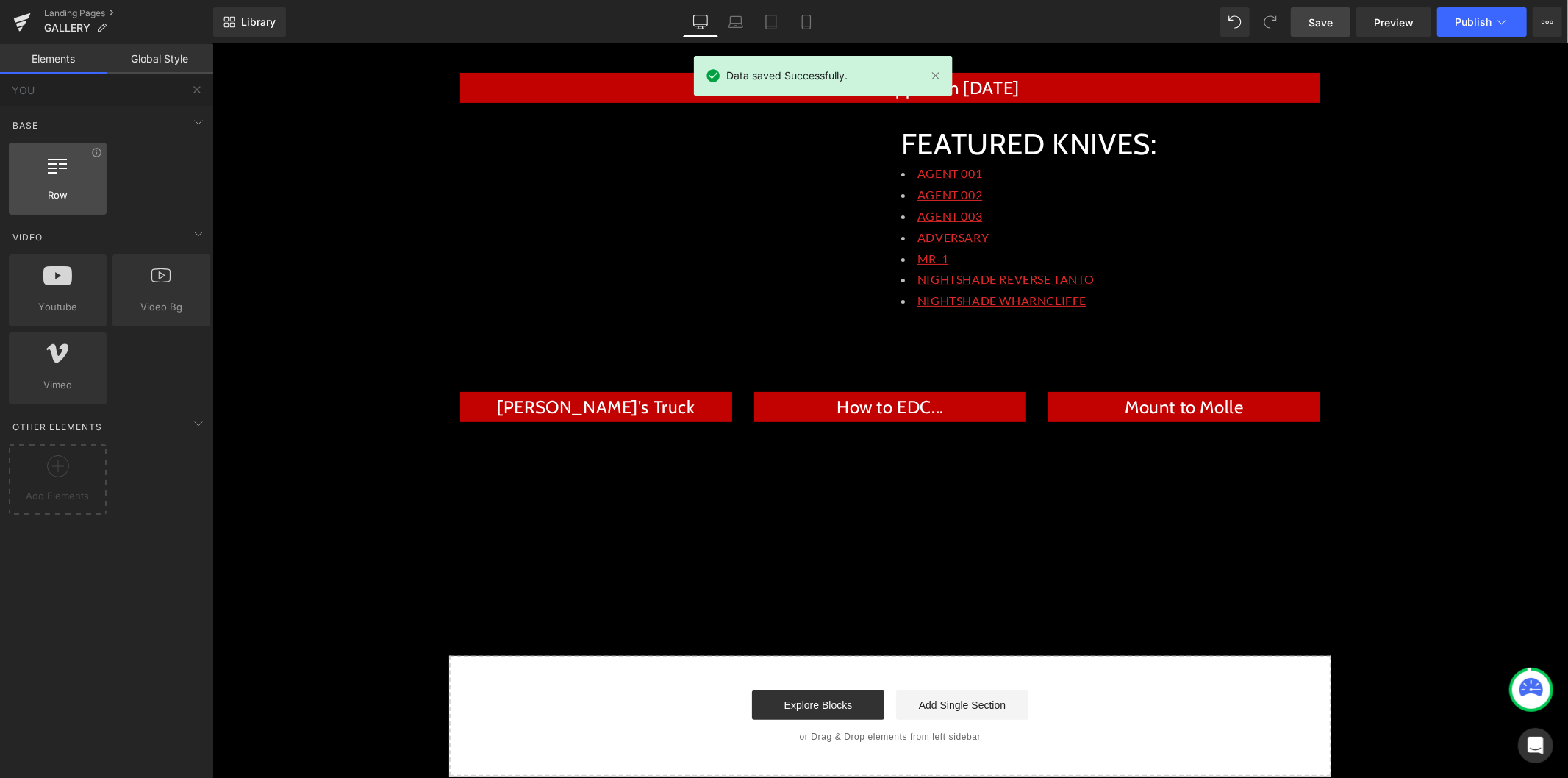
click at [86, 175] on div at bounding box center [57, 170] width 89 height 33
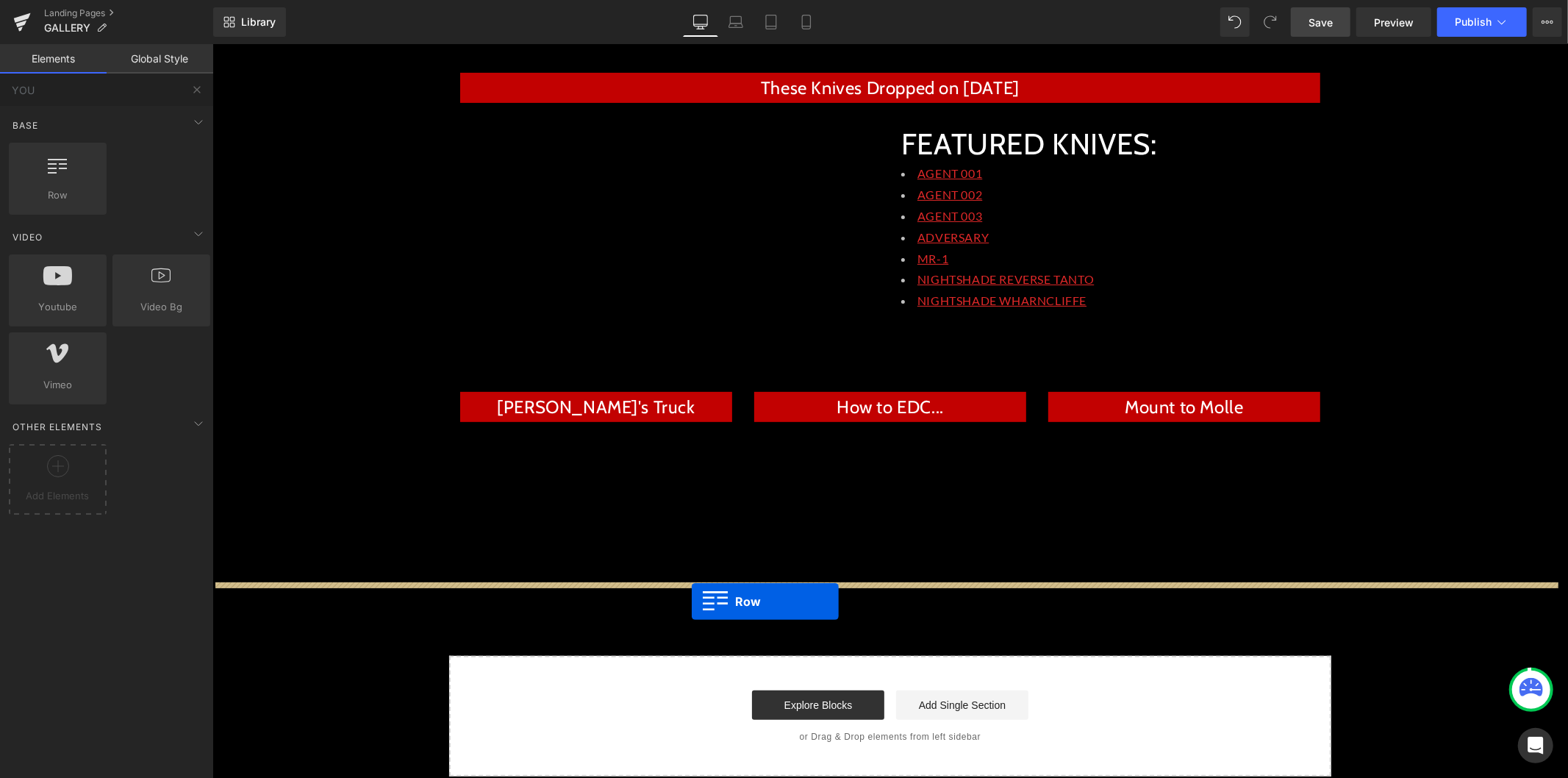
drag, startPoint x: 330, startPoint y: 255, endPoint x: 691, endPoint y: 600, distance: 499.3
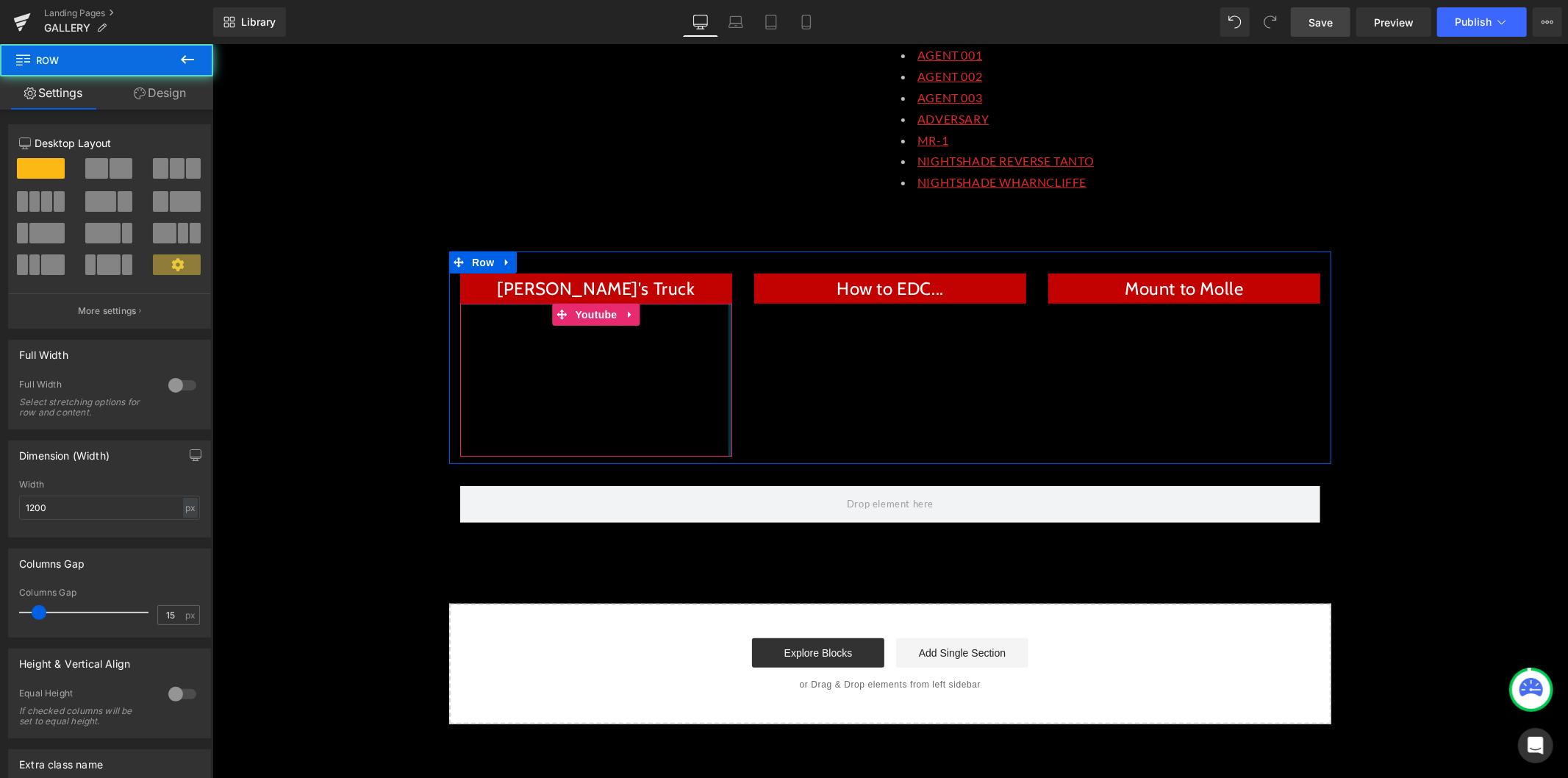
scroll to position [482, 0]
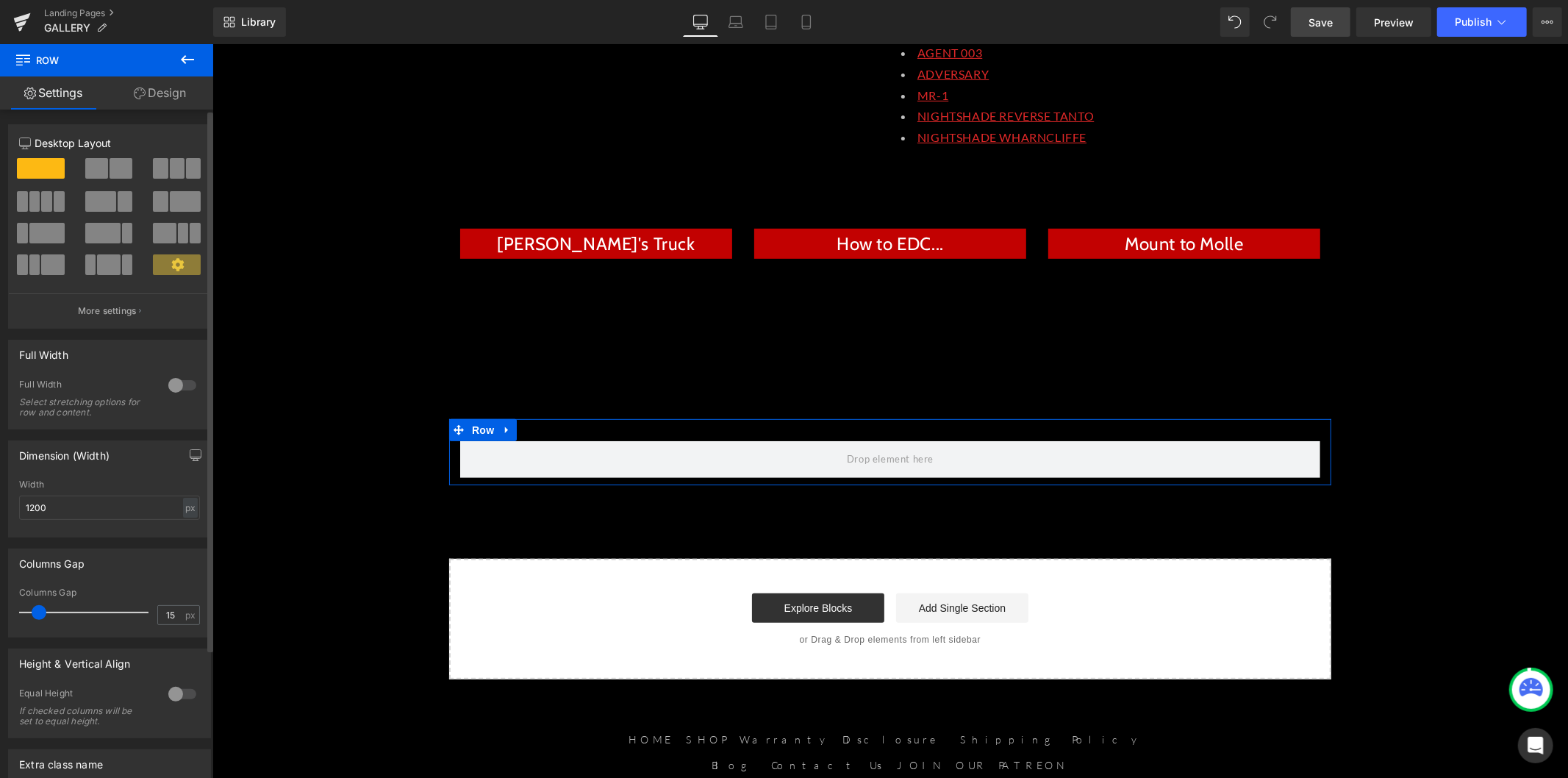
click at [109, 164] on span at bounding box center [121, 168] width 23 height 21
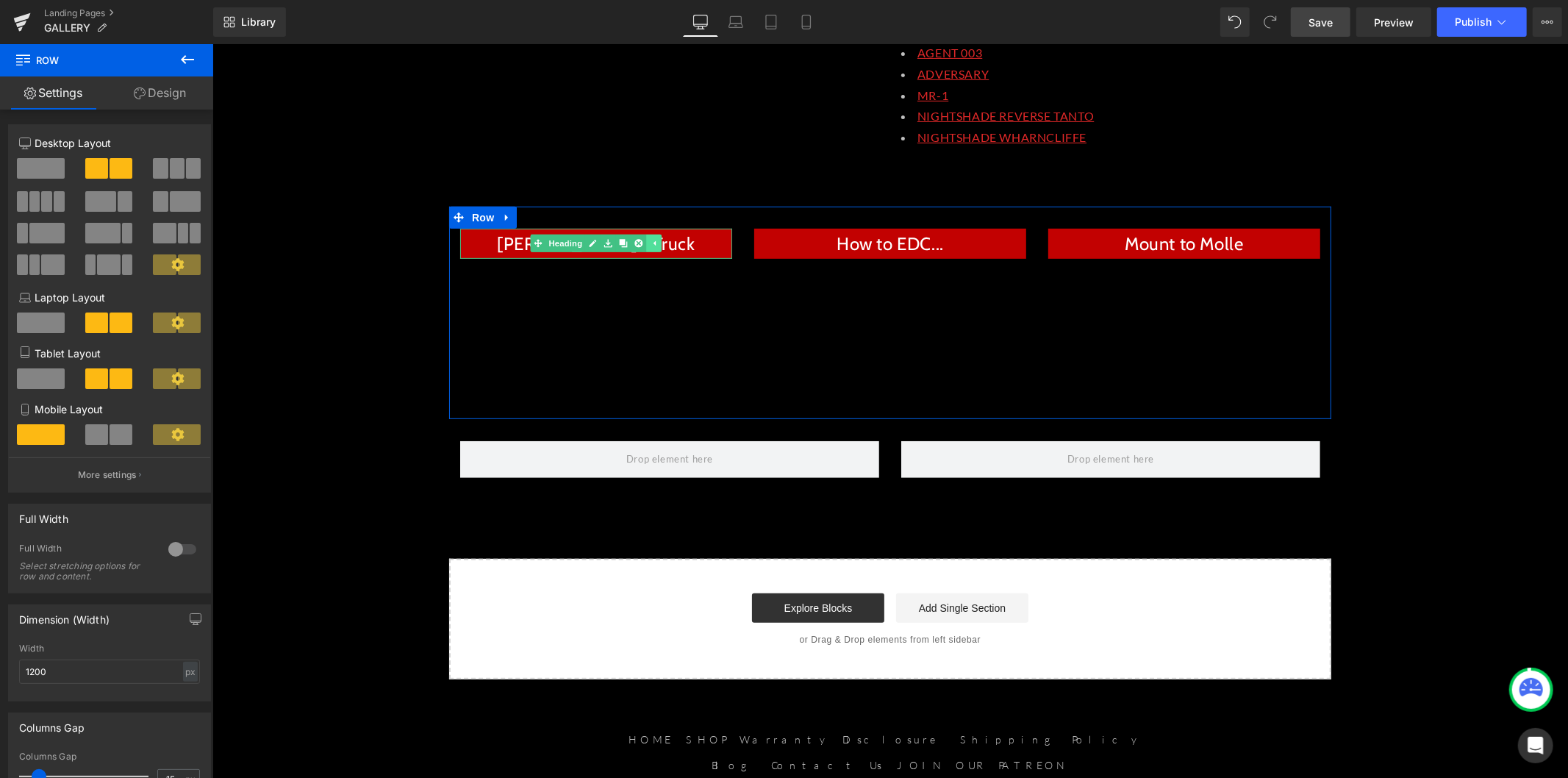
click at [649, 239] on icon at bounding box center [652, 242] width 8 height 9
click at [629, 244] on icon at bounding box center [629, 242] width 2 height 5
click at [619, 243] on icon at bounding box center [623, 243] width 8 height 8
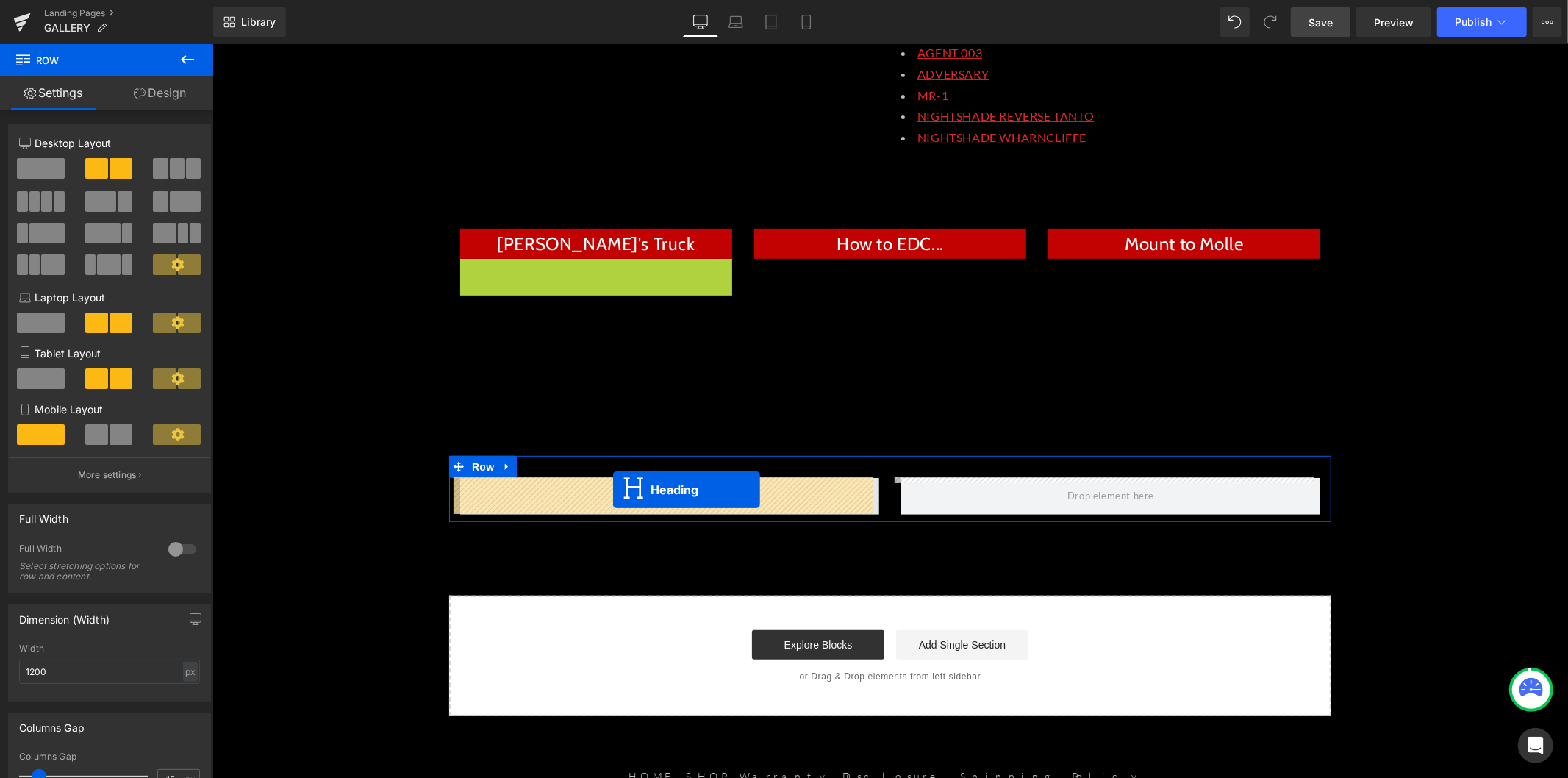
drag, startPoint x: 555, startPoint y: 271, endPoint x: 612, endPoint y: 489, distance: 225.3
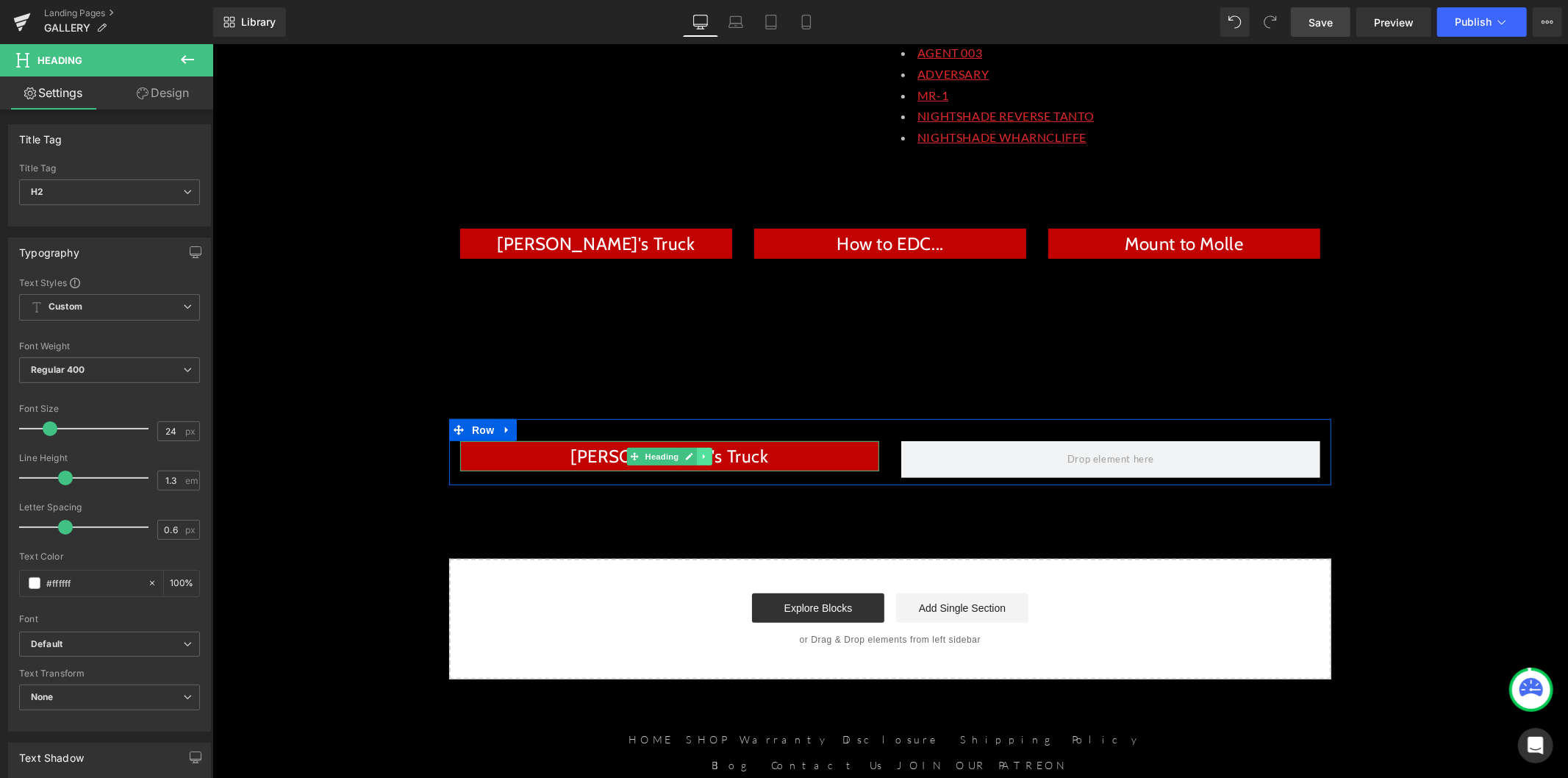
click at [696, 458] on link at bounding box center [703, 456] width 15 height 17
click at [693, 458] on icon at bounding box center [696, 456] width 8 height 8
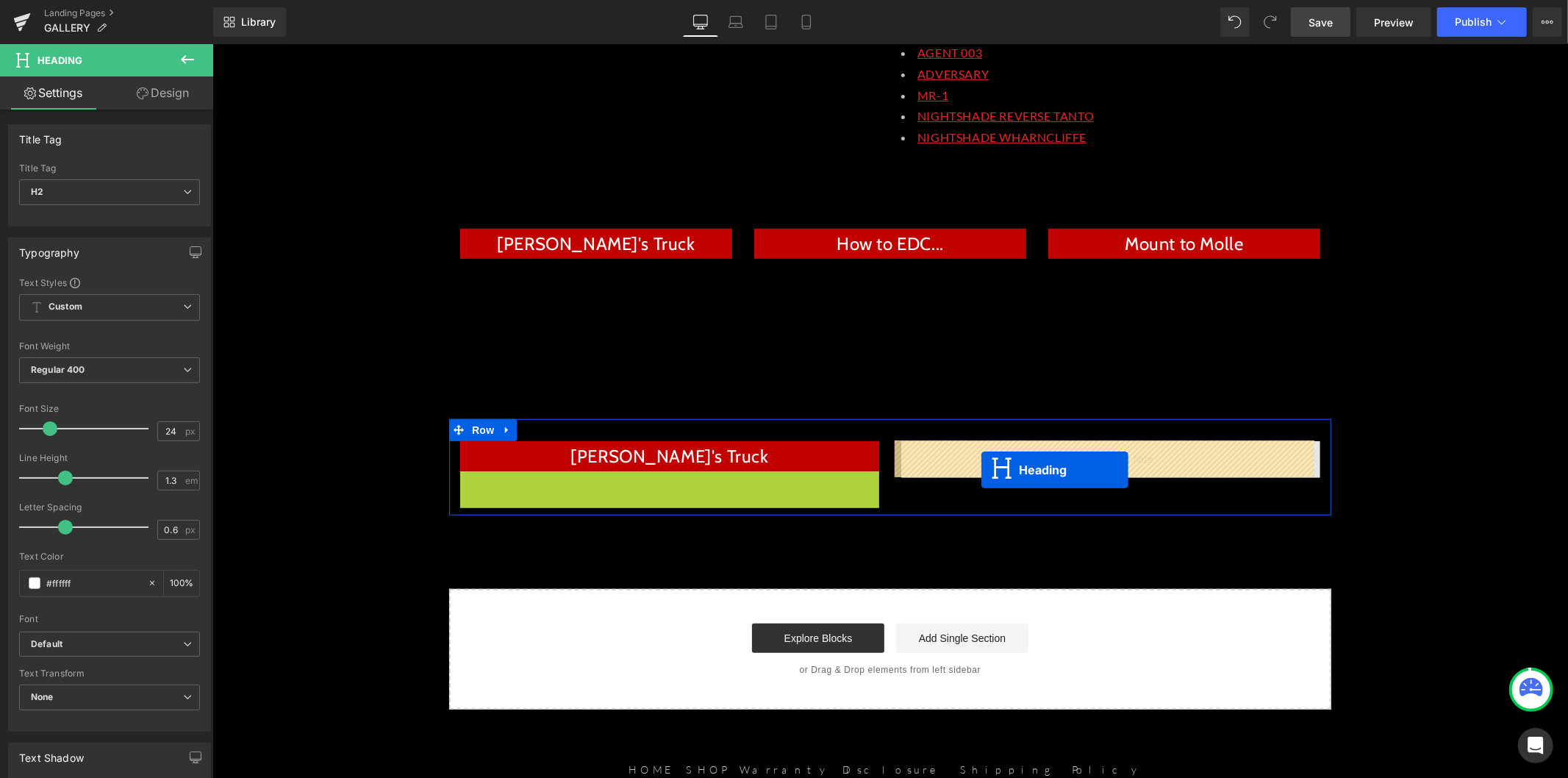
drag, startPoint x: 629, startPoint y: 486, endPoint x: 984, endPoint y: 462, distance: 355.8
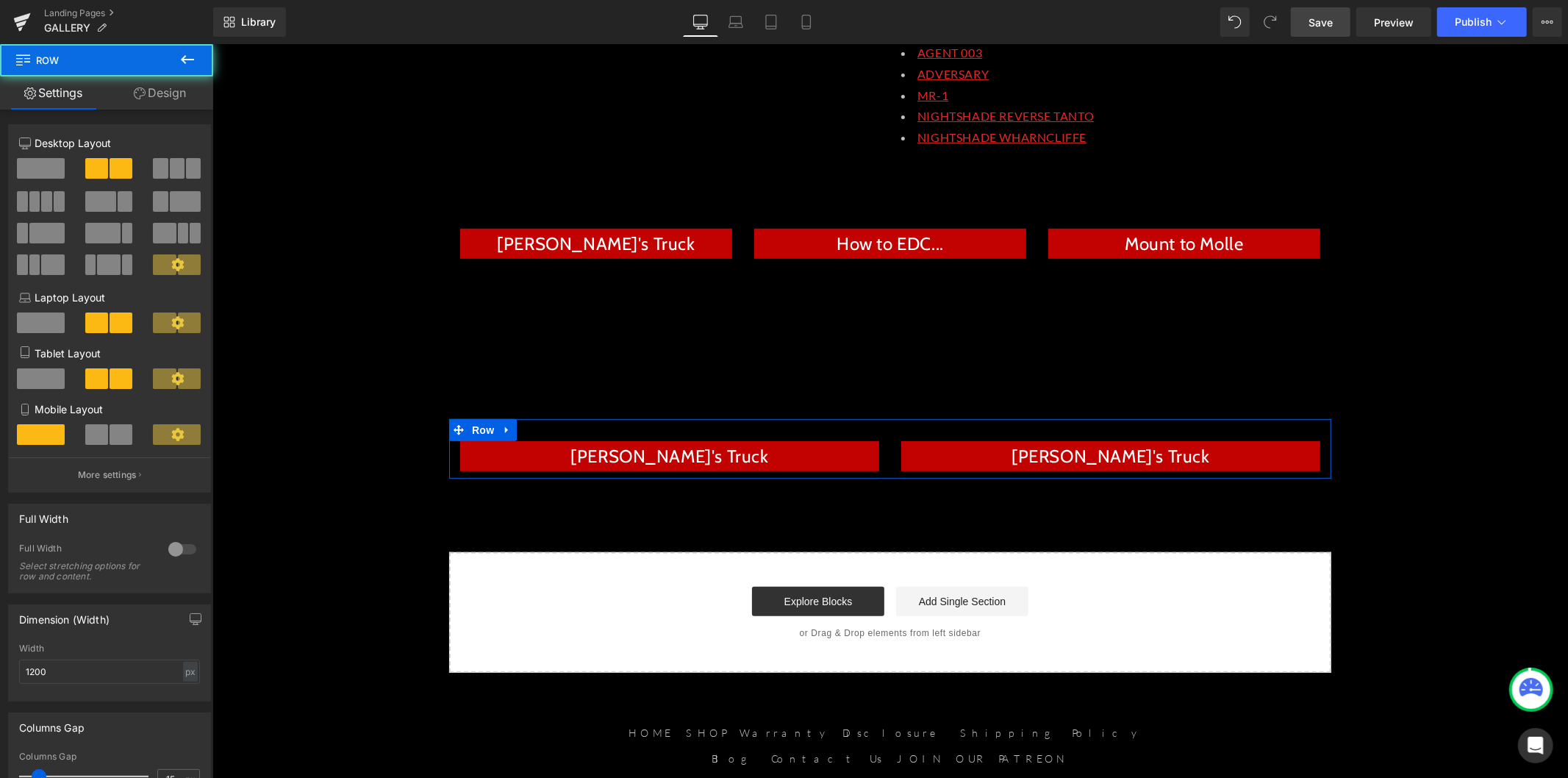
click at [820, 471] on div "[PERSON_NAME]'s Truck Heading [PERSON_NAME]'s Truck Heading Row" at bounding box center [890, 448] width 882 height 59
click at [722, 459] on link at bounding box center [727, 456] width 15 height 17
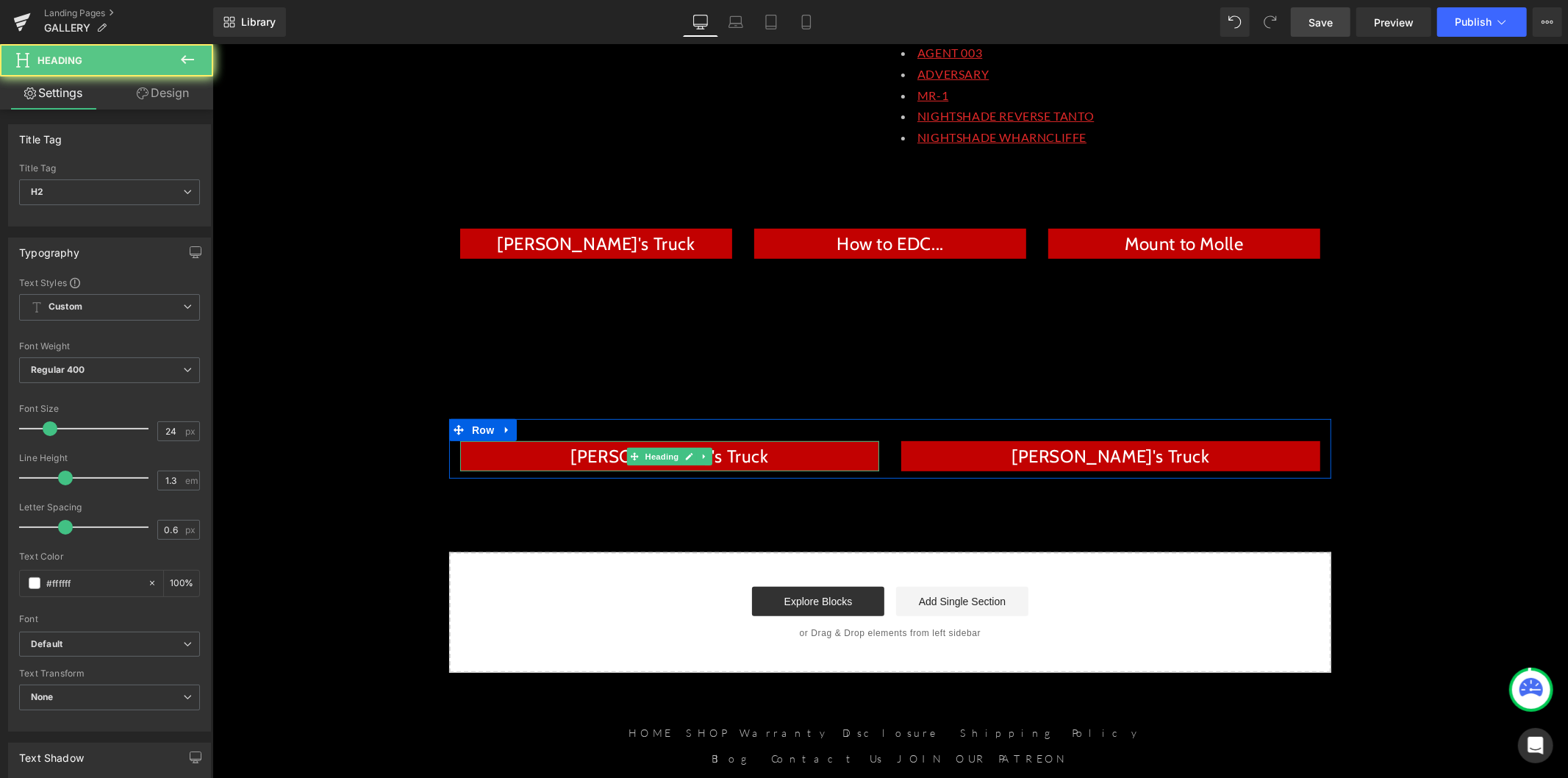
click at [722, 459] on h2 "[PERSON_NAME]'s Truck" at bounding box center [669, 456] width 419 height 23
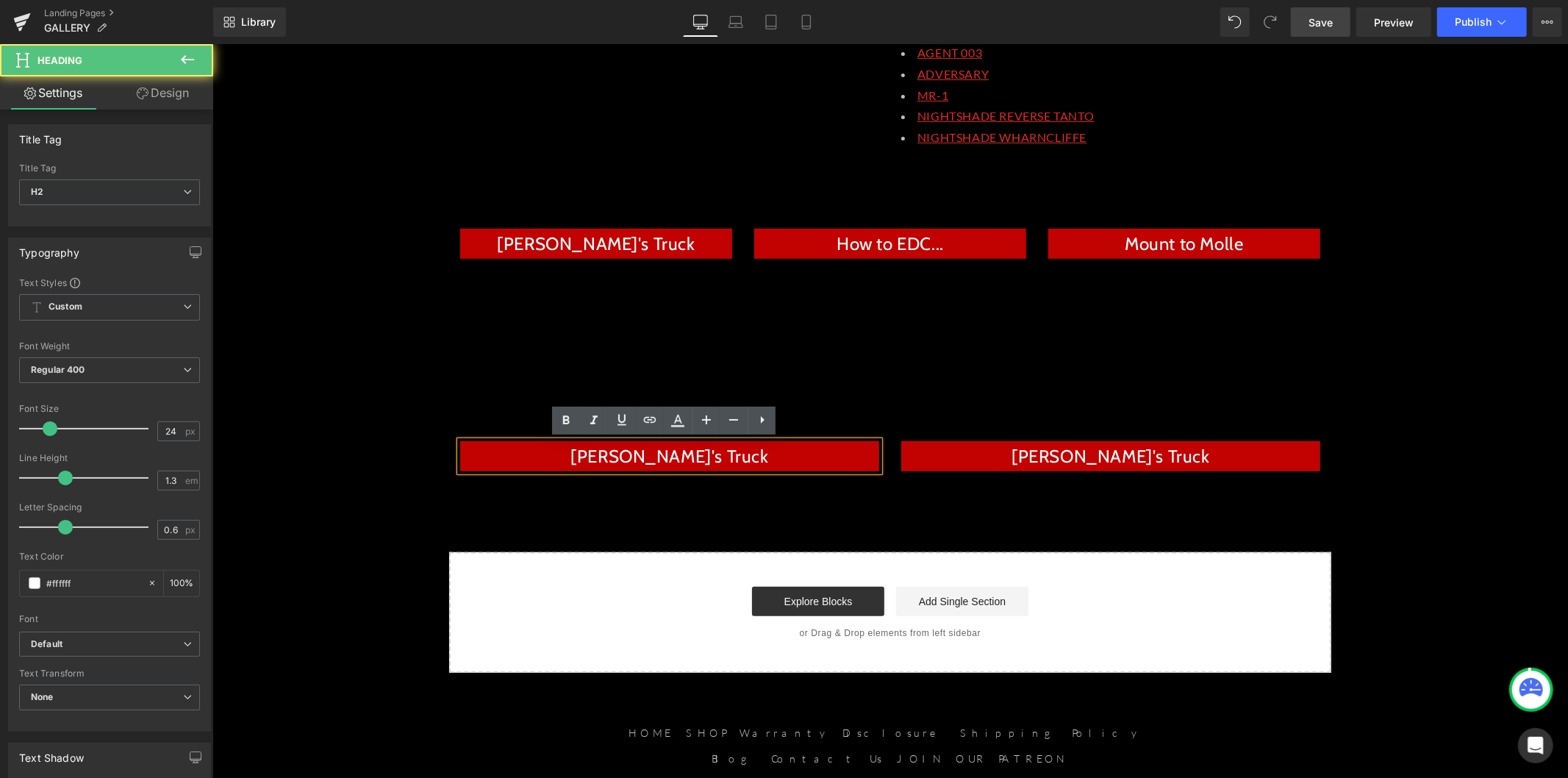
click at [700, 456] on h2 "[PERSON_NAME]'s Truck" at bounding box center [669, 456] width 419 height 23
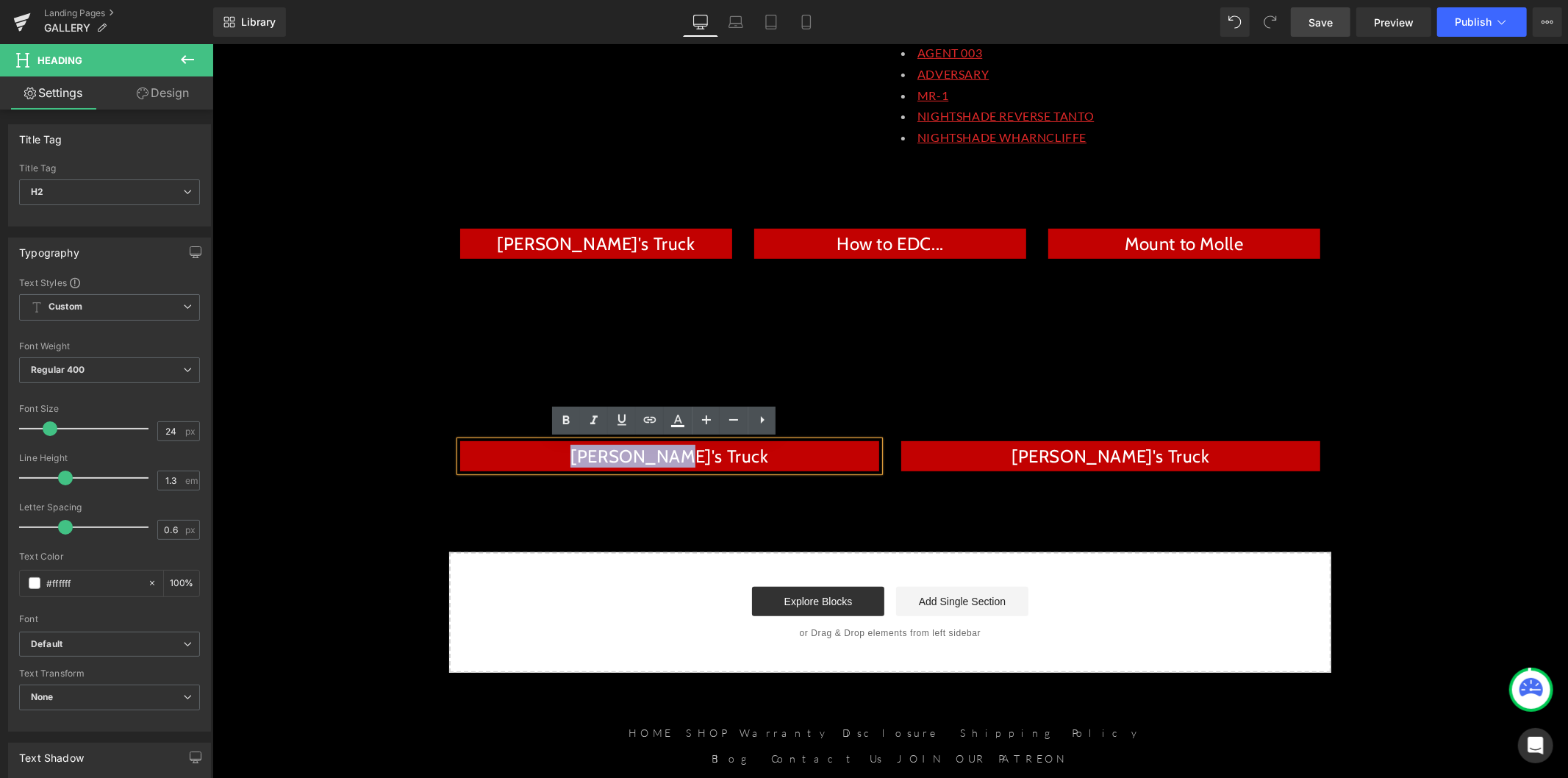
paste div
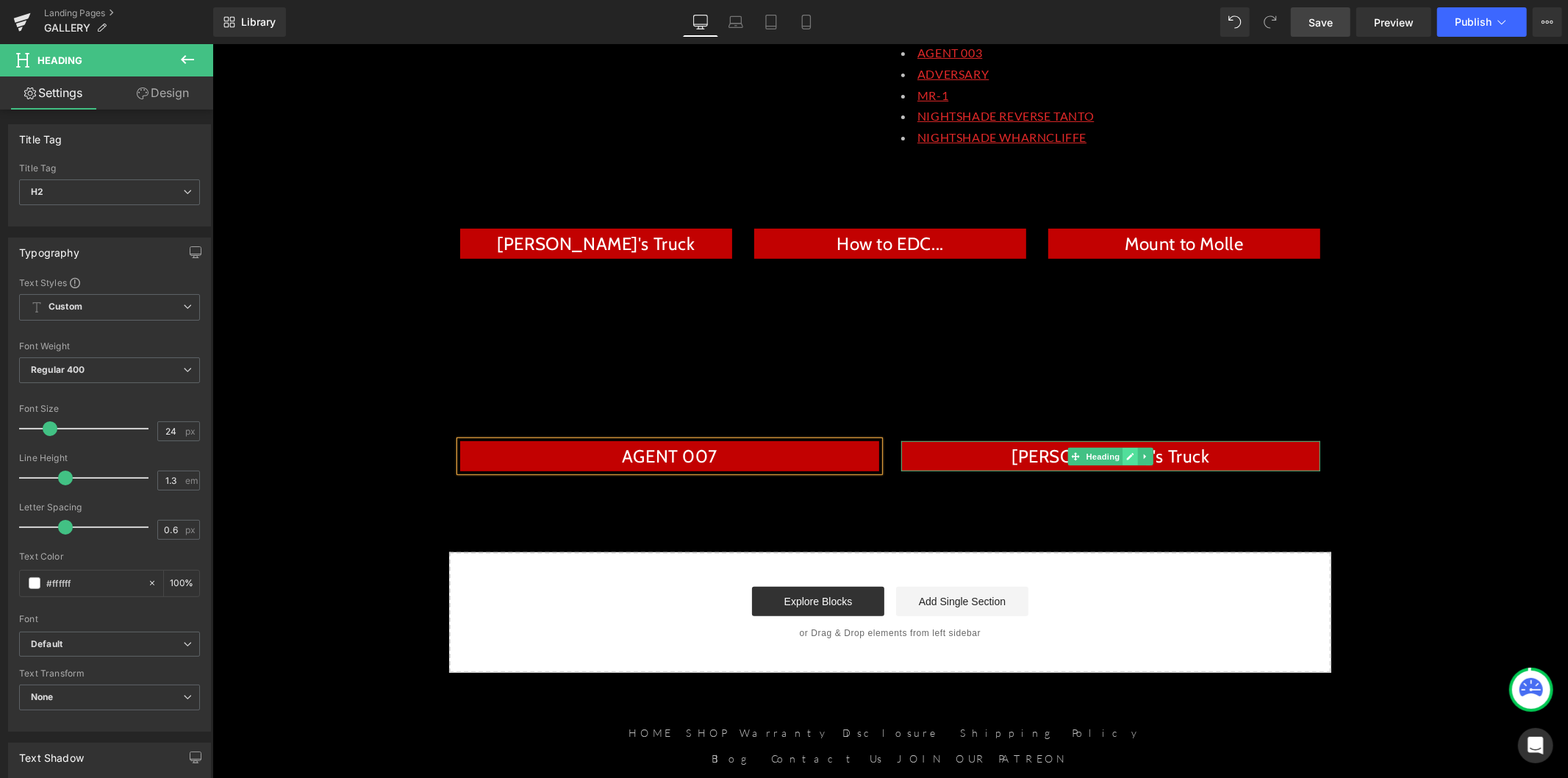
click at [1126, 456] on icon at bounding box center [1130, 456] width 8 height 8
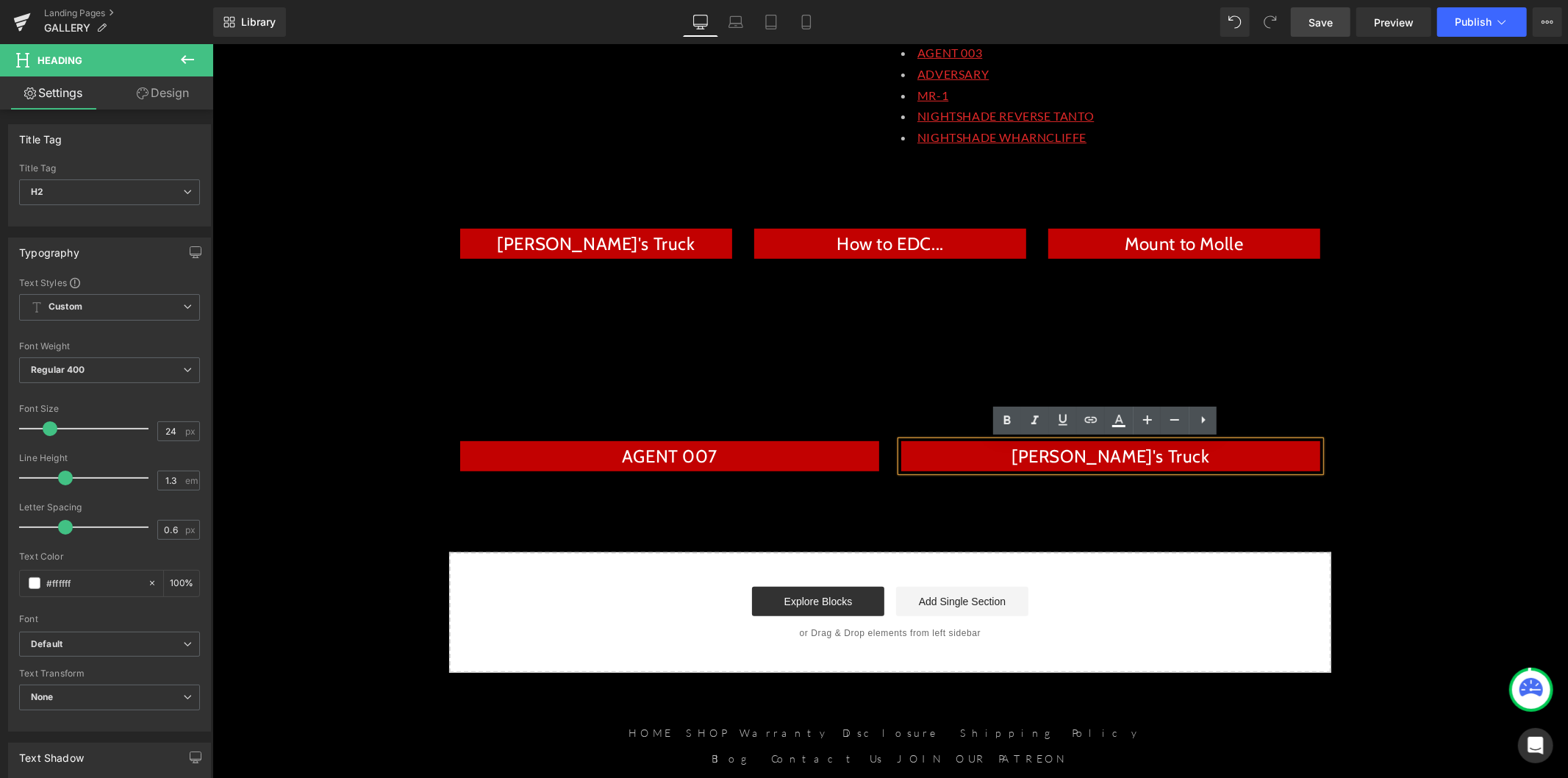
click at [1117, 458] on h2 "[PERSON_NAME]'s Truck" at bounding box center [1110, 456] width 419 height 23
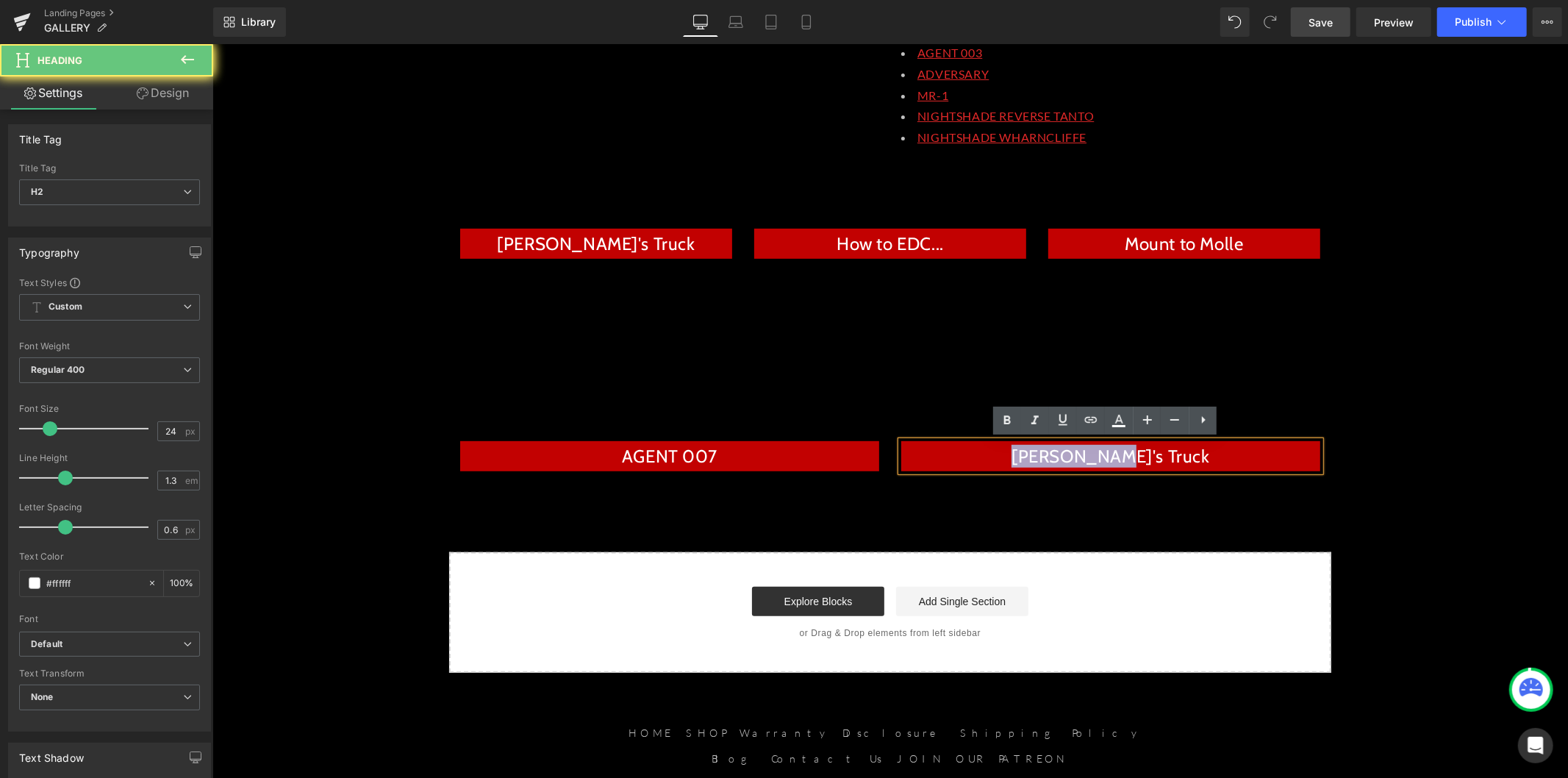
click at [1117, 458] on h2 "[PERSON_NAME]'s Truck" at bounding box center [1110, 456] width 419 height 23
paste div
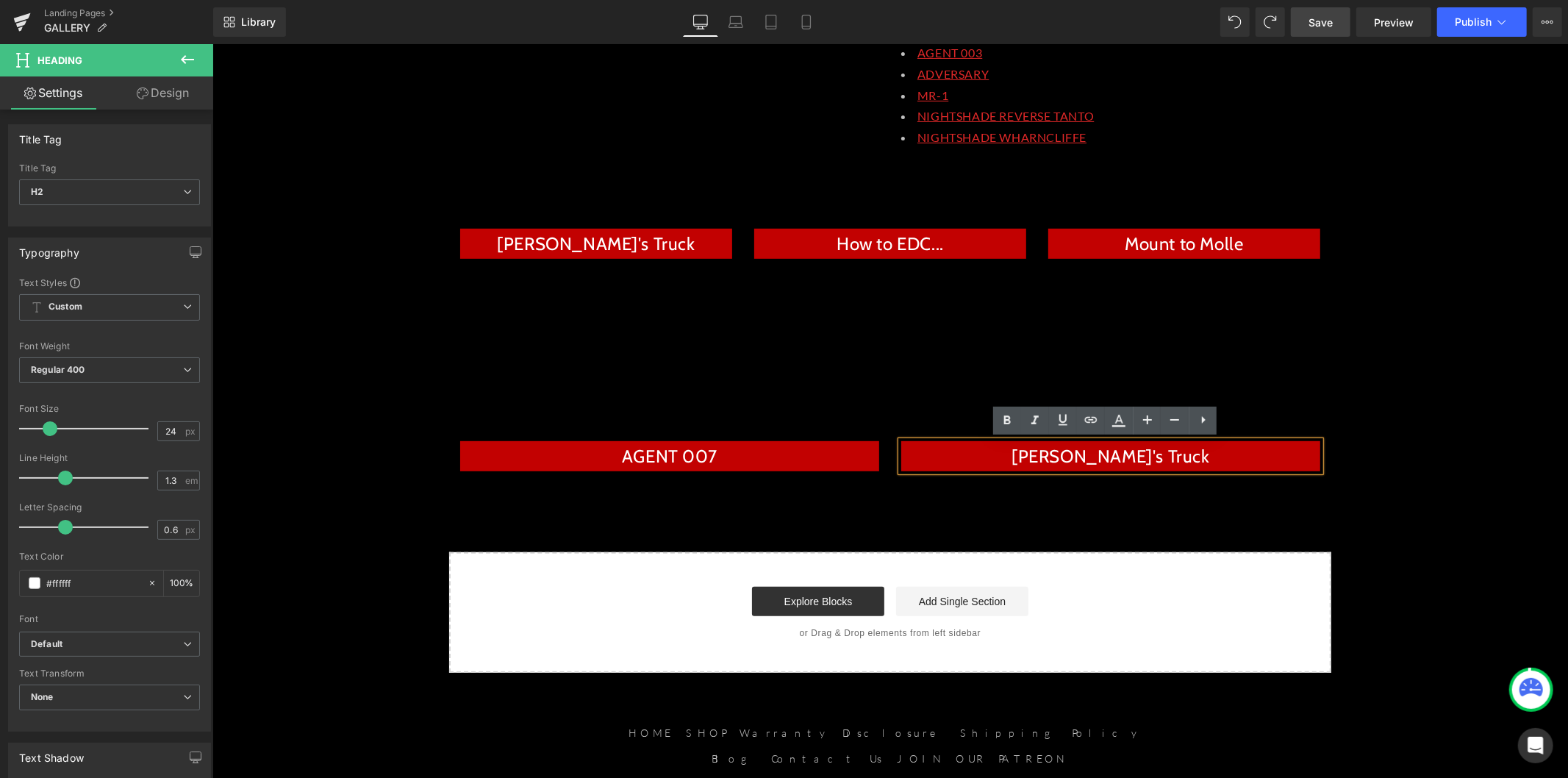
click at [1137, 456] on h2 "[PERSON_NAME]'s Truck" at bounding box center [1110, 456] width 419 height 23
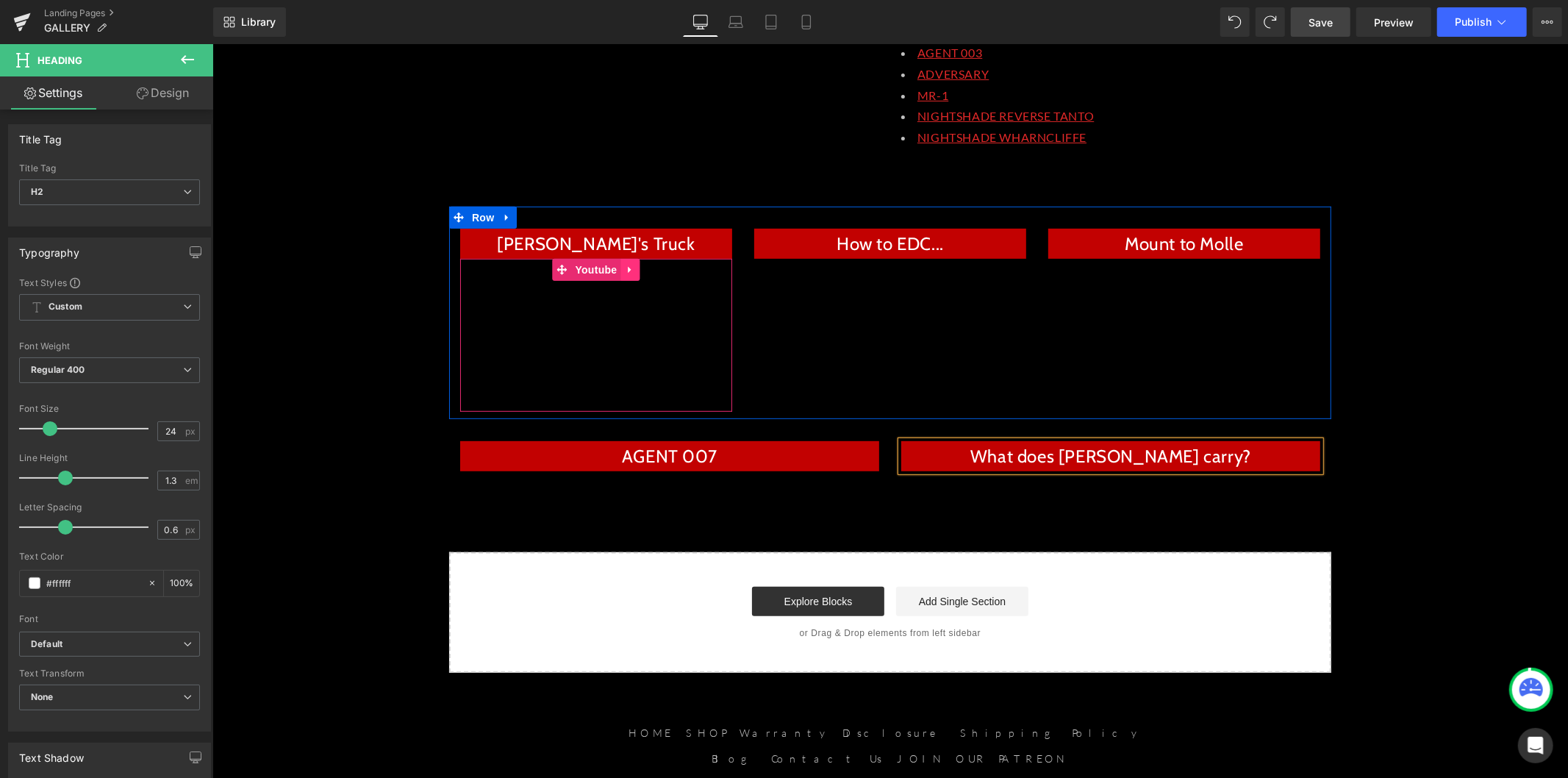
click at [625, 271] on icon at bounding box center [629, 269] width 11 height 11
click at [617, 271] on icon at bounding box center [620, 269] width 11 height 11
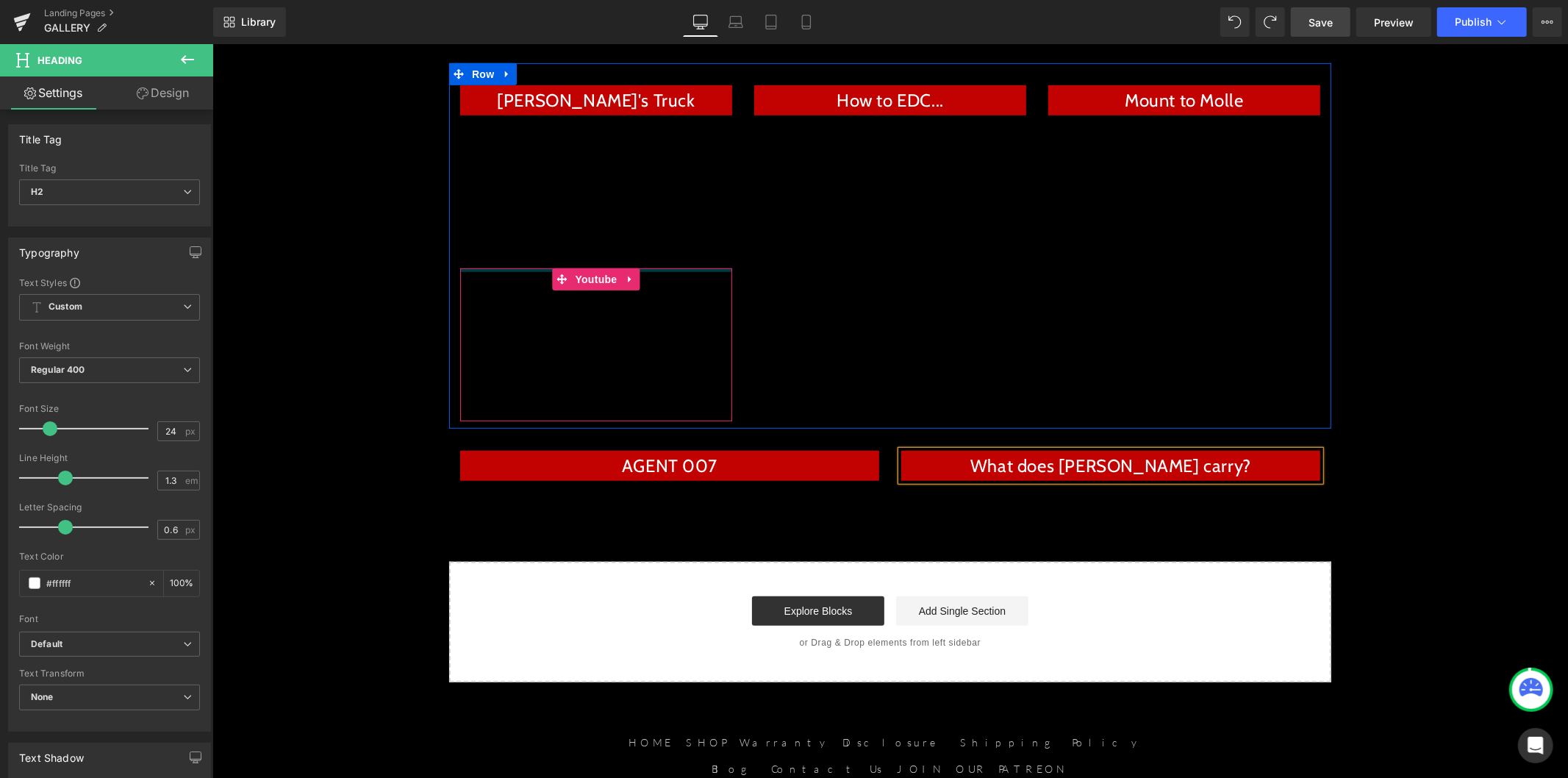
scroll to position [645, 0]
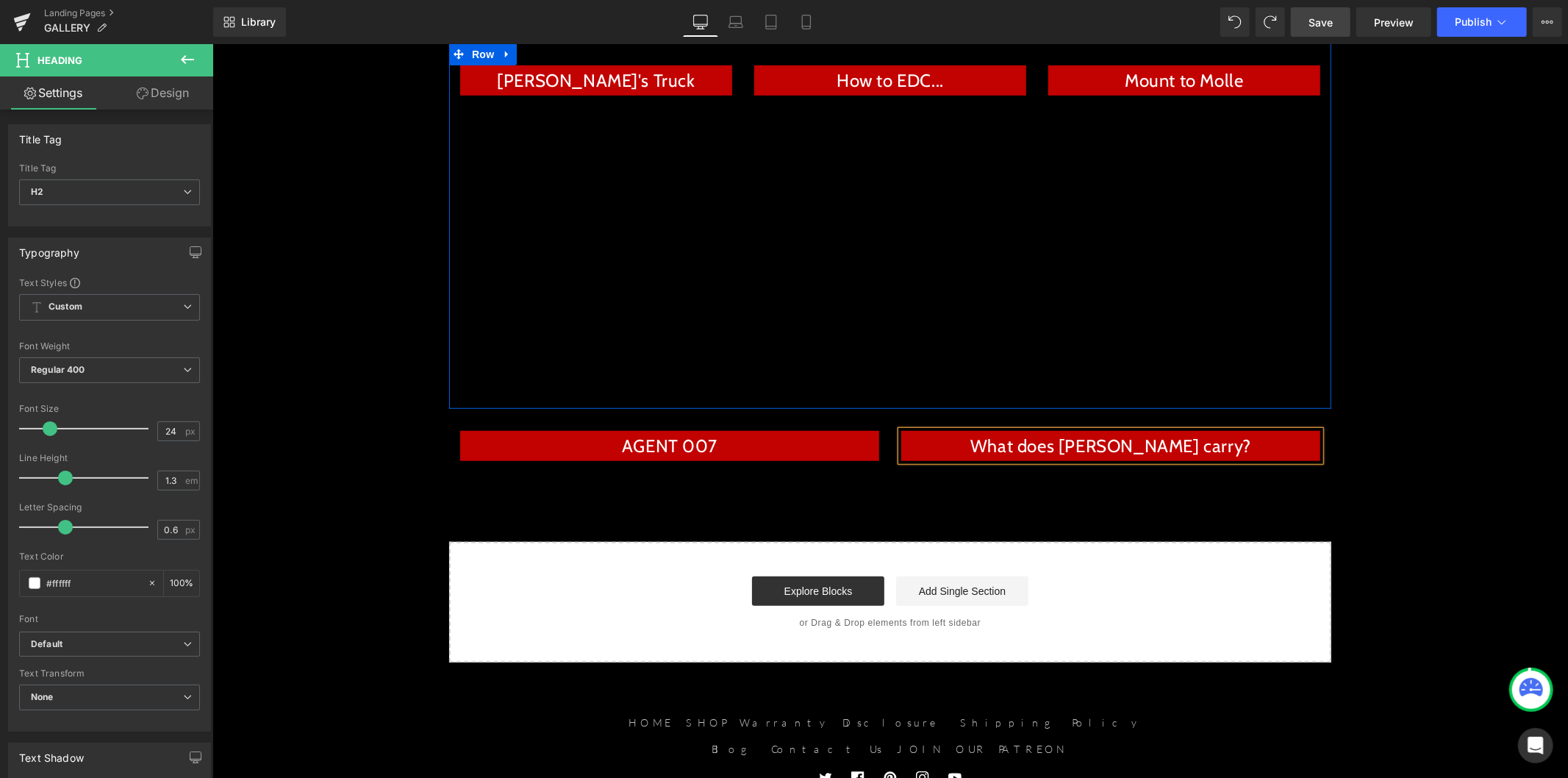
click at [807, 328] on div "[PERSON_NAME]'s Truck Heading Youtube Youtube How to EDC... Heading Youtube Mou…" at bounding box center [890, 226] width 882 height 367
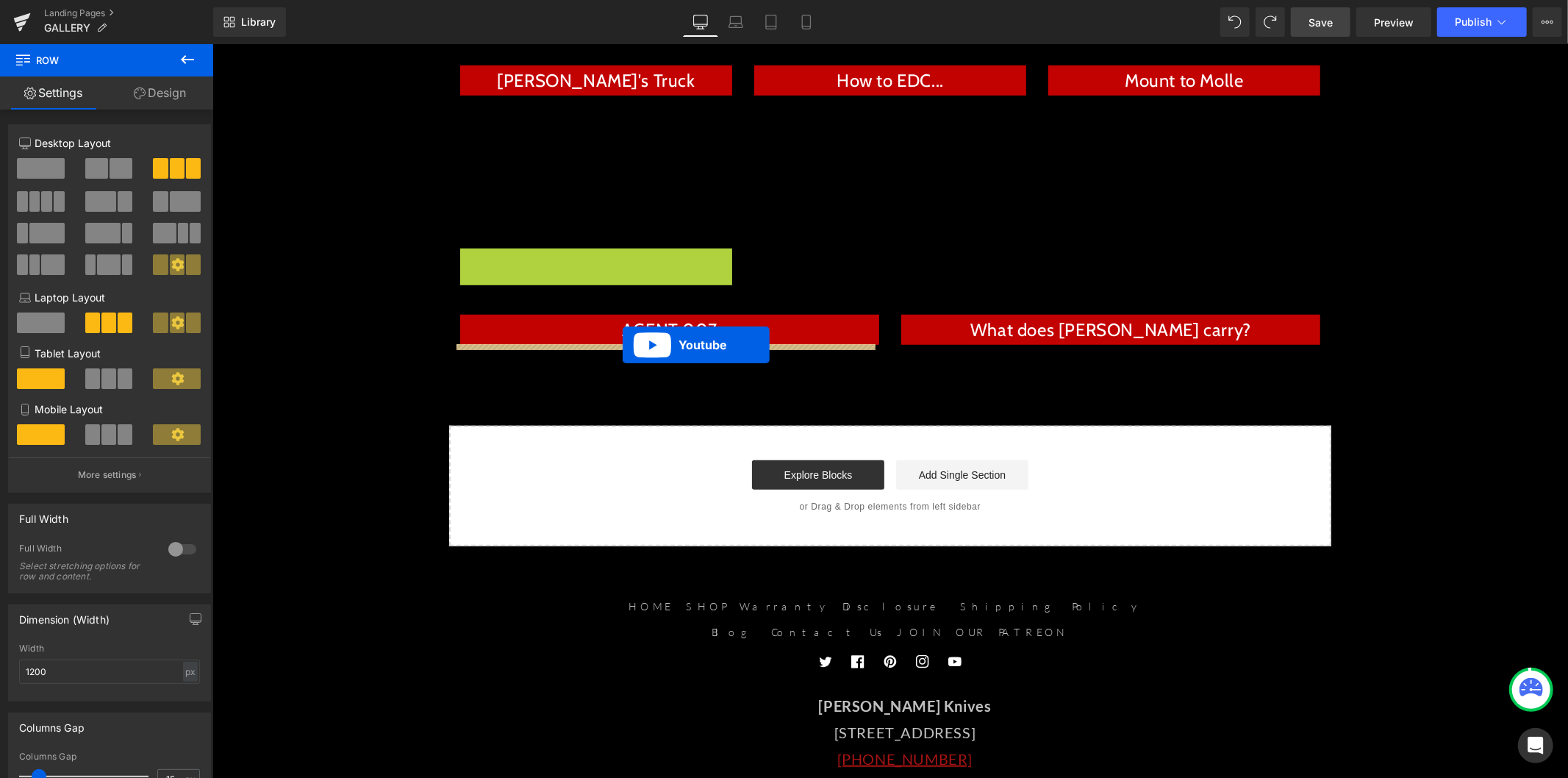
drag, startPoint x: 554, startPoint y: 259, endPoint x: 622, endPoint y: 345, distance: 109.6
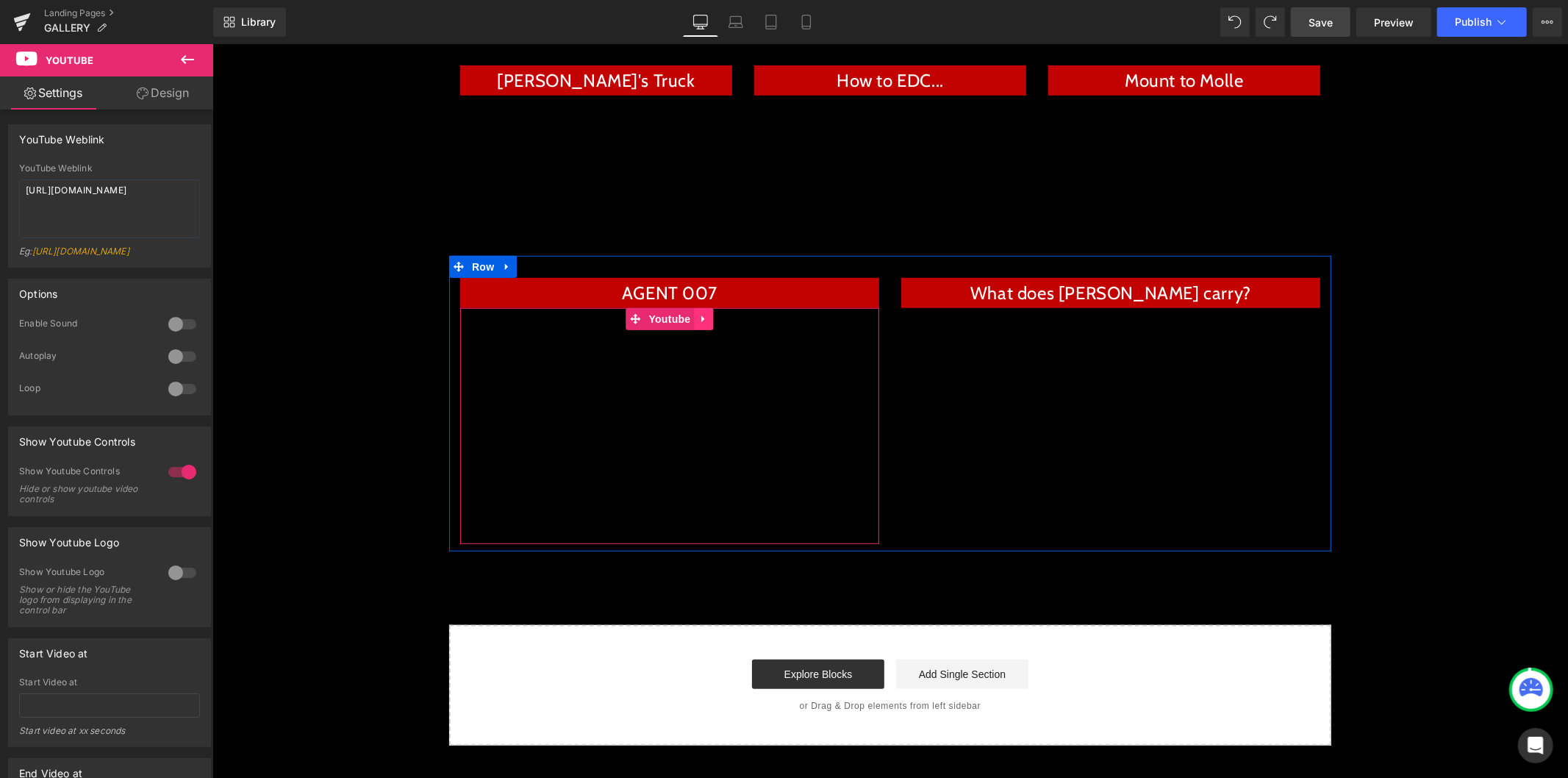
click at [696, 324] on link at bounding box center [703, 318] width 19 height 22
click at [688, 323] on link at bounding box center [694, 318] width 19 height 22
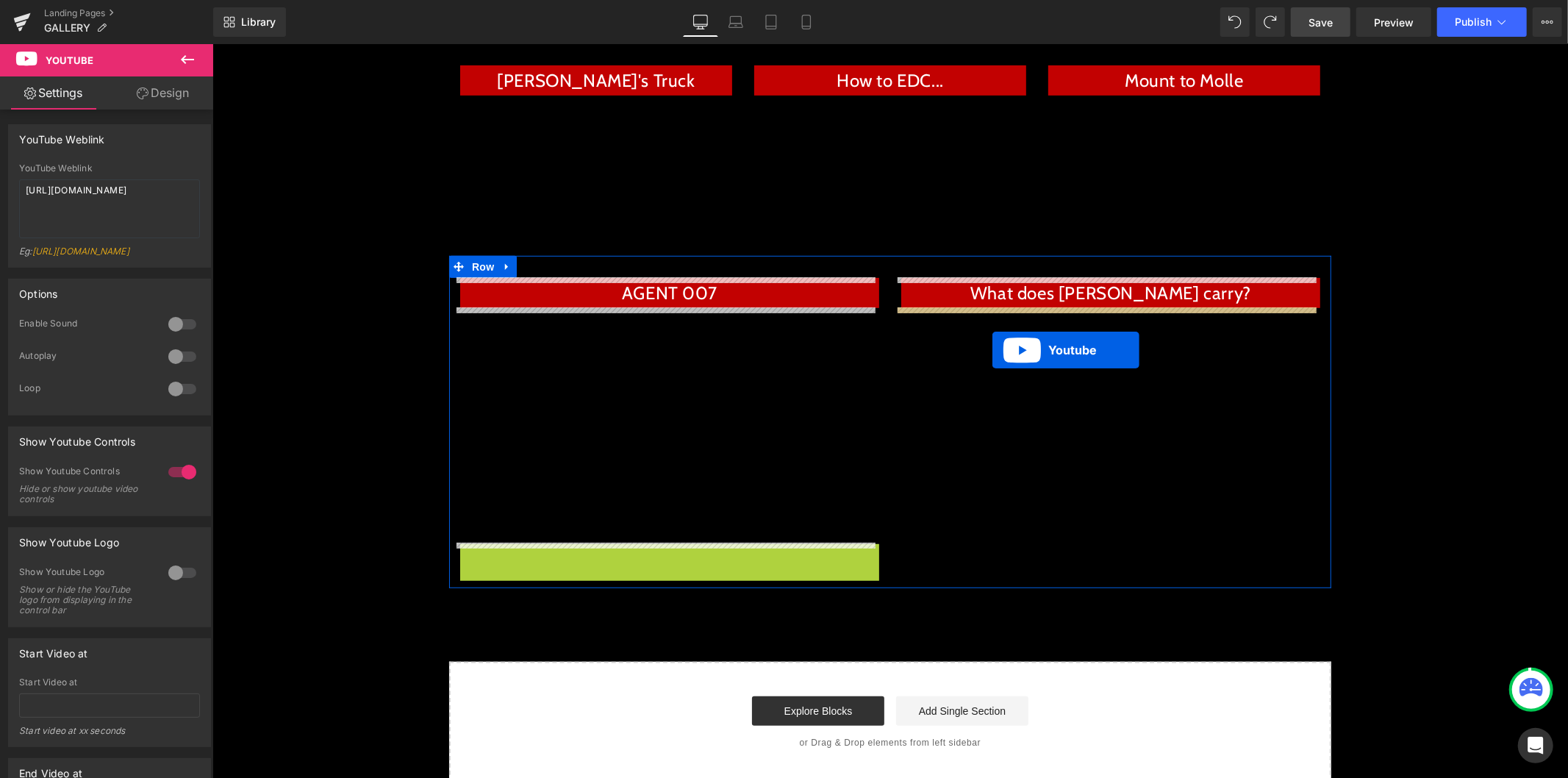
drag, startPoint x: 629, startPoint y: 553, endPoint x: 992, endPoint y: 349, distance: 416.4
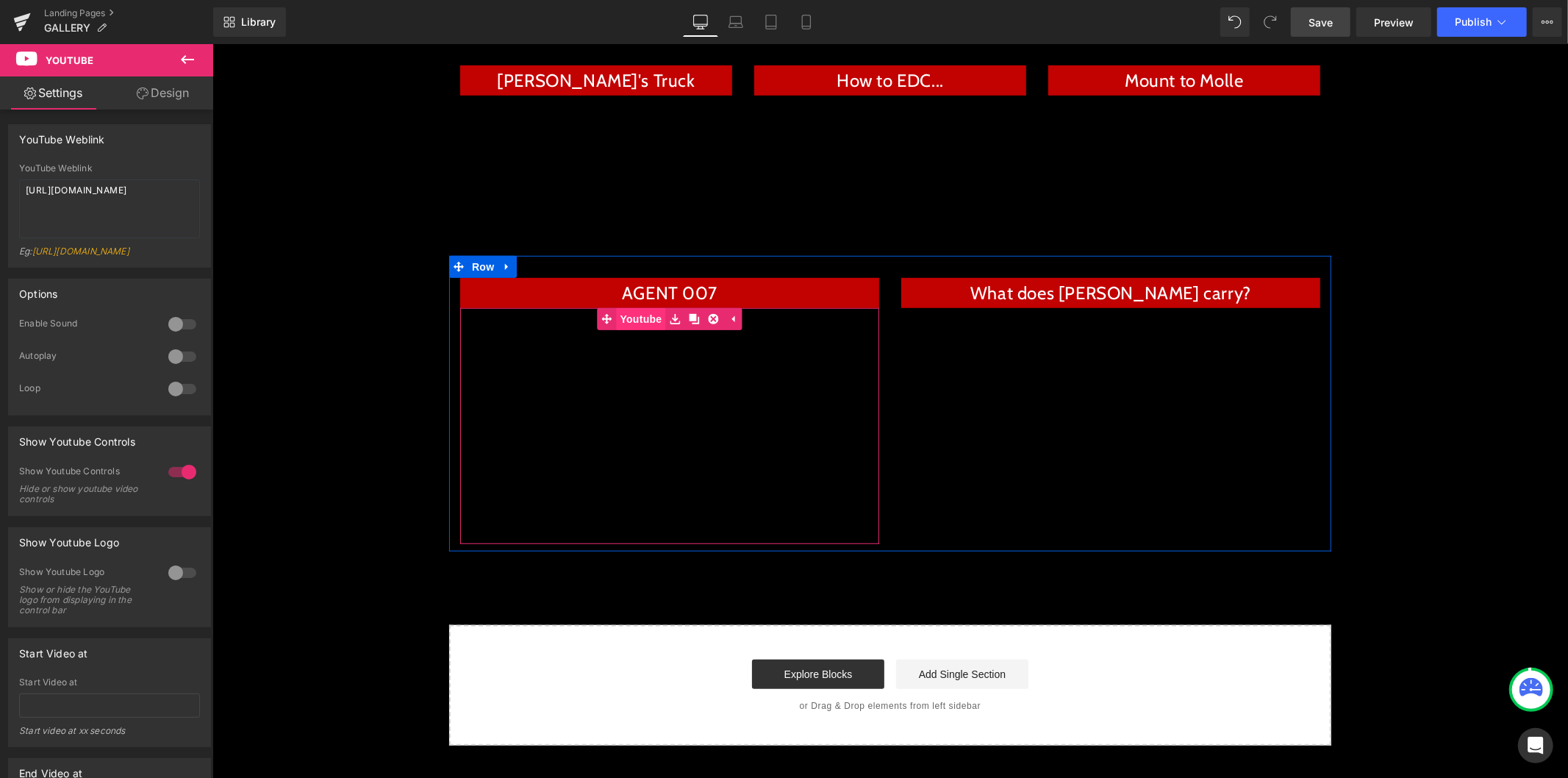
click at [642, 319] on span "Youtube" at bounding box center [639, 318] width 49 height 22
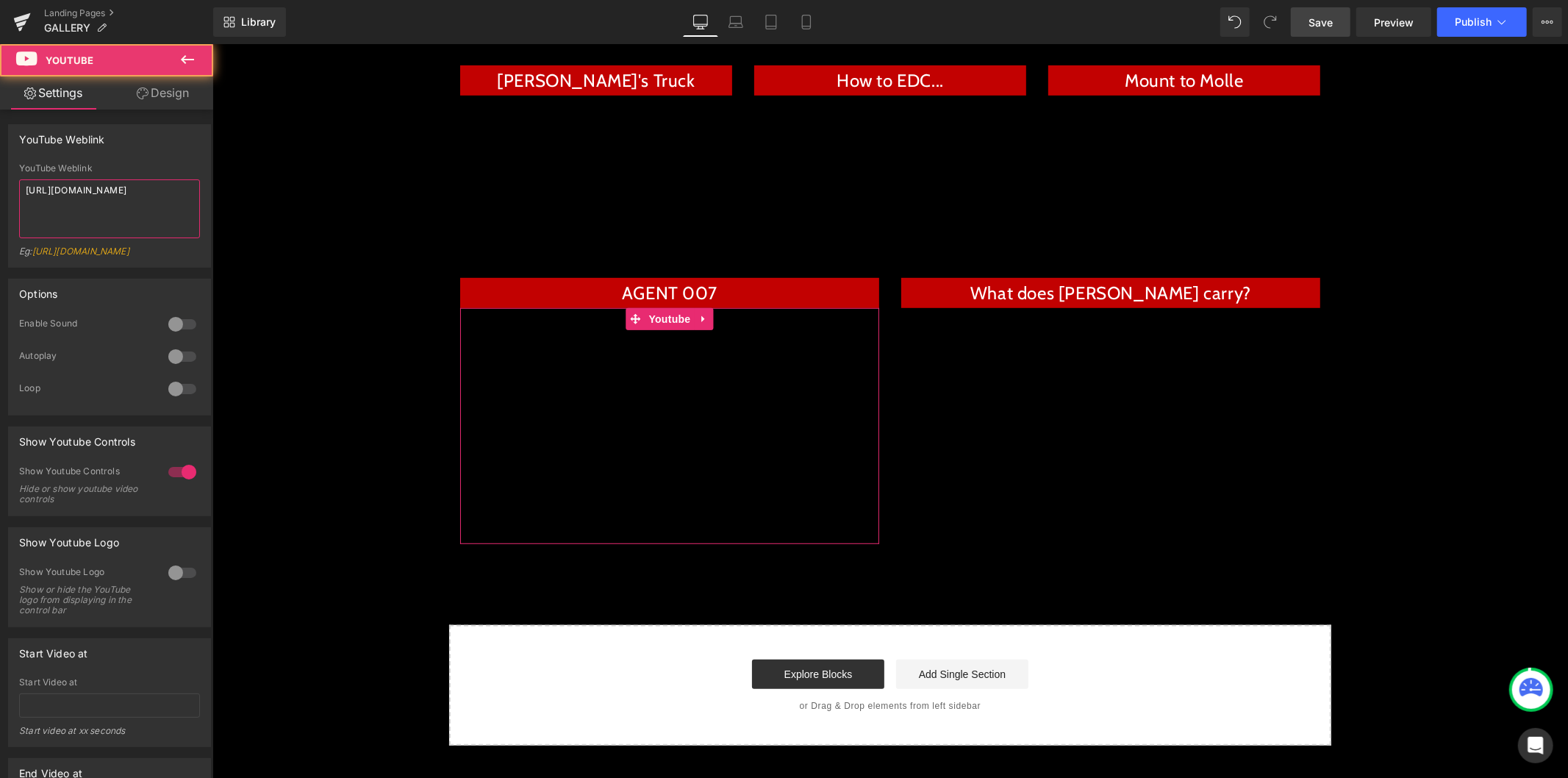
click at [121, 215] on textarea "[URL][DOMAIN_NAME]" at bounding box center [109, 208] width 181 height 58
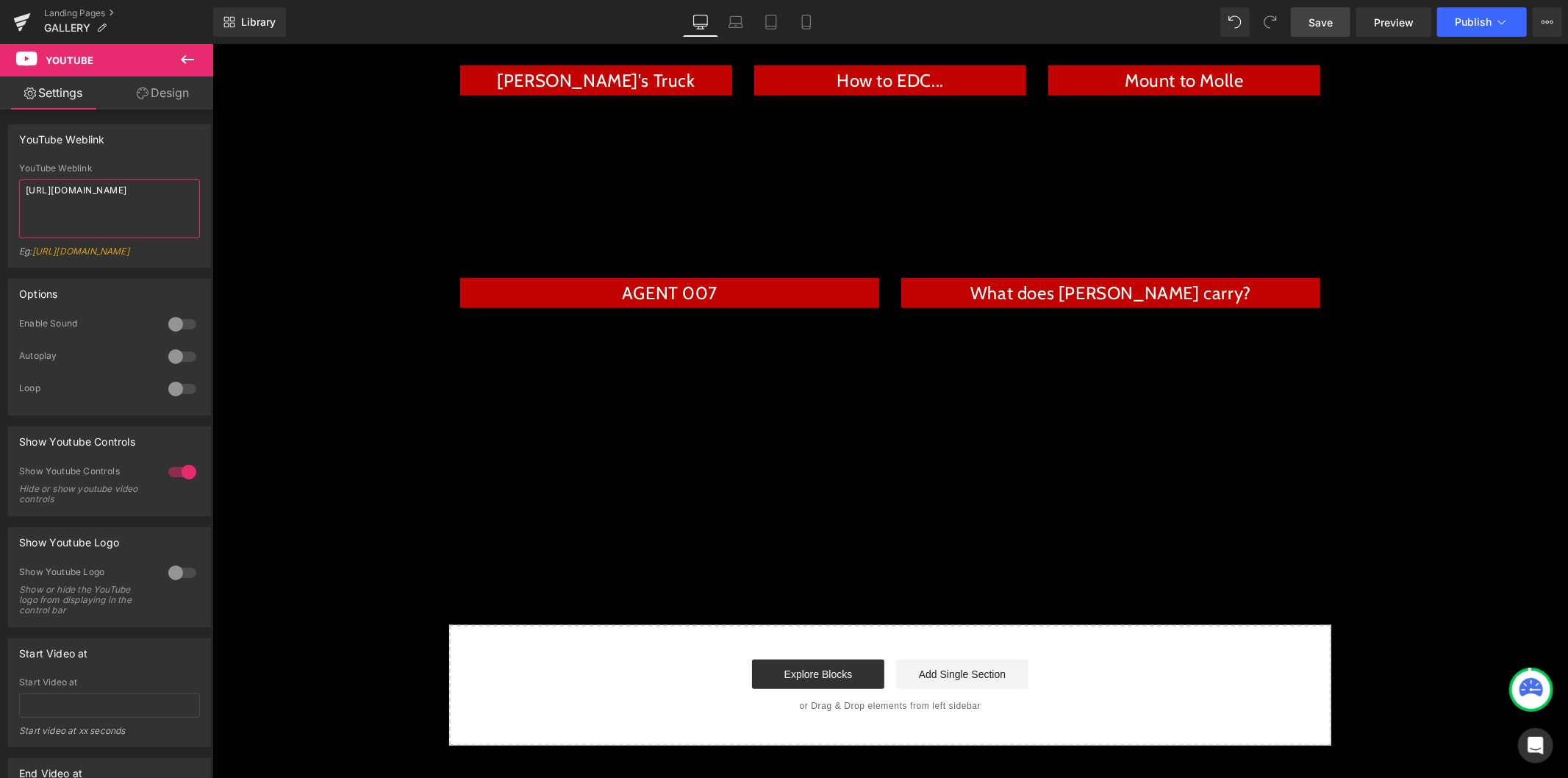
type textarea "[URL][DOMAIN_NAME]"
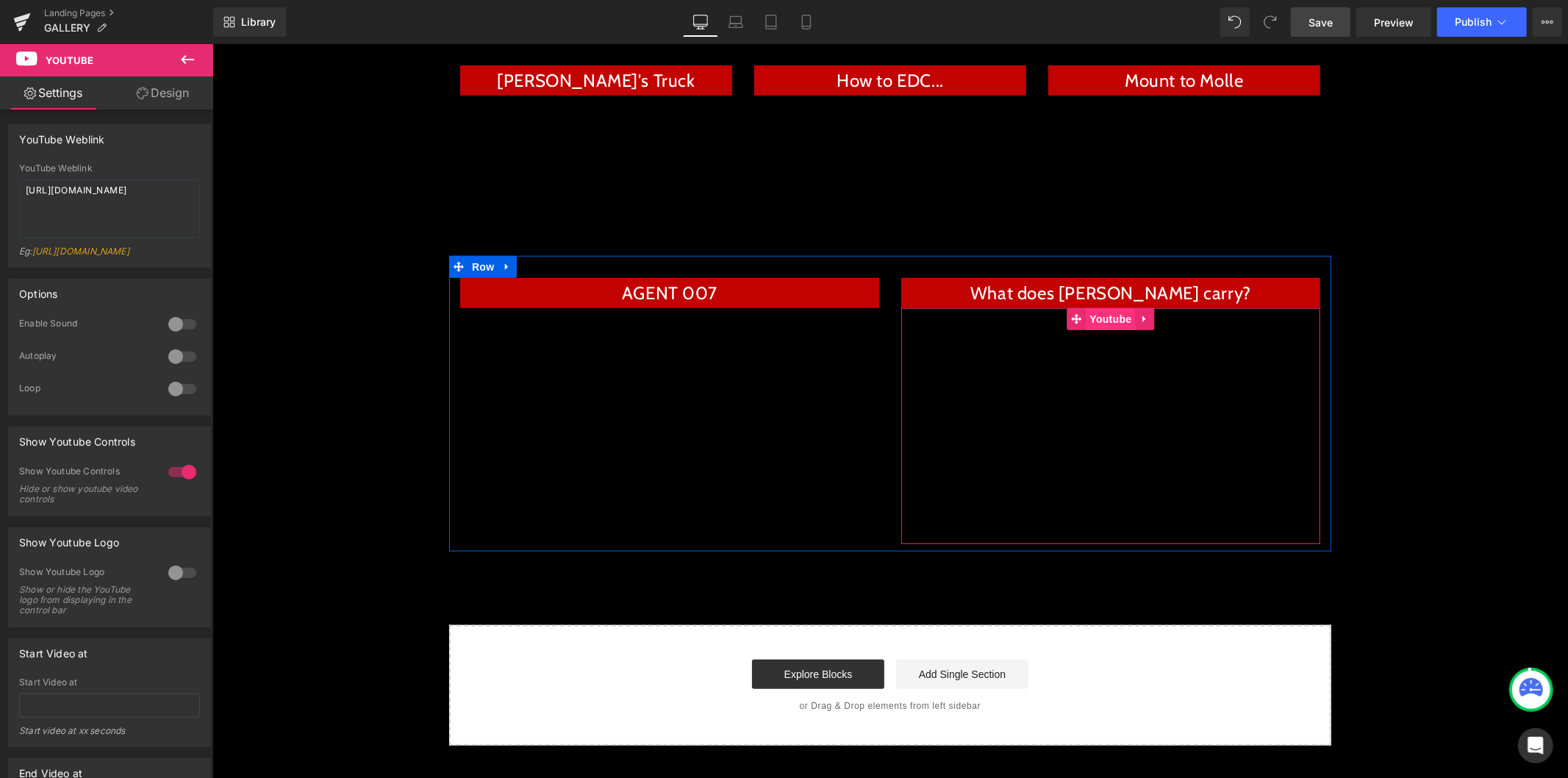
click at [1098, 317] on span "Youtube" at bounding box center [1109, 318] width 49 height 22
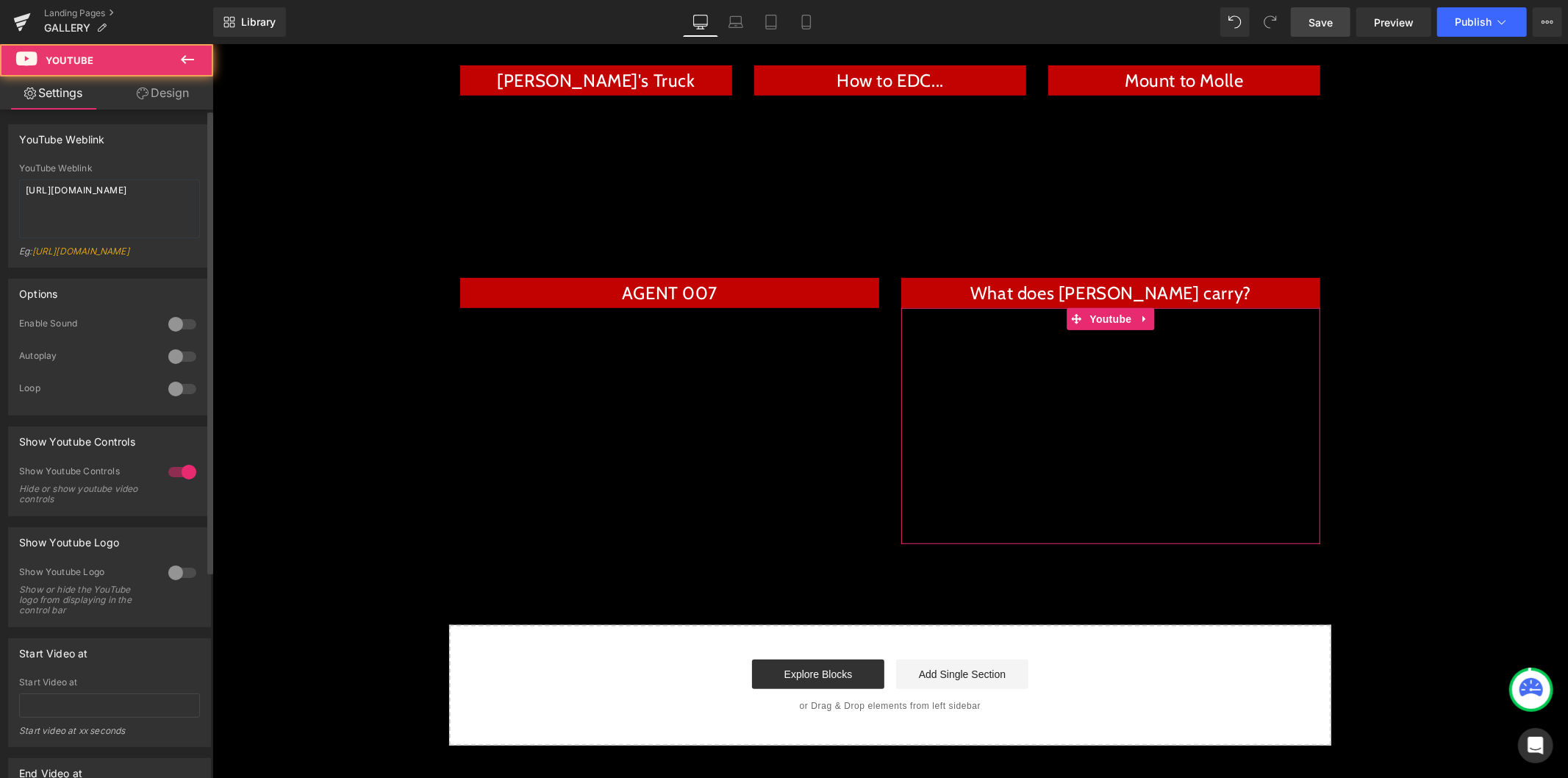
click at [129, 249] on link "[URL][DOMAIN_NAME]" at bounding box center [80, 252] width 97 height 11
click at [122, 219] on textarea "[URL][DOMAIN_NAME]" at bounding box center [109, 208] width 181 height 58
paste textarea "KF346tTTtaE"
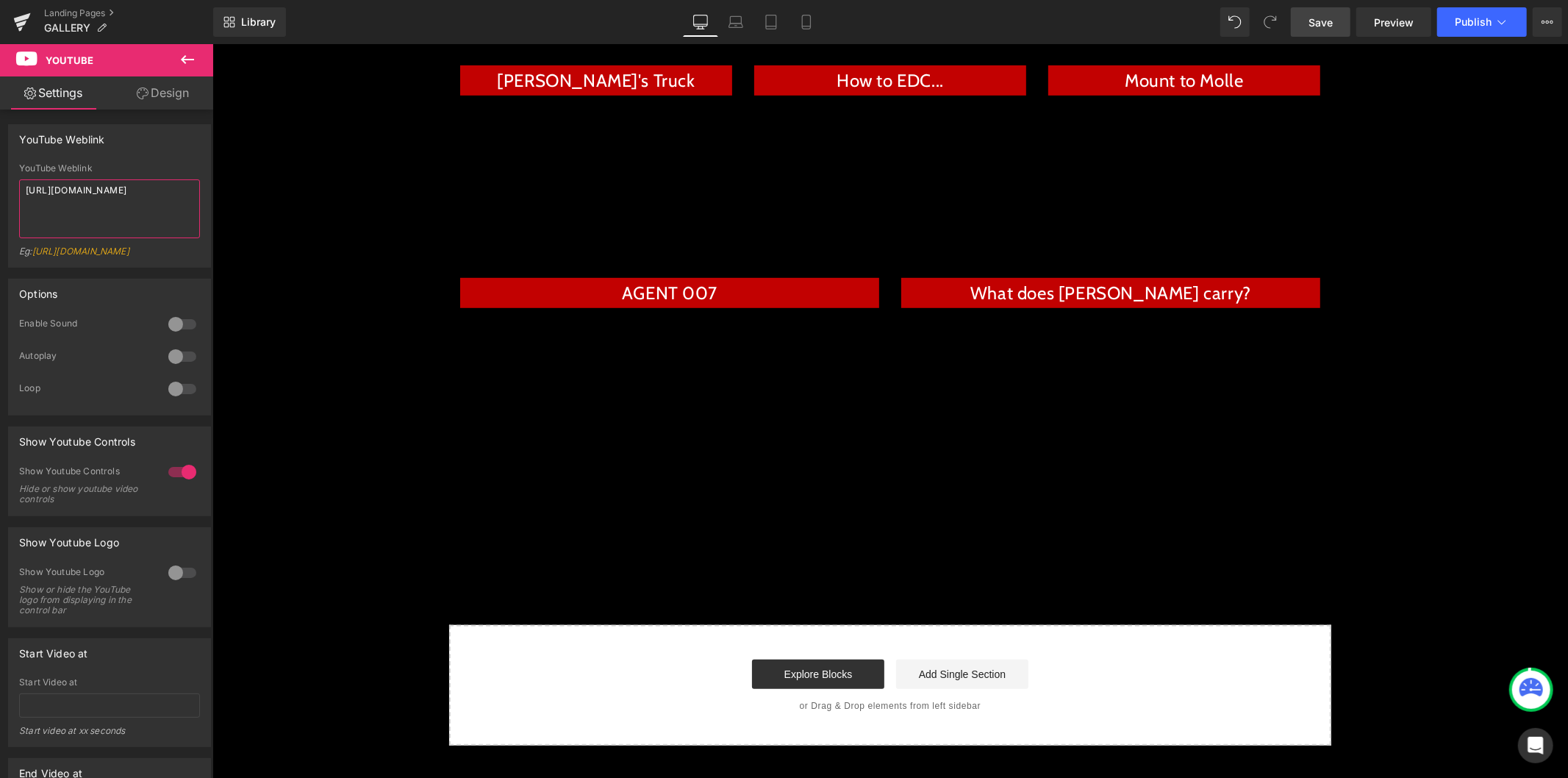
type textarea "[URL][DOMAIN_NAME]"
click at [1324, 21] on span "Save" at bounding box center [1319, 22] width 24 height 15
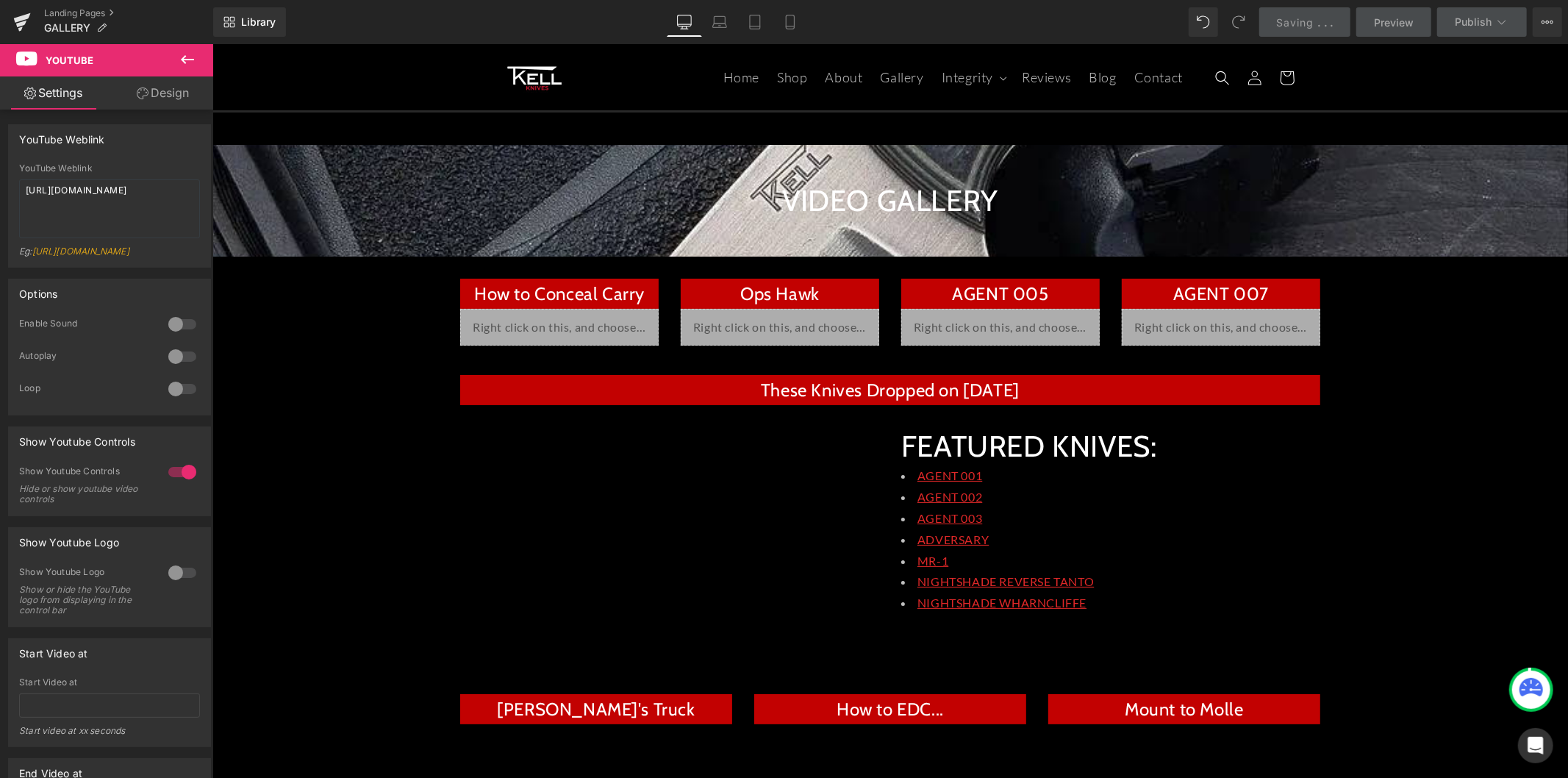
scroll to position [0, 0]
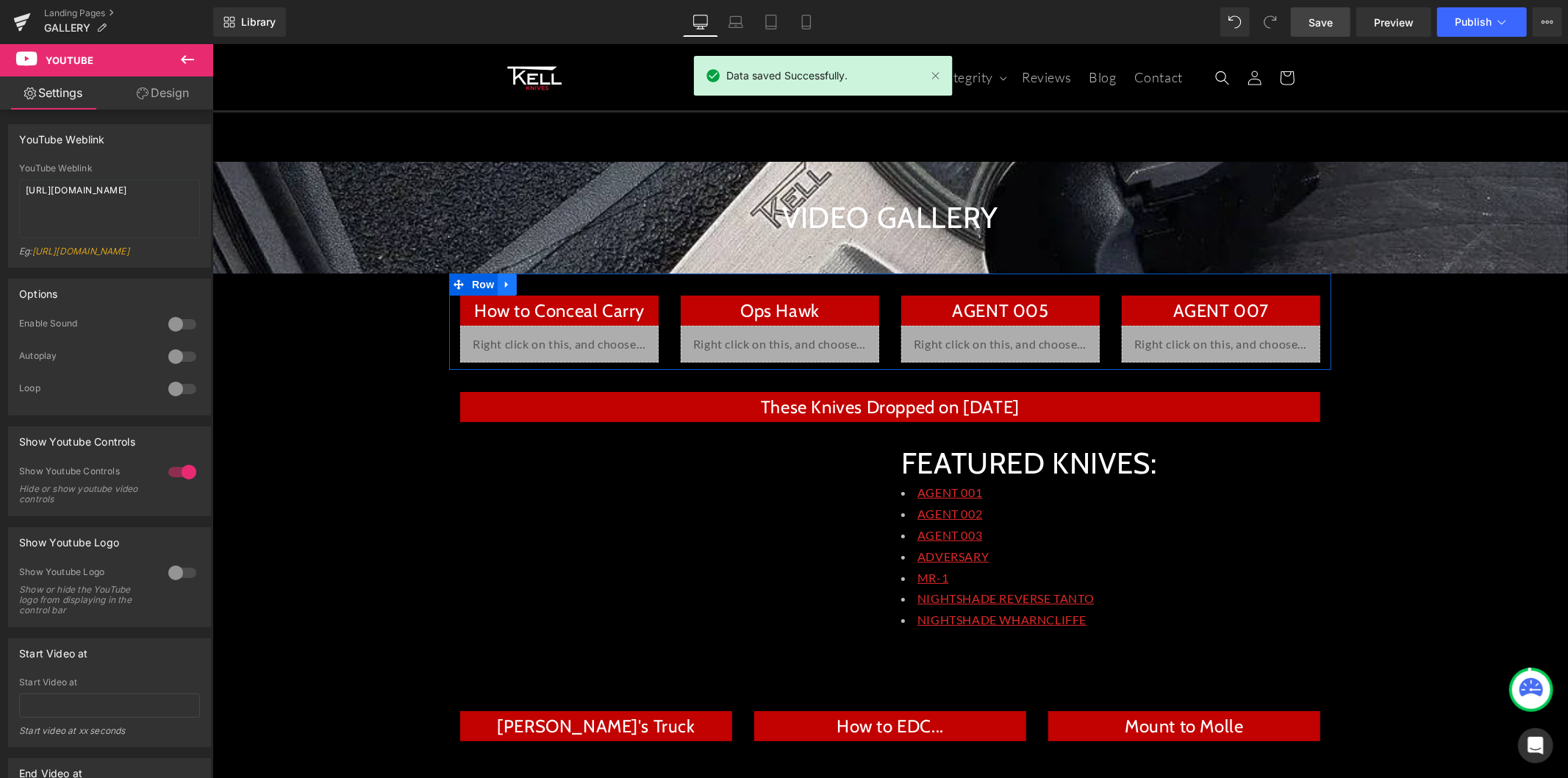
click at [497, 286] on link at bounding box center [506, 283] width 19 height 22
click at [520, 281] on icon at bounding box center [525, 283] width 11 height 11
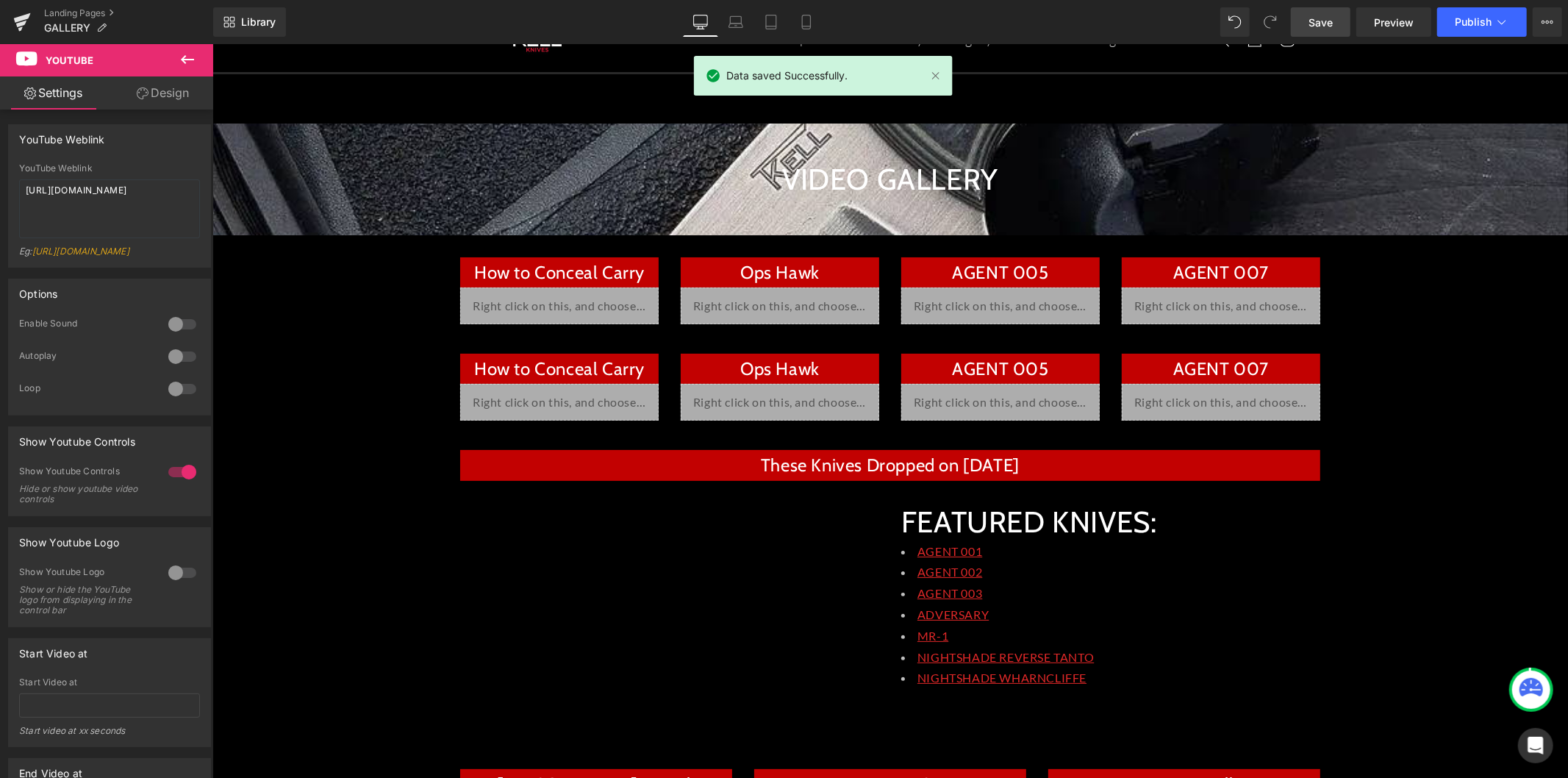
scroll to position [164, 0]
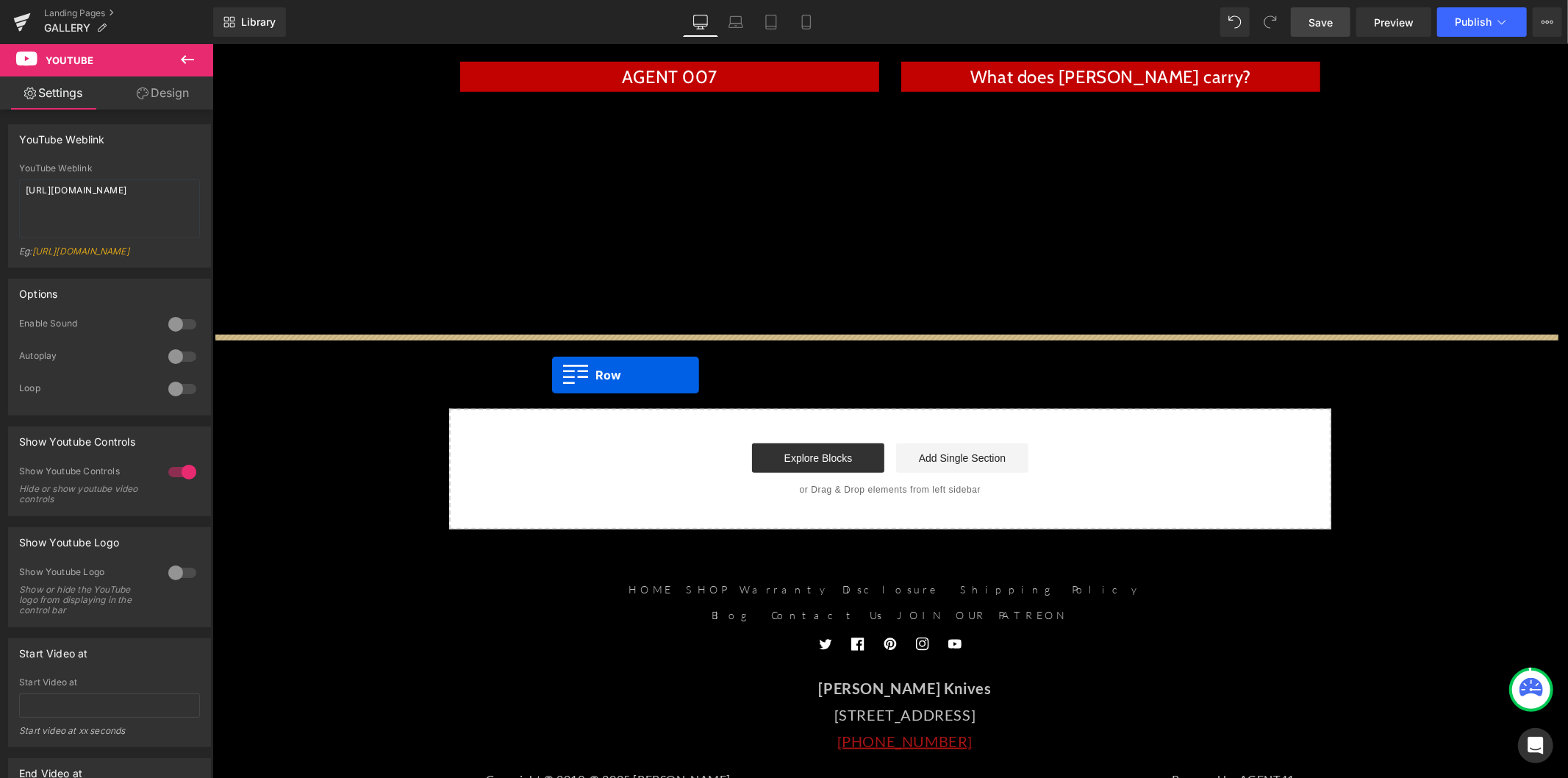
drag, startPoint x: 453, startPoint y: 218, endPoint x: 551, endPoint y: 374, distance: 184.2
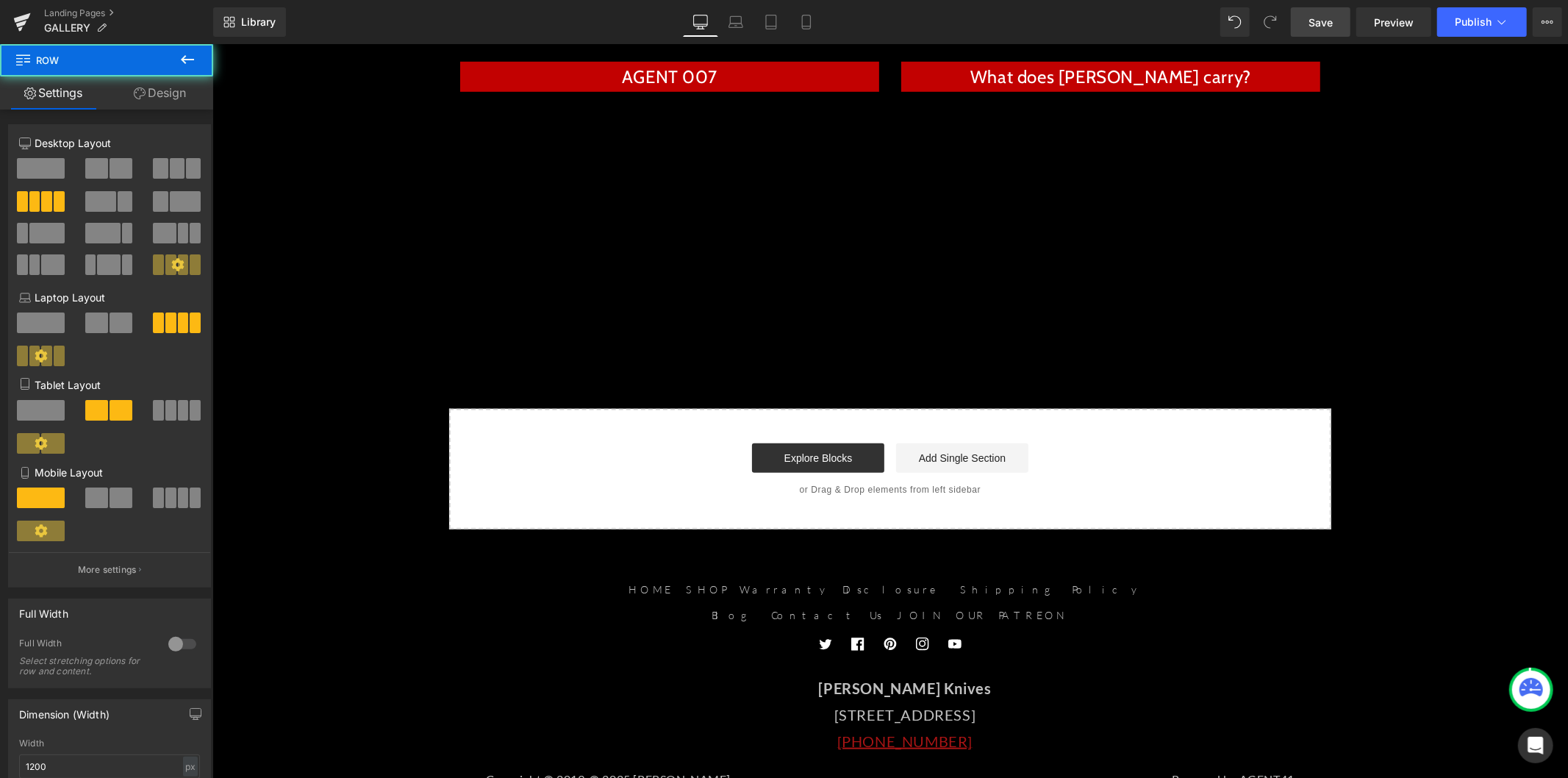
scroll to position [861, 0]
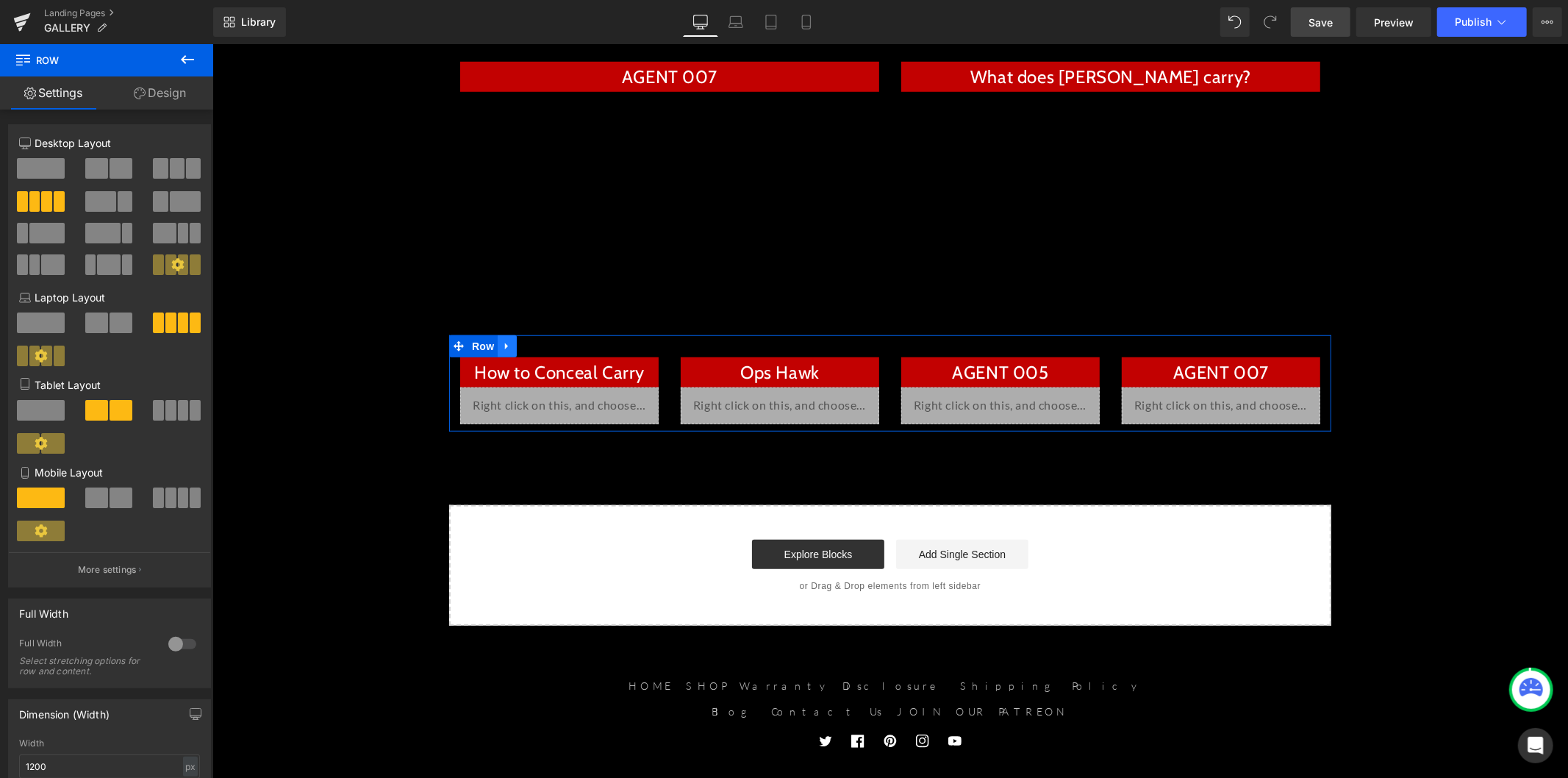
click at [501, 350] on icon at bounding box center [506, 345] width 11 height 11
click at [516, 350] on link at bounding box center [525, 345] width 19 height 22
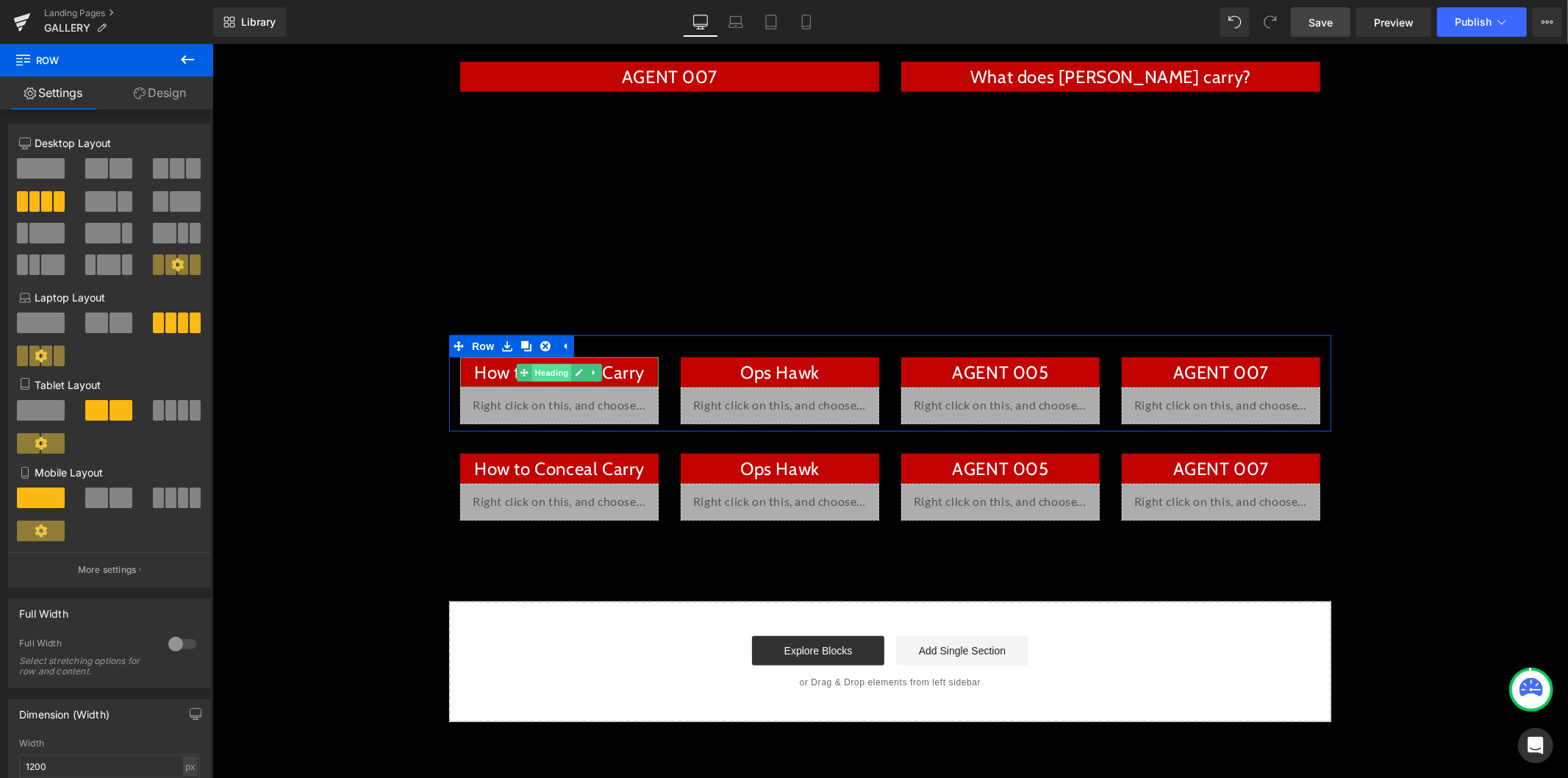
click at [551, 372] on span "Heading" at bounding box center [550, 371] width 39 height 17
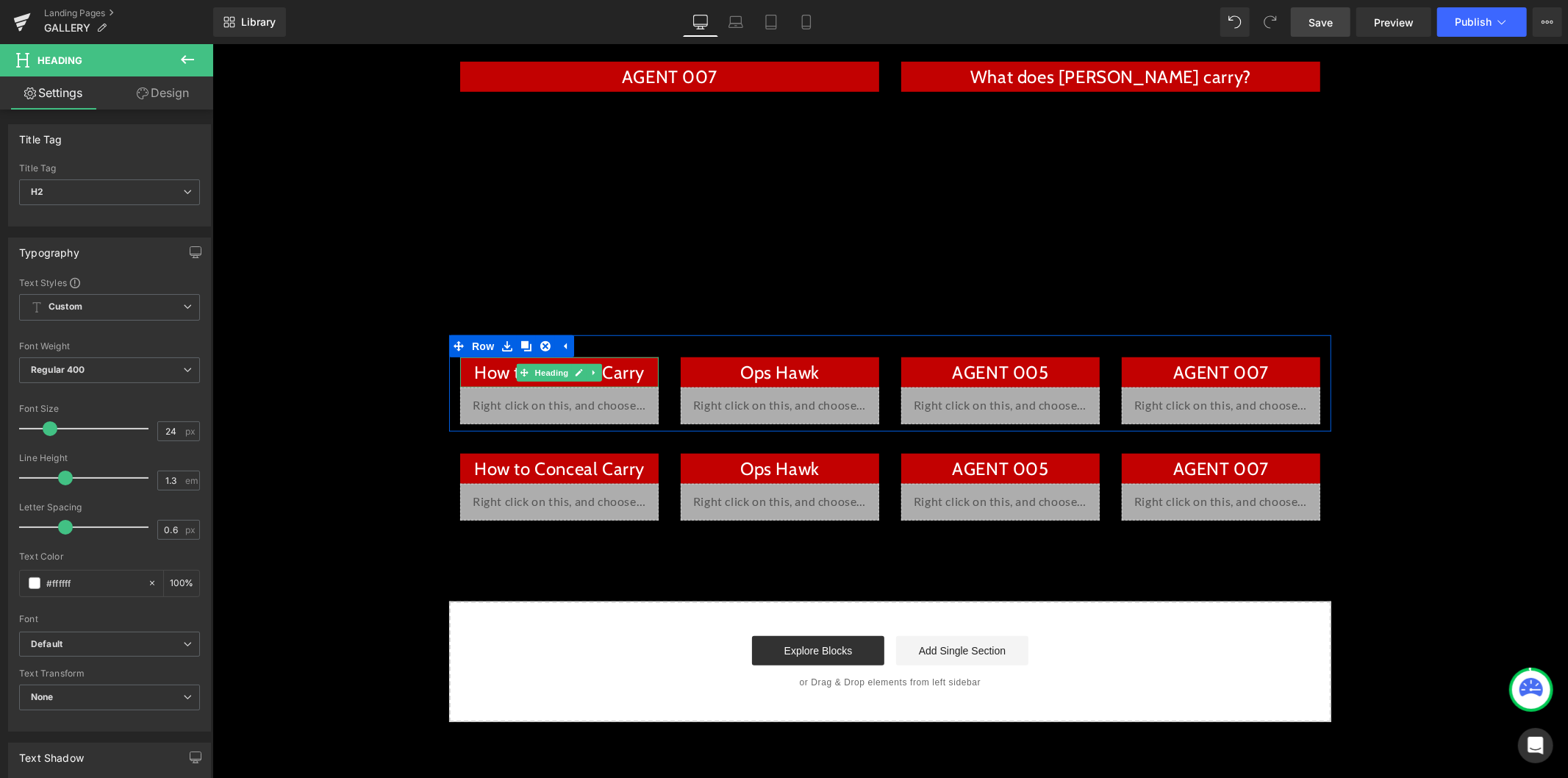
click at [635, 377] on h2 "How to Conceal Carry" at bounding box center [558, 371] width 198 height 23
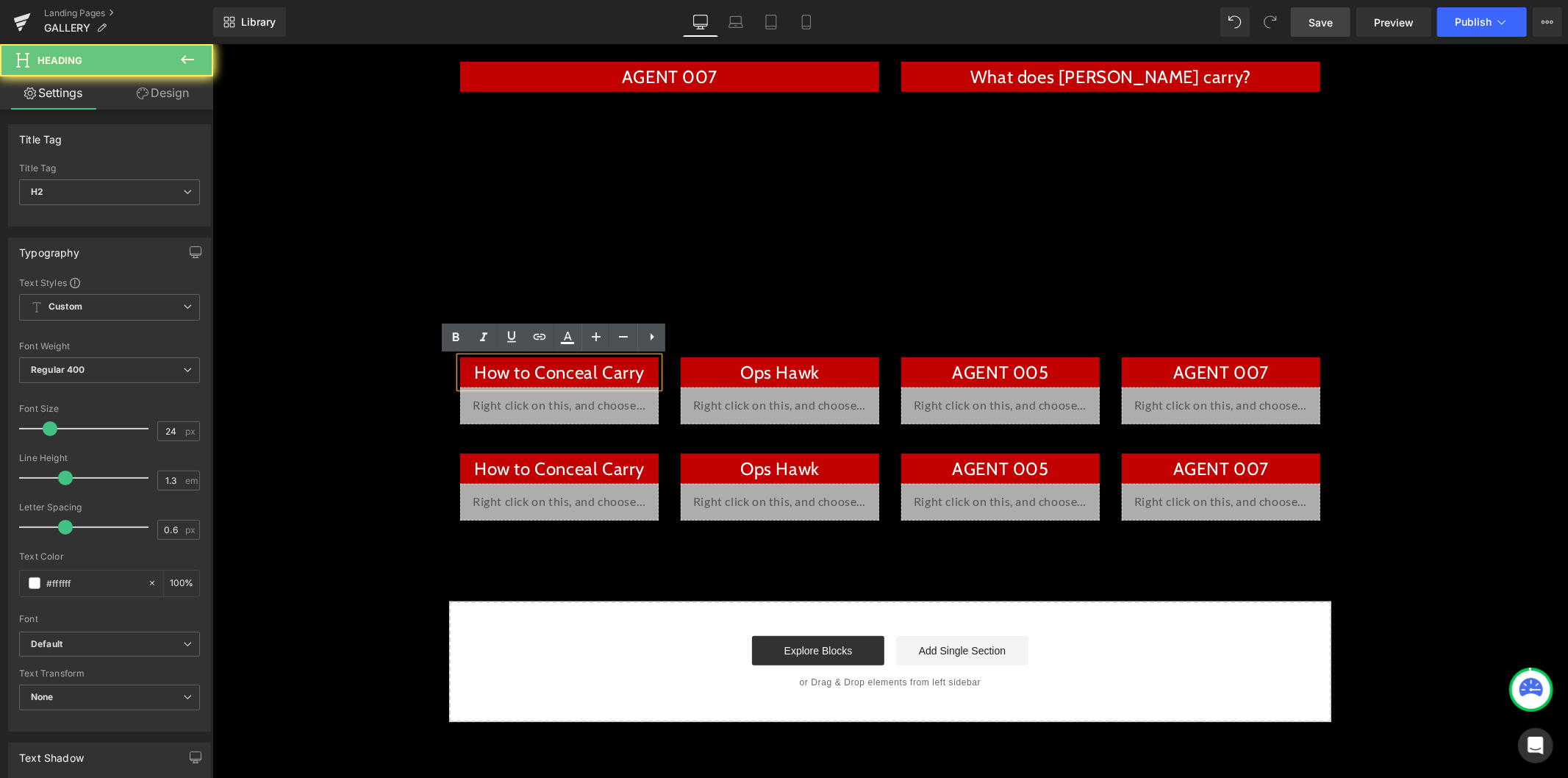
click at [635, 377] on h2 "How to Conceal Carry" at bounding box center [558, 371] width 198 height 23
paste div
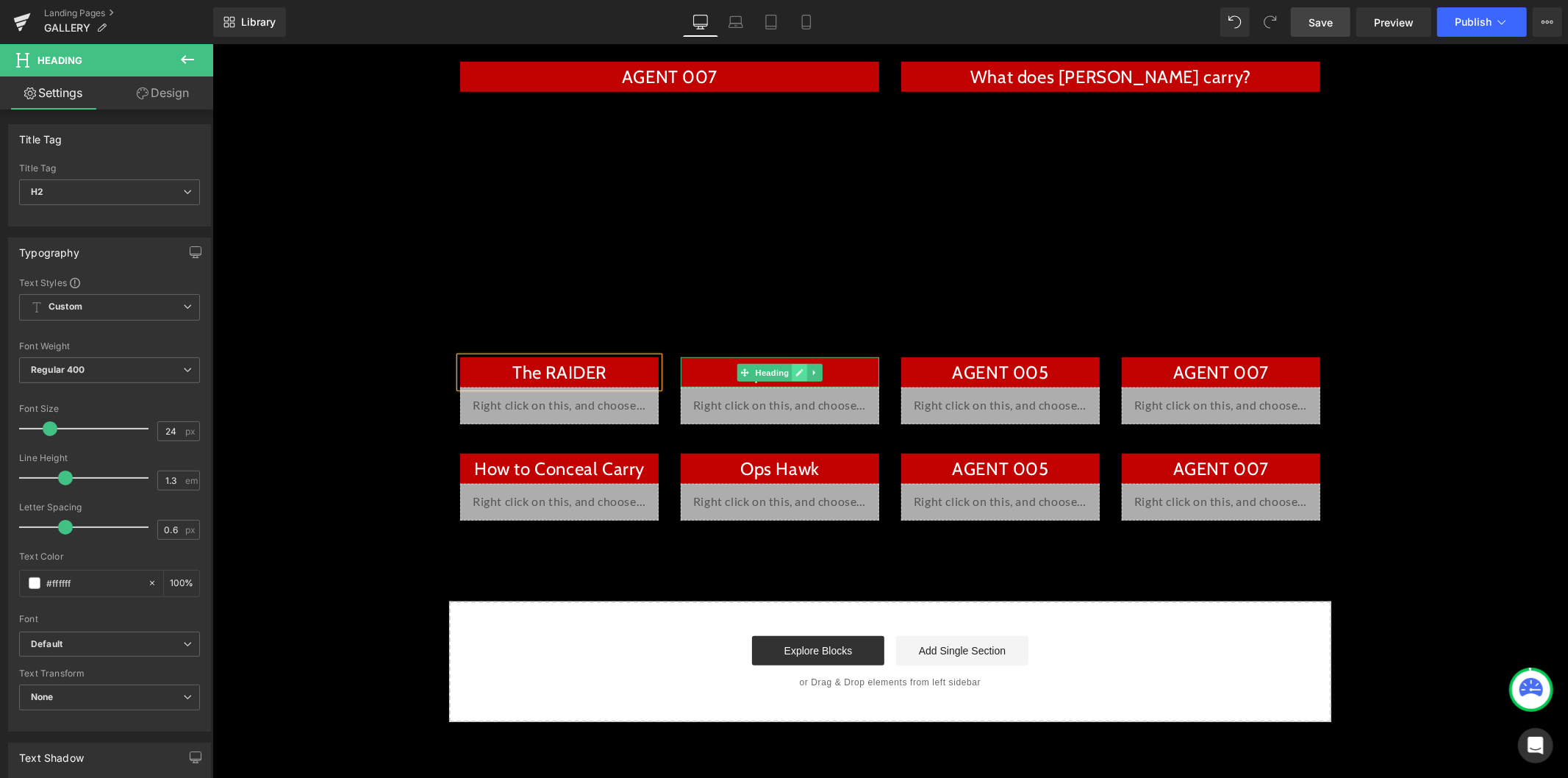
click at [791, 376] on link at bounding box center [799, 371] width 15 height 17
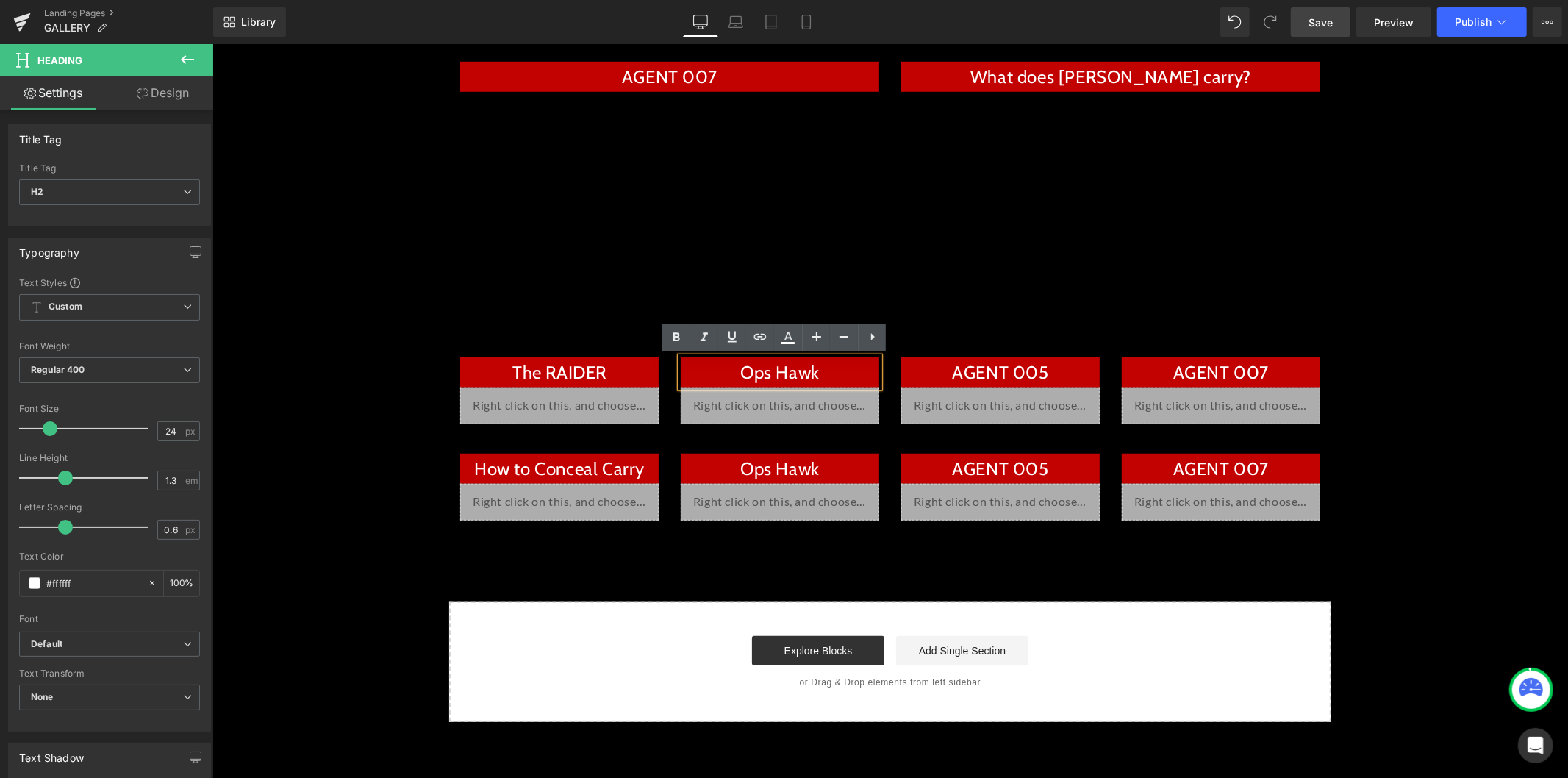
click at [791, 371] on h2 "Ops Hawk" at bounding box center [779, 371] width 198 height 23
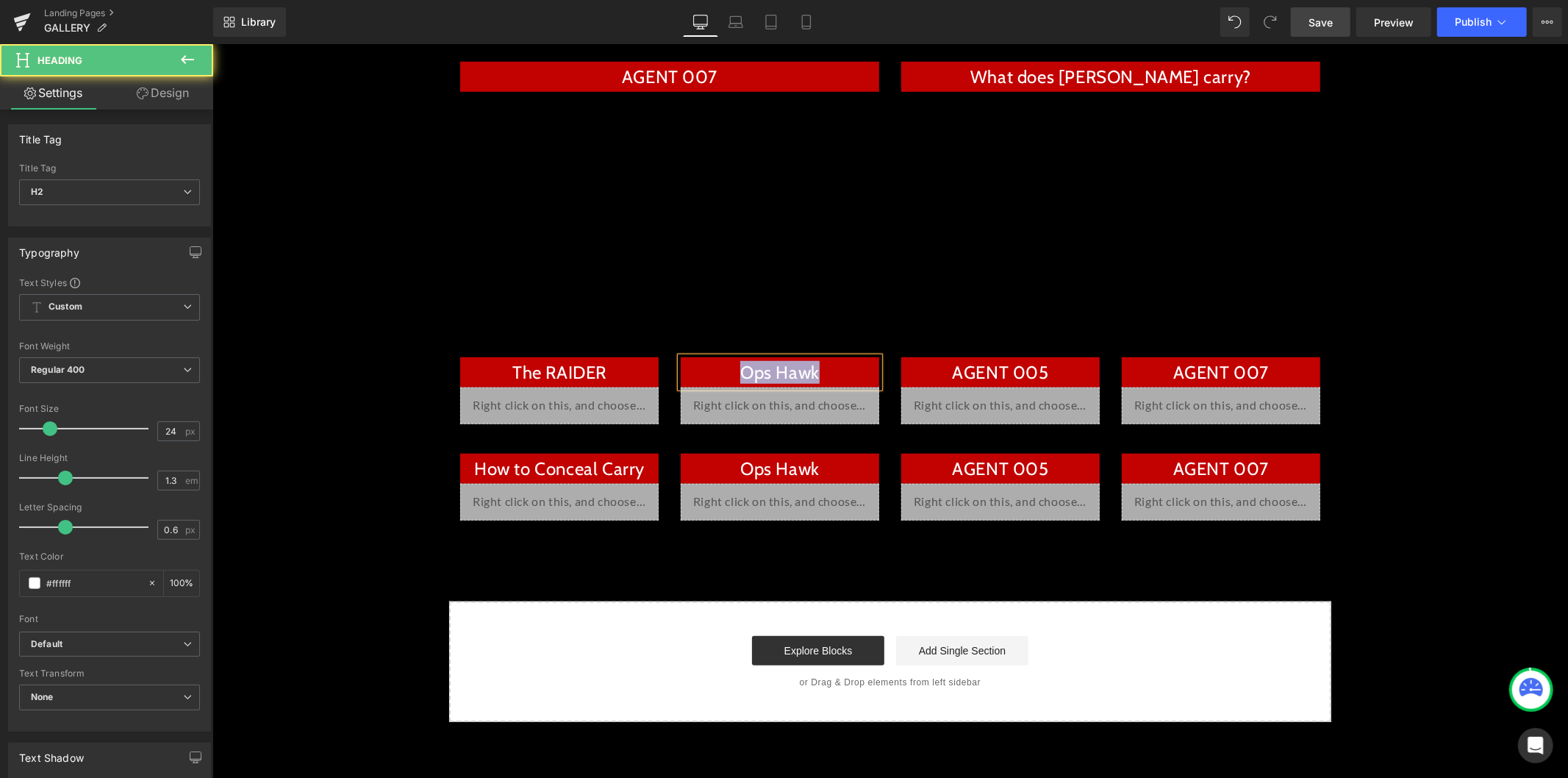
paste div
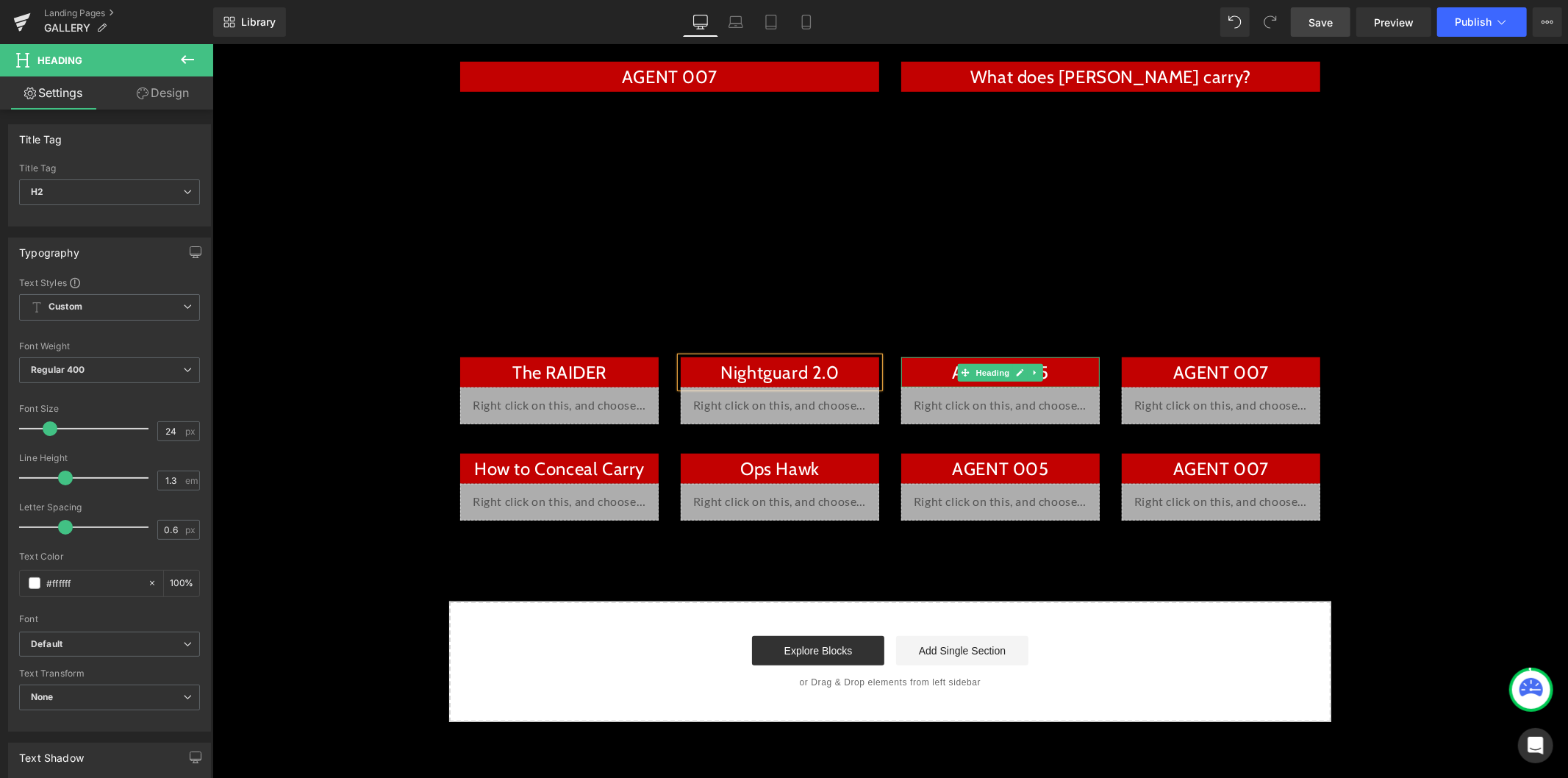
click at [1051, 374] on h2 "AGENT 005" at bounding box center [999, 371] width 198 height 23
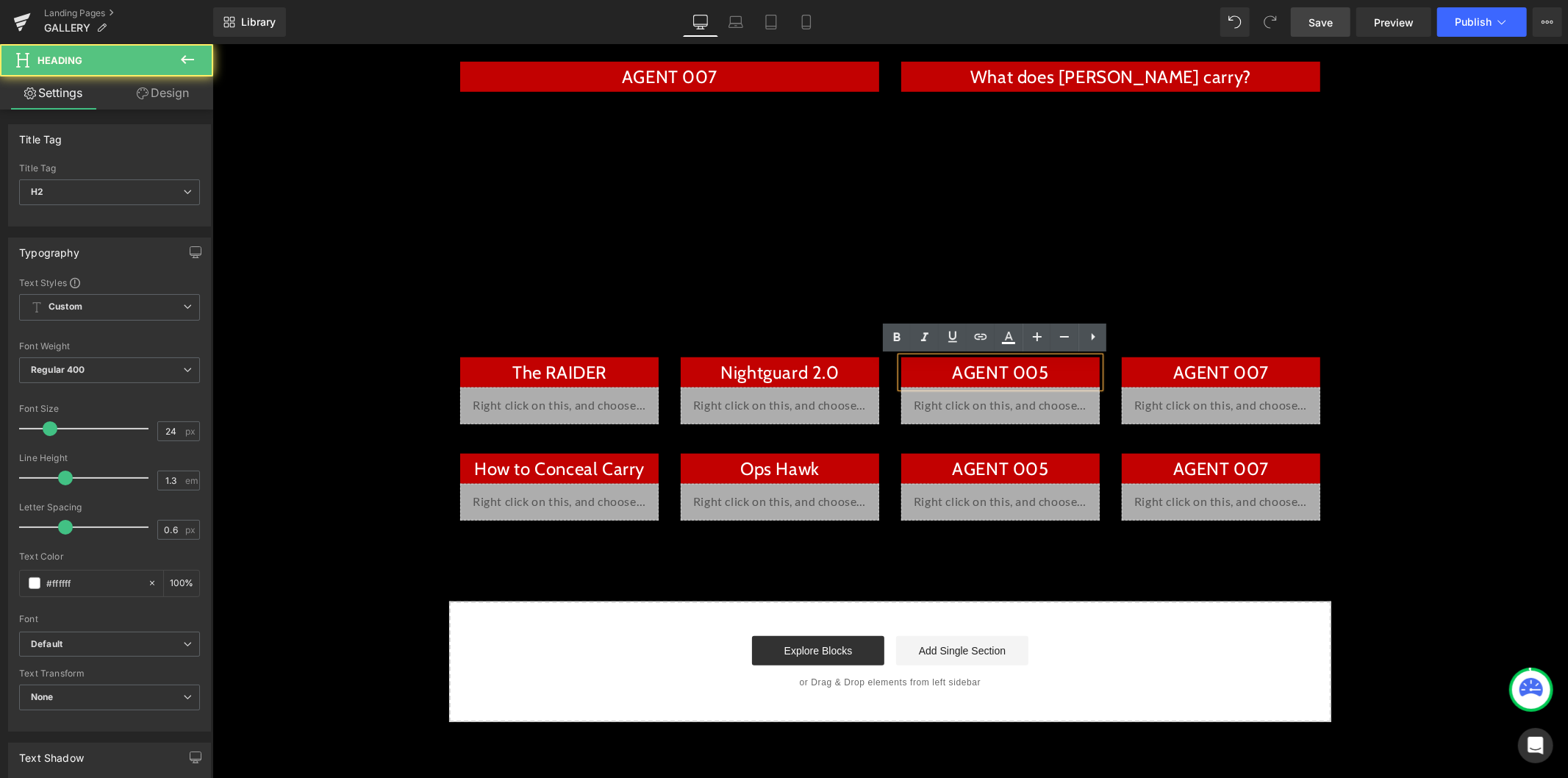
click at [1051, 374] on h2 "AGENT 005" at bounding box center [999, 371] width 198 height 23
paste div
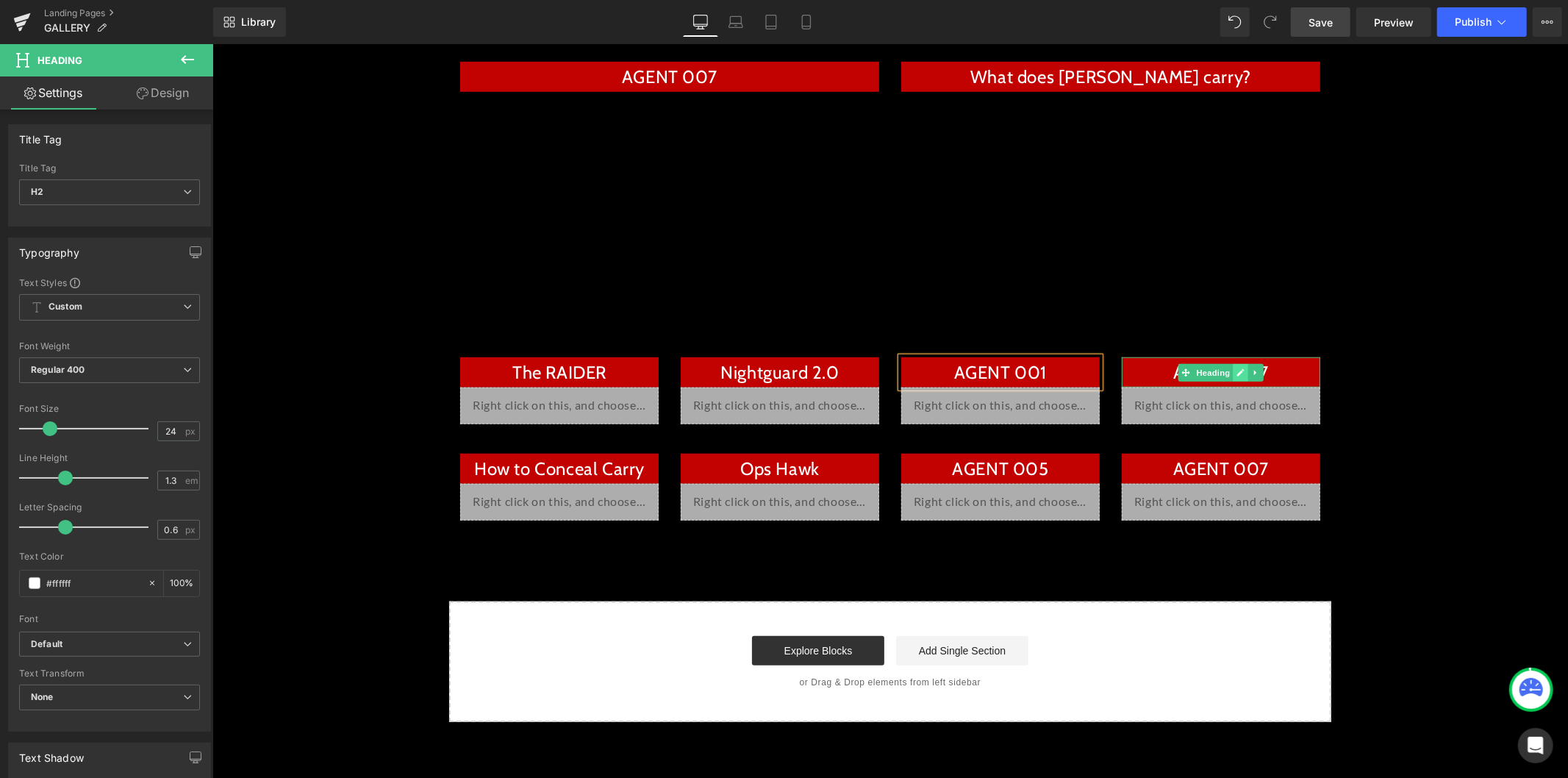
click at [1235, 372] on icon at bounding box center [1239, 371] width 8 height 9
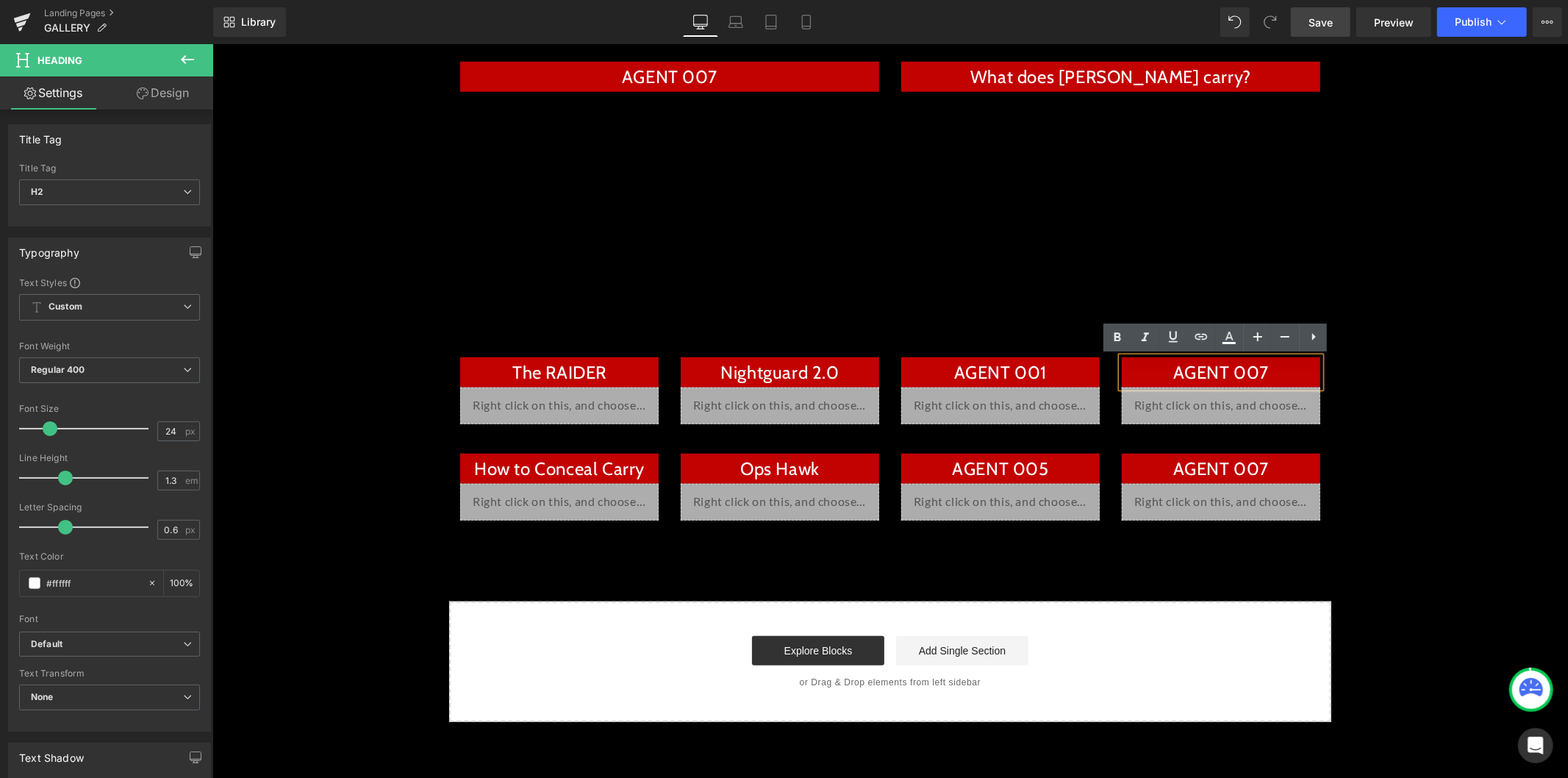
click at [1226, 372] on h2 "AGENT 007" at bounding box center [1219, 371] width 198 height 23
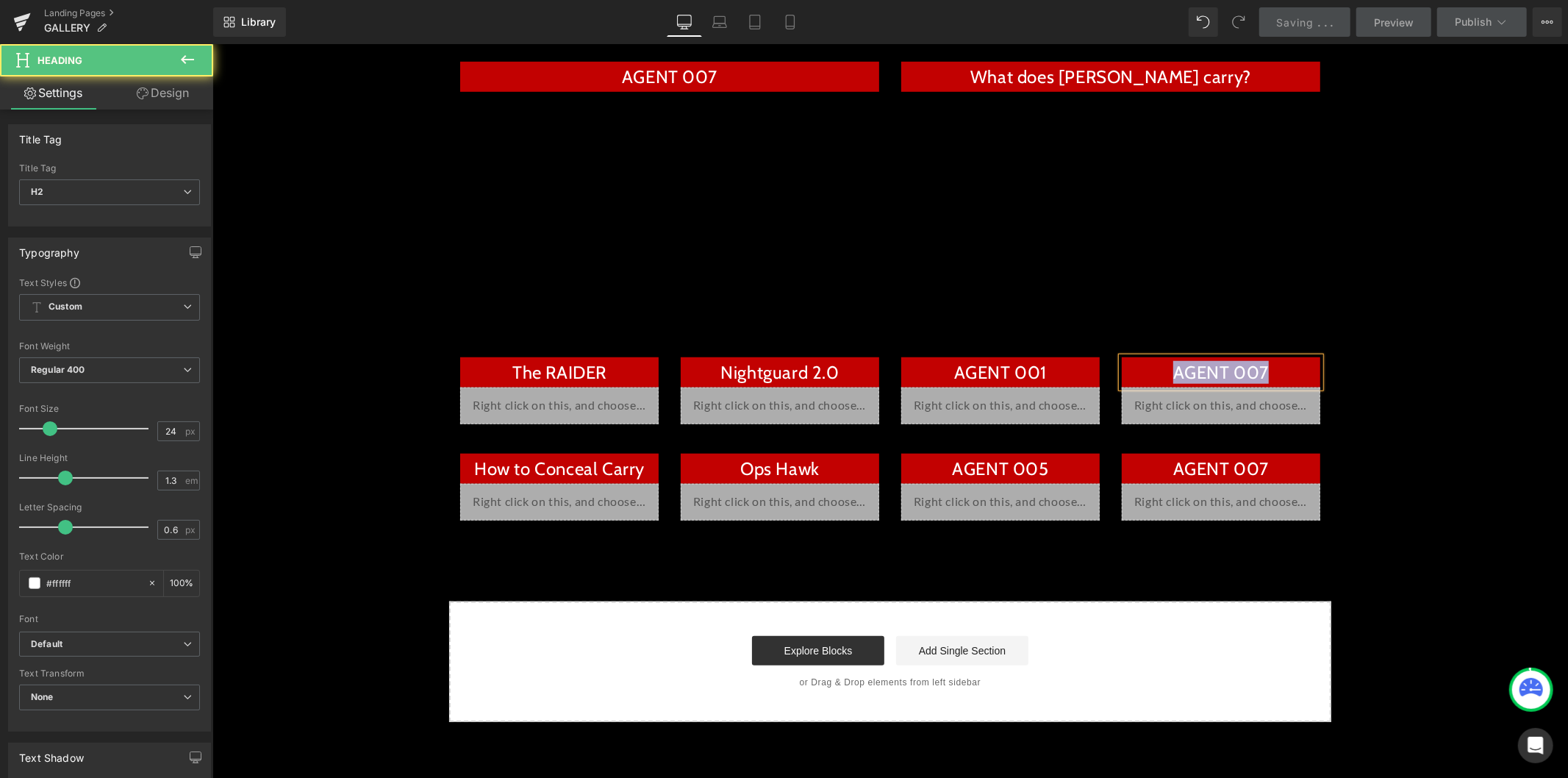
paste div
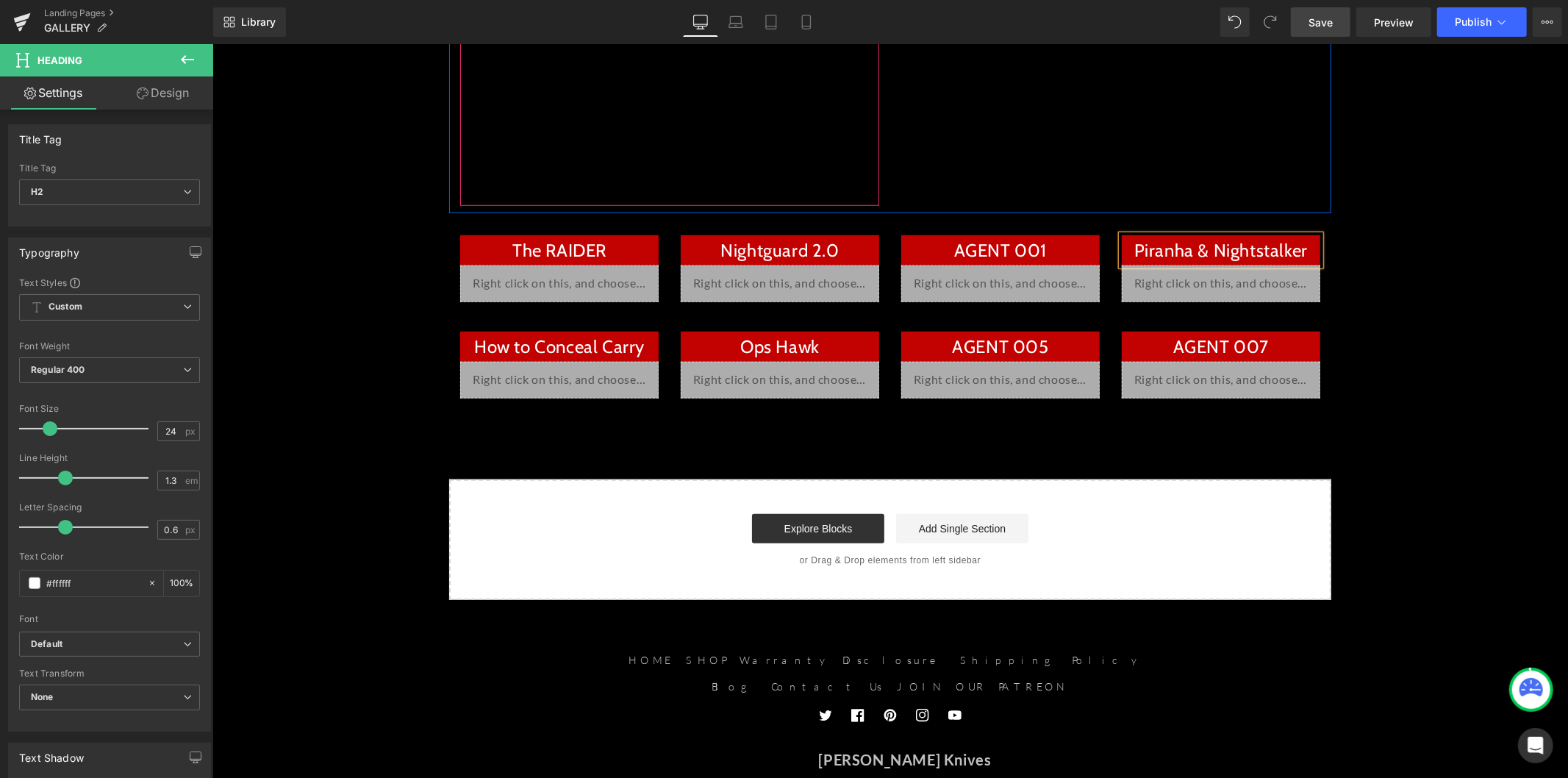
scroll to position [1025, 0]
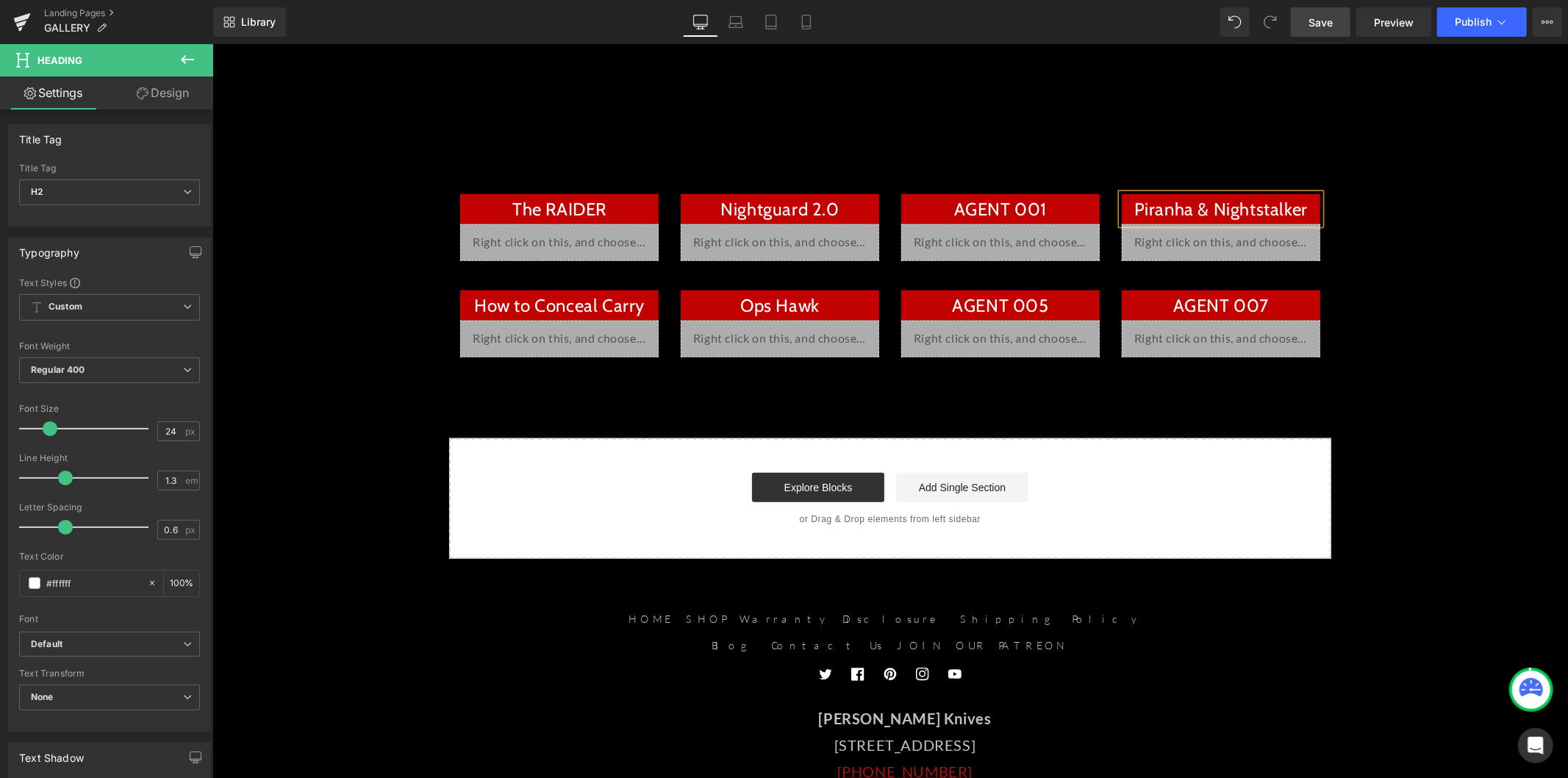
click at [601, 304] on h2 "How to Conceal Carry" at bounding box center [558, 305] width 198 height 23
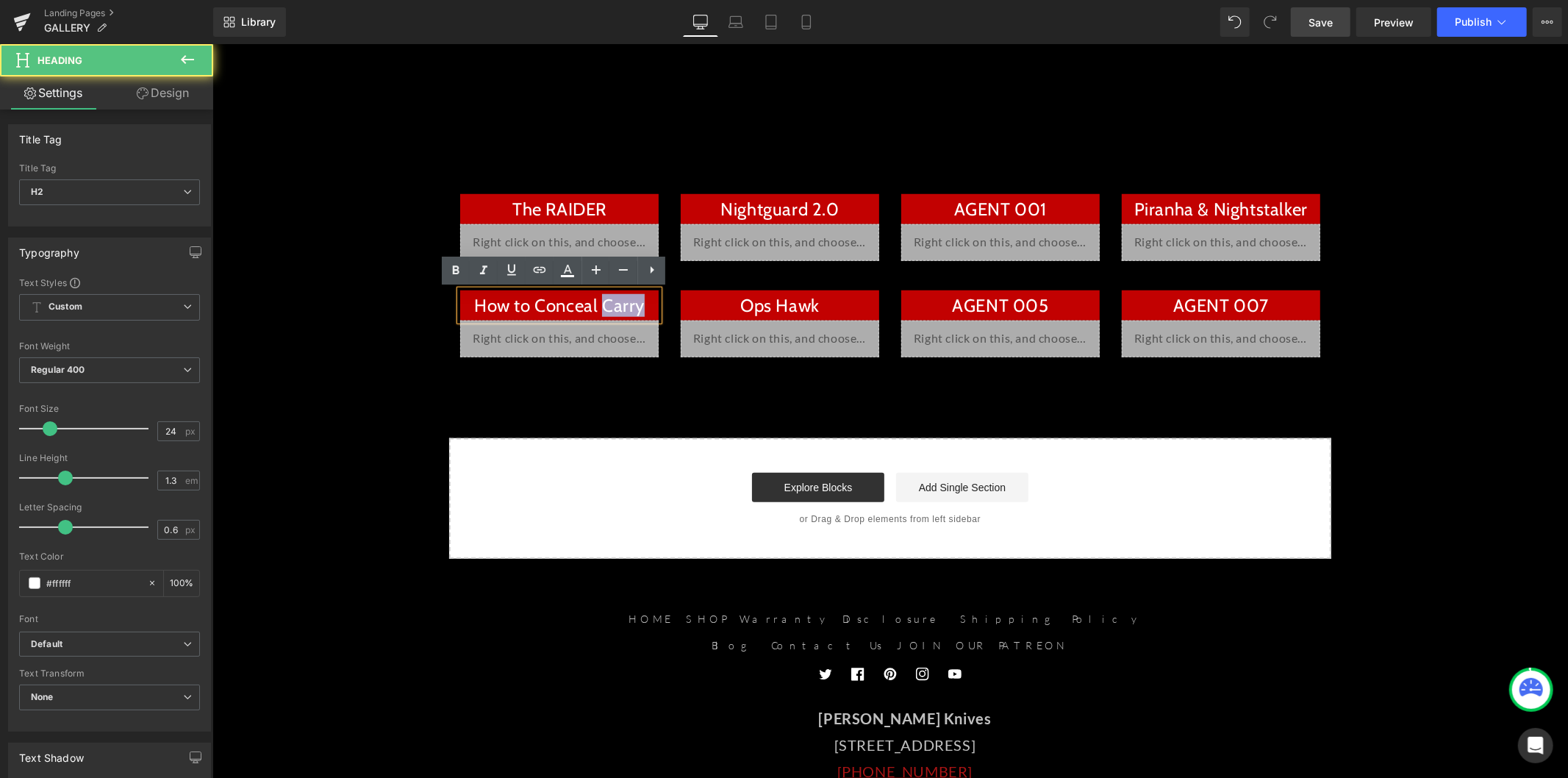
click at [601, 304] on h2 "How to Conceal Carry" at bounding box center [558, 305] width 198 height 23
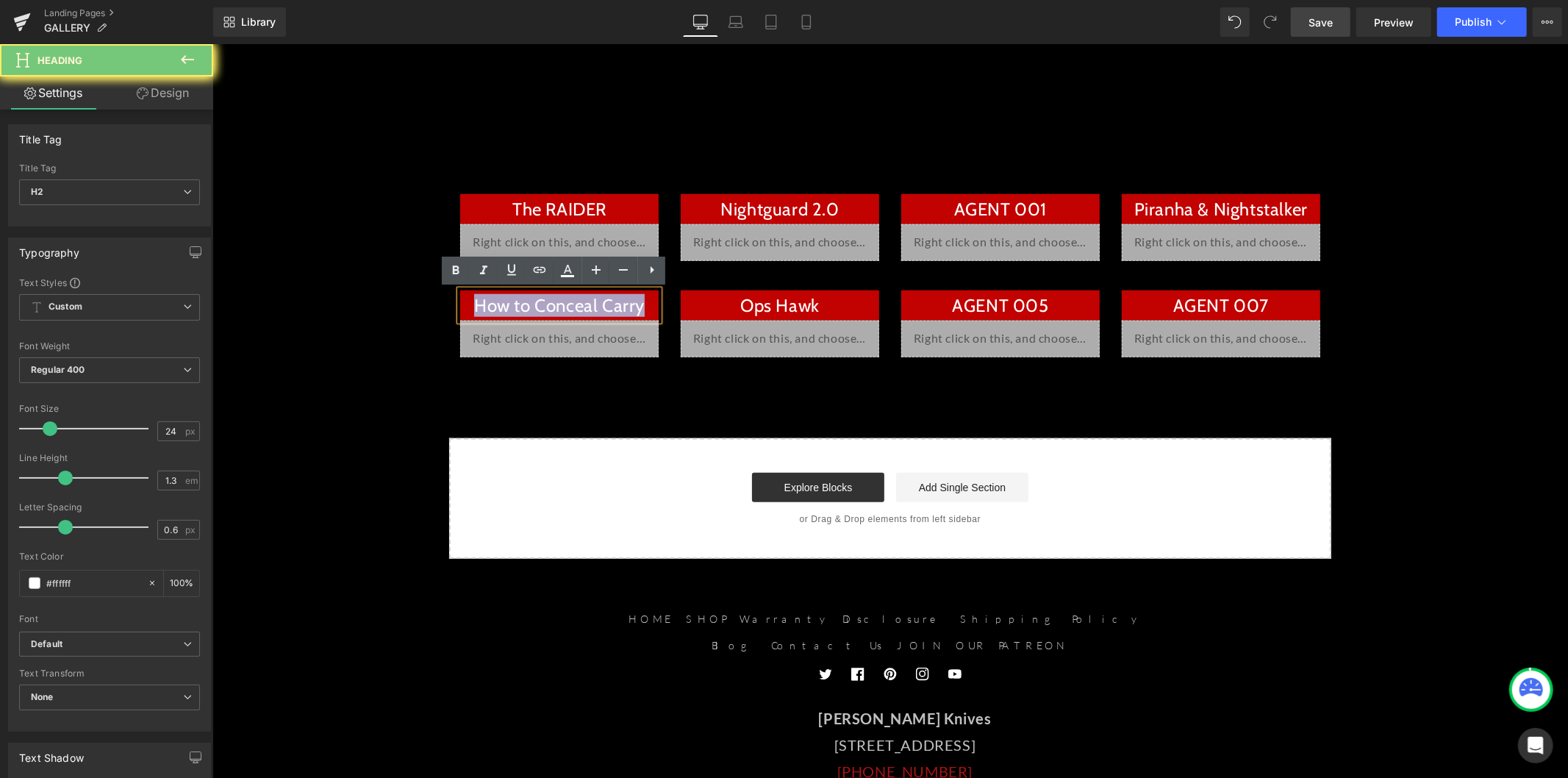
click at [601, 304] on h2 "How to Conceal Carry" at bounding box center [558, 305] width 198 height 23
paste div
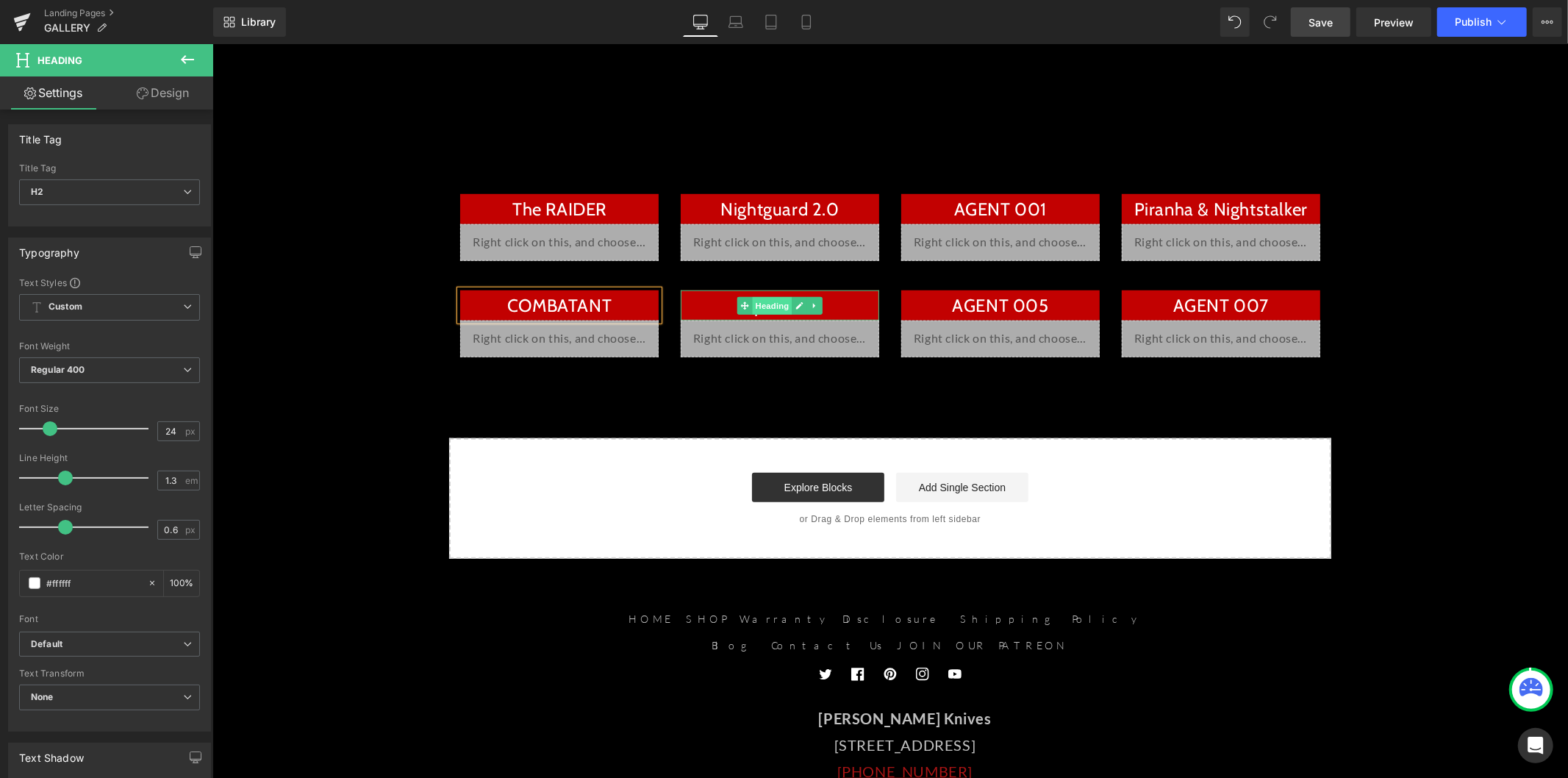
click at [784, 302] on span "Heading" at bounding box center [771, 305] width 39 height 17
click at [696, 306] on h2 "Ops Hawk" at bounding box center [779, 305] width 198 height 23
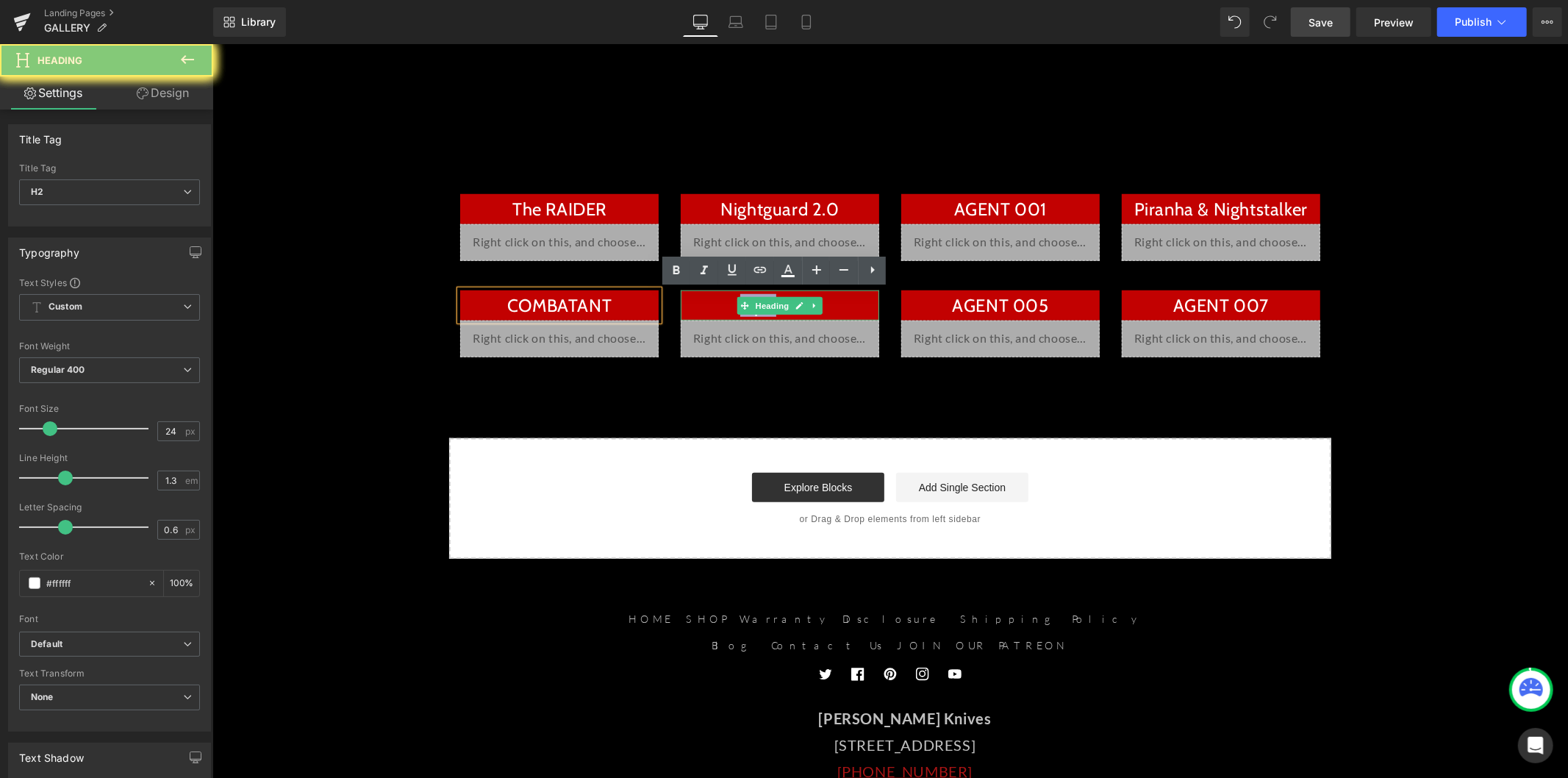
click at [696, 306] on h2 "Ops Hawk" at bounding box center [779, 305] width 198 height 23
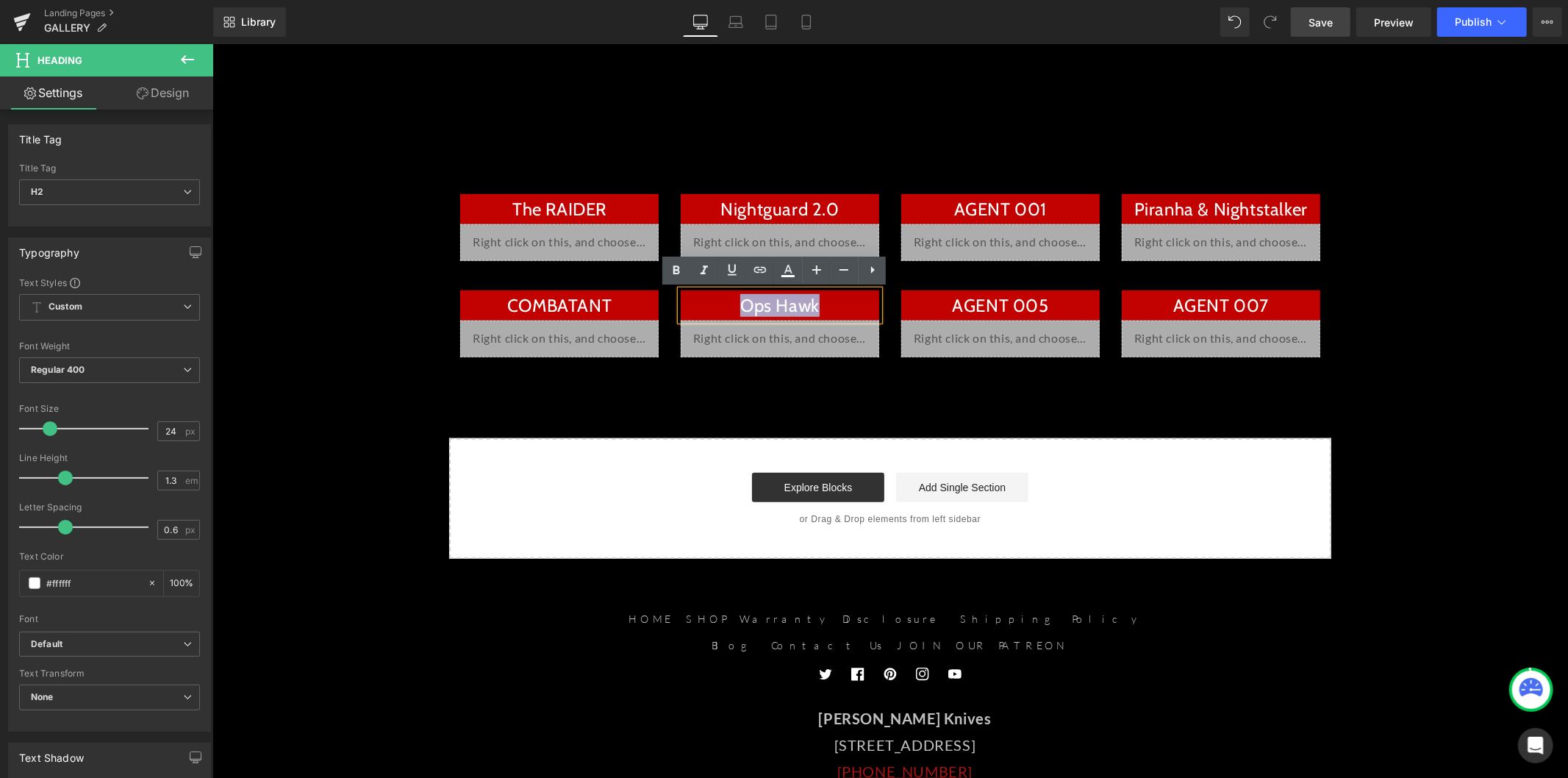
paste div
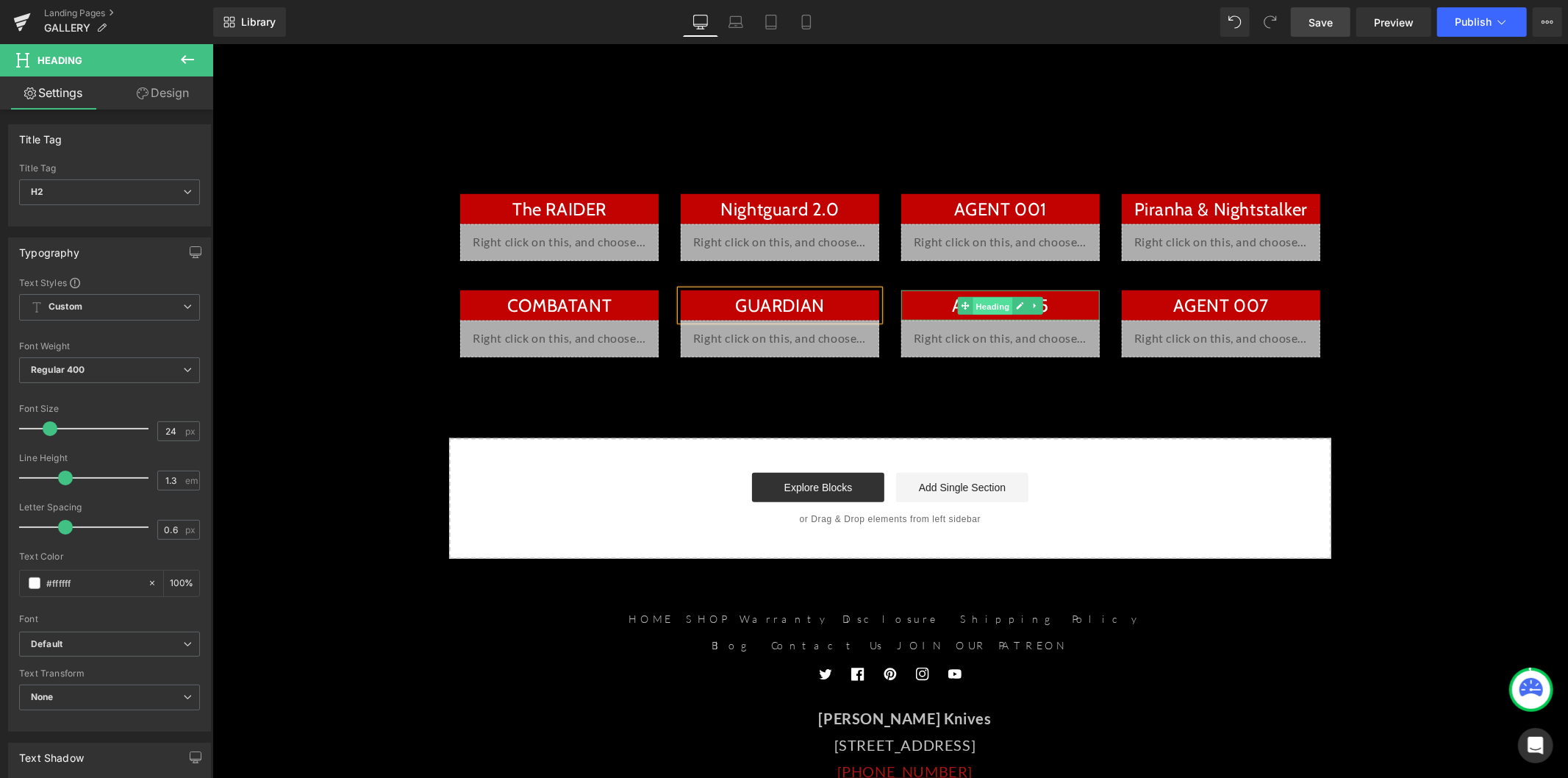
click at [1003, 297] on span "Heading" at bounding box center [991, 305] width 39 height 17
click at [1055, 300] on h2 "AGENT 005" at bounding box center [999, 305] width 198 height 23
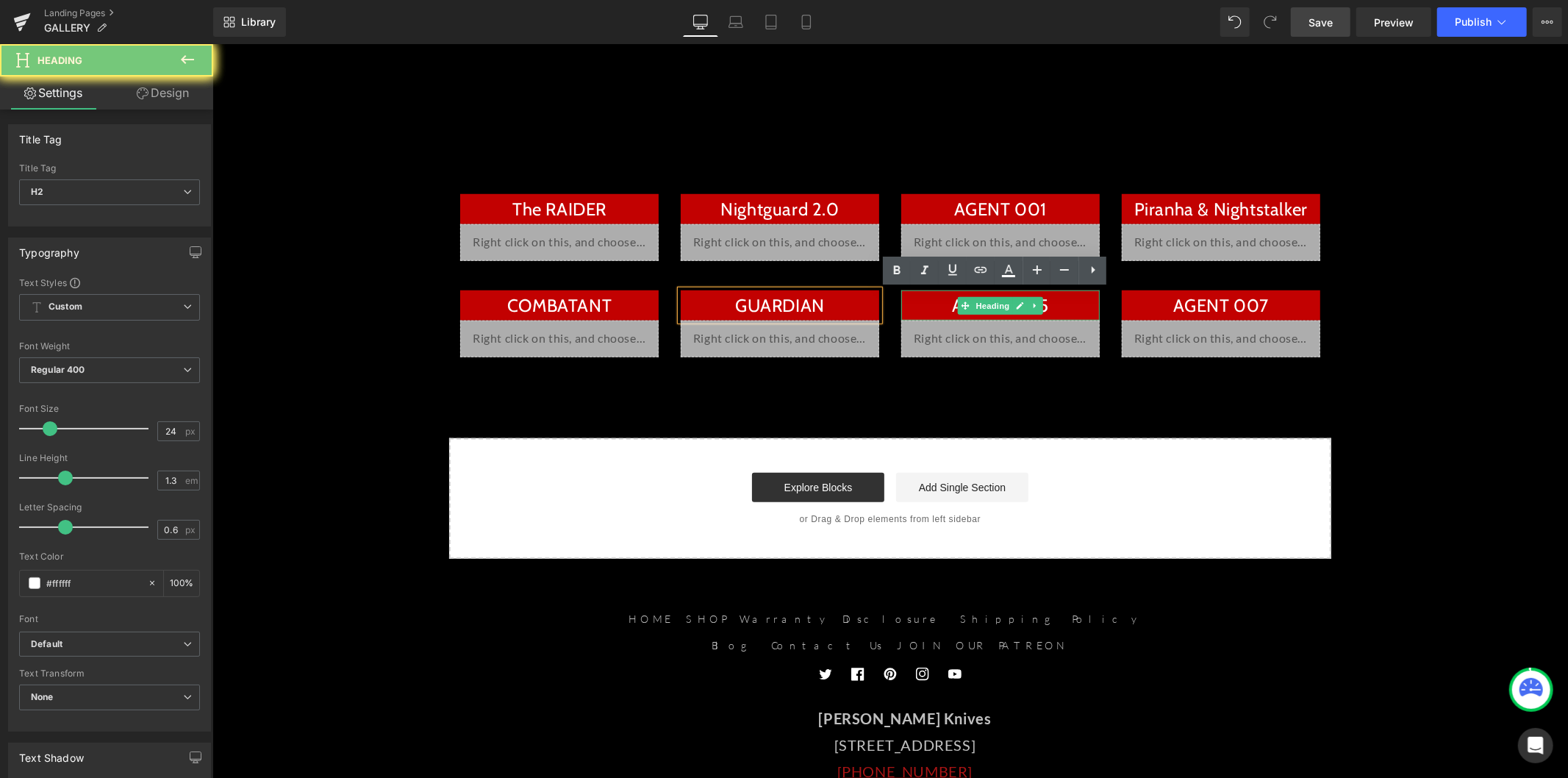
click at [1055, 300] on h2 "AGENT 005" at bounding box center [999, 305] width 198 height 23
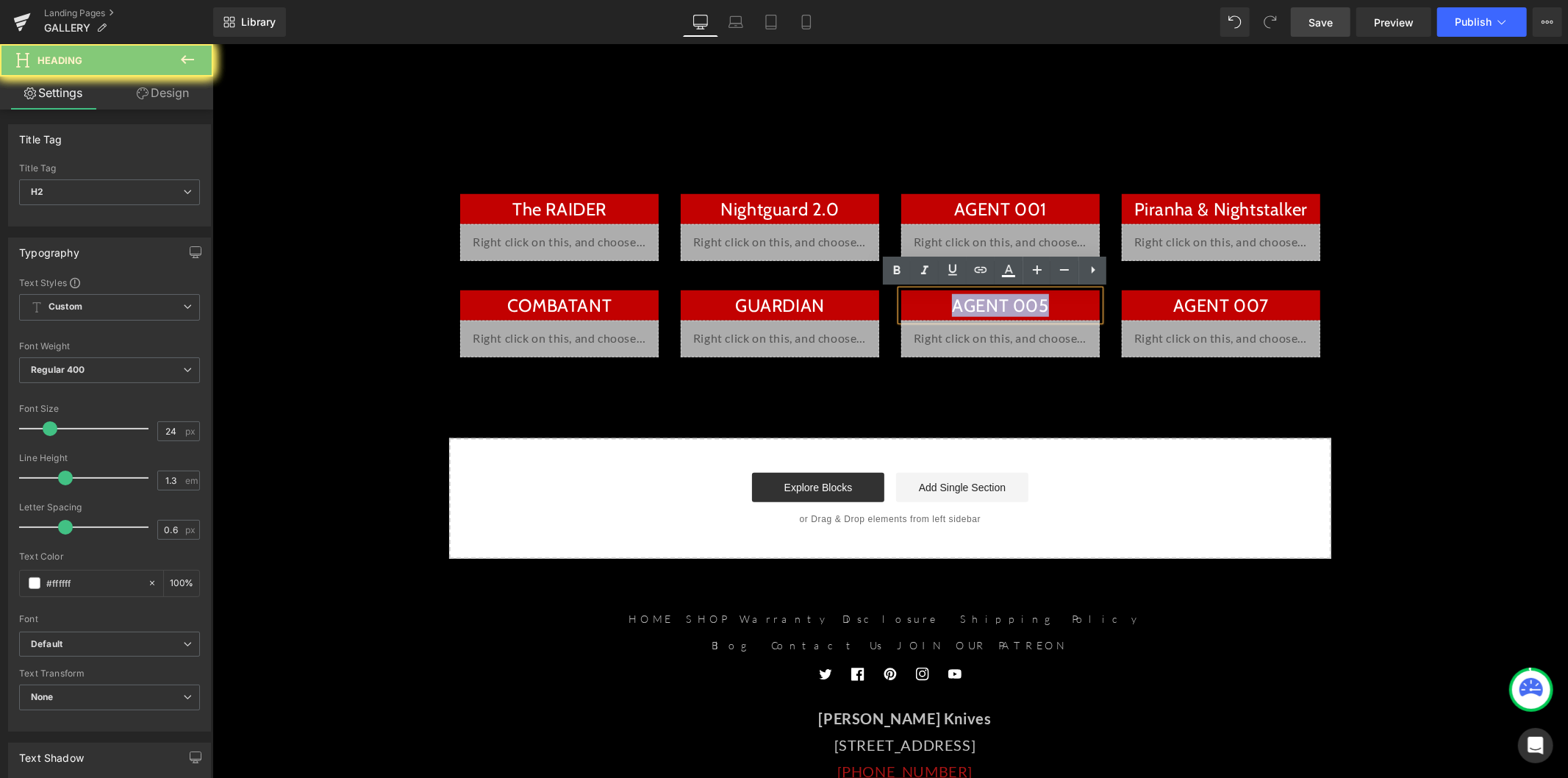
paste div
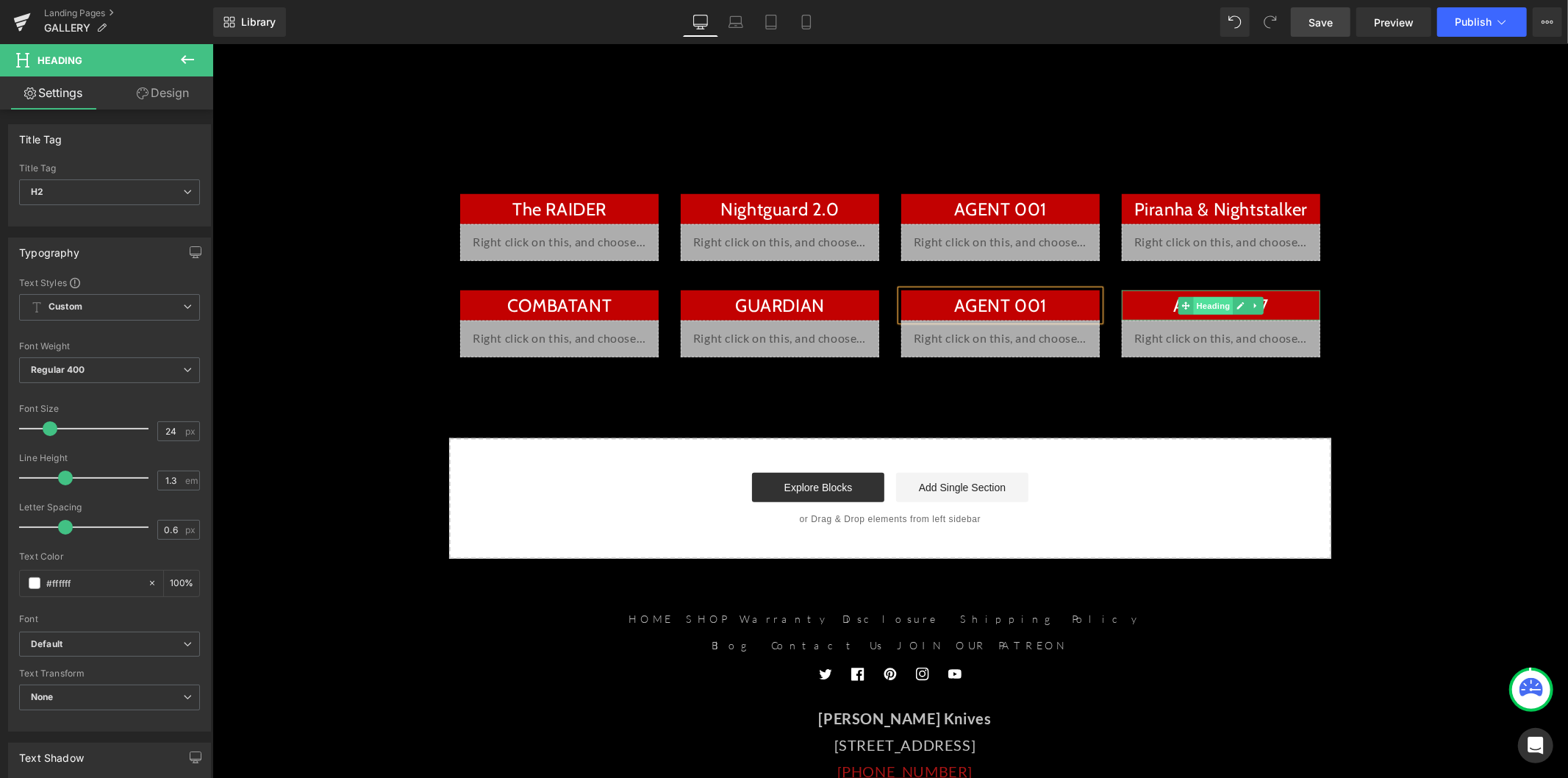
click at [1194, 305] on span "Heading" at bounding box center [1212, 305] width 39 height 17
click at [1168, 302] on h2 "AGENT 007" at bounding box center [1219, 305] width 198 height 23
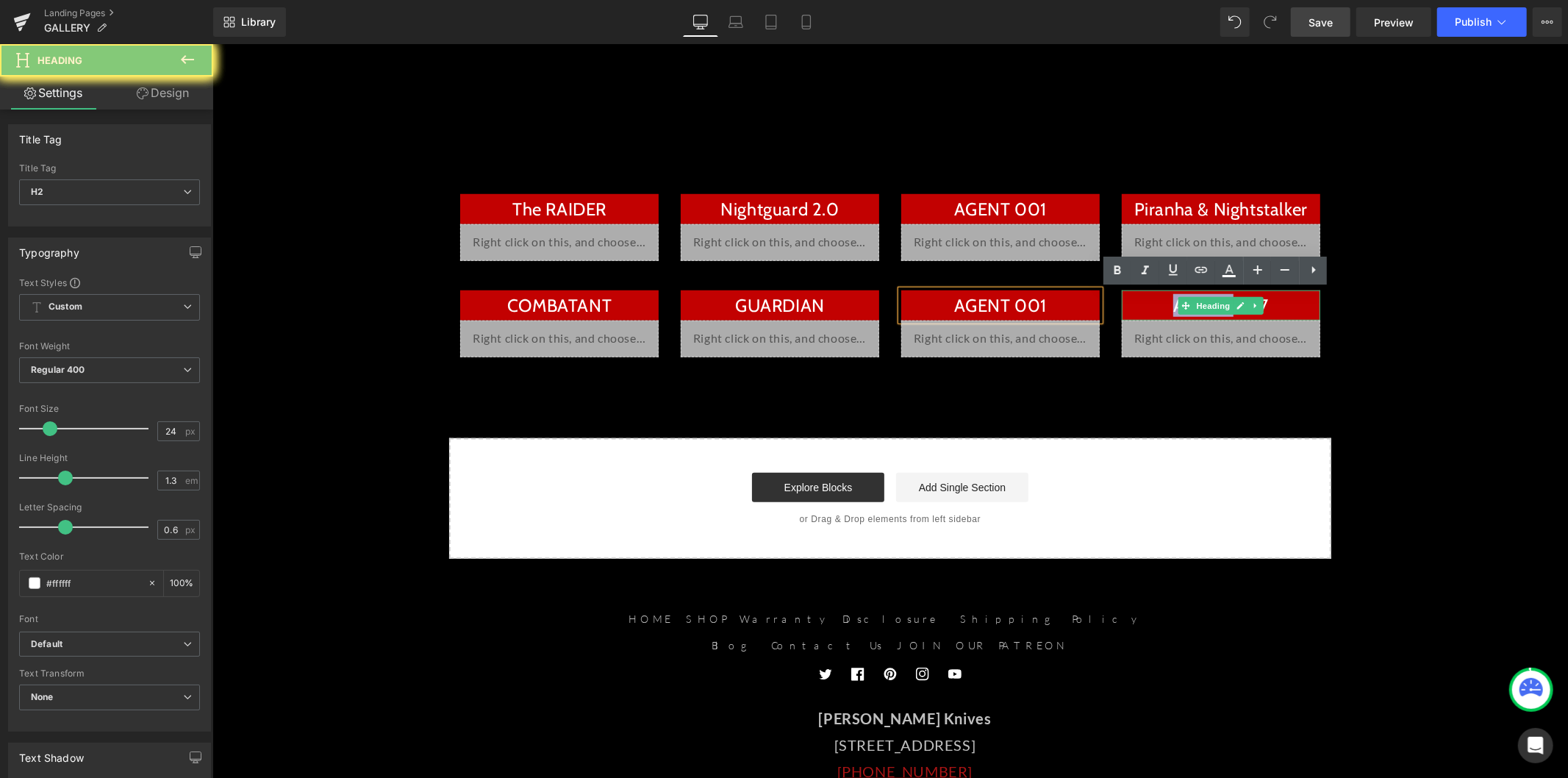
click at [1168, 302] on h2 "AGENT 007" at bounding box center [1219, 305] width 198 height 23
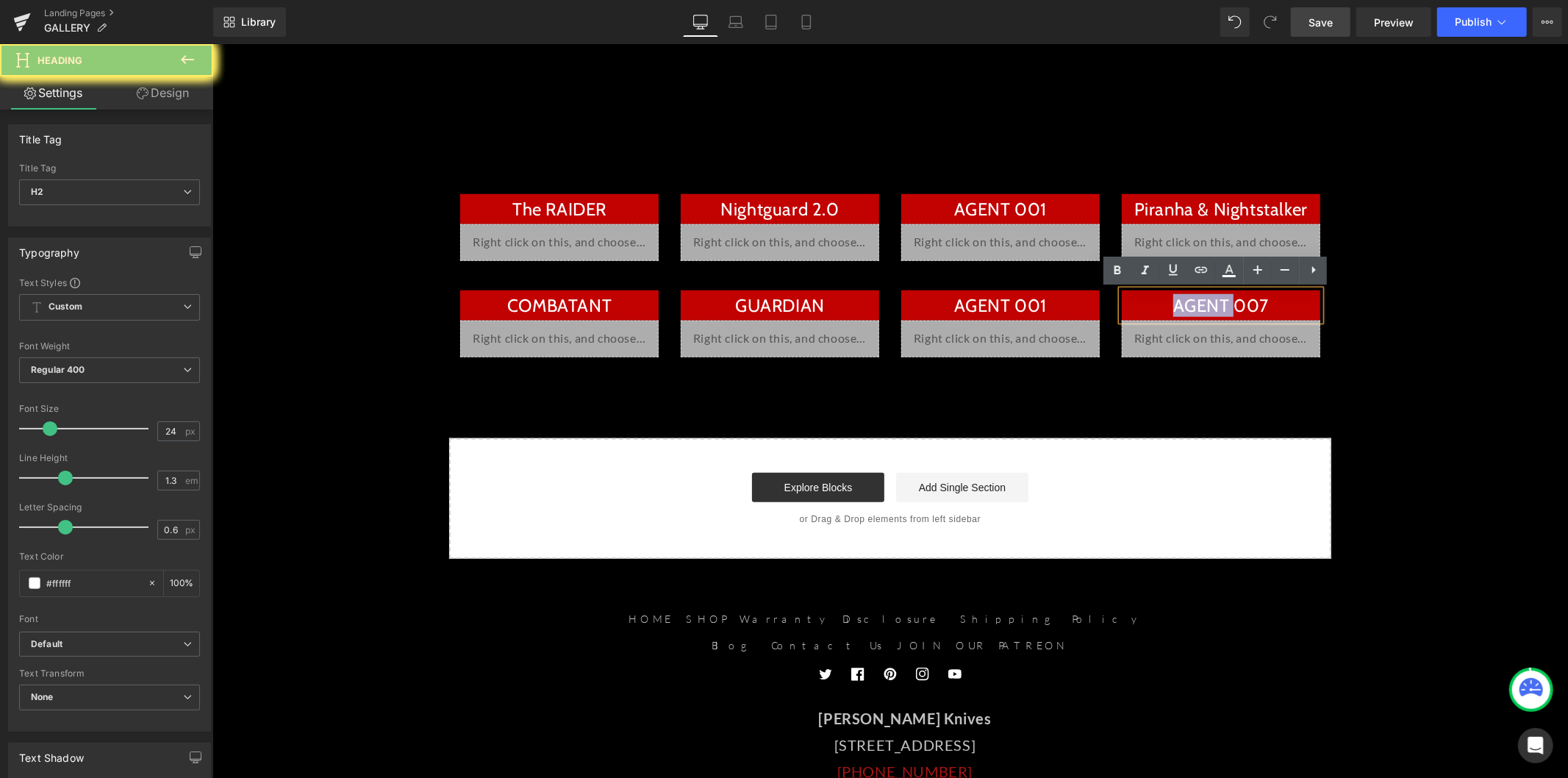
click at [1165, 302] on h2 "AGENT 007" at bounding box center [1219, 305] width 198 height 23
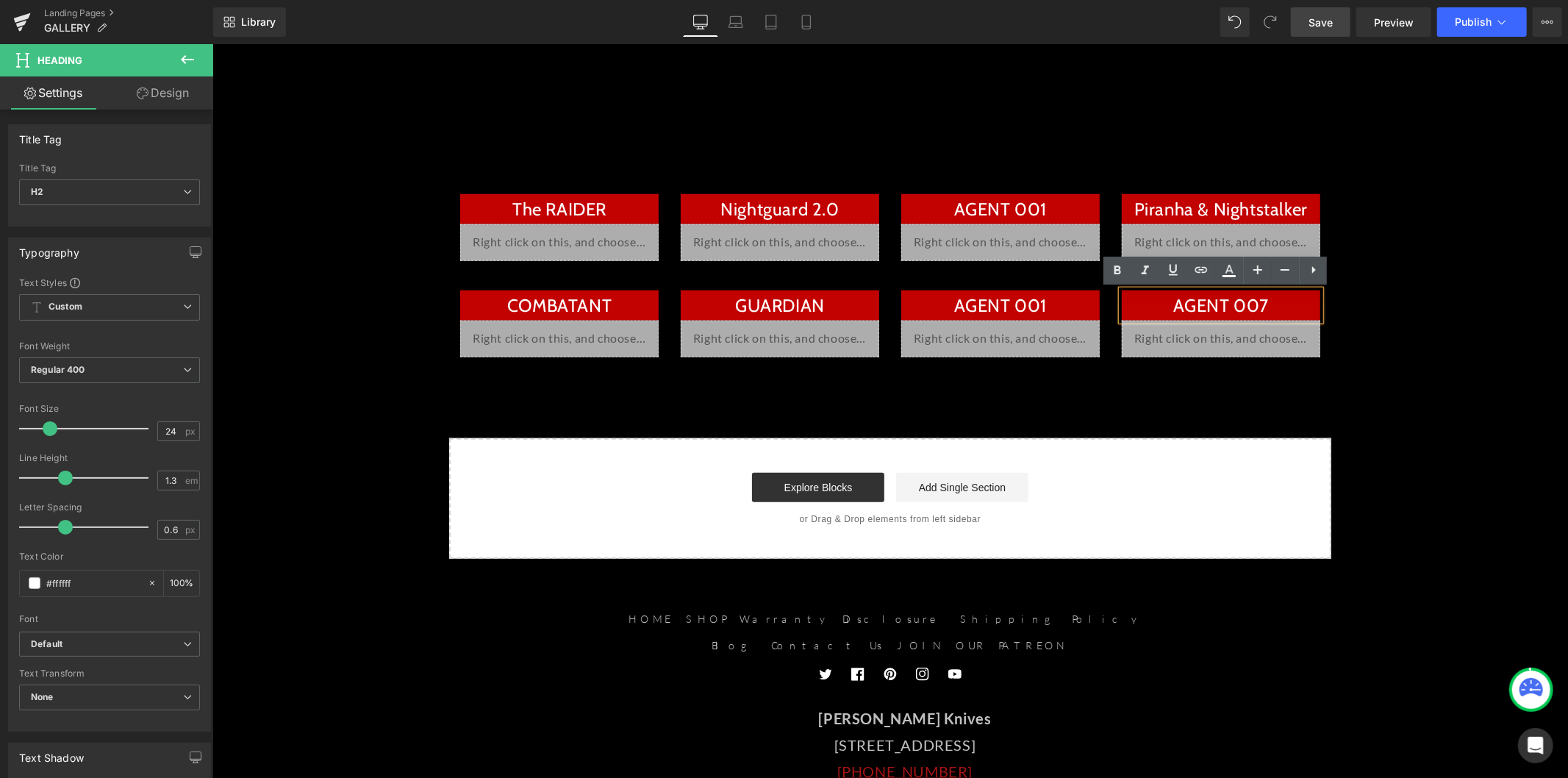
click at [1168, 303] on h2 "AGENT 007" at bounding box center [1219, 305] width 198 height 23
paste div
click at [1346, 18] on link "Save" at bounding box center [1320, 22] width 59 height 30
